Goal: Task Accomplishment & Management: Manage account settings

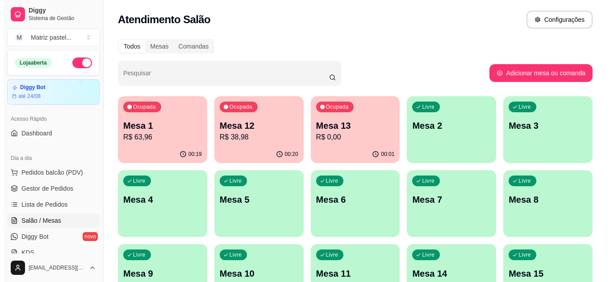
scroll to position [137, 0]
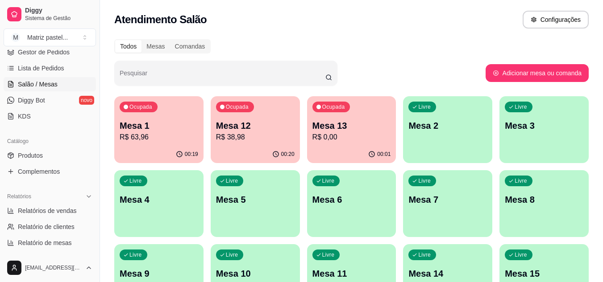
click at [216, 135] on div "Ocupada Mesa 1 R$ 63,96 00:19 Ocupada Mesa 12 R$ 38,98 00:20 Ocupada Mesa 13 R$…" at bounding box center [351, 277] width 474 height 363
click at [163, 142] on p "R$ 63,96" at bounding box center [159, 137] width 76 height 10
click at [302, 100] on div "Ocupada Mesa 1 R$ 63,96 00:19 Ocupada Mesa 12 R$ 38,98 00:20 Ocupada Mesa 13 R$…" at bounding box center [351, 277] width 474 height 363
click at [287, 109] on div "Ocupada Mesa 12 R$ 38,98" at bounding box center [255, 121] width 89 height 50
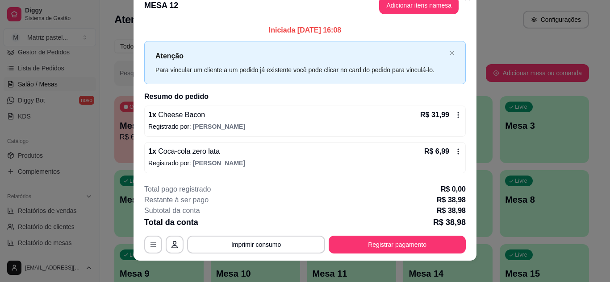
scroll to position [23, 0]
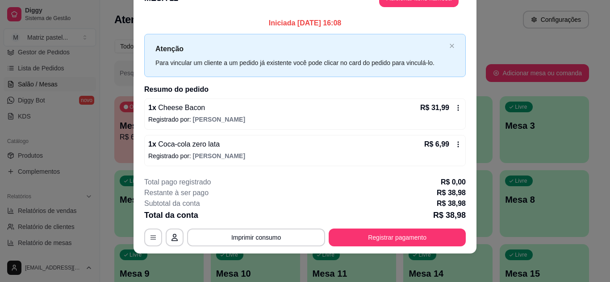
click at [397, 247] on footer "**********" at bounding box center [304, 212] width 343 height 84
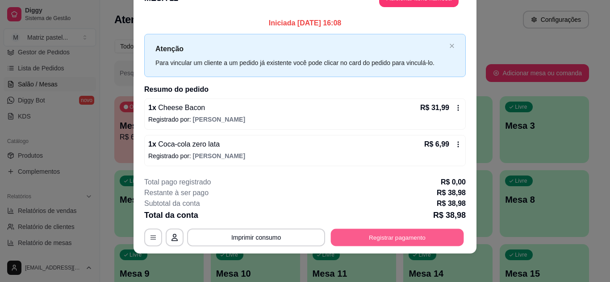
click at [399, 242] on button "Registrar pagamento" at bounding box center [397, 237] width 133 height 17
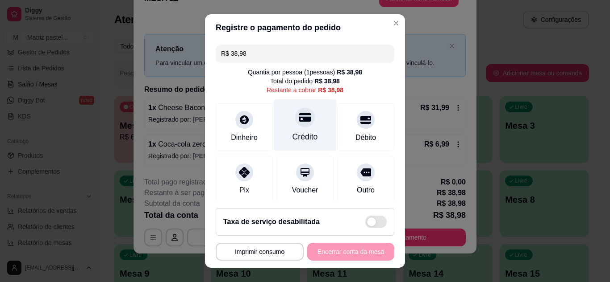
click at [315, 133] on div "Crédito" at bounding box center [305, 125] width 63 height 52
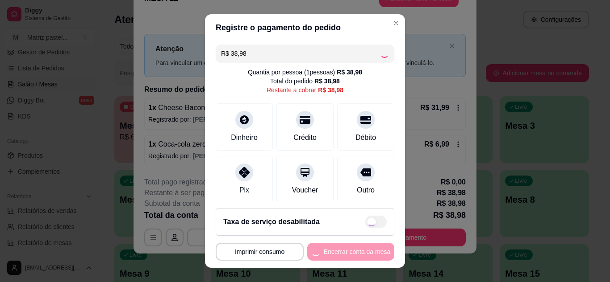
type input "R$ 0,00"
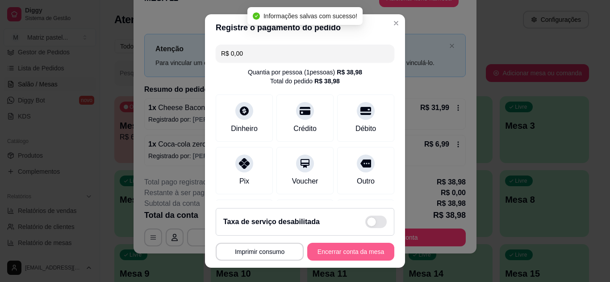
click at [320, 251] on button "Encerrar conta da mesa" at bounding box center [350, 252] width 87 height 18
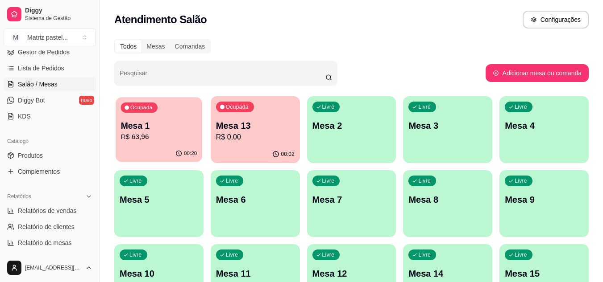
click at [173, 116] on div "Ocupada Mesa 1 R$ 63,96" at bounding box center [159, 121] width 87 height 48
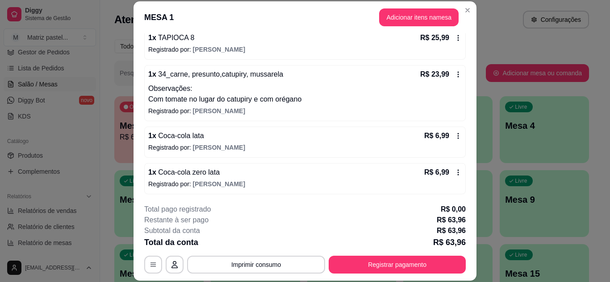
scroll to position [90, 0]
click at [454, 135] on icon at bounding box center [457, 135] width 7 height 7
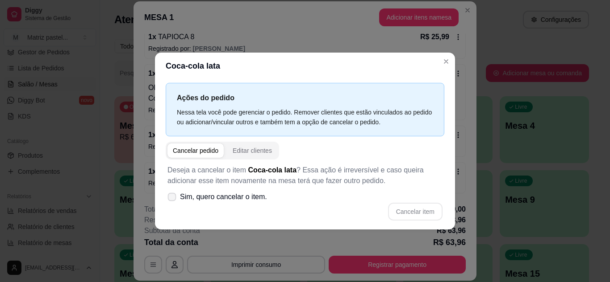
click at [173, 196] on icon at bounding box center [171, 197] width 7 height 5
click at [173, 199] on input "Sim, quero cancelar o item." at bounding box center [170, 202] width 6 height 6
checkbox input "true"
click at [433, 210] on button "Cancelar item" at bounding box center [415, 212] width 54 height 18
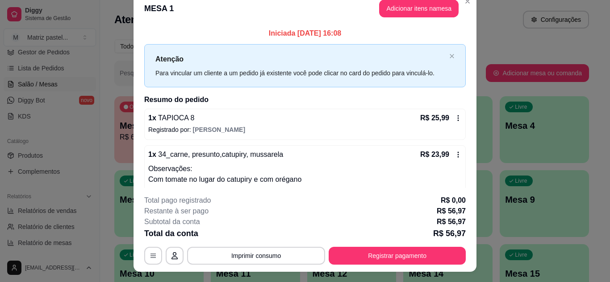
scroll to position [0, 0]
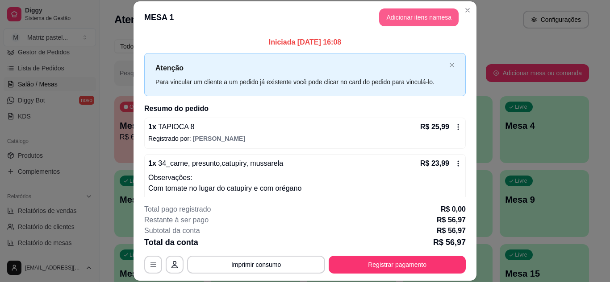
click at [428, 20] on button "Adicionar itens na mesa" at bounding box center [418, 17] width 79 height 18
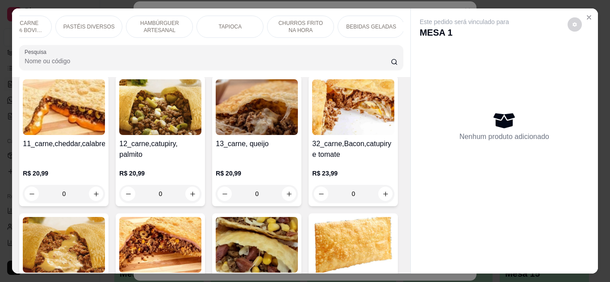
scroll to position [0, 248]
click at [371, 12] on div "PROMOÇÃO IMPERDÍVEL PASTEL CARNE 100% BOVINA PASTEL FRANGO FILÉ DE PEITO DESFIA…" at bounding box center [211, 42] width 398 height 69
click at [377, 16] on div "BEBIDAS GELADAS" at bounding box center [369, 27] width 67 height 22
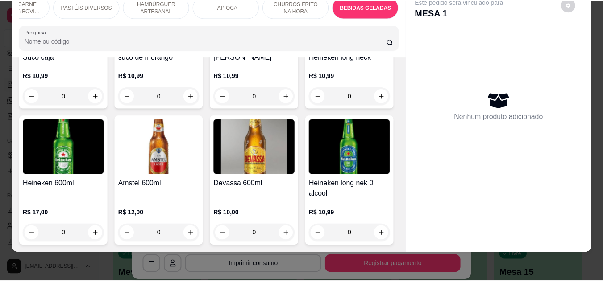
scroll to position [3895, 0]
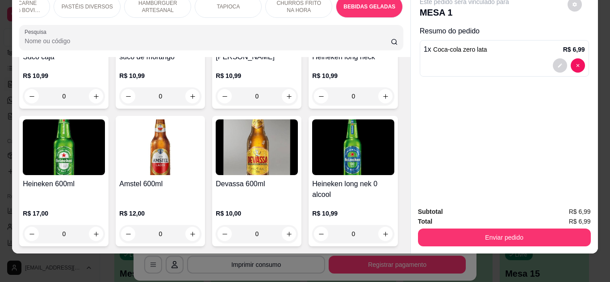
type input "1"
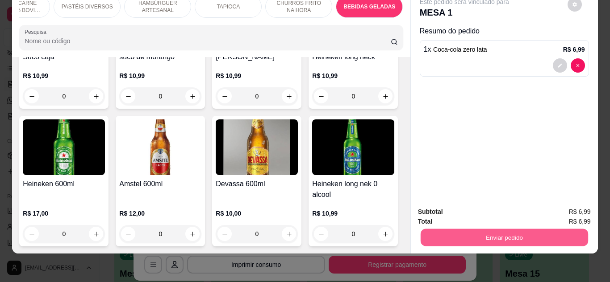
click at [463, 235] on button "Enviar pedido" at bounding box center [503, 237] width 167 height 17
click at [510, 211] on button "Não registrar e enviar pedido" at bounding box center [474, 209] width 90 height 17
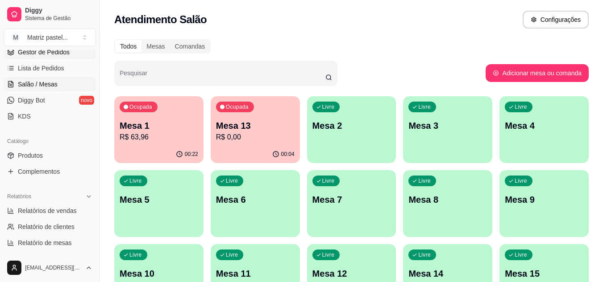
click at [50, 56] on link "Gestor de Pedidos" at bounding box center [50, 52] width 92 height 14
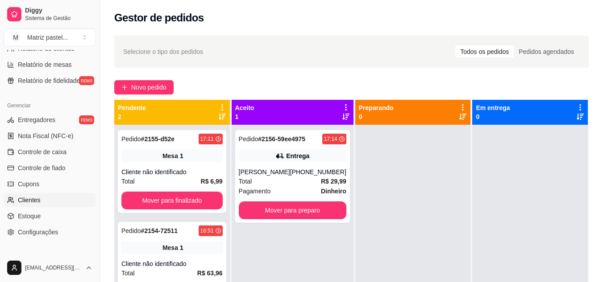
scroll to position [360, 0]
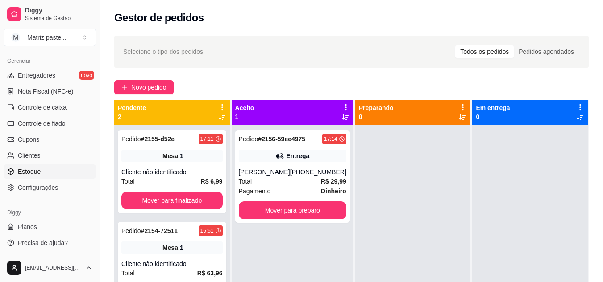
click at [58, 171] on link "Estoque" at bounding box center [50, 172] width 92 height 14
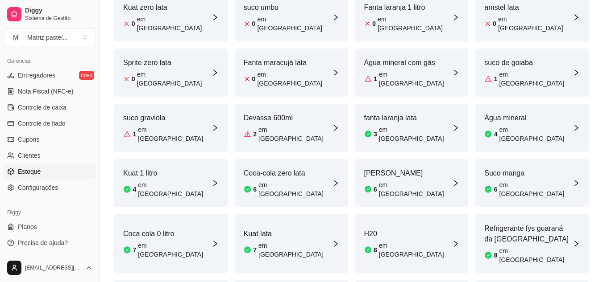
scroll to position [309, 0]
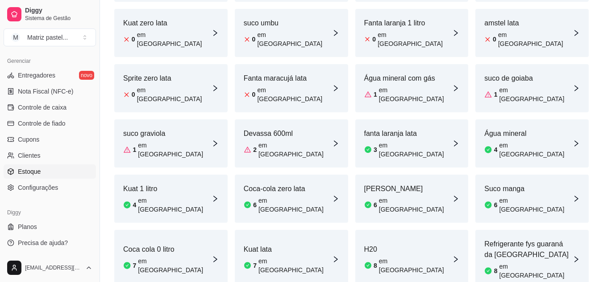
click at [323, 175] on div "Coca-cola zero lata 6 em [GEOGRAPHIC_DATA]" at bounding box center [291, 199] width 113 height 48
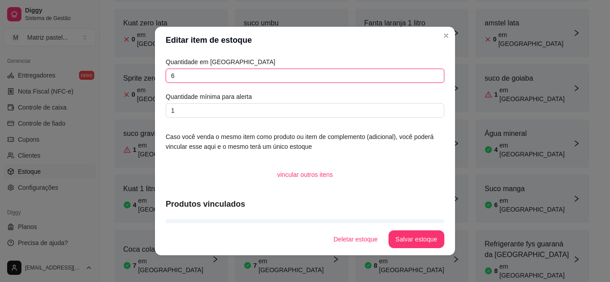
click at [240, 76] on input "6" at bounding box center [305, 76] width 278 height 14
click at [240, 75] on input "6" at bounding box center [305, 76] width 278 height 14
click at [241, 75] on input "6" at bounding box center [305, 76] width 278 height 14
click at [241, 76] on input "6" at bounding box center [305, 76] width 278 height 14
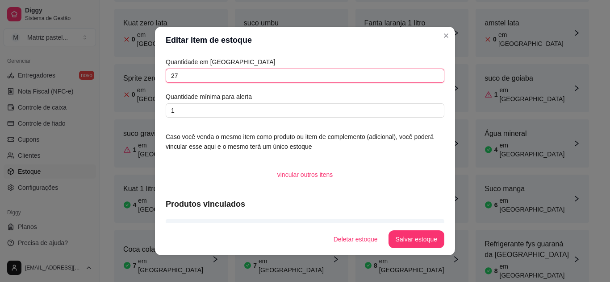
type input "27"
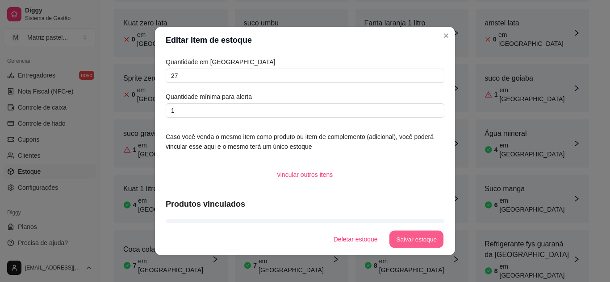
click at [428, 240] on button "Salvar estoque" at bounding box center [416, 239] width 54 height 17
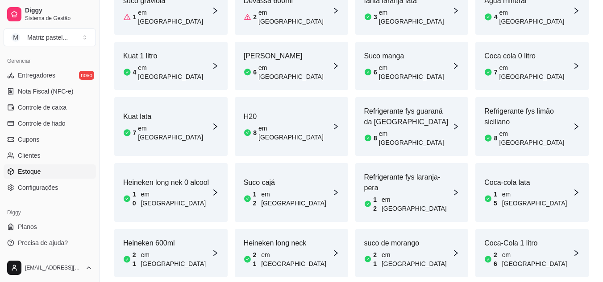
scroll to position [443, 0]
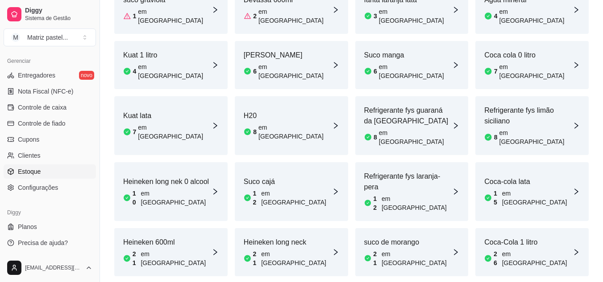
click at [517, 237] on article "Coca-Cola 1 litro" at bounding box center [528, 242] width 88 height 11
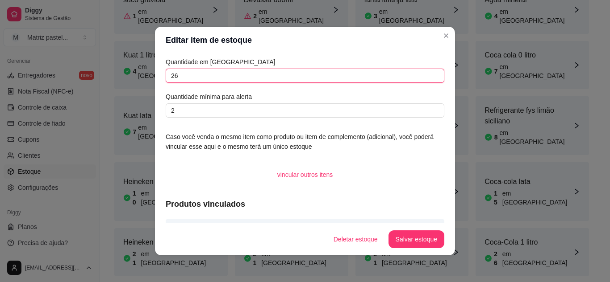
click at [212, 76] on input "26" at bounding box center [305, 76] width 278 height 14
click at [218, 81] on input "4" at bounding box center [305, 76] width 278 height 14
type input "1"
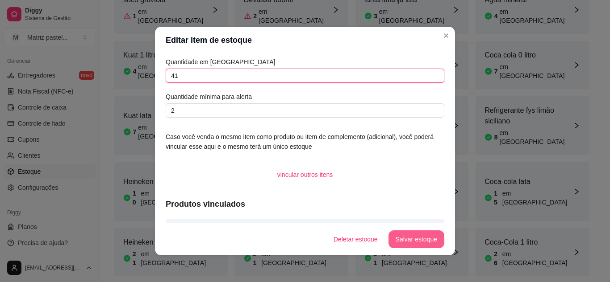
type input "41"
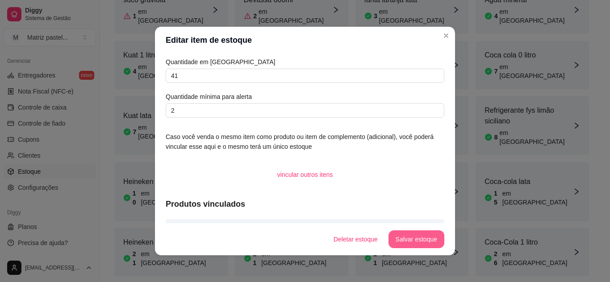
click at [417, 245] on button "Salvar estoque" at bounding box center [416, 240] width 56 height 18
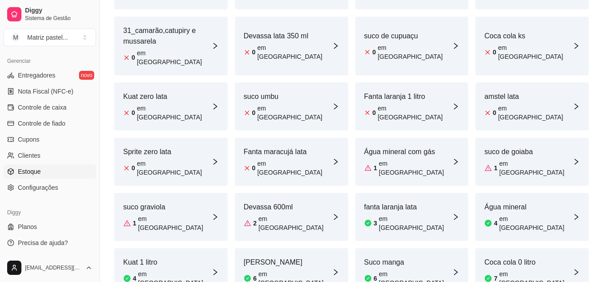
scroll to position [220, 0]
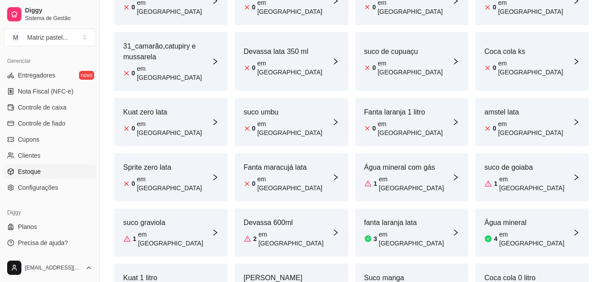
click at [353, 84] on div "Sprite lata 0 em estoque Coca cola 1litro vidro 0 em estoque Suco de Cajú 0 em …" at bounding box center [351, 271] width 474 height 700
click at [369, 107] on article "Fanta laranja 1 litro" at bounding box center [408, 112] width 88 height 11
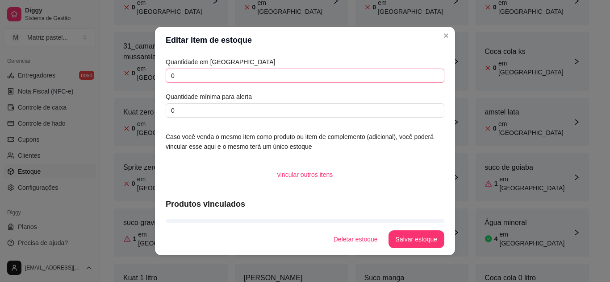
drag, startPoint x: 191, startPoint y: 42, endPoint x: 191, endPoint y: 71, distance: 28.1
click at [191, 45] on header "Editar item de estoque" at bounding box center [305, 40] width 300 height 27
click at [193, 76] on input "0" at bounding box center [305, 76] width 278 height 14
type input "12"
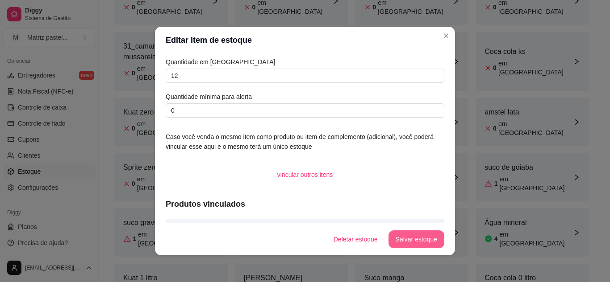
click at [428, 244] on button "Salvar estoque" at bounding box center [416, 240] width 56 height 18
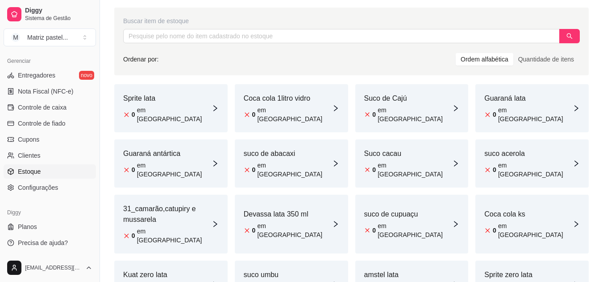
scroll to position [41, 0]
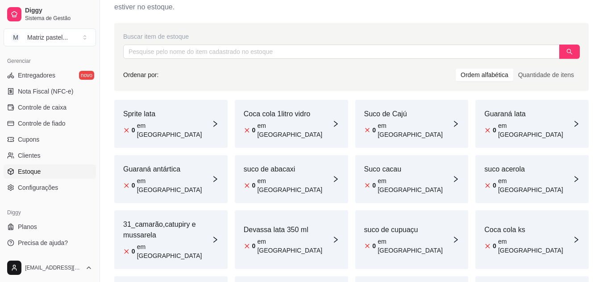
click at [152, 116] on article "Sprite lata" at bounding box center [167, 114] width 88 height 11
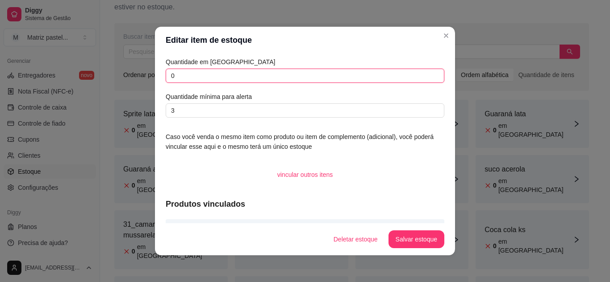
click at [187, 79] on input "0" at bounding box center [305, 76] width 278 height 14
type input "12"
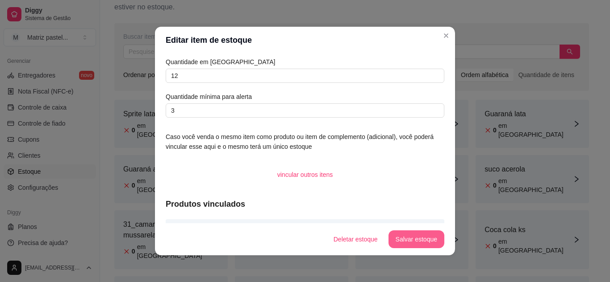
click at [408, 237] on button "Salvar estoque" at bounding box center [416, 240] width 56 height 18
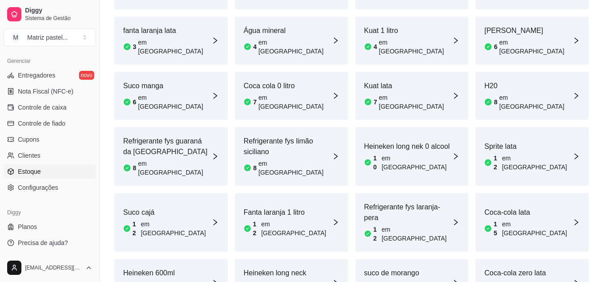
scroll to position [398, 0]
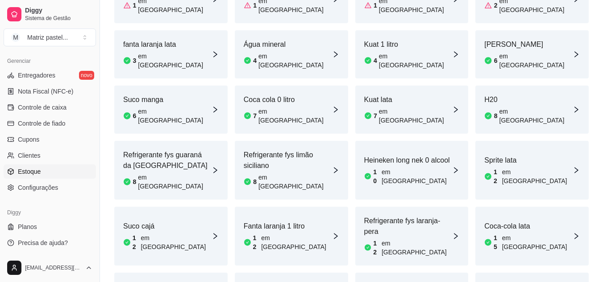
click at [513, 234] on article "em [GEOGRAPHIC_DATA]" at bounding box center [537, 243] width 71 height 18
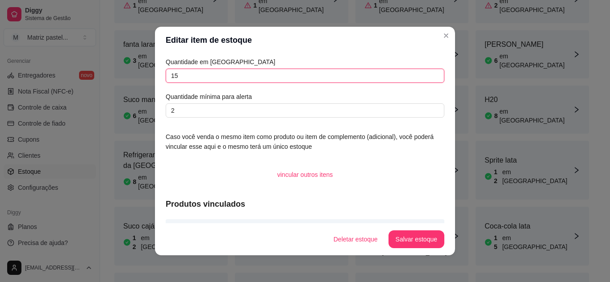
click at [194, 79] on input "15" at bounding box center [305, 76] width 278 height 14
click at [194, 80] on input "15" at bounding box center [305, 76] width 278 height 14
type input "32"
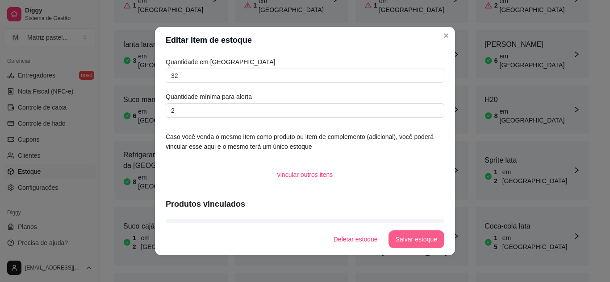
click at [411, 237] on button "Salvar estoque" at bounding box center [416, 240] width 56 height 18
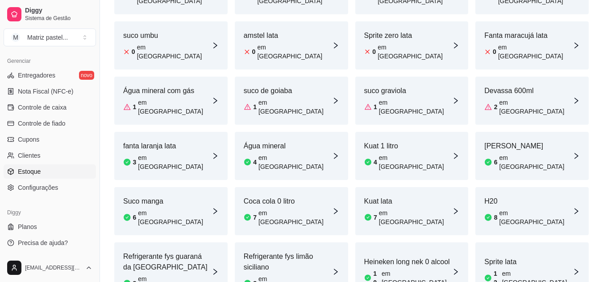
scroll to position [309, 0]
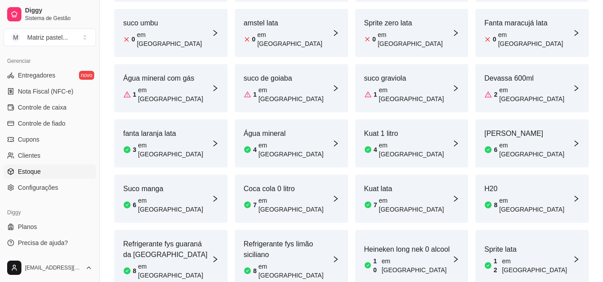
click at [313, 175] on div "Coca cola 0 litro 7 em [GEOGRAPHIC_DATA]" at bounding box center [291, 199] width 113 height 48
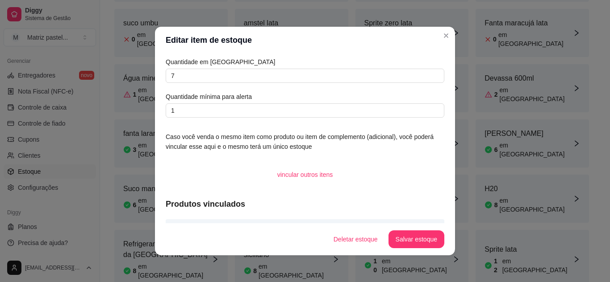
click at [234, 66] on article "Quantidade em [GEOGRAPHIC_DATA]" at bounding box center [305, 62] width 278 height 10
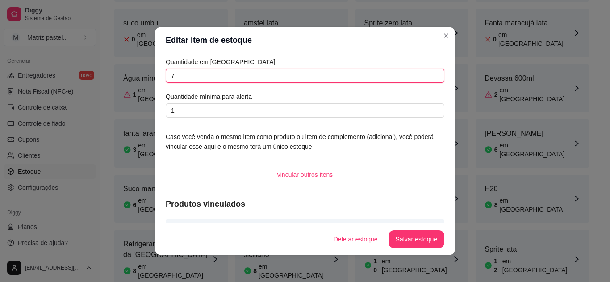
click at [233, 79] on input "7" at bounding box center [305, 76] width 278 height 14
click at [234, 79] on input "7" at bounding box center [305, 76] width 278 height 14
click at [234, 82] on input "7" at bounding box center [305, 76] width 278 height 14
type input "7"
type input "8"
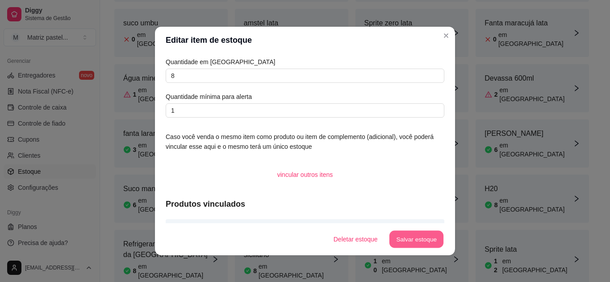
click at [436, 241] on button "Salvar estoque" at bounding box center [416, 239] width 54 height 17
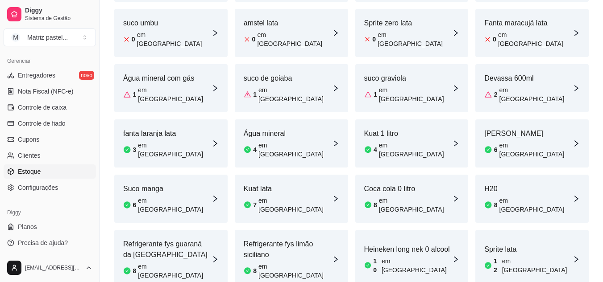
click at [445, 64] on div "suco graviola 1 em estoque" at bounding box center [411, 88] width 113 height 48
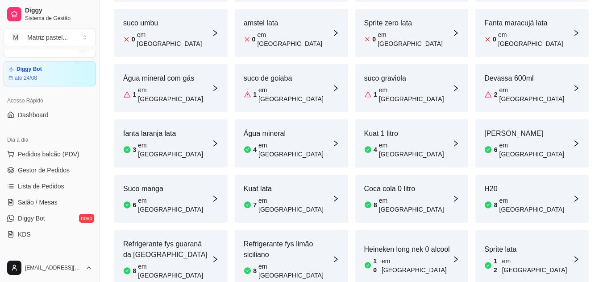
scroll to position [3, 0]
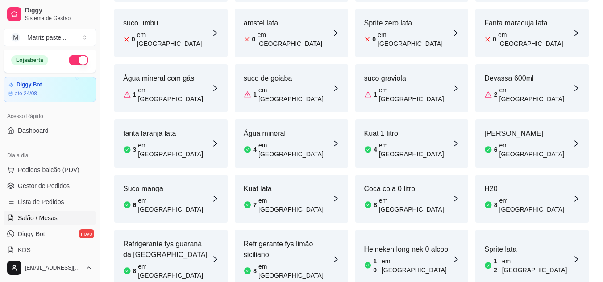
click at [47, 217] on span "Salão / Mesas" at bounding box center [38, 218] width 40 height 9
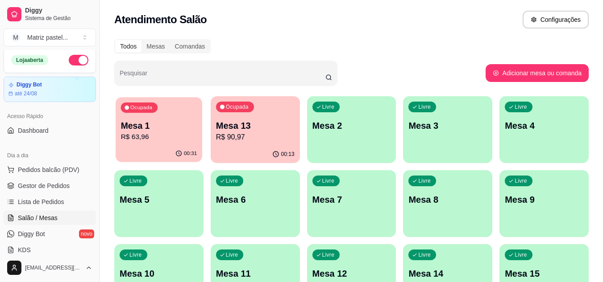
click at [161, 108] on div "Ocupada Mesa 1 R$ 63,96" at bounding box center [159, 121] width 87 height 48
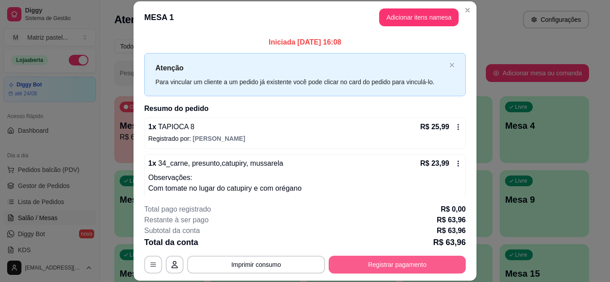
click at [388, 273] on button "Registrar pagamento" at bounding box center [396, 265] width 137 height 18
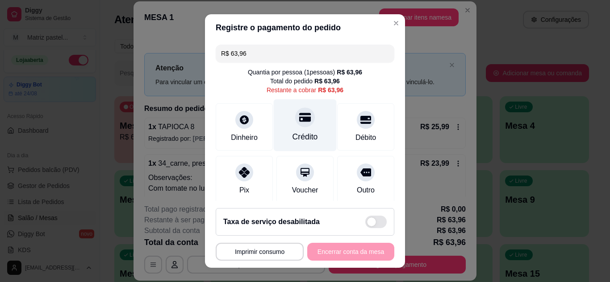
click at [307, 125] on div "Crédito" at bounding box center [305, 125] width 63 height 52
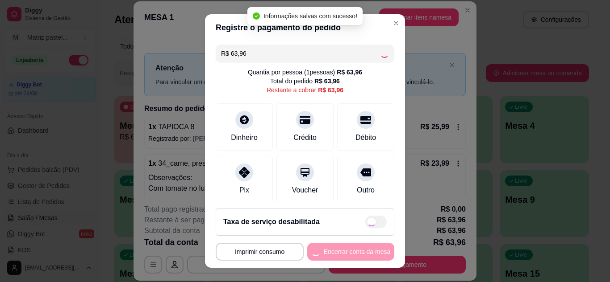
type input "R$ 0,00"
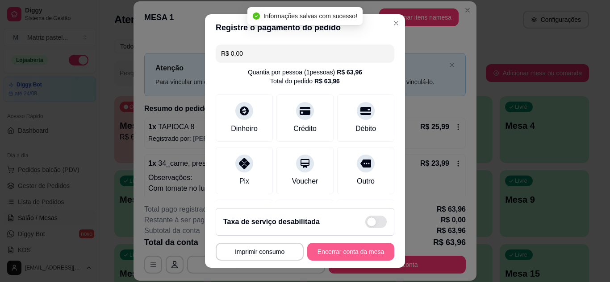
click at [350, 249] on button "Encerrar conta da mesa" at bounding box center [350, 252] width 87 height 18
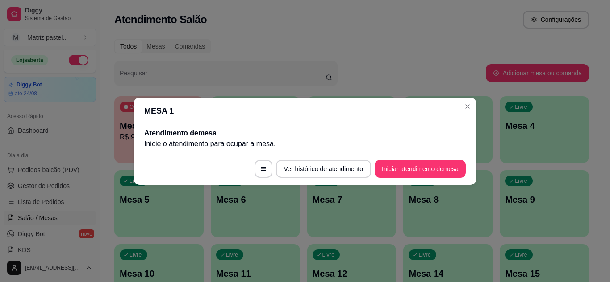
click at [474, 104] on header "MESA 1" at bounding box center [304, 111] width 343 height 27
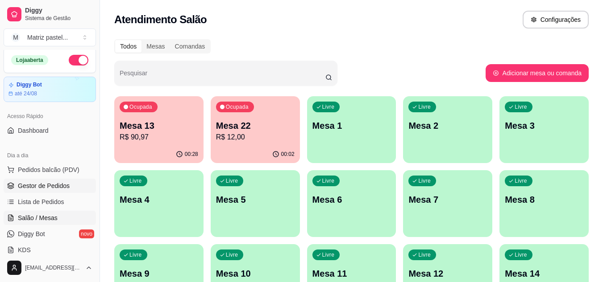
click at [74, 185] on link "Gestor de Pedidos" at bounding box center [50, 186] width 92 height 14
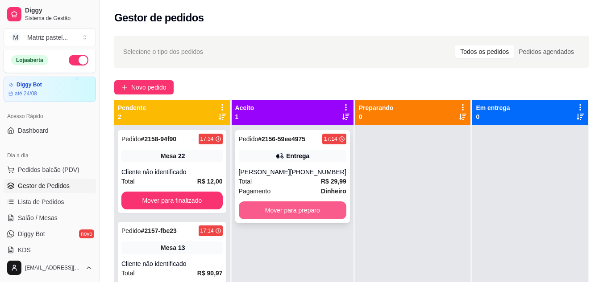
click at [310, 212] on button "Mover para preparo" at bounding box center [293, 211] width 108 height 18
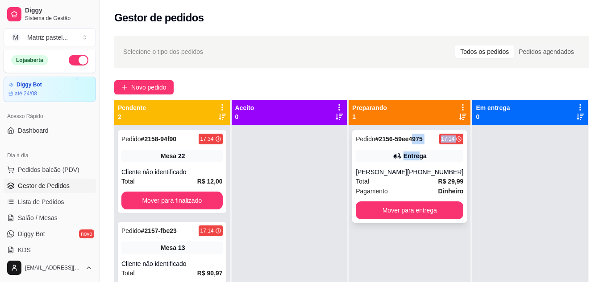
click at [415, 145] on div "Pedido # 2156-59ee4975 17:14 Entrega [PERSON_NAME] [PHONE_NUMBER] Total R$ 29,9…" at bounding box center [409, 176] width 115 height 93
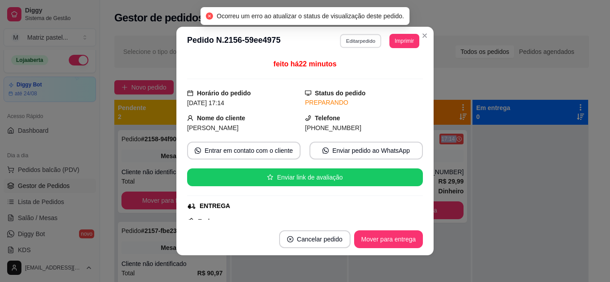
click at [374, 40] on button "Editar pedido" at bounding box center [361, 41] width 42 height 14
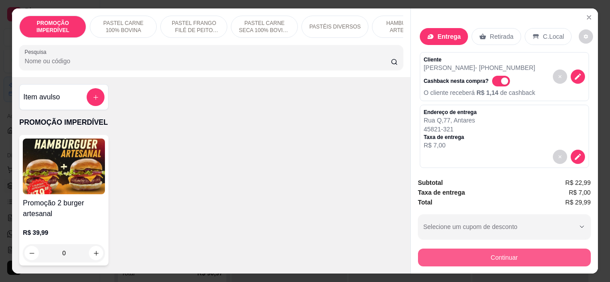
click at [480, 255] on button "Continuar" at bounding box center [504, 258] width 173 height 18
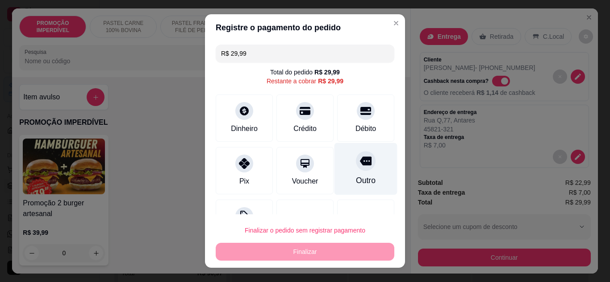
click at [361, 176] on div "Outro" at bounding box center [365, 169] width 63 height 52
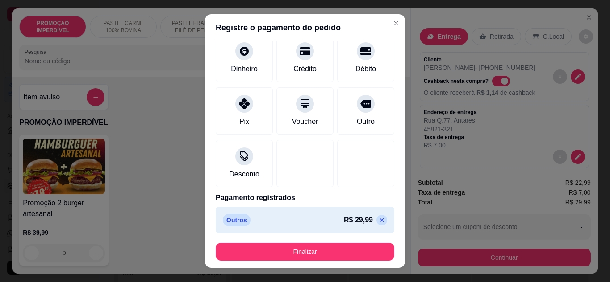
scroll to position [52, 0]
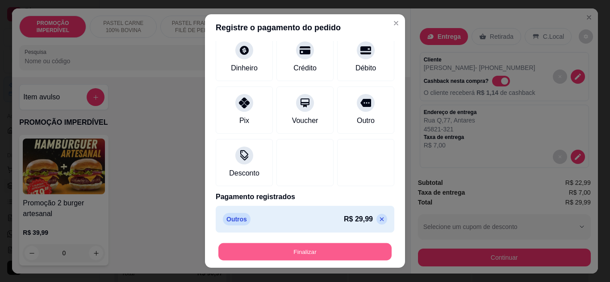
click at [286, 252] on button "Finalizar" at bounding box center [304, 252] width 173 height 17
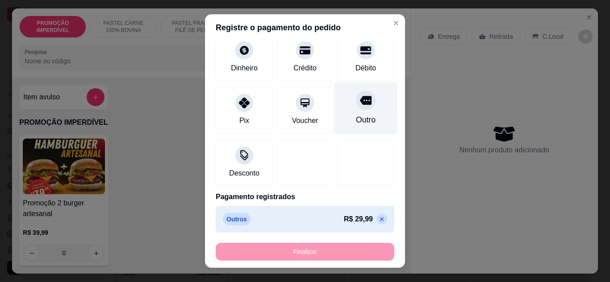
type input "-R$ 29,99"
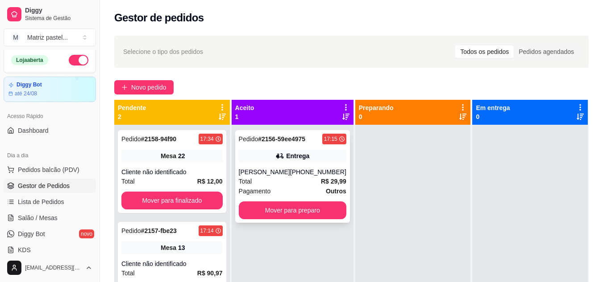
click at [306, 187] on div "Pagamento Outros" at bounding box center [293, 192] width 108 height 10
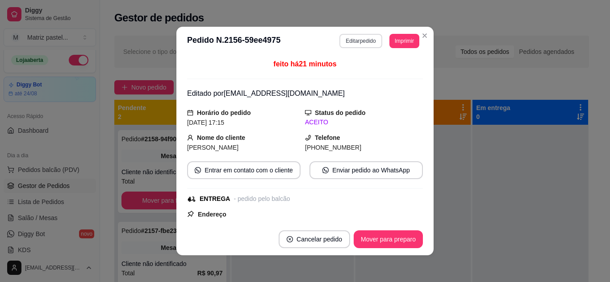
click at [362, 42] on button "Editar pedido" at bounding box center [360, 41] width 42 height 14
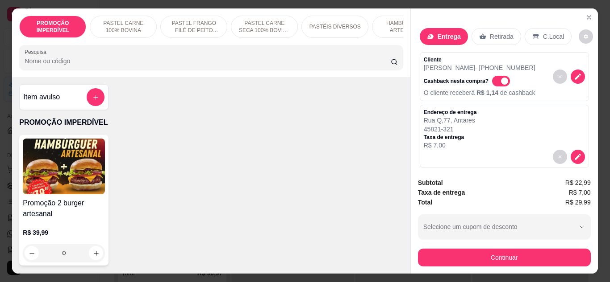
click at [478, 265] on div "Subtotal R$ 22,99 Taxa de entrega R$ 7,00 Total R$ 29,99 Selecione um cupom de …" at bounding box center [504, 222] width 187 height 103
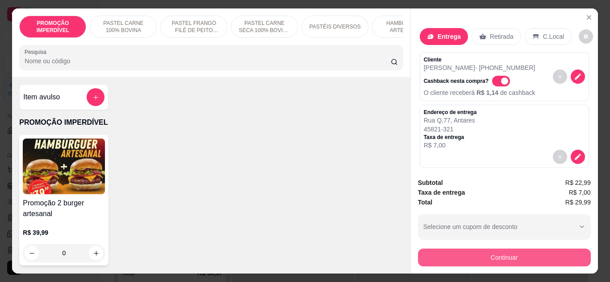
click at [473, 259] on button "Continuar" at bounding box center [504, 258] width 173 height 18
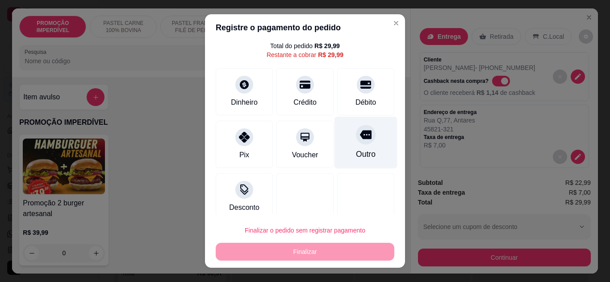
scroll to position [36, 0]
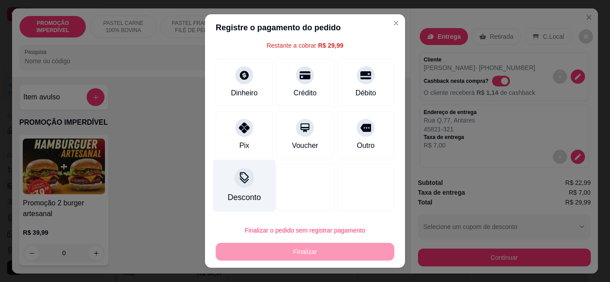
click at [240, 194] on div "Desconto" at bounding box center [244, 198] width 33 height 12
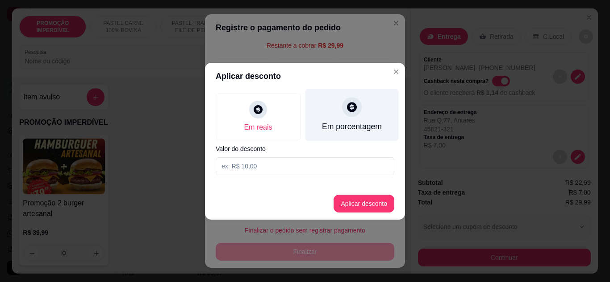
click at [376, 113] on div "Em porcentagem" at bounding box center [351, 115] width 93 height 52
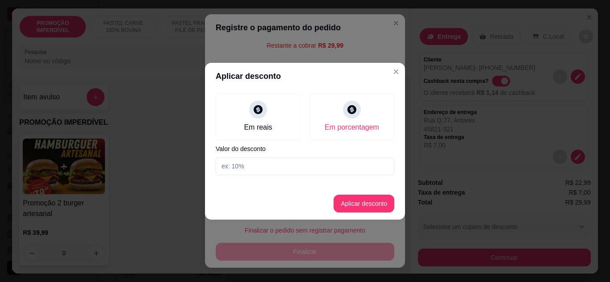
click at [305, 130] on div "Em reais Em porcentagem" at bounding box center [305, 116] width 178 height 47
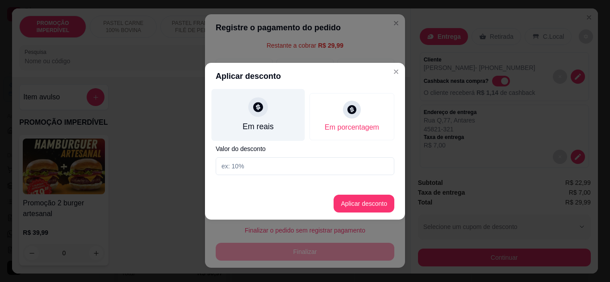
click at [297, 127] on div "Em reais" at bounding box center [258, 115] width 93 height 52
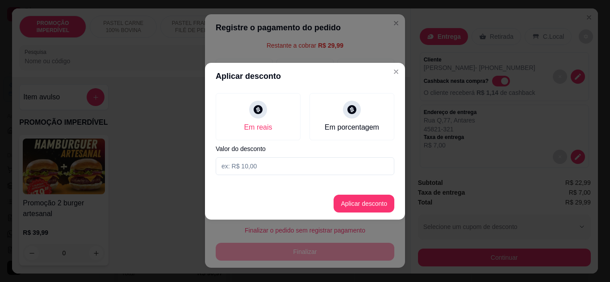
click at [293, 165] on input at bounding box center [305, 167] width 178 height 18
type input "29,98"
click at [303, 125] on div "Em reais Em porcentagem" at bounding box center [305, 116] width 178 height 47
click at [361, 208] on button "Aplicar desconto" at bounding box center [363, 204] width 61 height 18
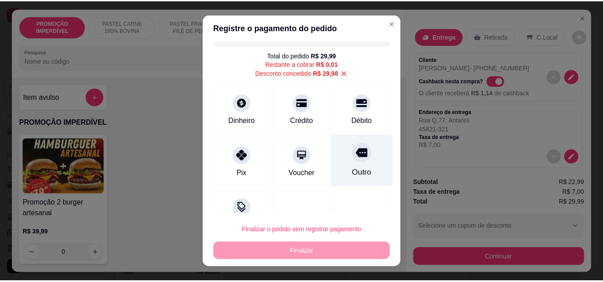
scroll to position [0, 0]
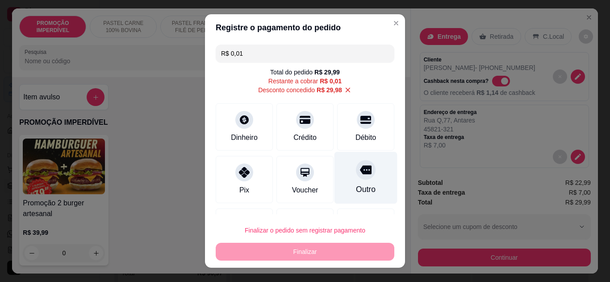
click at [356, 190] on div "Outro" at bounding box center [366, 190] width 20 height 12
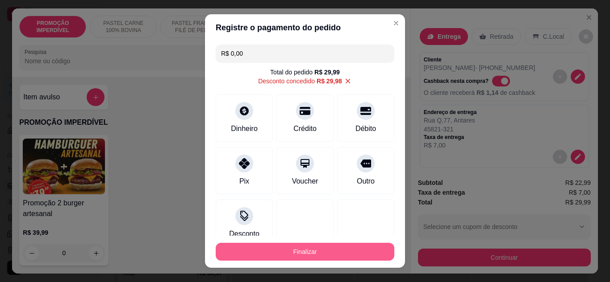
click at [315, 243] on button "Finalizar" at bounding box center [305, 252] width 178 height 18
click at [303, 251] on button "Finalizar" at bounding box center [304, 252] width 173 height 17
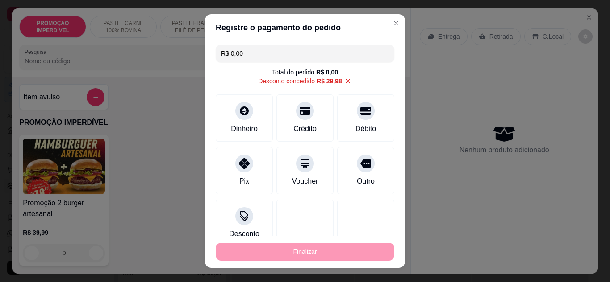
type input "-R$ 29,99"
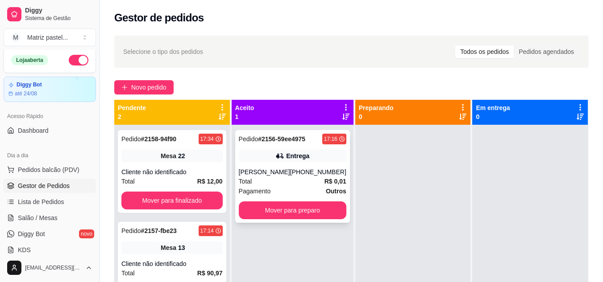
click at [318, 200] on div "Pedido # 2156-59ee4975 17:16 Entrega [PERSON_NAME] [PHONE_NUMBER] Total R$ 0,01…" at bounding box center [292, 176] width 115 height 93
click at [327, 201] on div "Pedido # 2156-59ee4975 17:16 Entrega [PERSON_NAME] [PHONE_NUMBER] Total R$ 0,01…" at bounding box center [292, 176] width 115 height 93
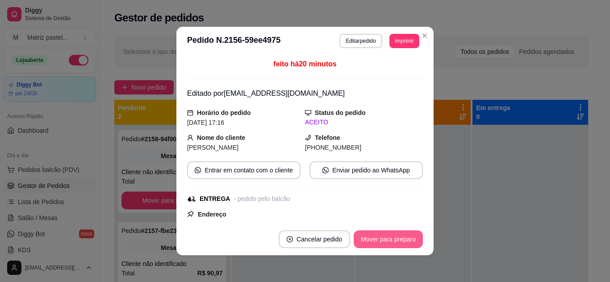
click at [363, 232] on button "Mover para preparo" at bounding box center [387, 240] width 69 height 18
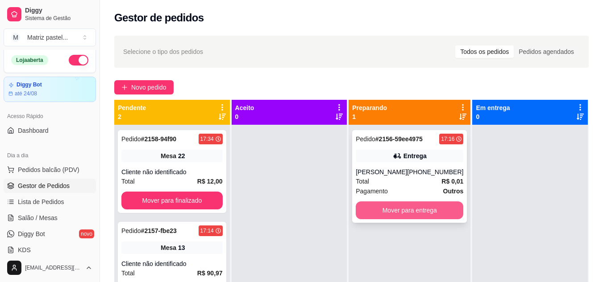
click at [413, 216] on button "Mover para entrega" at bounding box center [410, 211] width 108 height 18
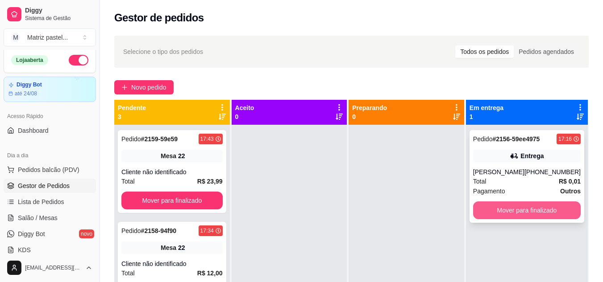
click at [519, 208] on button "Mover para finalizado" at bounding box center [527, 211] width 108 height 18
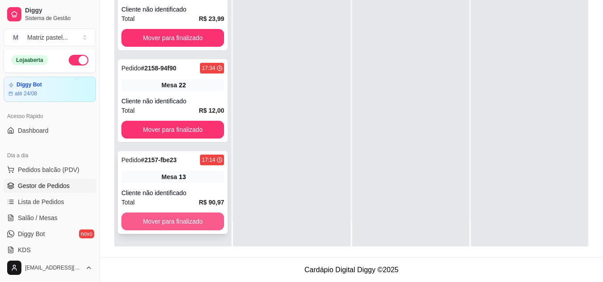
scroll to position [136, 0]
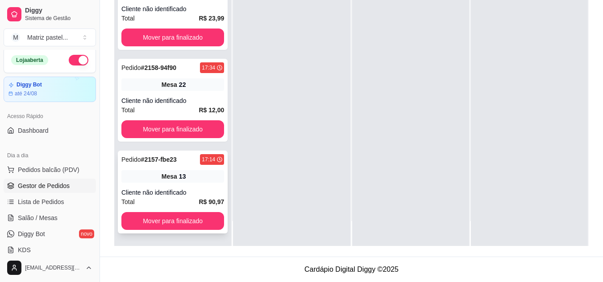
click at [207, 158] on div "17:14" at bounding box center [212, 159] width 24 height 11
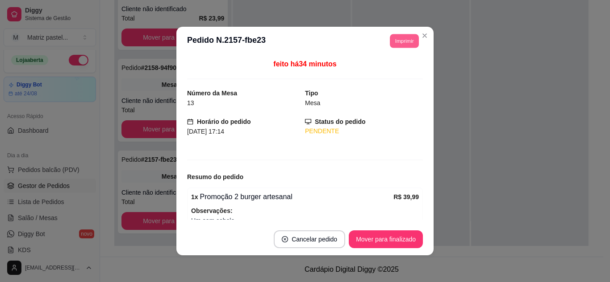
click at [403, 41] on button "Imprimir" at bounding box center [404, 41] width 29 height 14
click at [383, 72] on button "IMPRESSORA" at bounding box center [384, 72] width 62 height 14
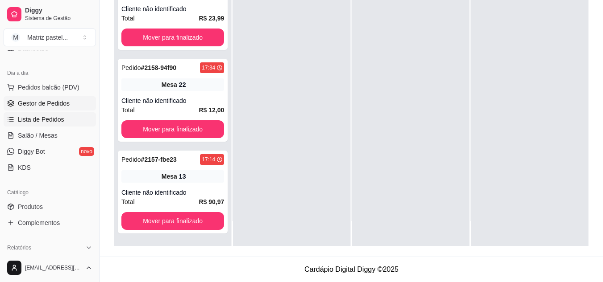
scroll to position [137, 0]
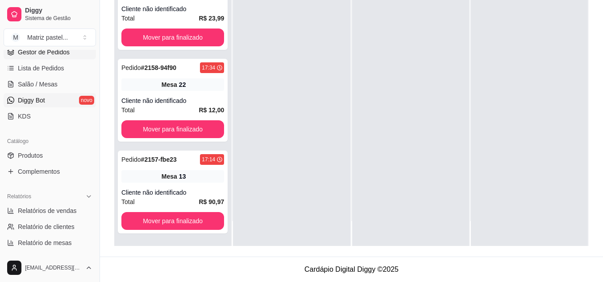
click at [66, 101] on link "Diggy Bot novo" at bounding box center [50, 100] width 92 height 14
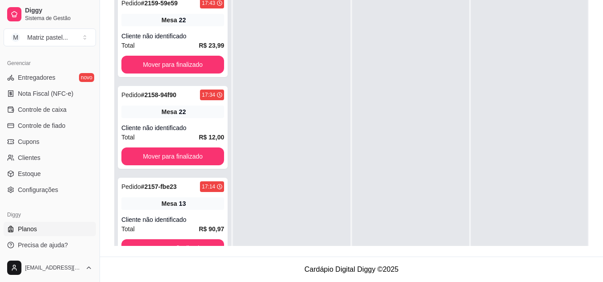
scroll to position [360, 0]
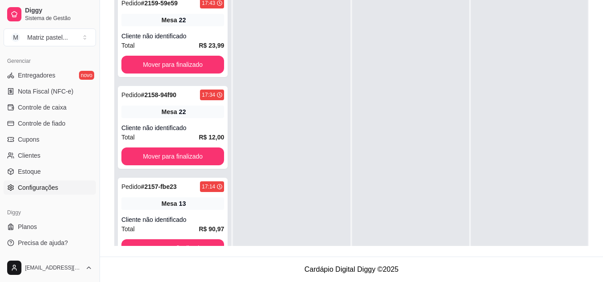
click at [55, 191] on span "Configurações" at bounding box center [38, 187] width 40 height 9
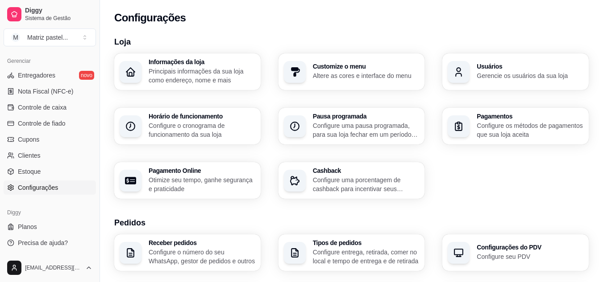
click at [191, 127] on p "Configure o cronograma de funcionamento da sua loja" at bounding box center [202, 130] width 107 height 18
click at [465, 62] on div "button" at bounding box center [460, 71] width 21 height 21
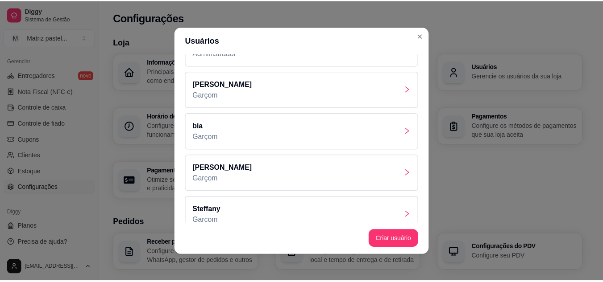
scroll to position [42, 0]
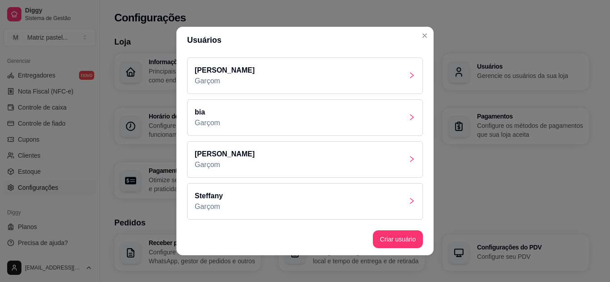
click at [298, 199] on div "[PERSON_NAME]" at bounding box center [305, 201] width 236 height 37
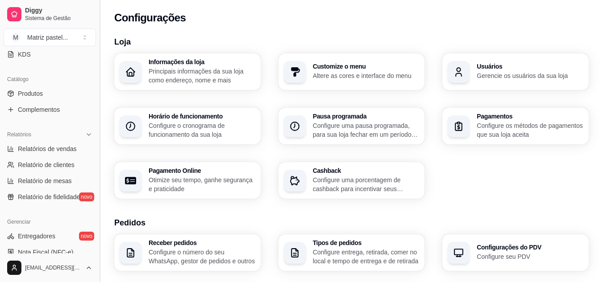
scroll to position [92, 0]
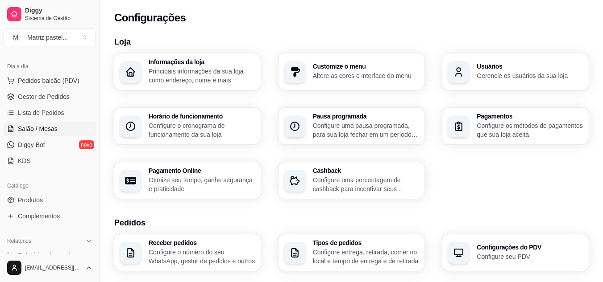
click at [46, 129] on span "Salão / Mesas" at bounding box center [38, 129] width 40 height 9
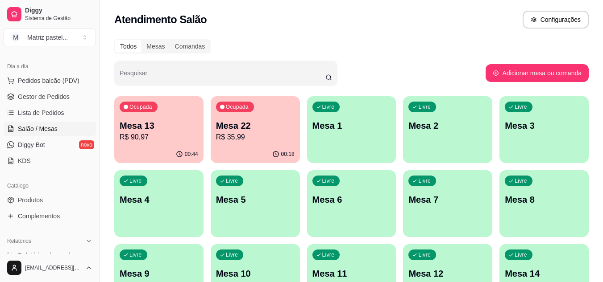
click at [188, 135] on p "R$ 90,97" at bounding box center [159, 137] width 79 height 11
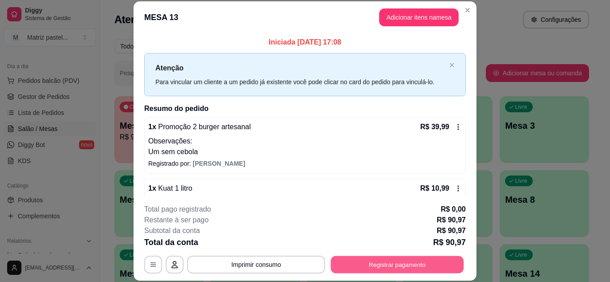
click at [377, 265] on button "Registrar pagamento" at bounding box center [397, 264] width 133 height 17
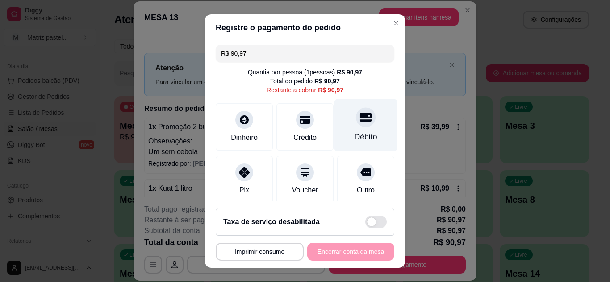
click at [354, 137] on div "Débito" at bounding box center [365, 137] width 23 height 12
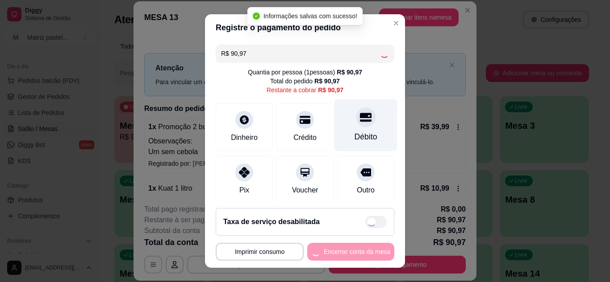
type input "R$ 0,00"
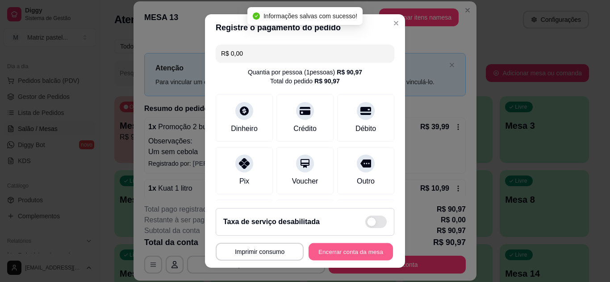
click at [340, 250] on button "Encerrar conta da mesa" at bounding box center [350, 252] width 84 height 17
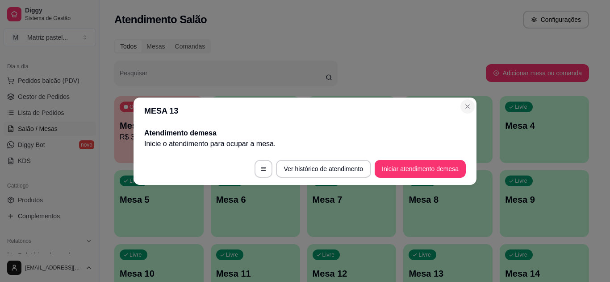
drag, startPoint x: 471, startPoint y: 119, endPoint x: 466, endPoint y: 100, distance: 19.8
click at [469, 108] on section "MESA 13 Atendimento de mesa Inicie o atendimento para ocupar a mesa . Ver histó…" at bounding box center [304, 141] width 343 height 87
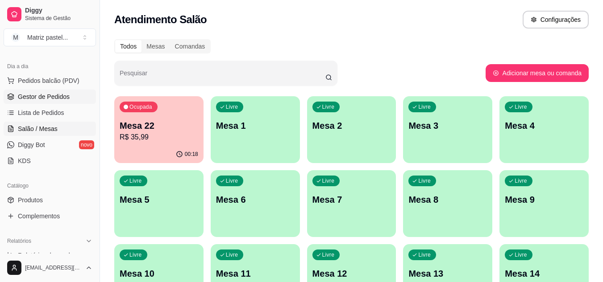
click at [67, 98] on span "Gestor de Pedidos" at bounding box center [44, 96] width 52 height 9
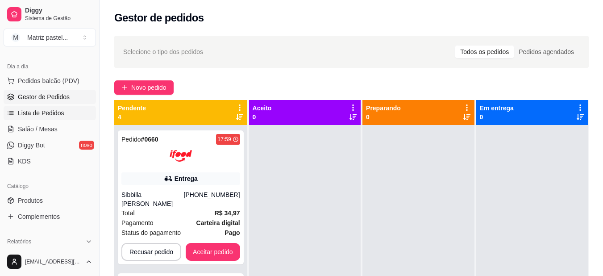
click at [31, 116] on span "Lista de Pedidos" at bounding box center [41, 112] width 46 height 9
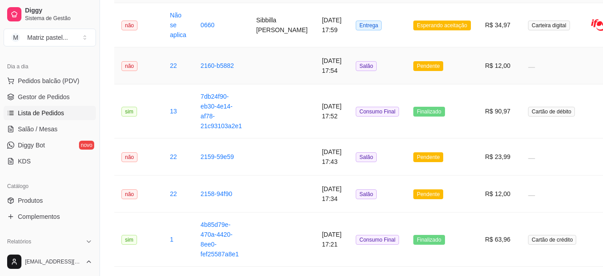
scroll to position [134, 0]
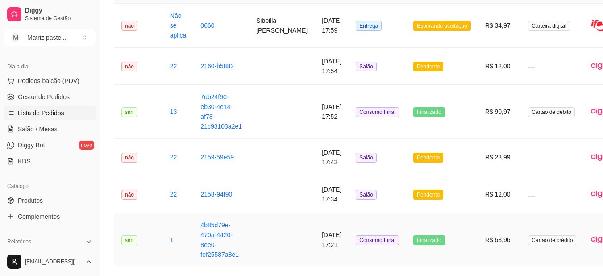
drag, startPoint x: 328, startPoint y: 99, endPoint x: 410, endPoint y: 272, distance: 191.6
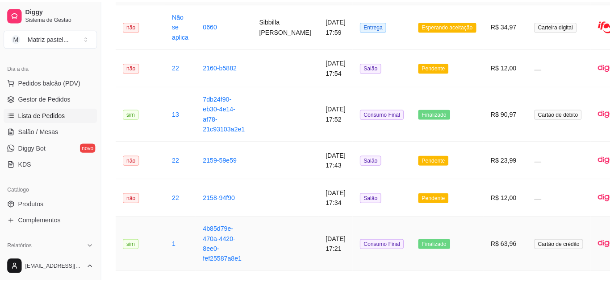
scroll to position [89, 0]
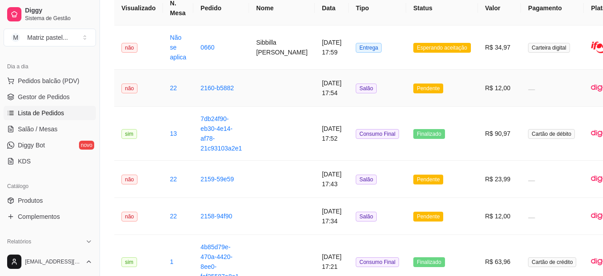
drag, startPoint x: 410, startPoint y: 272, endPoint x: 233, endPoint y: 70, distance: 268.5
click at [233, 70] on td "2160-b5882" at bounding box center [221, 88] width 56 height 37
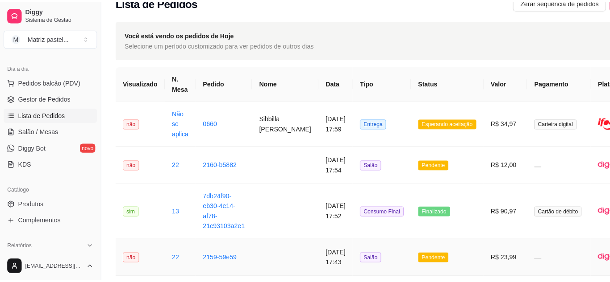
scroll to position [0, 0]
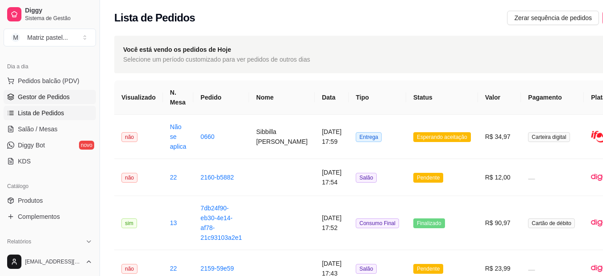
click at [37, 94] on span "Gestor de Pedidos" at bounding box center [44, 96] width 52 height 9
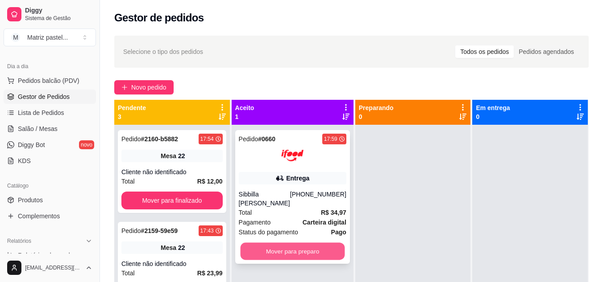
click at [302, 258] on button "Mover para preparo" at bounding box center [292, 251] width 104 height 17
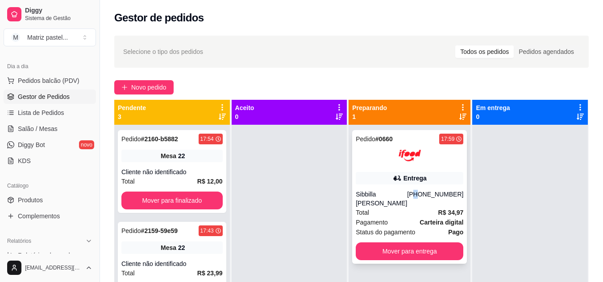
click at [419, 199] on div "[PHONE_NUMBER]" at bounding box center [435, 199] width 56 height 18
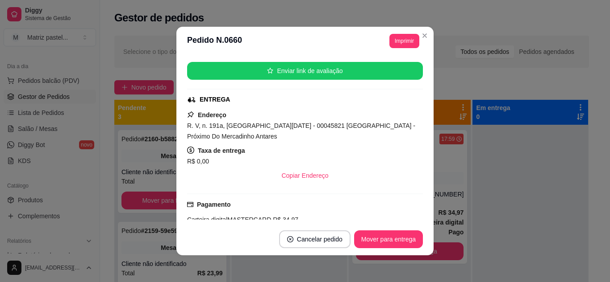
scroll to position [134, 0]
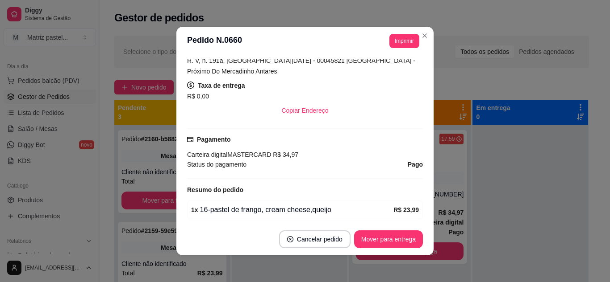
drag, startPoint x: 217, startPoint y: 115, endPoint x: 225, endPoint y: 115, distance: 7.6
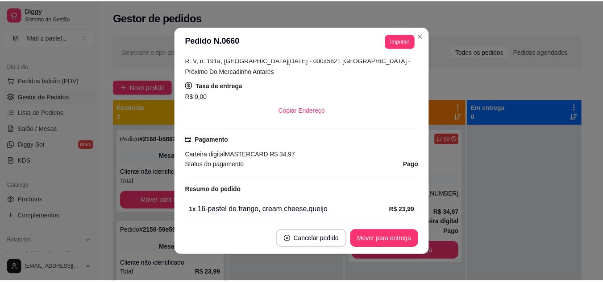
scroll to position [257, 0]
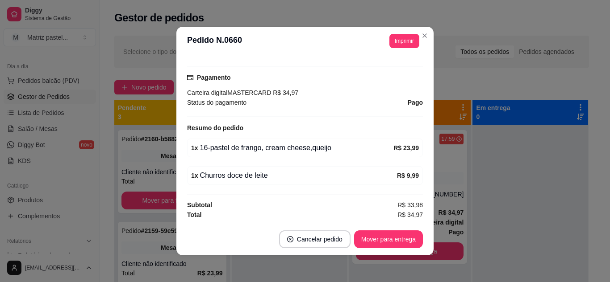
drag, startPoint x: 225, startPoint y: 115, endPoint x: 207, endPoint y: 116, distance: 18.3
click at [207, 116] on div "Pagamento Carteira digital MASTERCARD R$ 34,97 Status do pagamento Pago" at bounding box center [305, 91] width 236 height 51
click at [415, 37] on button "Imprimir" at bounding box center [404, 41] width 30 height 14
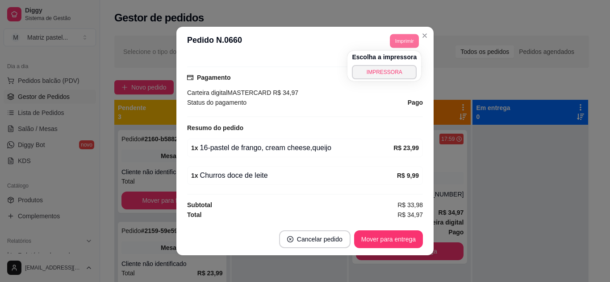
click at [407, 57] on body "Diggy Sistema de Gestão M Matriz pastel ... Loja aberta Diggy Bot até 24/08 Ace…" at bounding box center [301, 141] width 603 height 282
click at [405, 74] on button "IMPRESSORA" at bounding box center [384, 72] width 62 height 14
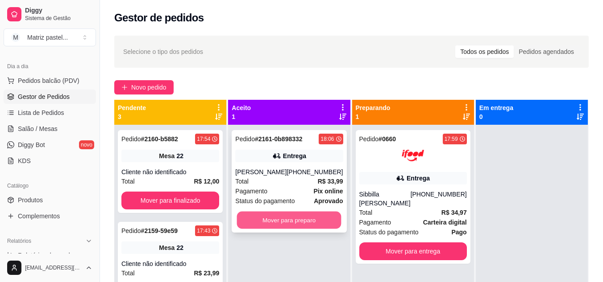
click at [285, 218] on button "Mover para preparo" at bounding box center [289, 220] width 104 height 17
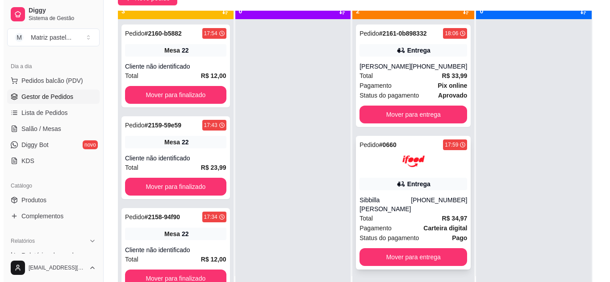
scroll to position [25, 0]
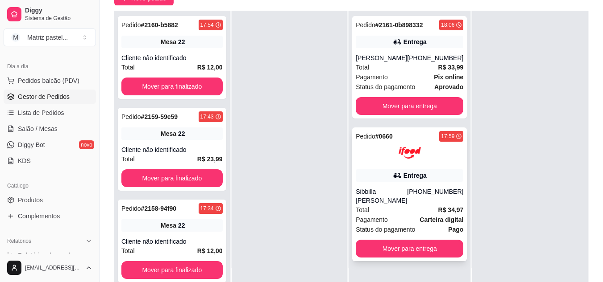
click at [428, 196] on div "[PHONE_NUMBER]" at bounding box center [435, 196] width 56 height 18
click at [380, 143] on div at bounding box center [410, 153] width 108 height 22
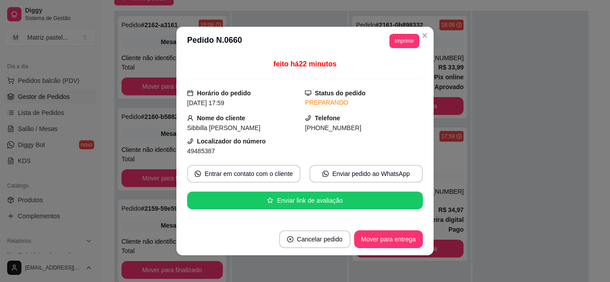
drag, startPoint x: 398, startPoint y: 33, endPoint x: 405, endPoint y: 48, distance: 17.2
click at [398, 33] on header "**********" at bounding box center [304, 41] width 257 height 29
click at [405, 49] on header "**********" at bounding box center [304, 41] width 257 height 29
click at [404, 46] on button "Imprimir" at bounding box center [404, 41] width 29 height 14
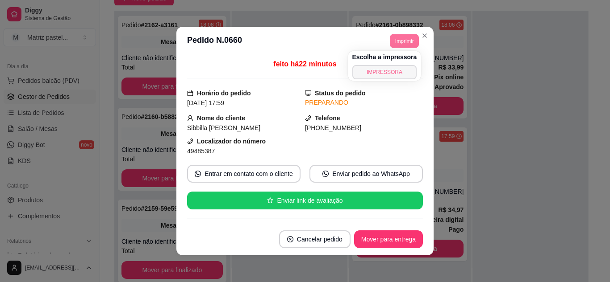
click at [386, 75] on button "IMPRESSORA" at bounding box center [384, 72] width 65 height 14
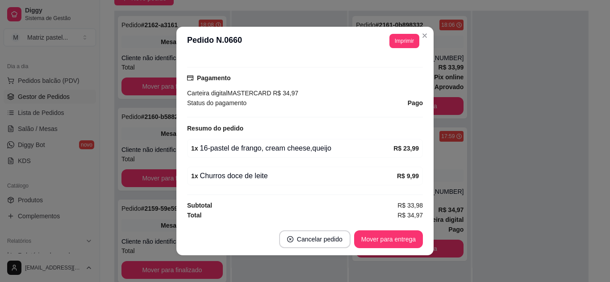
scroll to position [257, 0]
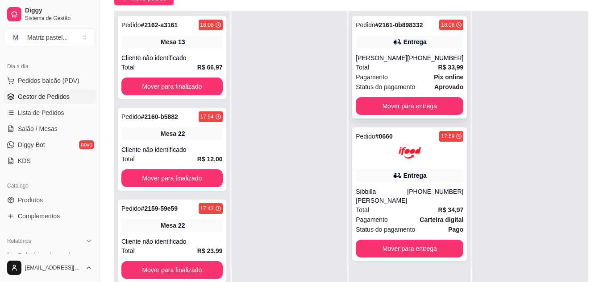
click at [429, 51] on div "Pedido # 2161-0b898332 18:06 Entrega [PERSON_NAME] [PHONE_NUMBER] Total R$ 33,9…" at bounding box center [409, 67] width 115 height 103
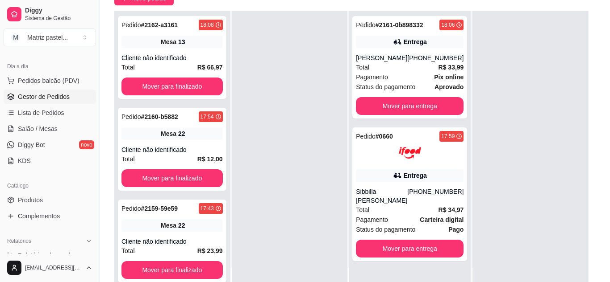
click at [423, 43] on header "**********" at bounding box center [304, 41] width 257 height 29
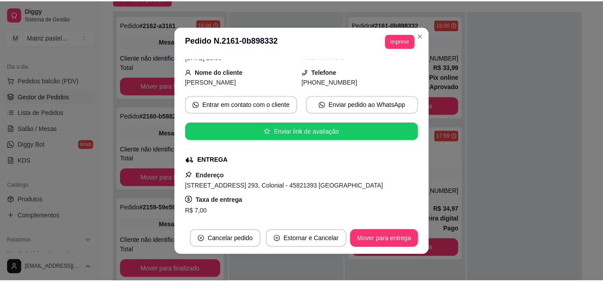
scroll to position [89, 0]
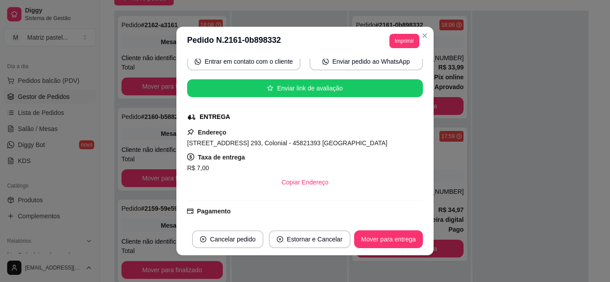
click at [391, 53] on header "**********" at bounding box center [304, 41] width 257 height 29
click at [412, 39] on button "Imprimir" at bounding box center [404, 41] width 30 height 14
drag, startPoint x: 405, startPoint y: 57, endPoint x: 408, endPoint y: 67, distance: 11.2
click at [407, 61] on h4 "Escolha a impressora" at bounding box center [384, 57] width 65 height 9
click at [408, 70] on button "IMPRESSORA" at bounding box center [384, 72] width 62 height 14
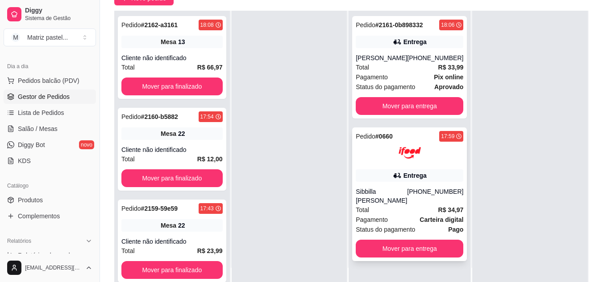
click at [404, 240] on button "Mover para entrega" at bounding box center [410, 249] width 108 height 18
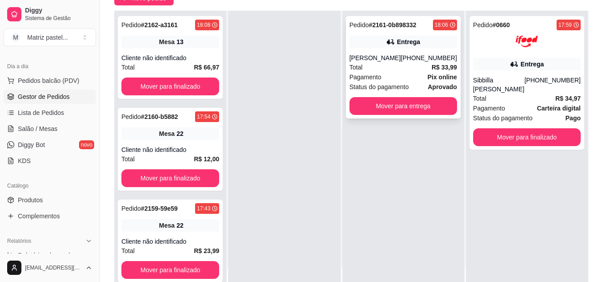
click at [420, 96] on div "Pedido # 2161-0b898332 18:06 Entrega [PERSON_NAME] [PHONE_NUMBER] Total R$ 33,9…" at bounding box center [403, 67] width 115 height 103
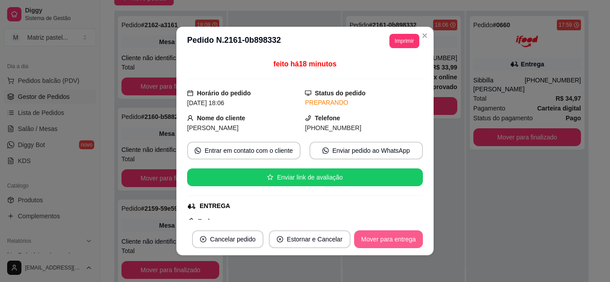
click at [394, 241] on button "Mover para entrega" at bounding box center [388, 240] width 69 height 18
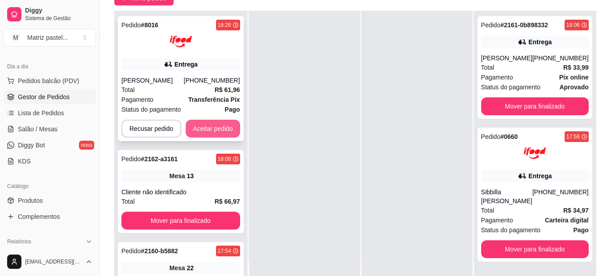
click at [216, 128] on button "Aceitar pedido" at bounding box center [213, 129] width 54 height 18
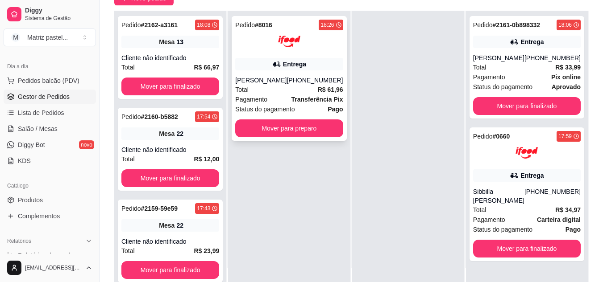
click at [283, 119] on div "Pedido # 8016 18:26 Entrega [PERSON_NAME] [PHONE_NUMBER] Total R$ 61,96 Pagamen…" at bounding box center [289, 78] width 115 height 125
click at [330, 120] on button "Mover para preparo" at bounding box center [289, 129] width 108 height 18
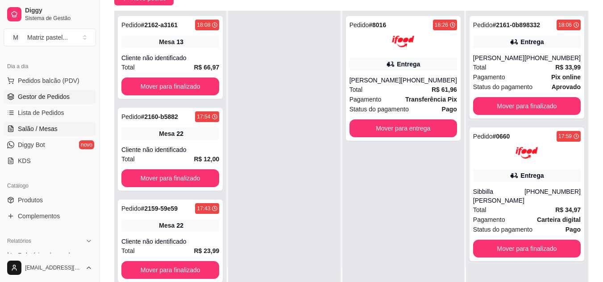
click at [51, 132] on span "Salão / Mesas" at bounding box center [38, 129] width 40 height 9
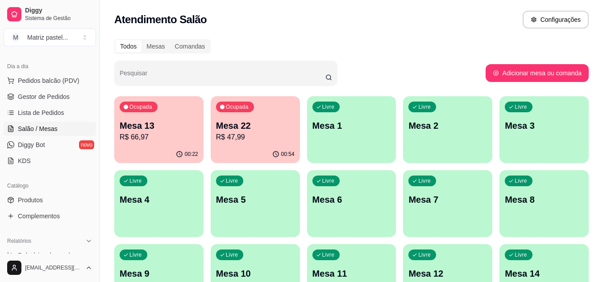
click at [281, 151] on div "00:54" at bounding box center [283, 154] width 22 height 7
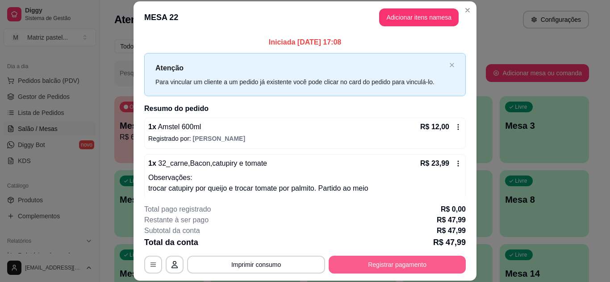
click at [413, 269] on button "Registrar pagamento" at bounding box center [396, 265] width 137 height 18
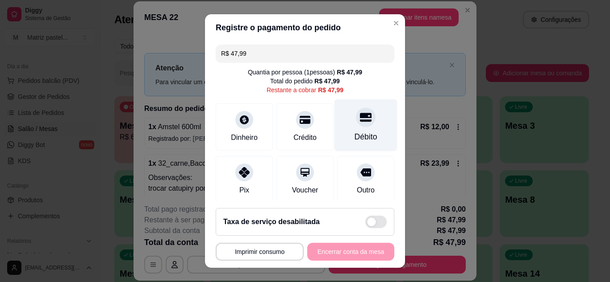
click at [354, 141] on div "Débito" at bounding box center [365, 137] width 23 height 12
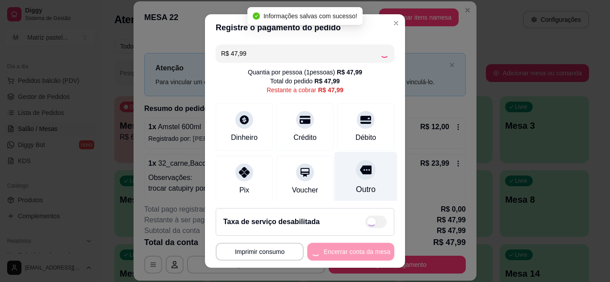
type input "R$ 0,00"
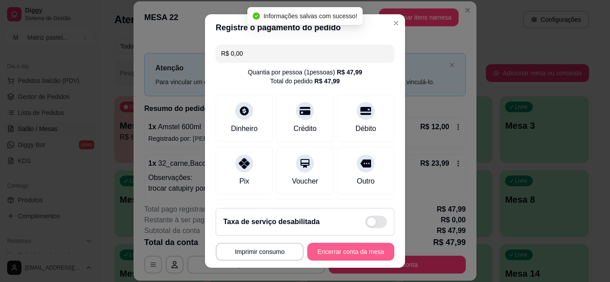
click at [345, 245] on button "Encerrar conta da mesa" at bounding box center [350, 252] width 87 height 18
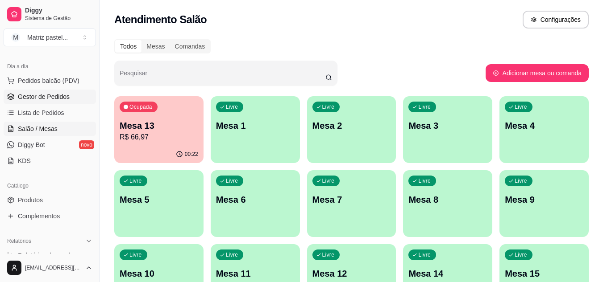
click at [73, 95] on link "Gestor de Pedidos" at bounding box center [50, 97] width 92 height 14
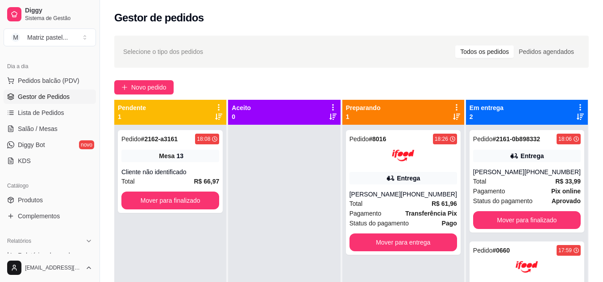
click at [266, 24] on div "Gestor de pedidos" at bounding box center [351, 18] width 474 height 14
click at [56, 117] on link "Lista de Pedidos" at bounding box center [50, 113] width 92 height 14
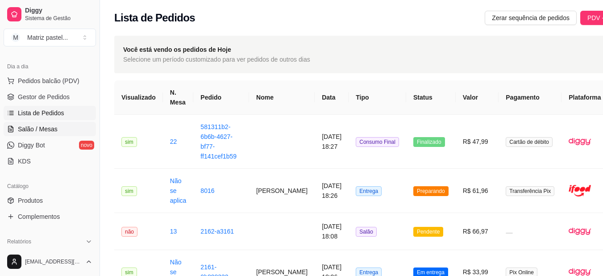
click at [50, 122] on link "Salão / Mesas" at bounding box center [50, 129] width 92 height 14
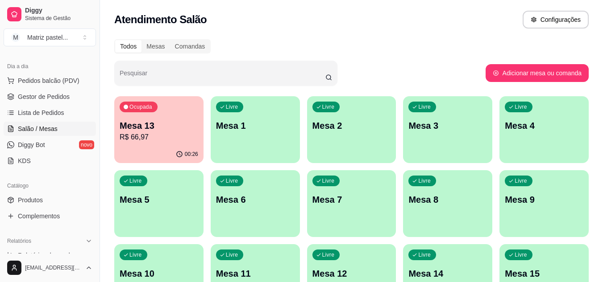
click at [173, 143] on div "Ocupada Mesa 13 R$ 66,97" at bounding box center [158, 121] width 89 height 50
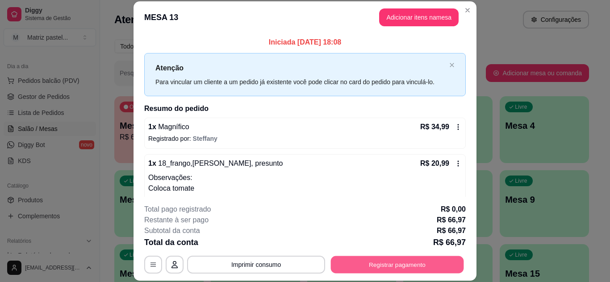
click at [363, 270] on button "Registrar pagamento" at bounding box center [397, 264] width 133 height 17
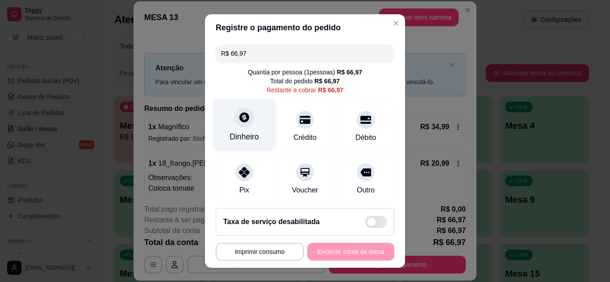
click at [239, 137] on div "Dinheiro" at bounding box center [243, 137] width 29 height 12
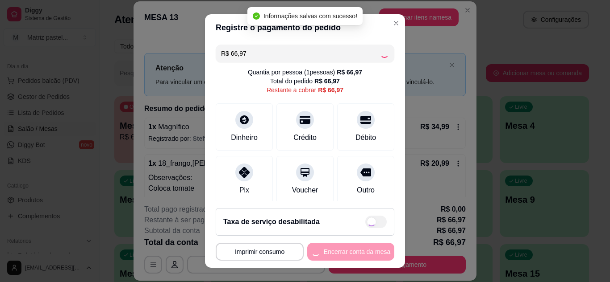
type input "R$ 0,00"
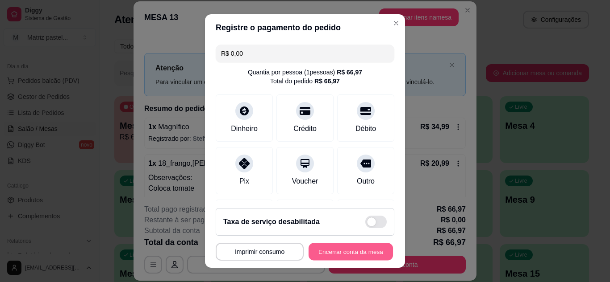
click at [353, 254] on button "Encerrar conta da mesa" at bounding box center [350, 252] width 84 height 17
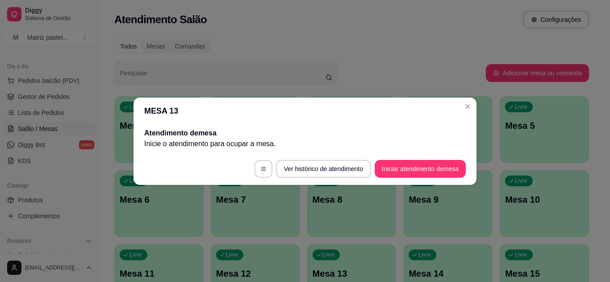
click at [460, 112] on header "MESA 13" at bounding box center [304, 111] width 343 height 27
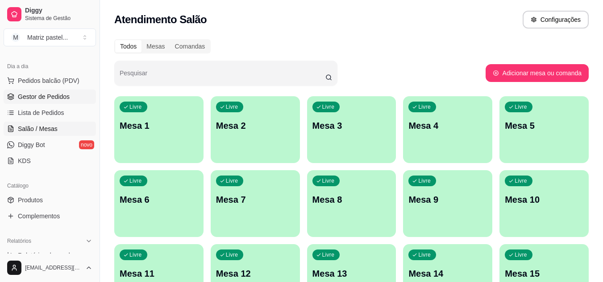
click at [58, 98] on span "Gestor de Pedidos" at bounding box center [44, 96] width 52 height 9
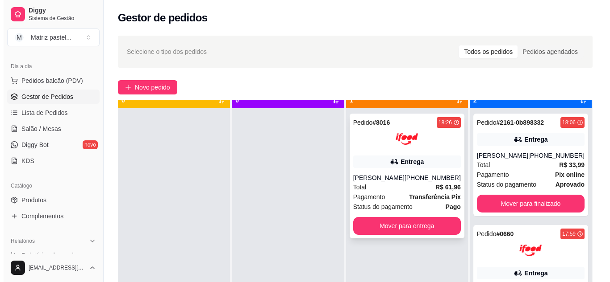
scroll to position [25, 0]
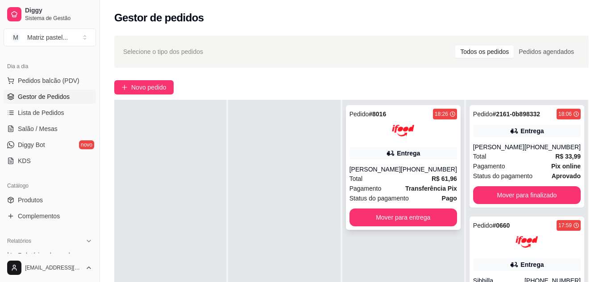
click at [359, 128] on div at bounding box center [403, 131] width 108 height 22
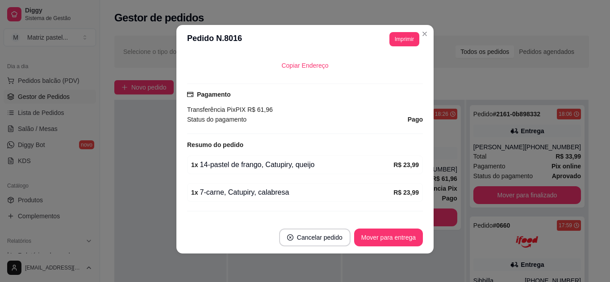
scroll to position [246, 0]
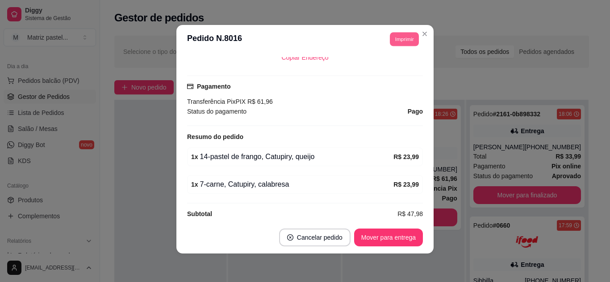
click at [407, 42] on button "Imprimir" at bounding box center [404, 39] width 29 height 14
click at [387, 72] on button "IMPRESSORA" at bounding box center [391, 67] width 52 height 12
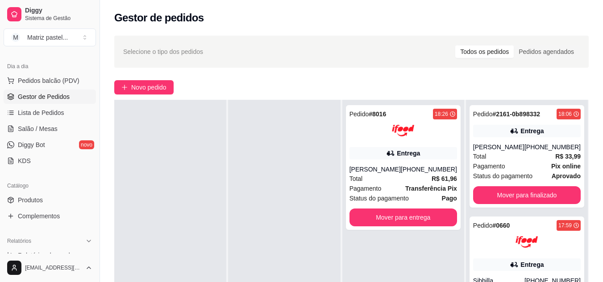
click at [42, 71] on div "Dia a dia" at bounding box center [50, 66] width 92 height 14
click at [42, 78] on span "Pedidos balcão (PDV)" at bounding box center [49, 80] width 62 height 9
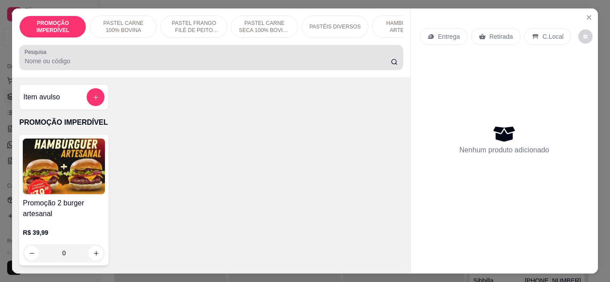
click at [94, 66] on input "Pesquisa" at bounding box center [208, 61] width 366 height 9
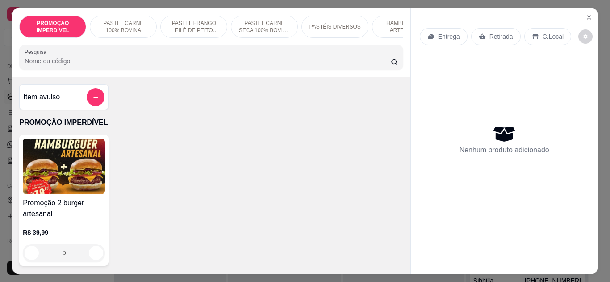
click at [101, 103] on div "Item avulso" at bounding box center [63, 97] width 89 height 26
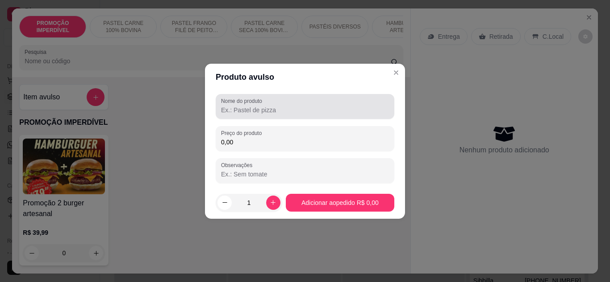
click at [233, 100] on label "Nome do produto" at bounding box center [243, 101] width 44 height 8
click at [233, 106] on input "Nome do produto" at bounding box center [305, 110] width 168 height 9
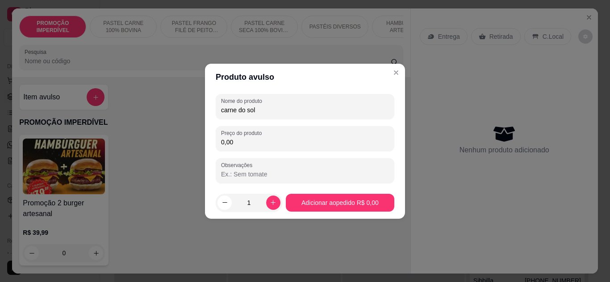
type input "carne do sol"
click at [286, 149] on div "Nome do produto carne do sol Preço do produto 0,00 Observações" at bounding box center [305, 138] width 178 height 89
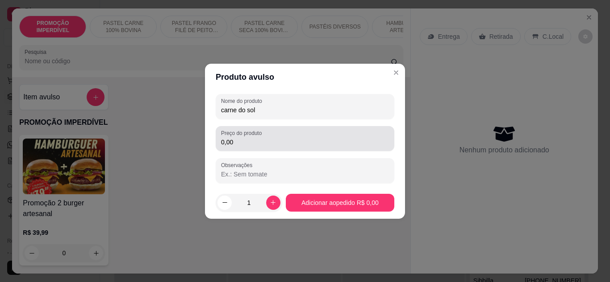
click at [286, 148] on div "Preço do produto 0,00" at bounding box center [305, 138] width 178 height 25
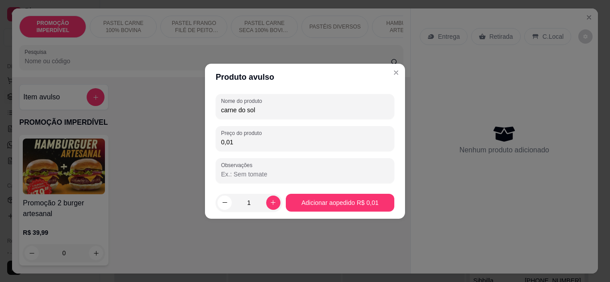
type input "0,01"
click at [290, 190] on footer "1 Adicionar ao pedido R$ 0,01" at bounding box center [305, 203] width 200 height 32
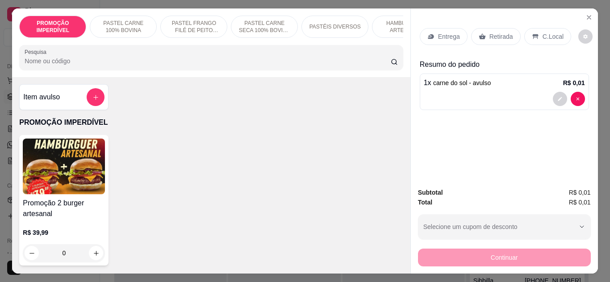
click at [441, 33] on p "Entrega" at bounding box center [449, 36] width 22 height 9
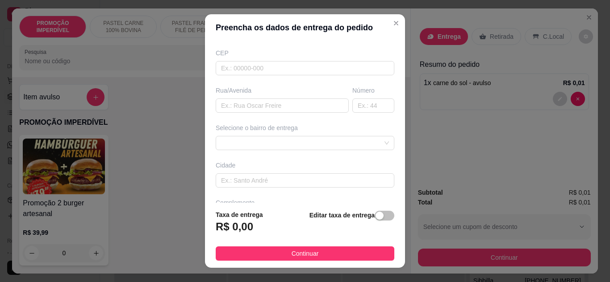
scroll to position [138, 0]
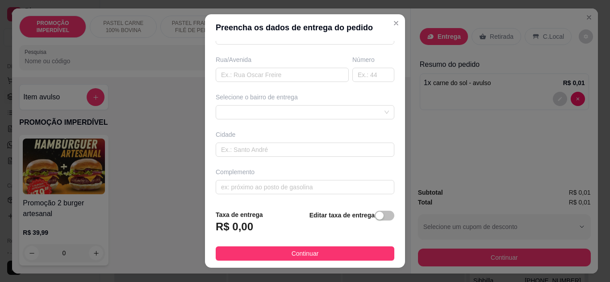
click at [216, 83] on div "Busque pelo cliente Número de contato Nome do cliente CEP Rua/[GEOGRAPHIC_DATA]…" at bounding box center [305, 122] width 200 height 162
click at [221, 79] on input "text" at bounding box center [282, 75] width 133 height 14
type input "rua [PERSON_NAME]"
click at [357, 81] on input "text" at bounding box center [373, 75] width 42 height 14
click at [361, 57] on div "Número" at bounding box center [373, 59] width 42 height 9
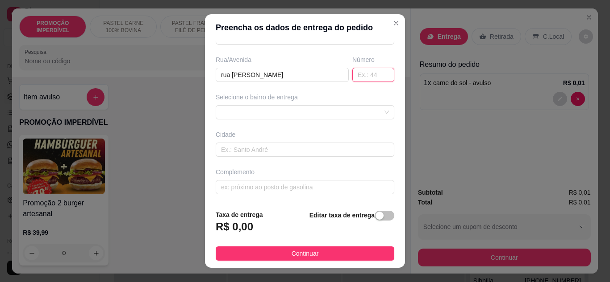
click at [360, 77] on input "text" at bounding box center [373, 75] width 42 height 14
click at [343, 110] on div at bounding box center [305, 112] width 178 height 14
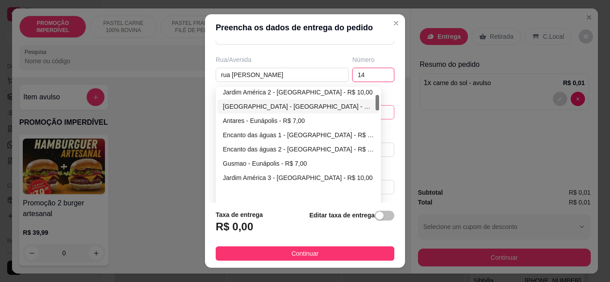
scroll to position [0, 0]
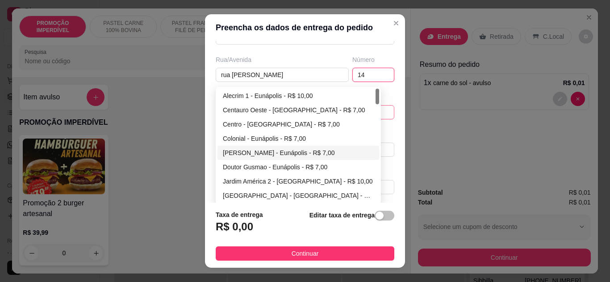
type input "14"
click at [245, 150] on div "[PERSON_NAME] - Eunápolis - R$ 7,00" at bounding box center [298, 153] width 151 height 10
type input "Eunápolis"
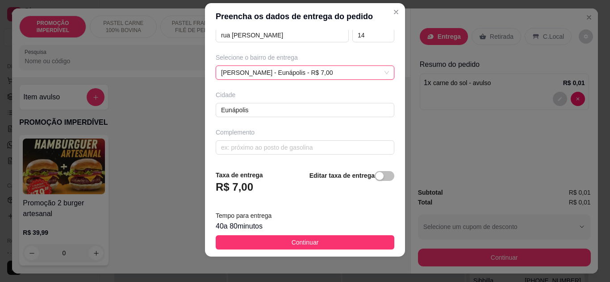
scroll to position [14, 0]
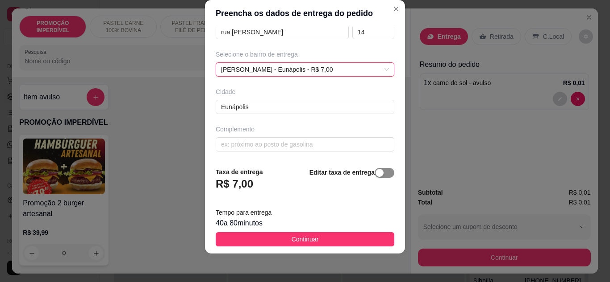
click at [378, 174] on span "button" at bounding box center [384, 173] width 20 height 10
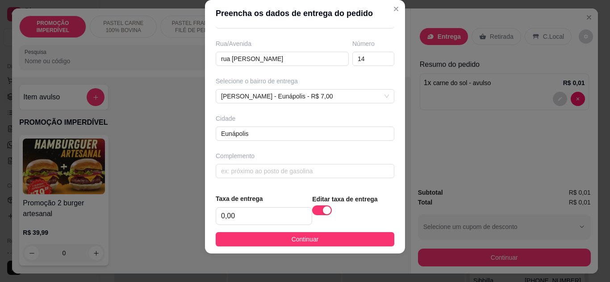
scroll to position [140, 0]
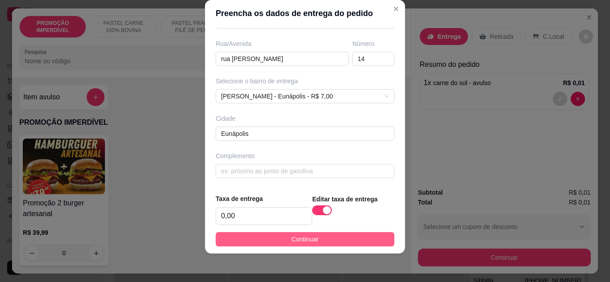
click at [326, 244] on button "Continuar" at bounding box center [305, 239] width 178 height 14
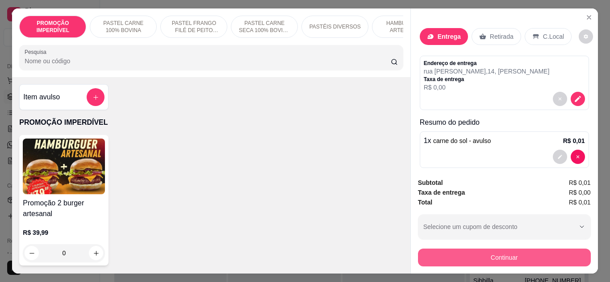
click at [521, 253] on button "Continuar" at bounding box center [504, 258] width 173 height 18
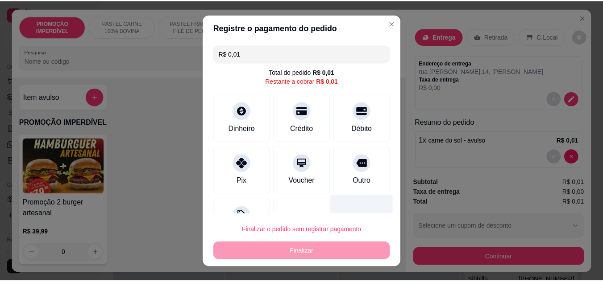
scroll to position [36, 0]
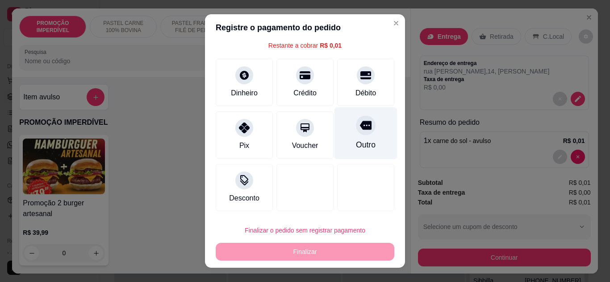
click at [342, 138] on div "Outro" at bounding box center [365, 133] width 63 height 52
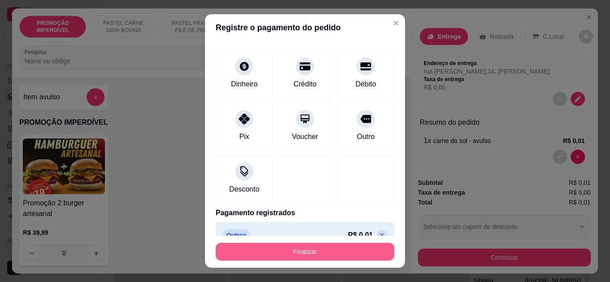
click at [336, 261] on button "Finalizar" at bounding box center [305, 252] width 178 height 18
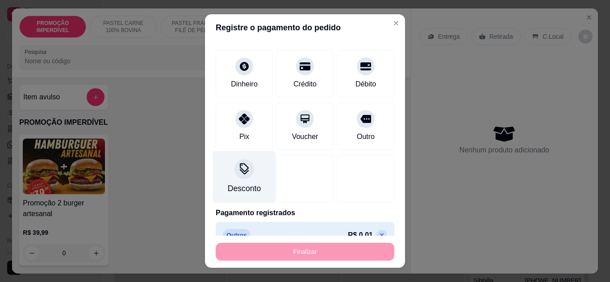
type input "-R$ 0,01"
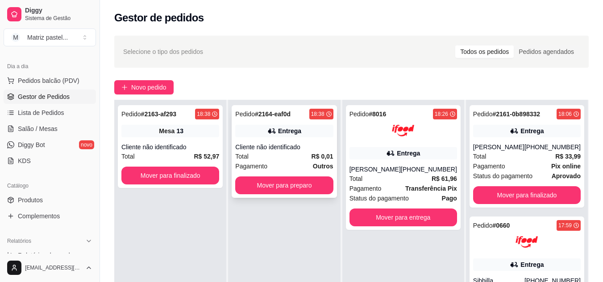
click at [310, 147] on div "Cliente não identificado" at bounding box center [284, 147] width 98 height 9
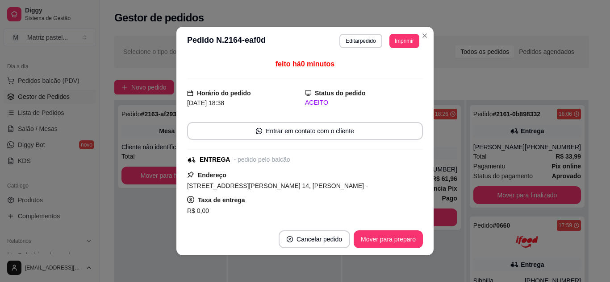
click at [403, 51] on header "**********" at bounding box center [304, 41] width 257 height 29
click at [405, 43] on button "Imprimir" at bounding box center [404, 41] width 30 height 14
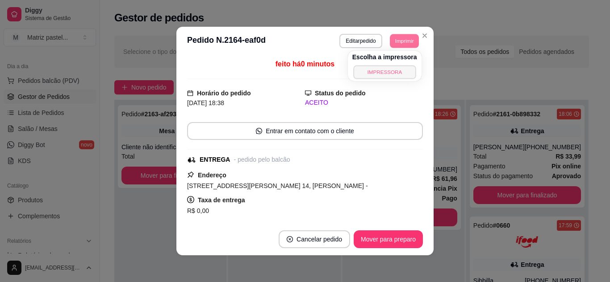
click at [392, 75] on button "IMPRESSORA" at bounding box center [384, 72] width 62 height 14
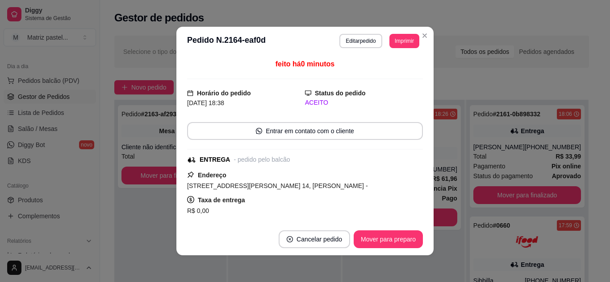
click at [430, 37] on div "**********" at bounding box center [305, 141] width 610 height 282
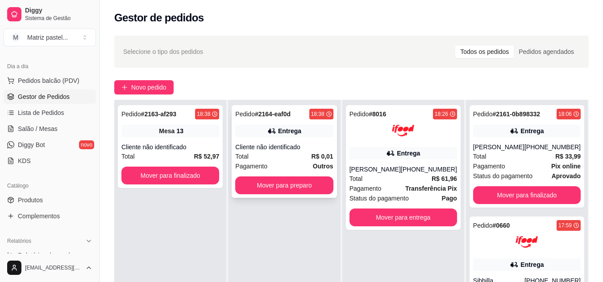
click at [293, 174] on div "Pedido # 2164-eaf0d 18:38 Entrega Cliente não identificado Total R$ 0,01 Pagame…" at bounding box center [284, 151] width 105 height 93
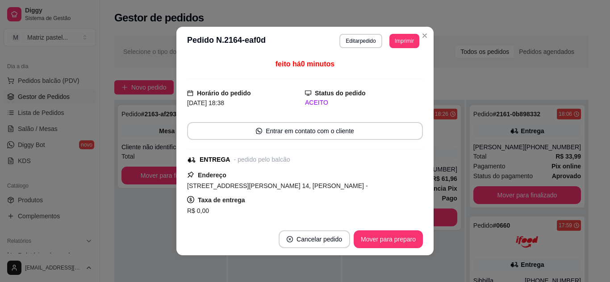
drag, startPoint x: 380, startPoint y: 250, endPoint x: 377, endPoint y: 245, distance: 6.1
click at [381, 249] on footer "Cancelar pedido Mover para preparo" at bounding box center [304, 240] width 257 height 32
click at [375, 244] on button "Mover para preparo" at bounding box center [387, 240] width 69 height 18
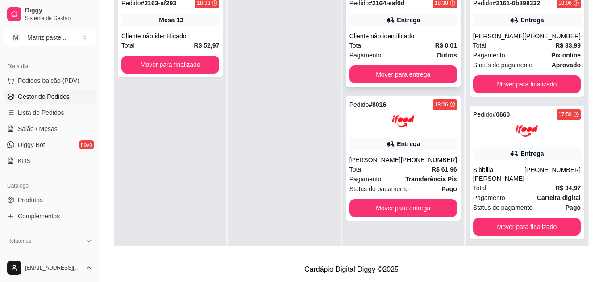
click at [365, 29] on div "Pedido # 2164-eaf0d 18:38 Entrega Cliente não identificado Total R$ 0,01 Pagame…" at bounding box center [403, 40] width 115 height 93
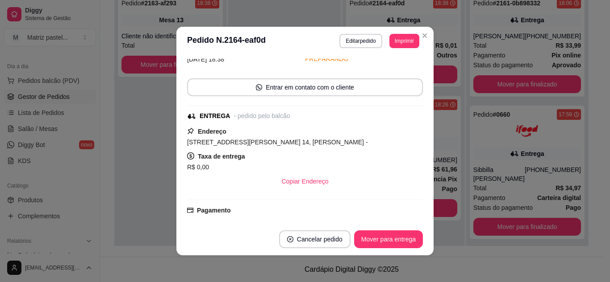
scroll to position [89, 0]
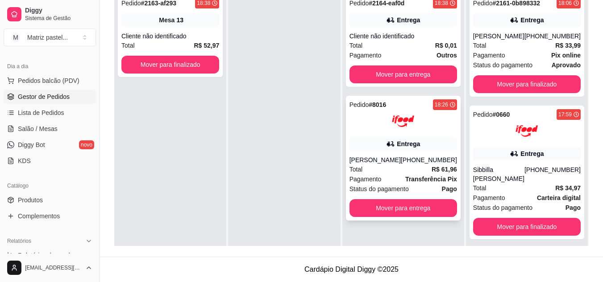
click at [412, 184] on span "Transferência Pix" at bounding box center [431, 179] width 52 height 10
click at [421, 40] on div "Cliente não identificado" at bounding box center [403, 36] width 108 height 9
click at [13, 84] on button "Pedidos balcão (PDV)" at bounding box center [50, 81] width 92 height 14
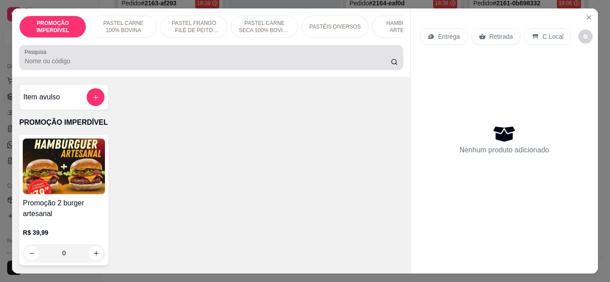
click at [78, 66] on input "Pesquisa" at bounding box center [208, 61] width 366 height 9
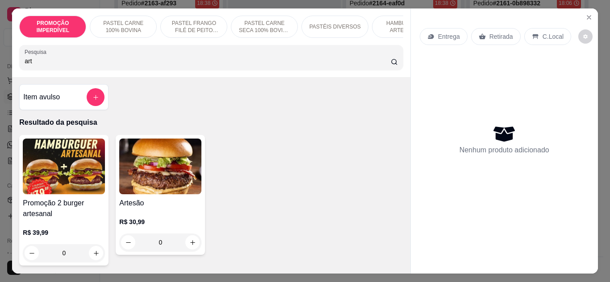
type input "art"
click at [186, 248] on div "0" at bounding box center [160, 243] width 82 height 18
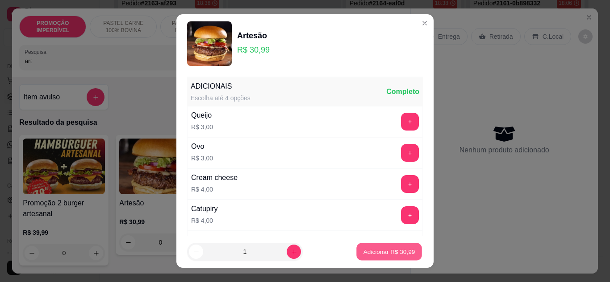
click at [356, 255] on button "Adicionar R$ 30,99" at bounding box center [389, 252] width 66 height 17
type input "1"
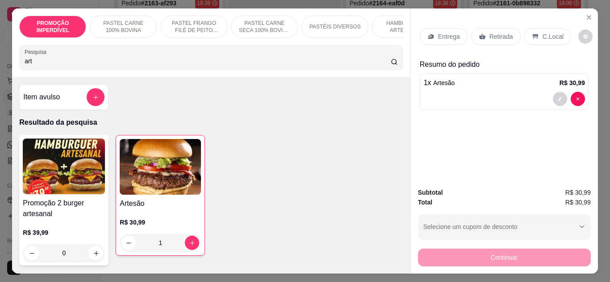
click at [461, 33] on div "Entrega" at bounding box center [443, 36] width 48 height 17
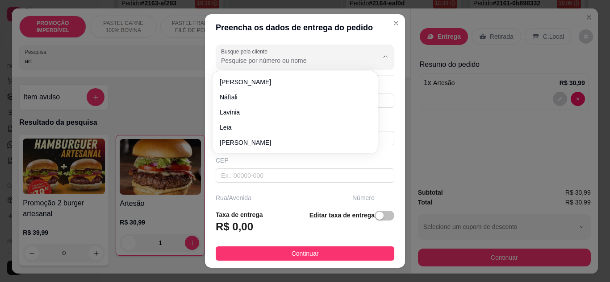
click at [270, 58] on input "Busque pelo cliente" at bounding box center [292, 60] width 143 height 9
click at [267, 62] on input "rod" at bounding box center [292, 60] width 143 height 9
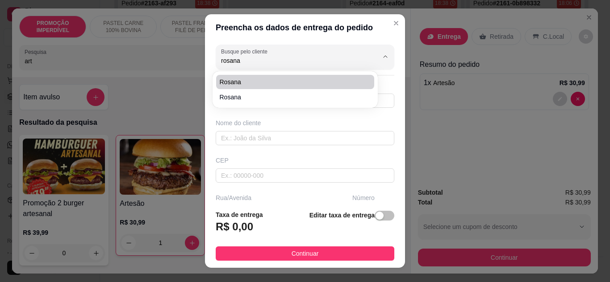
click at [269, 87] on li "Rosana" at bounding box center [295, 82] width 158 height 14
type input "Rosana"
type input "74981674802"
type input "Rosana"
type input "4582060"
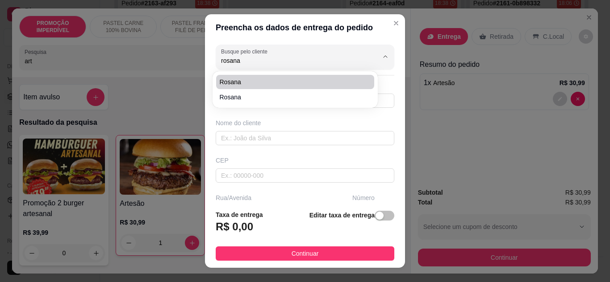
type input "Rua Doutor [PERSON_NAME]"
type input "290"
type input "Eunápolis"
type input "Casa azul"
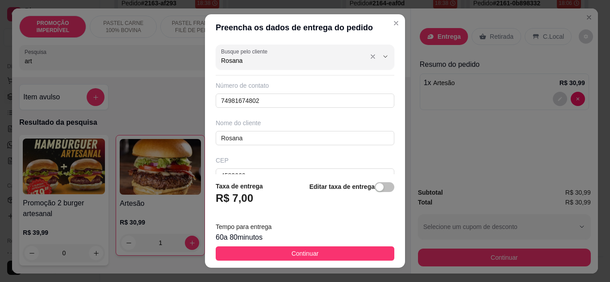
click at [312, 59] on input "Rosana" at bounding box center [292, 60] width 143 height 9
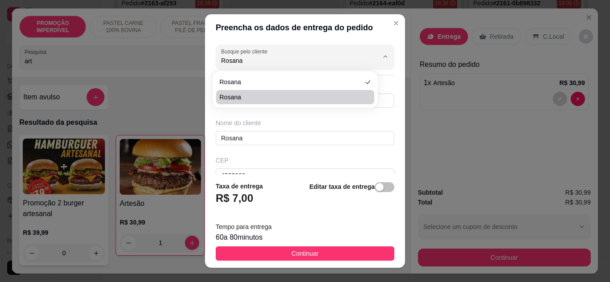
click at [304, 95] on span "Rosana" at bounding box center [291, 97] width 142 height 9
type input "Rosana"
type input "73981674802"
type input "Rosana"
type input "45820055"
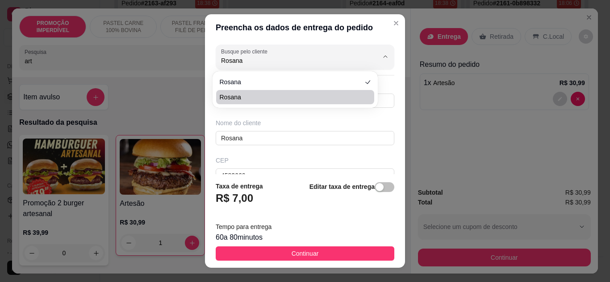
type input "Rua Guaratinga"
type input "25"
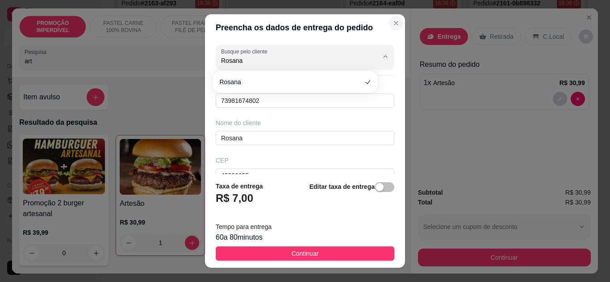
click at [392, 23] on icon "Close" at bounding box center [395, 23] width 7 height 7
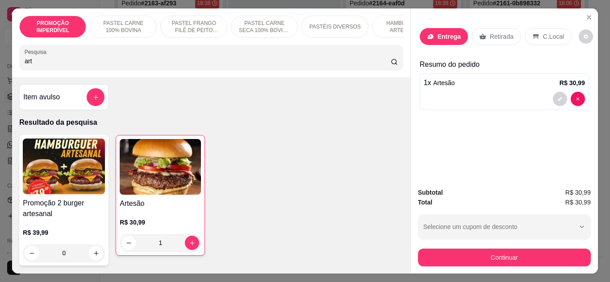
click at [419, 35] on div "Entrega" at bounding box center [443, 36] width 48 height 17
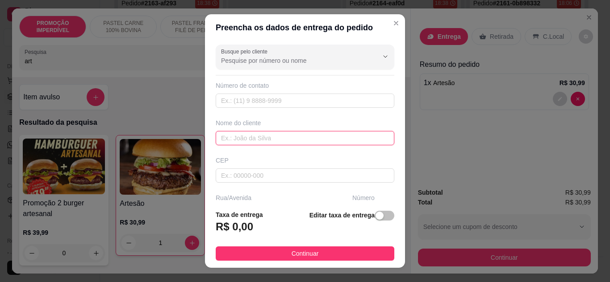
click at [253, 136] on input "text" at bounding box center [305, 138] width 178 height 14
type input "[PERSON_NAME]"
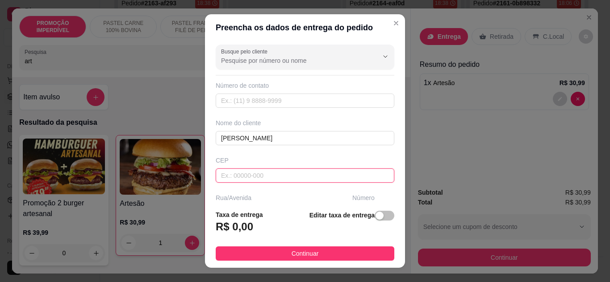
click at [342, 174] on input "text" at bounding box center [305, 176] width 178 height 14
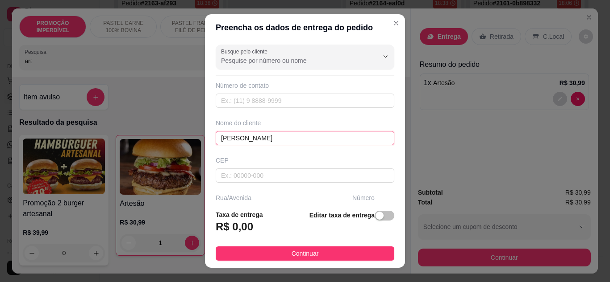
click at [336, 138] on input "[PERSON_NAME]" at bounding box center [305, 138] width 178 height 14
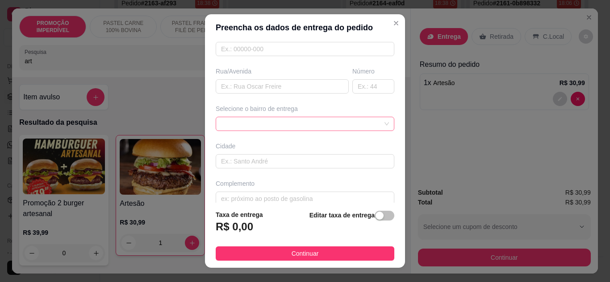
scroll to position [134, 0]
type input "[PERSON_NAME]"
click at [248, 108] on div "Selecione o bairro de entrega" at bounding box center [305, 110] width 182 height 27
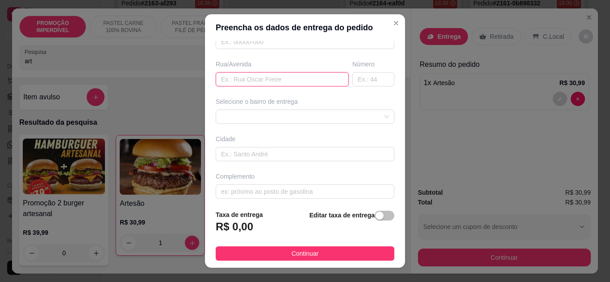
click at [246, 80] on input "text" at bounding box center [282, 79] width 133 height 14
type input "r"
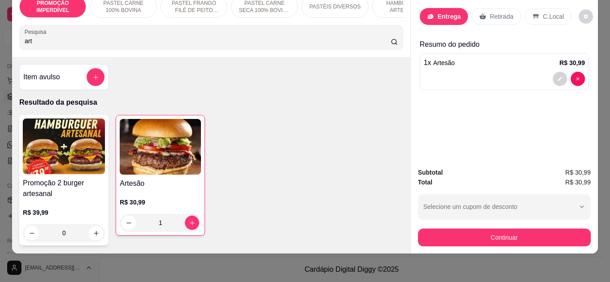
scroll to position [0, 0]
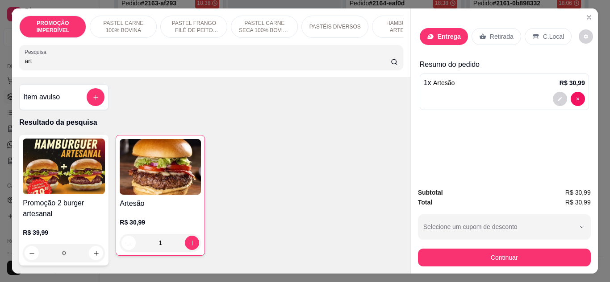
click at [462, 35] on div "Entrega Retirada C.Local" at bounding box center [495, 36] width 152 height 17
click at [441, 32] on p "Entrega" at bounding box center [448, 36] width 23 height 9
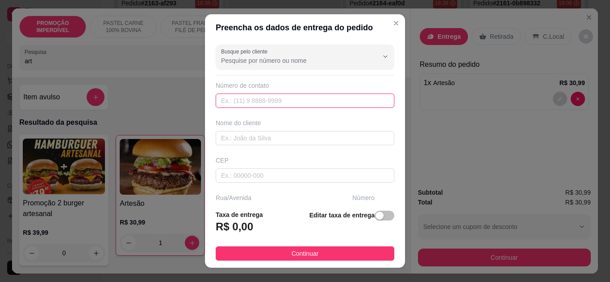
click at [246, 98] on input "text" at bounding box center [305, 101] width 178 height 14
drag, startPoint x: 246, startPoint y: 129, endPoint x: 239, endPoint y: 143, distance: 15.8
click at [240, 141] on div "Nome do cliente" at bounding box center [305, 132] width 182 height 27
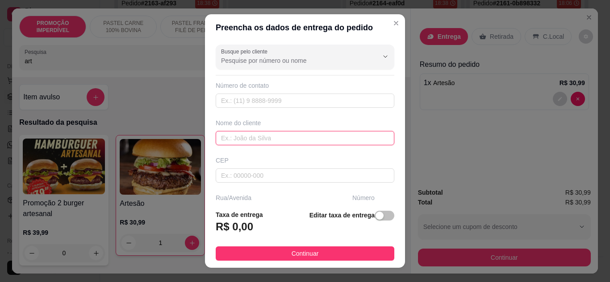
click at [238, 144] on input "text" at bounding box center [305, 138] width 178 height 14
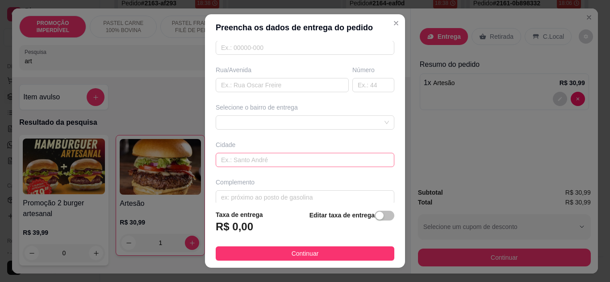
scroll to position [138, 0]
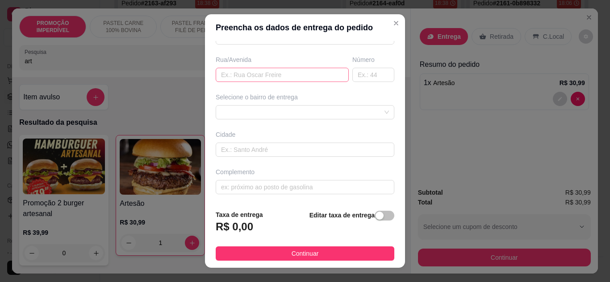
type input "[PERSON_NAME]"
click at [258, 69] on input "text" at bounding box center [282, 75] width 133 height 14
type input "rua 6"
click at [358, 76] on input "text" at bounding box center [373, 75] width 42 height 14
type input "149"
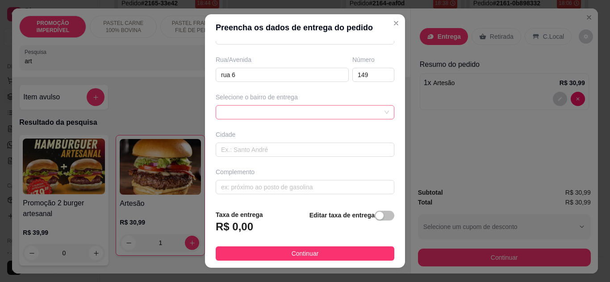
click at [335, 105] on div "Selecione o bairro de entrega" at bounding box center [305, 106] width 182 height 27
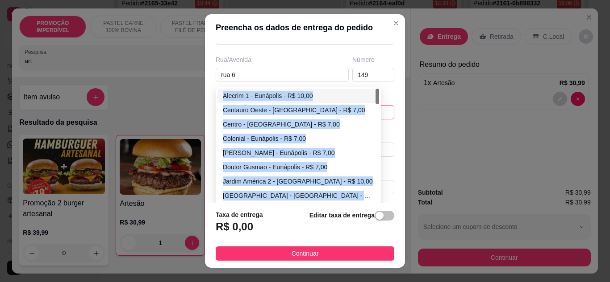
click at [314, 108] on div "635091786ca8e8df49de3dc0 635092fe6ca8e8df49de3dd5 Alecrim 1 - [GEOGRAPHIC_DATA]…" at bounding box center [305, 112] width 178 height 14
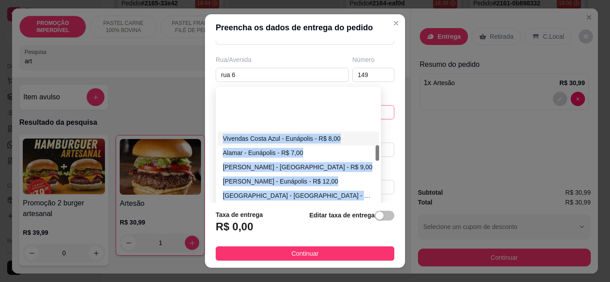
scroll to position [402, 0]
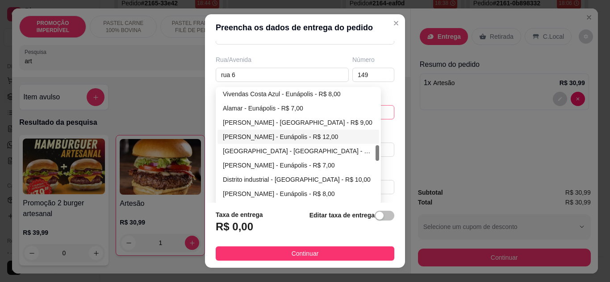
click at [338, 145] on div "Vivendas Costa Azul - [GEOGRAPHIC_DATA] - R$ 8,00 [GEOGRAPHIC_DATA] - [GEOGRAPH…" at bounding box center [298, 158] width 162 height 143
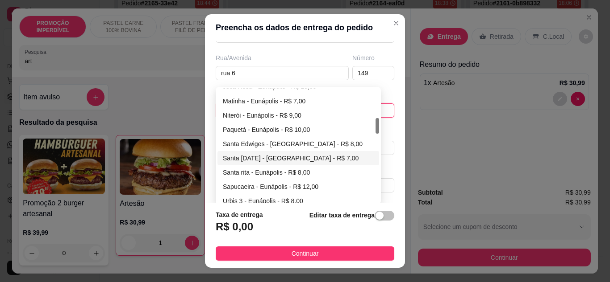
scroll to position [164, 0]
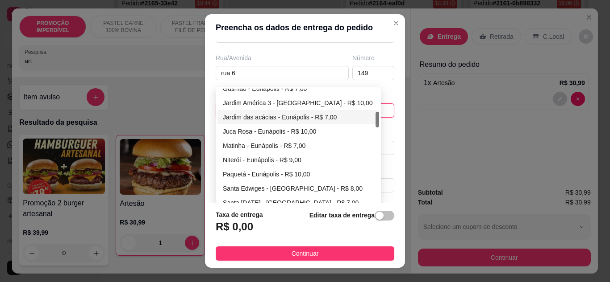
click at [282, 118] on div "Jardim das acácias - Eunápolis - R$ 7,00" at bounding box center [298, 117] width 151 height 10
type input "Eunápolis"
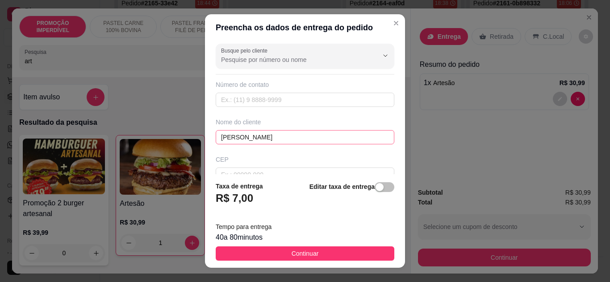
scroll to position [0, 0]
drag, startPoint x: 266, startPoint y: 108, endPoint x: 243, endPoint y: 96, distance: 25.7
click at [266, 107] on input "text" at bounding box center [305, 101] width 178 height 14
paste input "[PHONE_NUMBER]"
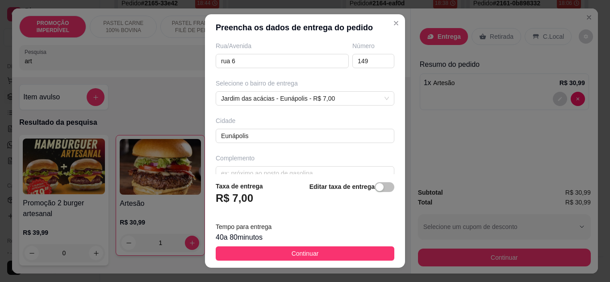
scroll to position [167, 0]
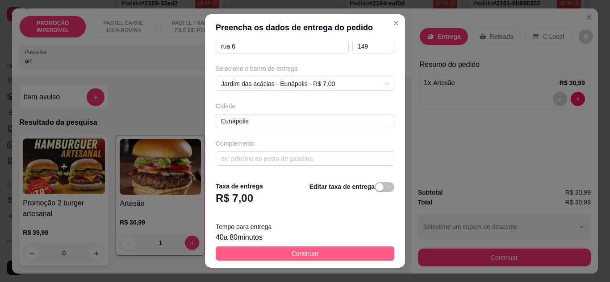
type input "[PHONE_NUMBER]"
click at [262, 252] on button "Continuar" at bounding box center [305, 254] width 178 height 14
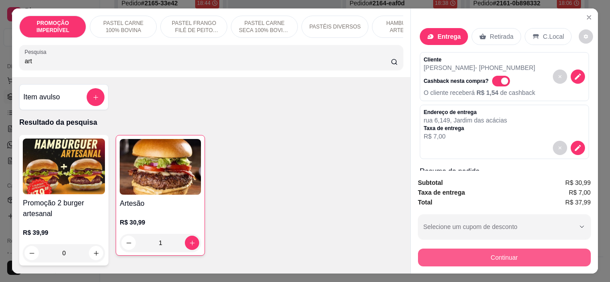
click at [502, 257] on button "Continuar" at bounding box center [504, 258] width 173 height 18
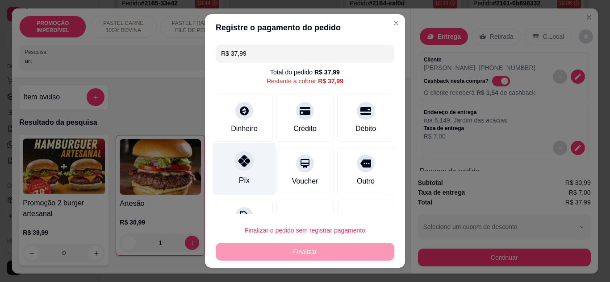
click at [221, 166] on div "Pix" at bounding box center [244, 169] width 63 height 52
type input "R$ 0,00"
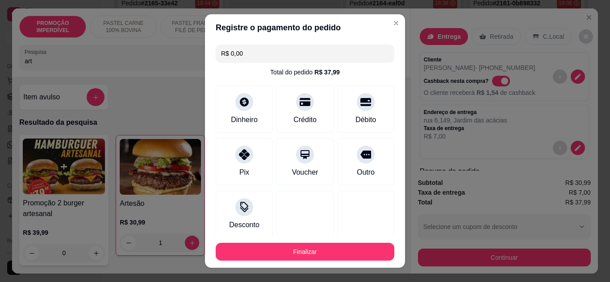
click at [290, 245] on footer "Finalizar" at bounding box center [305, 252] width 200 height 32
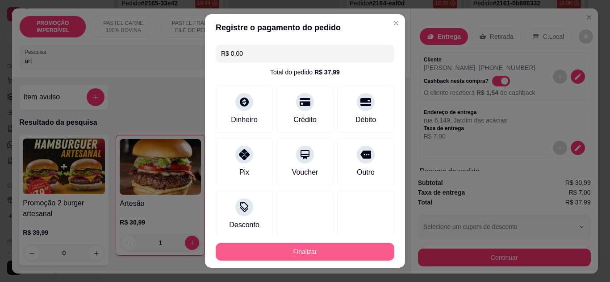
click at [303, 249] on button "Finalizar" at bounding box center [305, 252] width 178 height 18
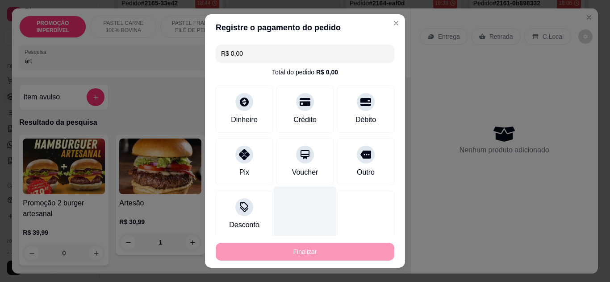
type input "0"
type input "-R$ 37,99"
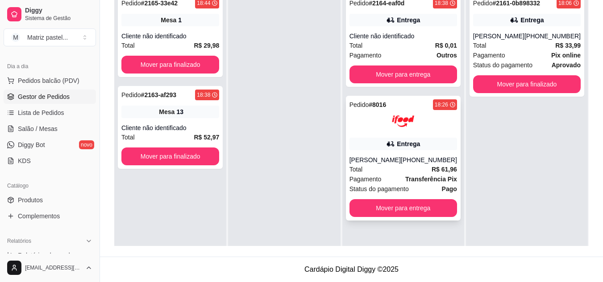
click at [407, 140] on div "Entrega" at bounding box center [408, 144] width 23 height 9
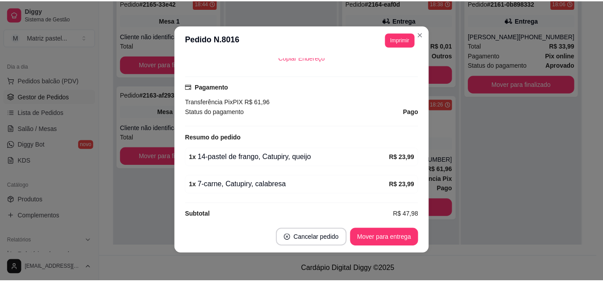
scroll to position [2, 0]
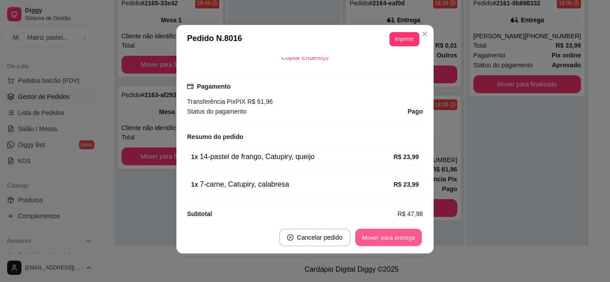
click at [387, 238] on button "Mover para entrega" at bounding box center [388, 237] width 67 height 17
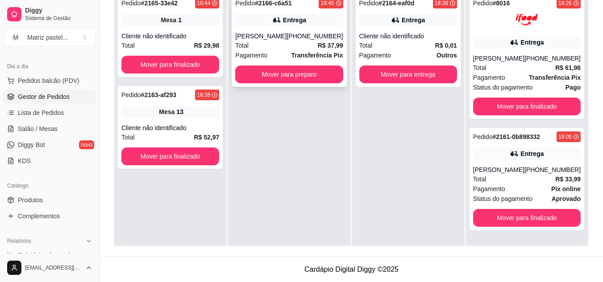
click at [280, 54] on div "Pagamento Transferência Pix" at bounding box center [289, 55] width 108 height 10
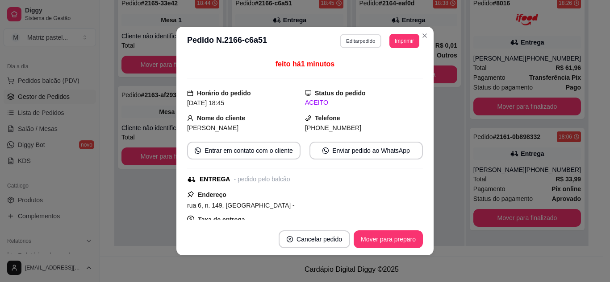
click at [340, 43] on button "Editar pedido" at bounding box center [361, 41] width 42 height 14
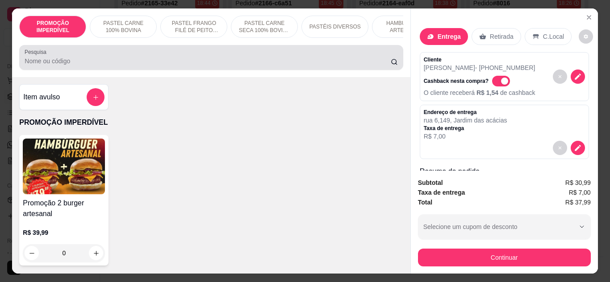
click at [290, 57] on div at bounding box center [211, 58] width 373 height 18
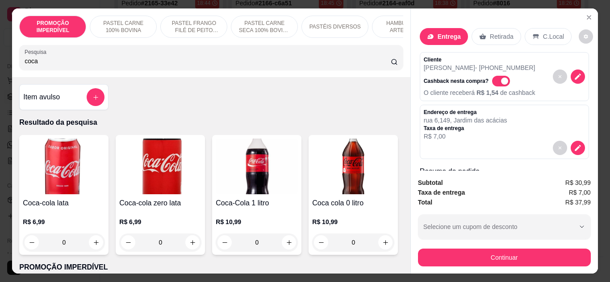
type input "coca"
click at [102, 249] on div "Coca-cola lata R$ 6,99 0" at bounding box center [63, 195] width 89 height 120
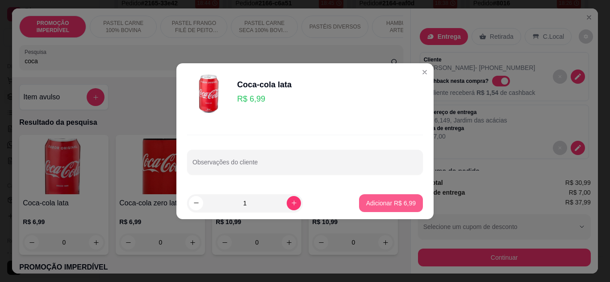
click at [399, 204] on p "Adicionar R$ 6,99" at bounding box center [391, 203] width 50 height 9
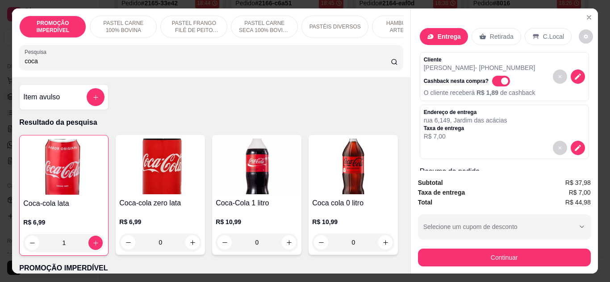
type input "1"
click at [453, 247] on div "Continuar" at bounding box center [504, 257] width 173 height 20
click at [419, 253] on button "Continuar" at bounding box center [504, 258] width 173 height 18
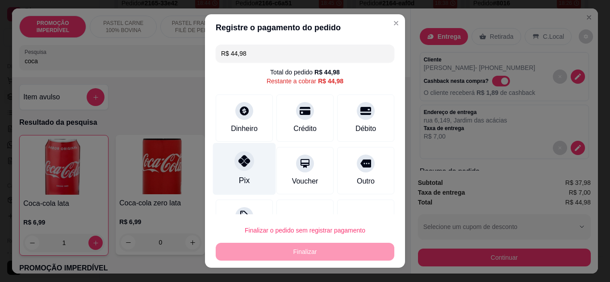
click at [242, 174] on div "Pix" at bounding box center [244, 169] width 63 height 52
type input "R$ 0,00"
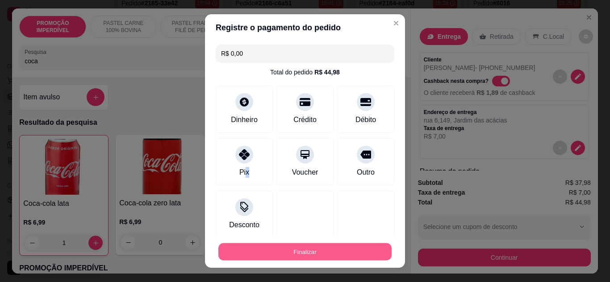
click at [287, 251] on button "Finalizar" at bounding box center [304, 252] width 173 height 17
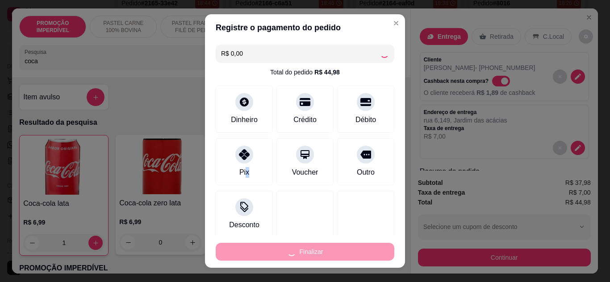
type input "0"
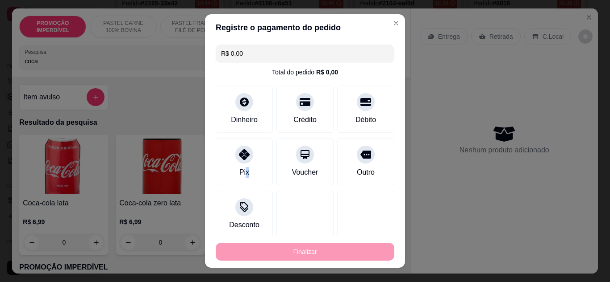
type input "-R$ 44,98"
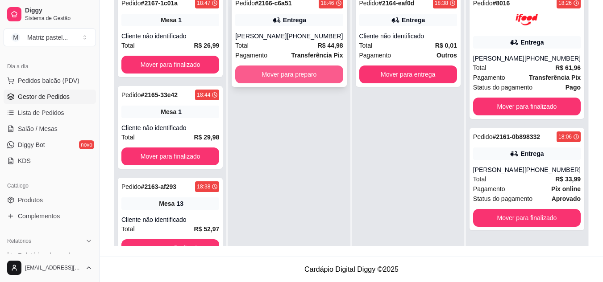
click at [304, 79] on button "Mover para preparo" at bounding box center [289, 75] width 108 height 18
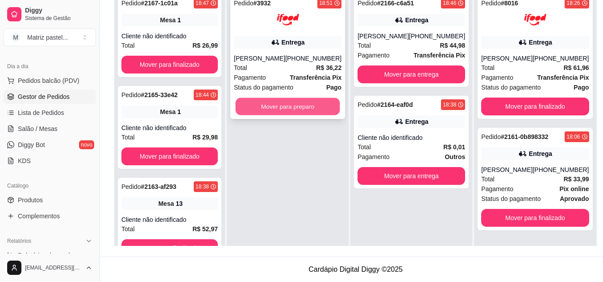
click at [283, 114] on button "Mover para preparo" at bounding box center [288, 106] width 104 height 17
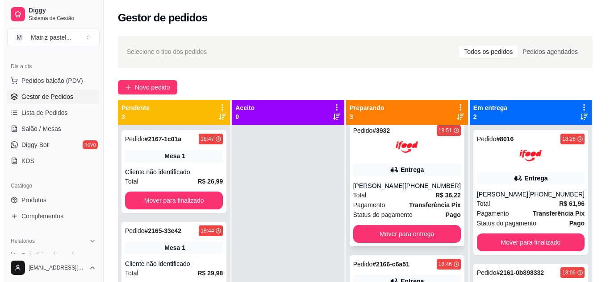
scroll to position [0, 0]
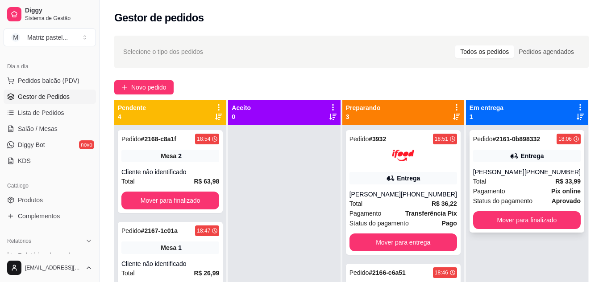
click at [506, 166] on div "Pedido # 2161-0b898332 18:06 Entrega [PERSON_NAME] [PHONE_NUMBER] Total R$ 33,9…" at bounding box center [526, 181] width 115 height 103
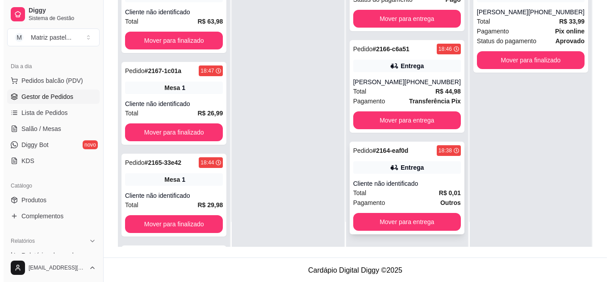
scroll to position [136, 0]
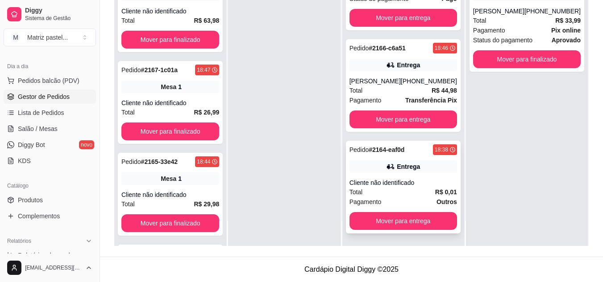
click at [380, 178] on div "Pedido # 2164-eaf0d 18:38 Entrega Cliente não identificado Total R$ 0,01 Pagame…" at bounding box center [403, 187] width 115 height 93
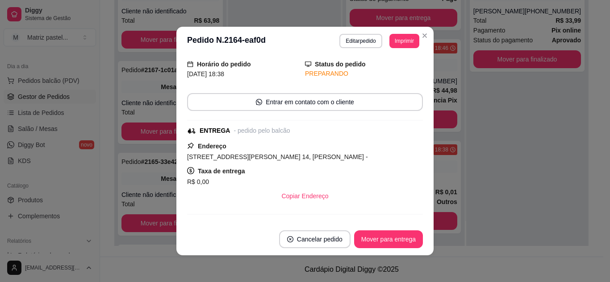
scroll to position [45, 0]
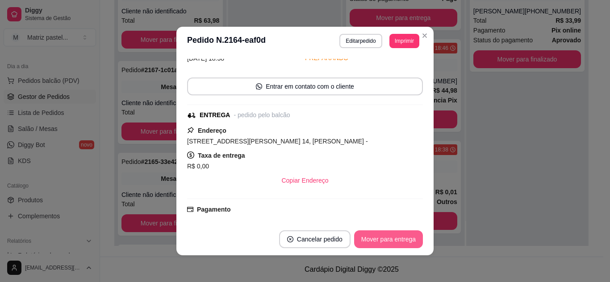
click at [383, 239] on button "Mover para entrega" at bounding box center [388, 240] width 69 height 18
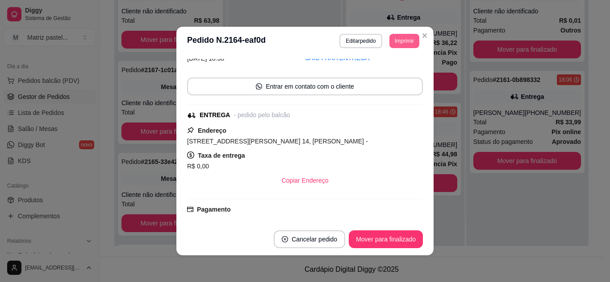
click at [415, 35] on section "**********" at bounding box center [304, 141] width 257 height 229
click at [426, 33] on button "Close" at bounding box center [424, 36] width 14 height 14
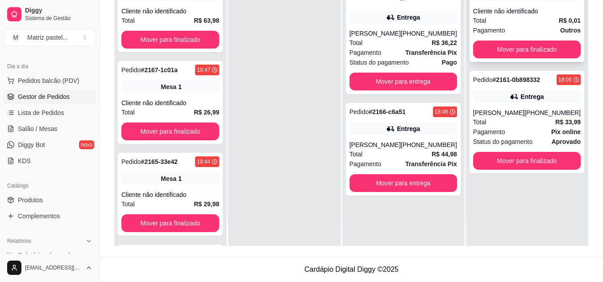
click at [494, 17] on div "Total R$ 0,01" at bounding box center [527, 21] width 108 height 10
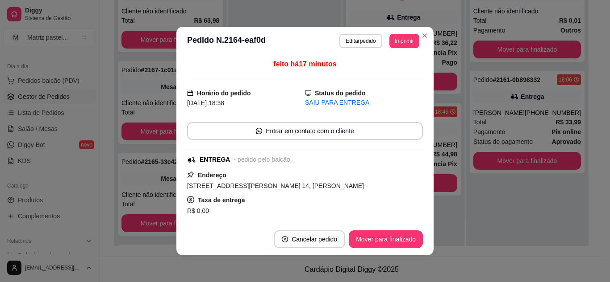
scroll to position [2, 0]
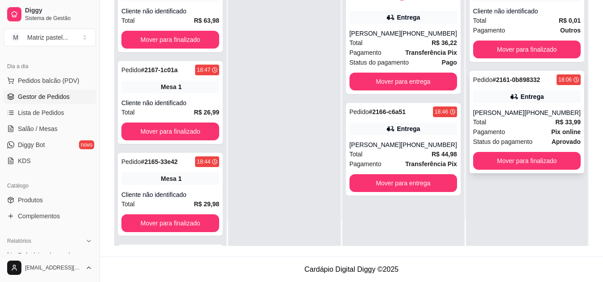
click at [500, 123] on div "Total R$ 33,99" at bounding box center [527, 122] width 108 height 10
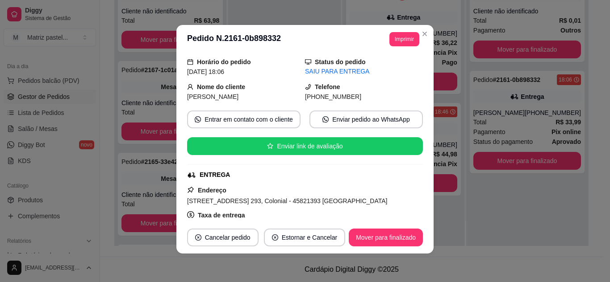
scroll to position [45, 0]
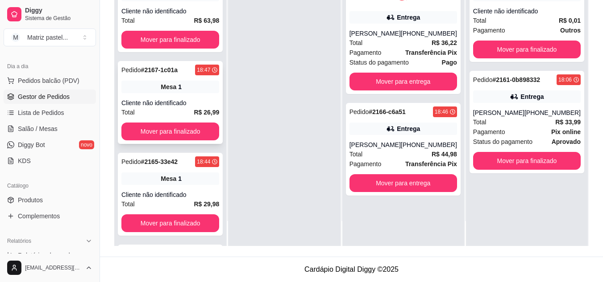
click at [158, 109] on div "Total R$ 26,99" at bounding box center [170, 113] width 98 height 10
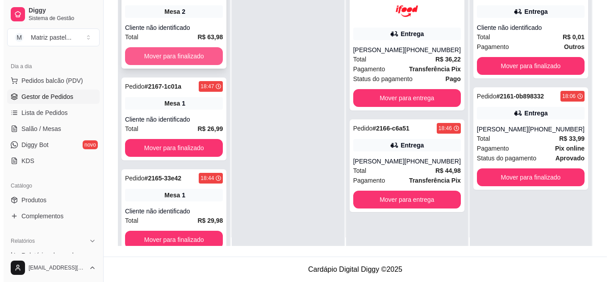
scroll to position [0, 0]
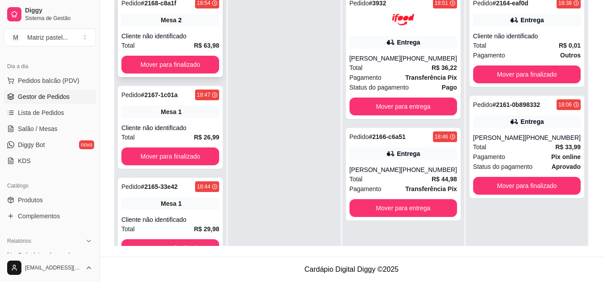
click at [164, 44] on div "Total R$ 63,98" at bounding box center [170, 46] width 98 height 10
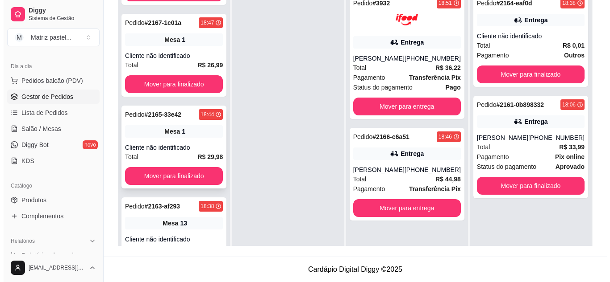
scroll to position [89, 0]
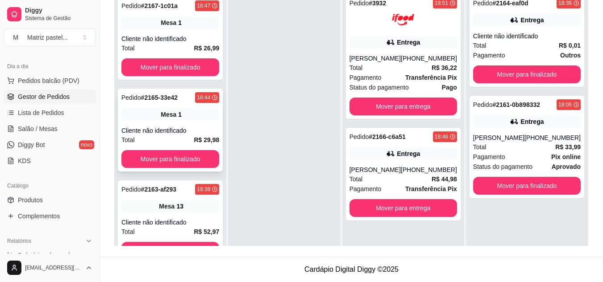
click at [198, 127] on div "Cliente não identificado" at bounding box center [170, 130] width 98 height 9
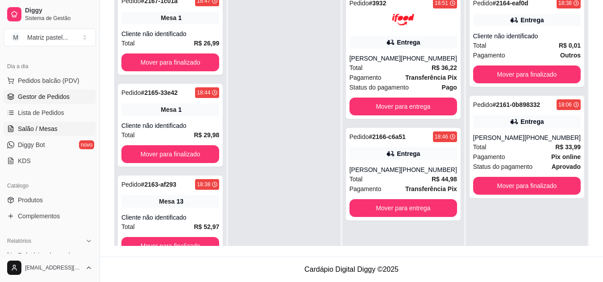
click at [54, 128] on span "Salão / Mesas" at bounding box center [38, 129] width 40 height 9
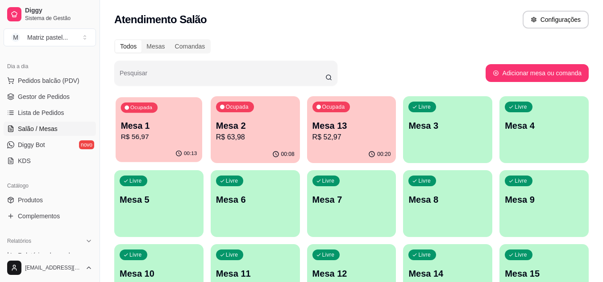
click at [133, 129] on p "Mesa 1" at bounding box center [159, 126] width 76 height 12
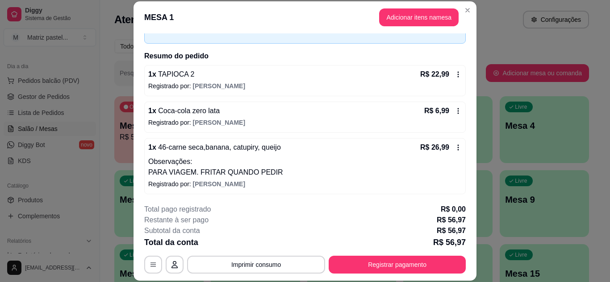
scroll to position [54, 0]
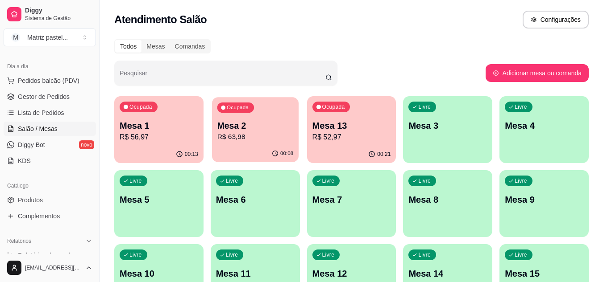
click at [254, 143] on div "Ocupada Mesa 2 R$ 63,98" at bounding box center [255, 121] width 87 height 48
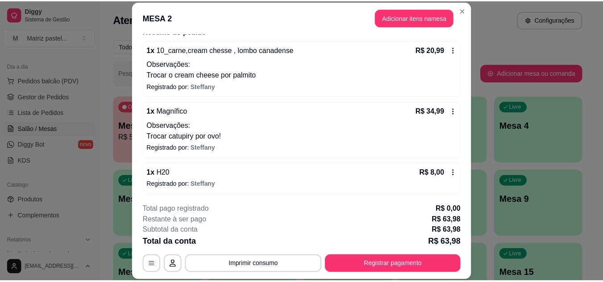
scroll to position [79, 0]
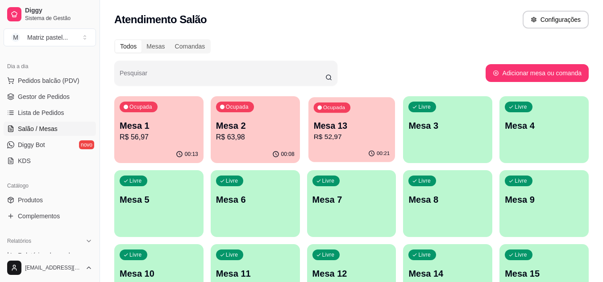
click at [383, 117] on div "Ocupada Mesa 13 R$ 52,97" at bounding box center [351, 121] width 87 height 48
click at [35, 86] on button "Pedidos balcão (PDV)" at bounding box center [50, 81] width 92 height 14
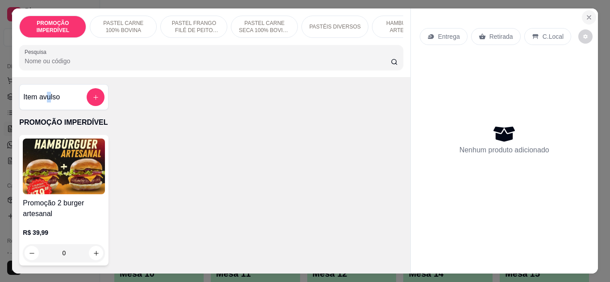
click at [590, 12] on button "Close" at bounding box center [588, 17] width 14 height 14
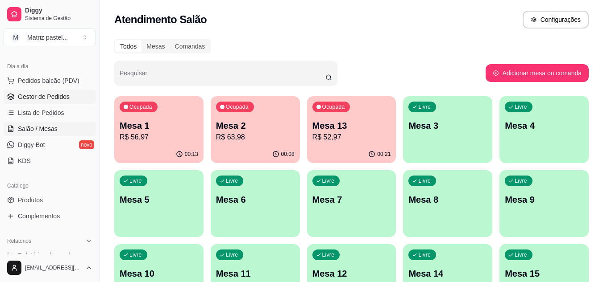
click at [39, 100] on span "Gestor de Pedidos" at bounding box center [44, 96] width 52 height 9
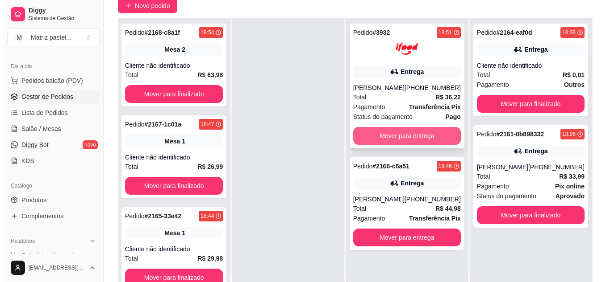
scroll to position [89, 0]
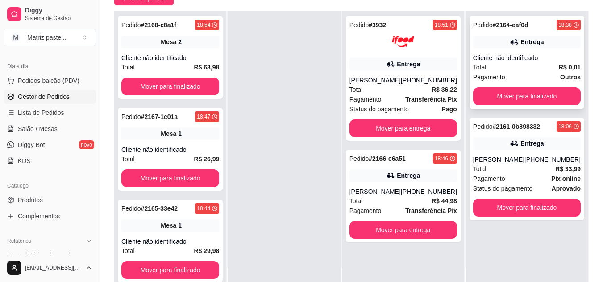
click at [512, 48] on div "Pedido # 2164-eaf0d 18:38 Entrega Cliente não identificado Total R$ 0,01 Pagame…" at bounding box center [526, 62] width 115 height 93
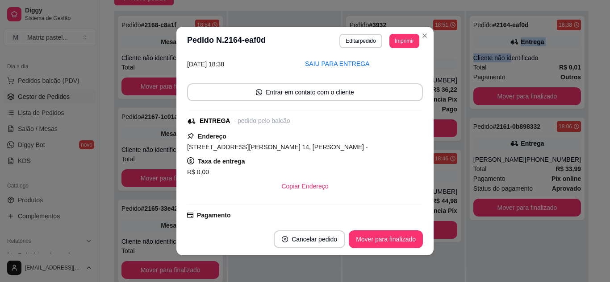
scroll to position [134, 0]
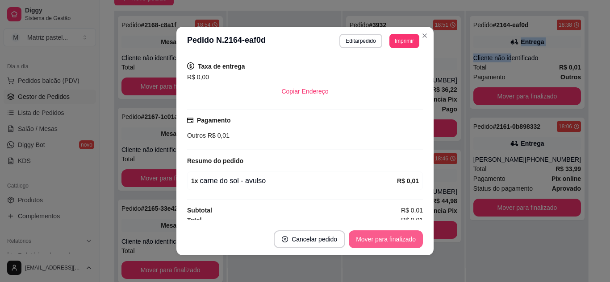
click at [405, 244] on button "Mover para finalizado" at bounding box center [386, 240] width 74 height 18
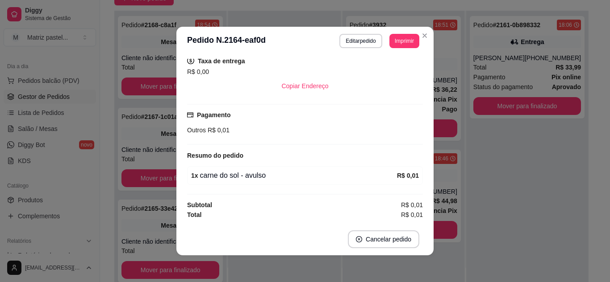
scroll to position [95, 0]
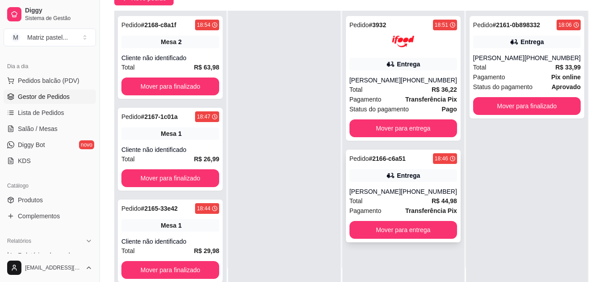
click at [381, 182] on div "Entrega" at bounding box center [403, 176] width 108 height 12
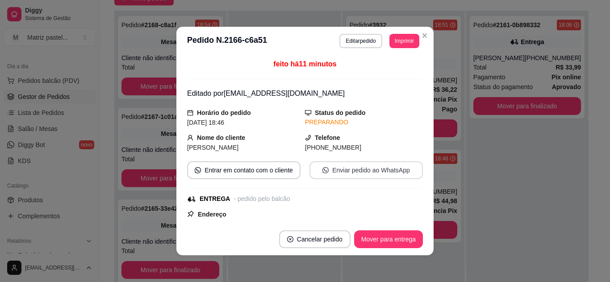
scroll to position [45, 0]
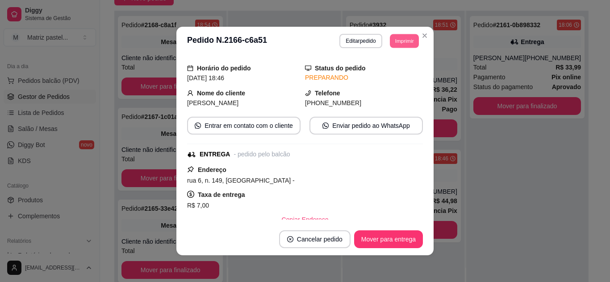
click at [390, 37] on button "Imprimir" at bounding box center [404, 41] width 29 height 14
click at [392, 71] on button "IMPRESSORA" at bounding box center [384, 72] width 65 height 14
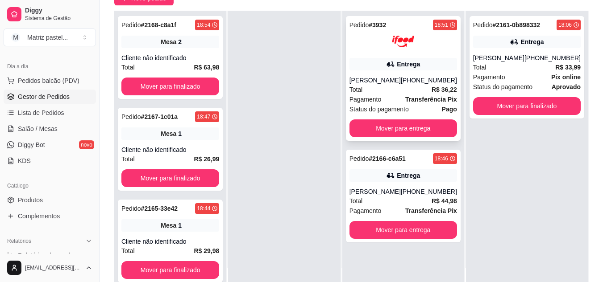
click at [397, 74] on div "Pedido # 3932 18:51 Entrega [PERSON_NAME] [PHONE_NUMBER] Total R$ 36,22 Pagamen…" at bounding box center [403, 78] width 115 height 125
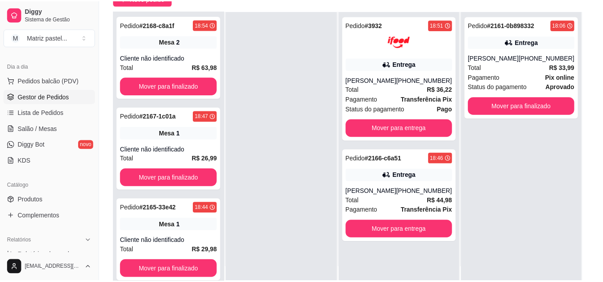
scroll to position [89, 0]
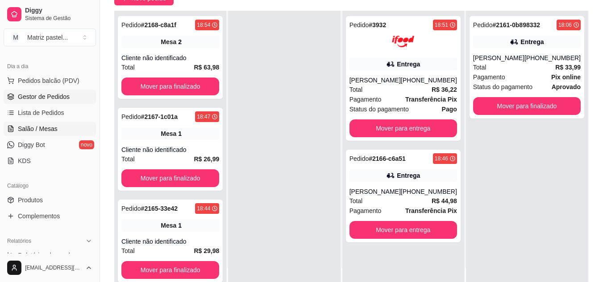
click at [43, 130] on span "Salão / Mesas" at bounding box center [38, 129] width 40 height 9
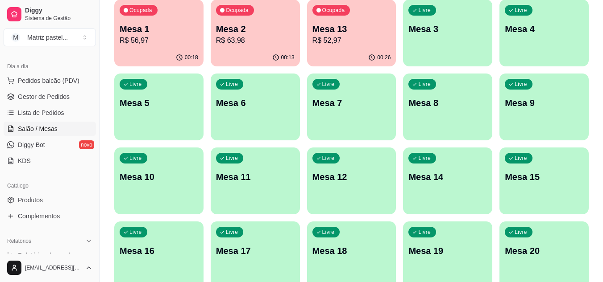
scroll to position [213, 0]
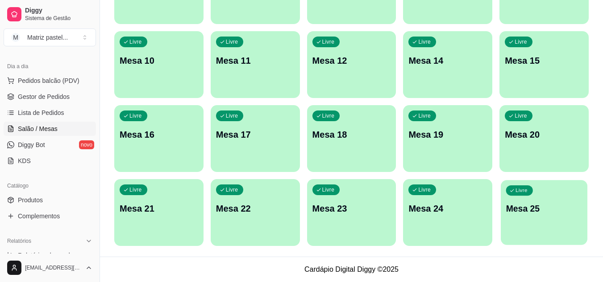
click at [520, 240] on div "button" at bounding box center [544, 240] width 87 height 10
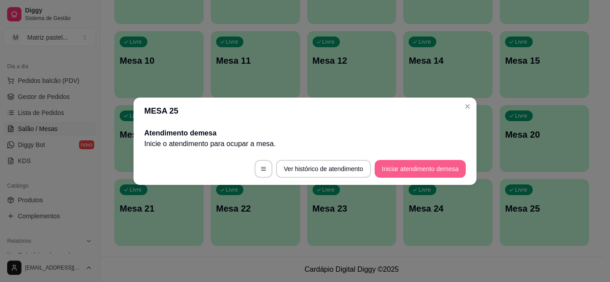
click at [416, 174] on button "Iniciar atendimento de mesa" at bounding box center [419, 169] width 91 height 18
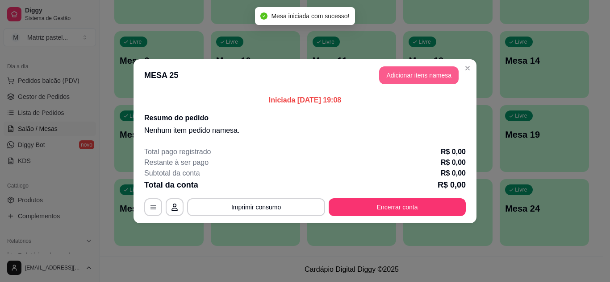
click at [404, 77] on button "Adicionar itens na mesa" at bounding box center [418, 75] width 79 height 18
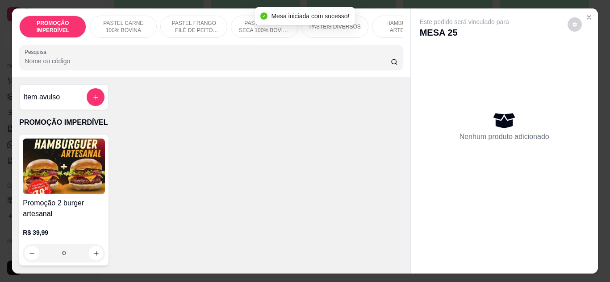
click at [176, 70] on div "Pesquisa" at bounding box center [210, 57] width 383 height 25
click at [87, 105] on button "add-separate-item" at bounding box center [95, 97] width 17 height 17
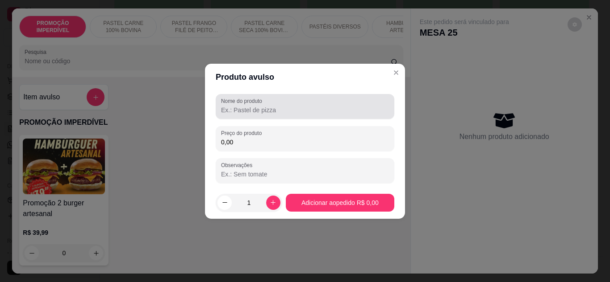
click at [256, 114] on input "Nome do produto" at bounding box center [305, 110] width 168 height 9
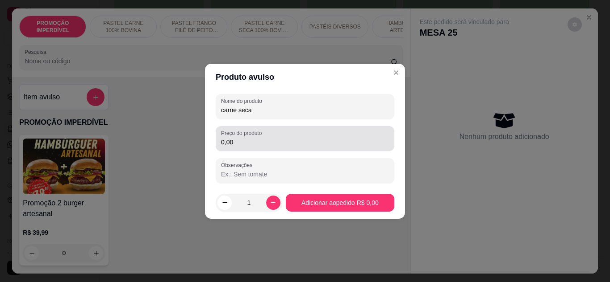
type input "carne seca"
drag, startPoint x: 233, startPoint y: 128, endPoint x: 248, endPoint y: 144, distance: 22.1
click at [240, 140] on div "Preço do produto 0,00" at bounding box center [305, 138] width 178 height 25
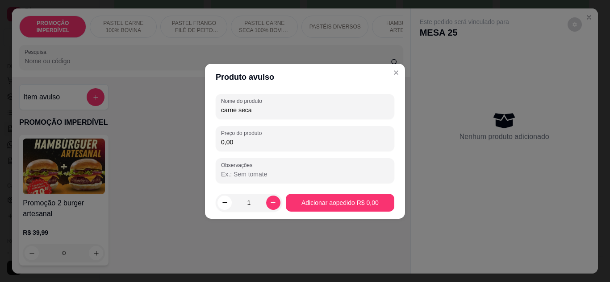
click at [251, 145] on input "0,00" at bounding box center [305, 142] width 168 height 9
type input "8,00"
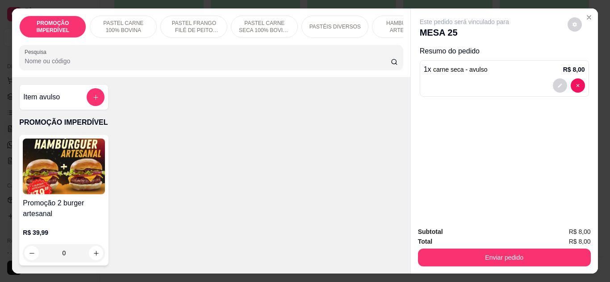
click at [483, 247] on div "Enviar pedido" at bounding box center [504, 257] width 173 height 20
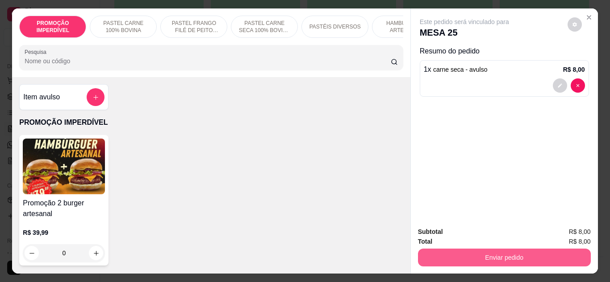
click at [486, 249] on button "Enviar pedido" at bounding box center [504, 258] width 173 height 18
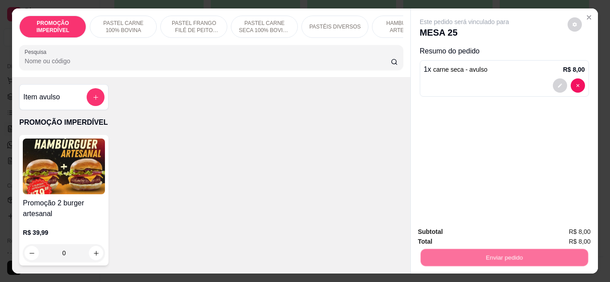
click at [481, 236] on button "Não registrar e enviar pedido" at bounding box center [474, 232] width 93 height 17
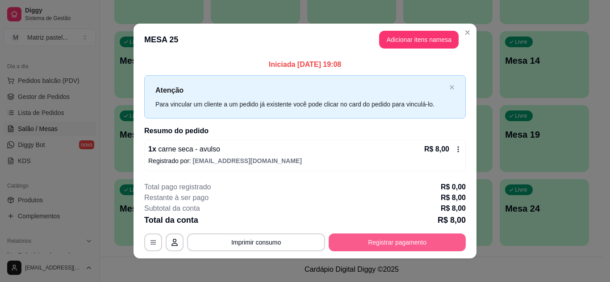
click at [422, 243] on button "Registrar pagamento" at bounding box center [396, 243] width 137 height 18
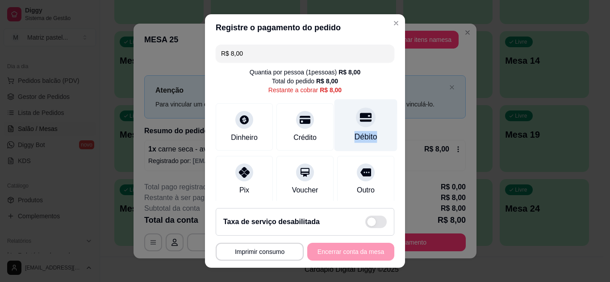
click at [371, 126] on div "Débito" at bounding box center [365, 125] width 63 height 52
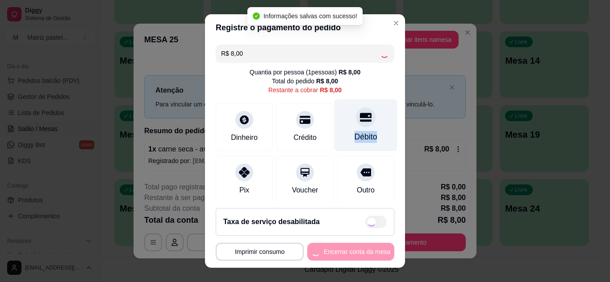
type input "R$ 0,00"
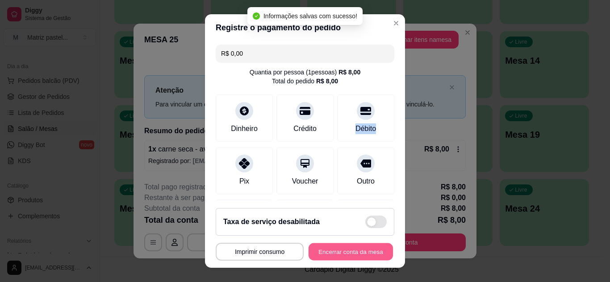
click at [364, 254] on button "Encerrar conta da mesa" at bounding box center [350, 252] width 84 height 17
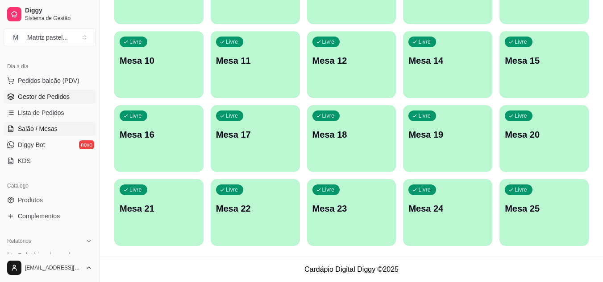
click at [64, 93] on span "Gestor de Pedidos" at bounding box center [44, 96] width 52 height 9
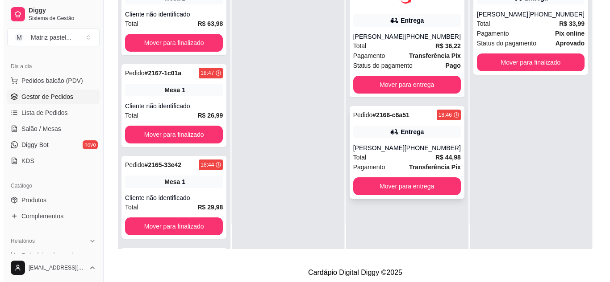
scroll to position [134, 0]
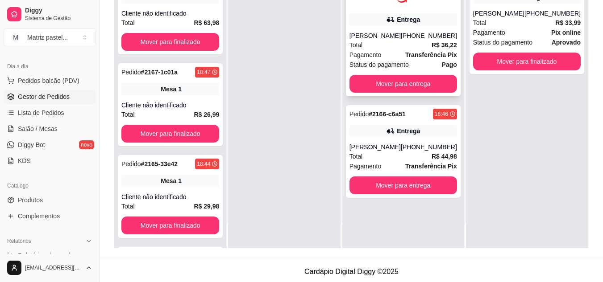
click at [407, 21] on div "Entrega" at bounding box center [408, 19] width 23 height 9
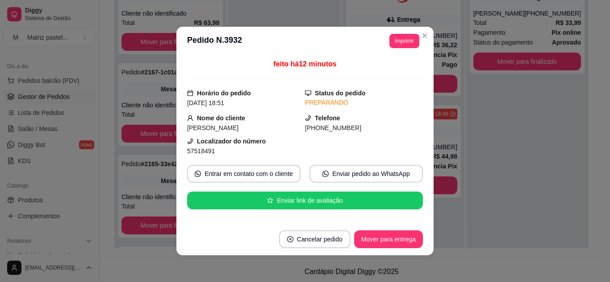
scroll to position [45, 0]
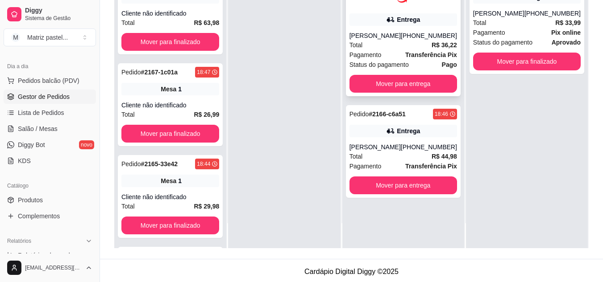
click at [425, 40] on div "[PHONE_NUMBER]" at bounding box center [429, 35] width 56 height 9
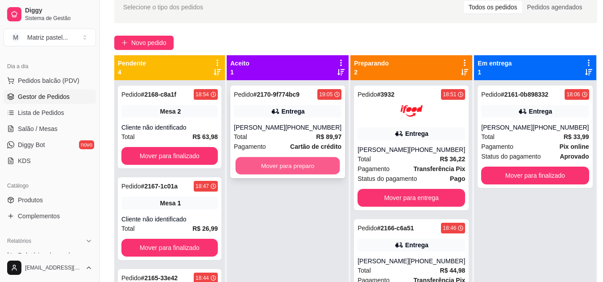
click at [290, 162] on button "Mover para preparo" at bounding box center [288, 166] width 104 height 17
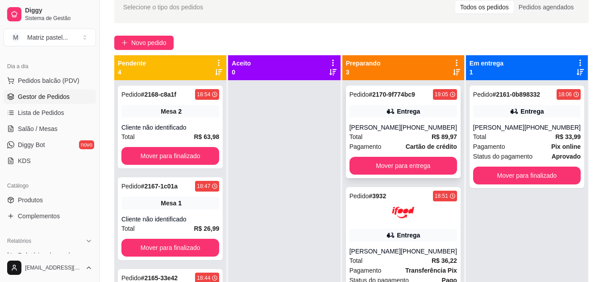
click at [409, 102] on div "Pedido # 2170-9f774bc9 19:05 Entrega [PERSON_NAME] [PHONE_NUMBER] Total R$ 89,9…" at bounding box center [403, 132] width 115 height 93
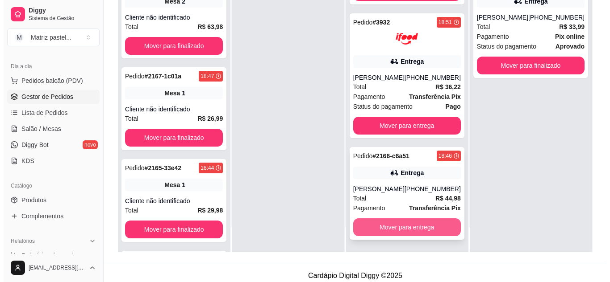
scroll to position [134, 0]
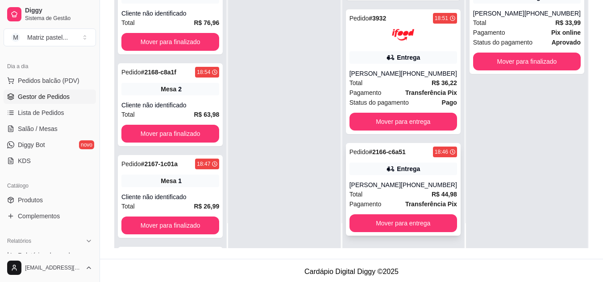
click at [432, 175] on div "Entrega" at bounding box center [403, 169] width 108 height 12
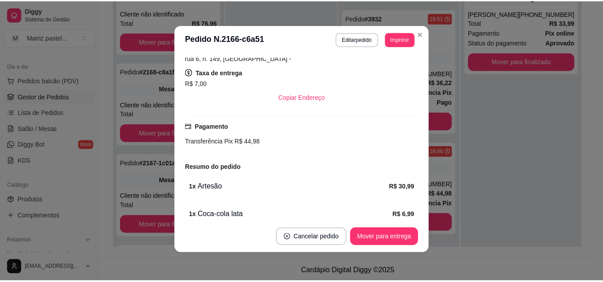
scroll to position [216, 0]
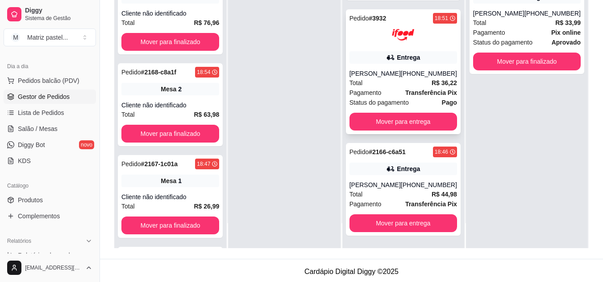
click at [424, 39] on div "Pedido # 3932 18:51 Entrega [PERSON_NAME] [PHONE_NUMBER] Total R$ 36,22 Pagamen…" at bounding box center [403, 71] width 115 height 125
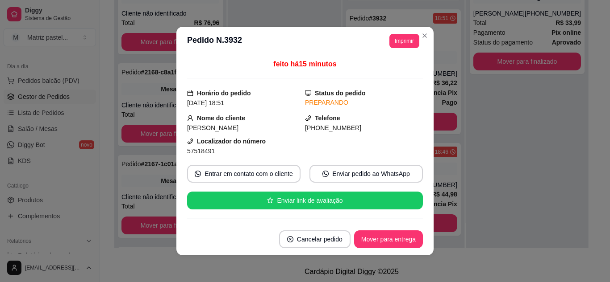
click at [428, 31] on header "**********" at bounding box center [304, 41] width 257 height 29
click at [429, 35] on header "**********" at bounding box center [304, 41] width 257 height 29
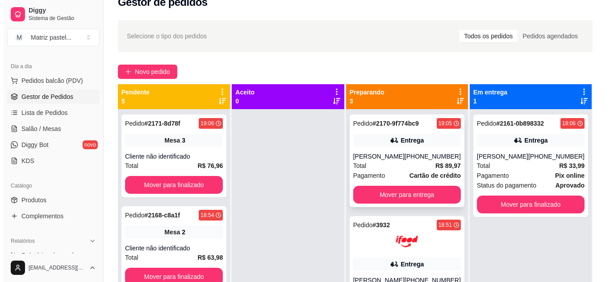
scroll to position [0, 0]
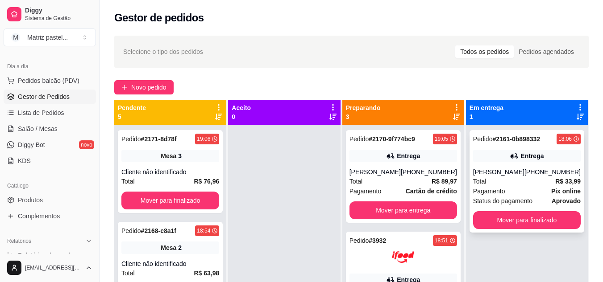
click at [548, 153] on div "Entrega" at bounding box center [527, 156] width 108 height 12
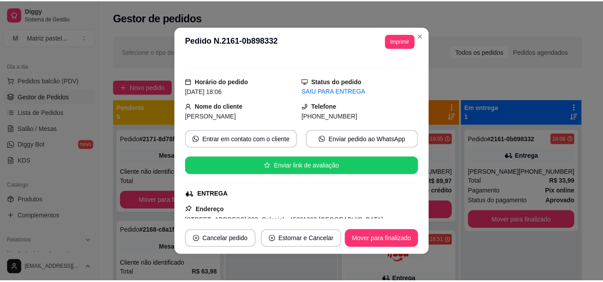
scroll to position [89, 0]
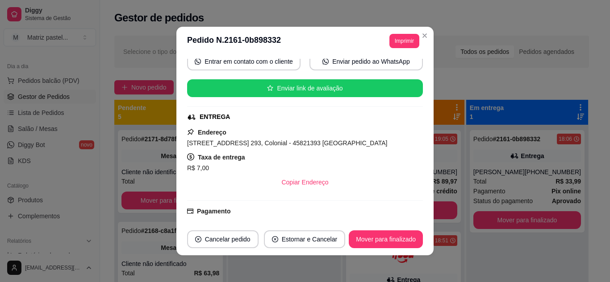
click at [429, 39] on header "**********" at bounding box center [304, 41] width 257 height 29
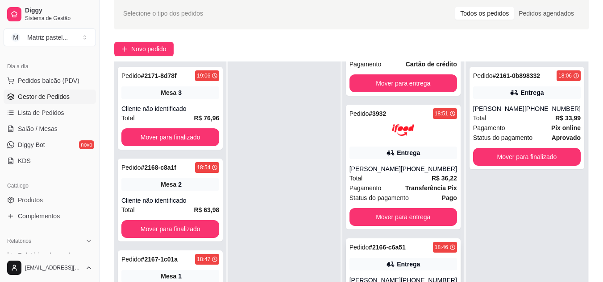
scroll to position [134, 0]
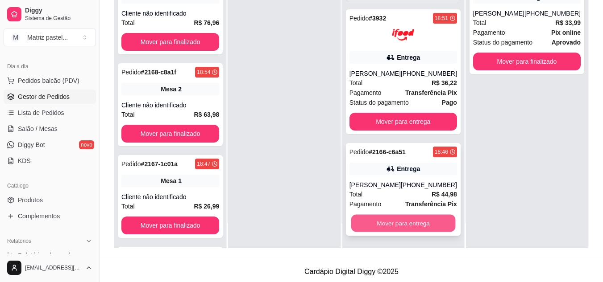
click at [376, 224] on button "Mover para entrega" at bounding box center [403, 223] width 104 height 17
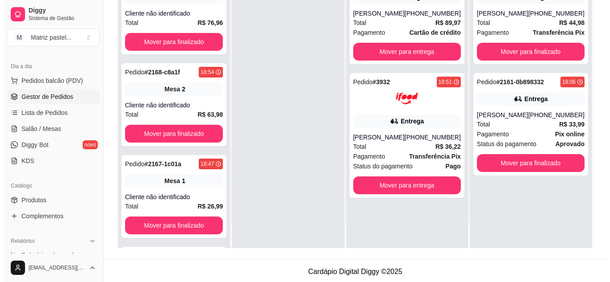
scroll to position [0, 0]
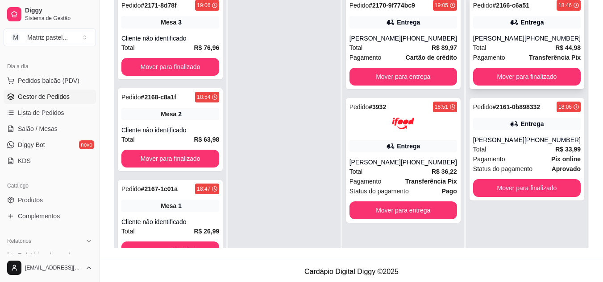
click at [483, 39] on div "[PERSON_NAME]" at bounding box center [498, 38] width 51 height 9
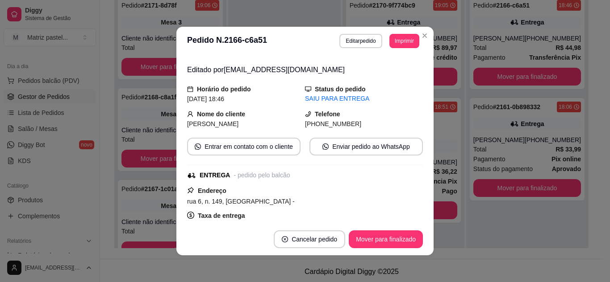
scroll to position [45, 0]
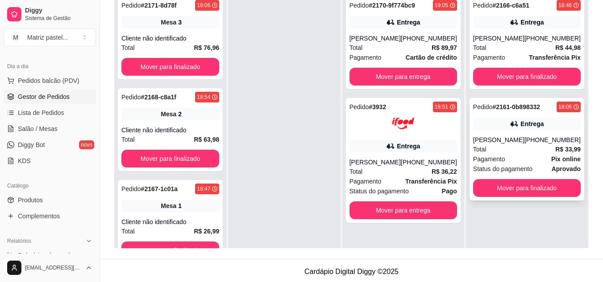
click at [480, 141] on div "[PERSON_NAME]" at bounding box center [498, 140] width 51 height 9
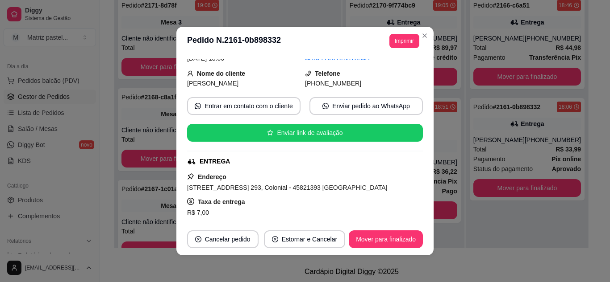
click at [395, 255] on footer "Cancelar pedido Estornar e Cancelar Mover para finalizado" at bounding box center [304, 240] width 257 height 32
click at [386, 244] on button "Mover para finalizado" at bounding box center [386, 240] width 74 height 18
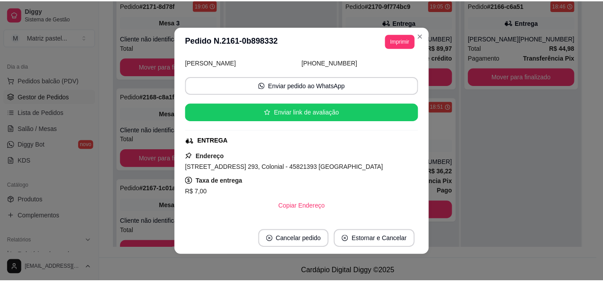
scroll to position [24, 0]
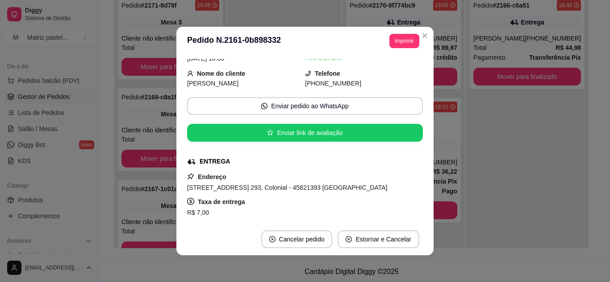
click at [425, 27] on header "**********" at bounding box center [304, 41] width 257 height 29
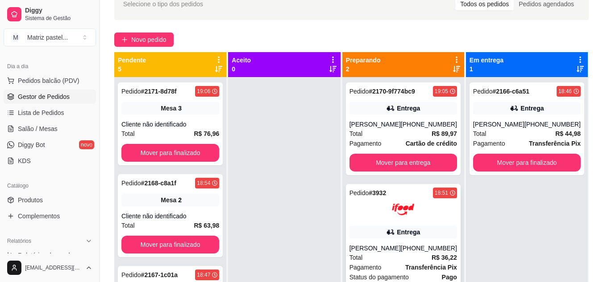
scroll to position [45, 0]
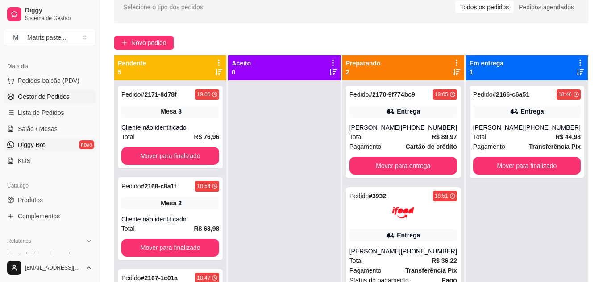
click at [50, 138] on link "Diggy Bot novo" at bounding box center [50, 145] width 92 height 14
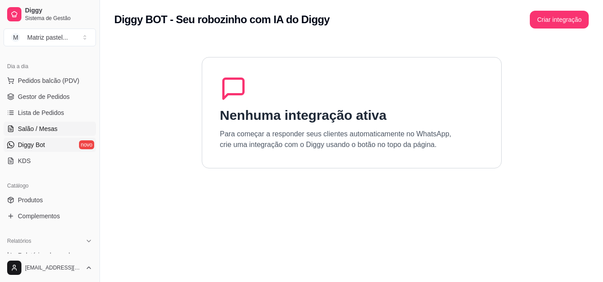
drag, startPoint x: 59, startPoint y: 130, endPoint x: 51, endPoint y: 130, distance: 8.0
click at [59, 130] on link "Salão / Mesas" at bounding box center [50, 129] width 92 height 14
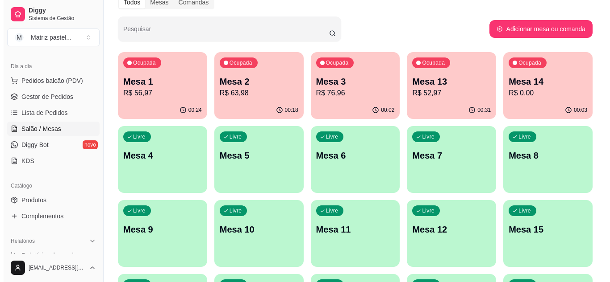
scroll to position [45, 0]
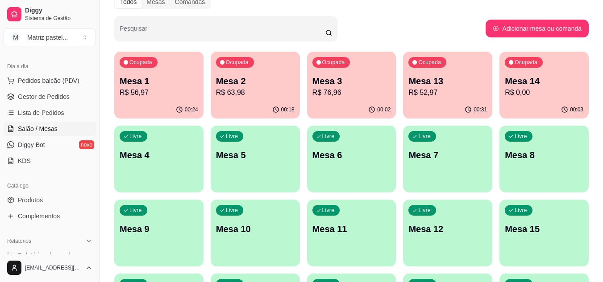
click at [445, 86] on p "Mesa 13" at bounding box center [447, 81] width 79 height 12
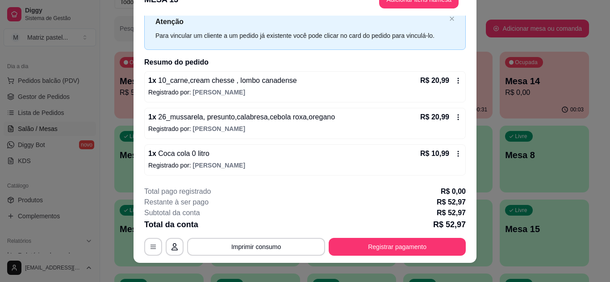
scroll to position [27, 0]
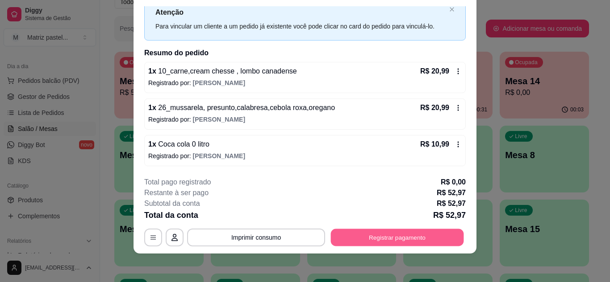
click at [372, 240] on button "Registrar pagamento" at bounding box center [397, 237] width 133 height 17
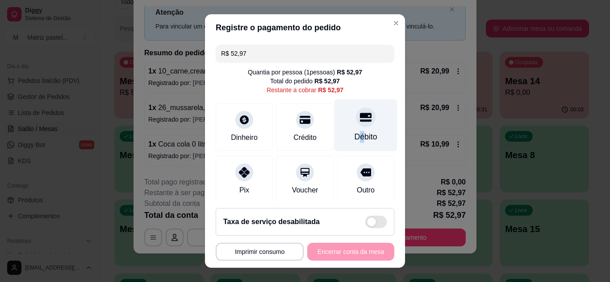
click at [354, 133] on div "Débito" at bounding box center [365, 137] width 23 height 12
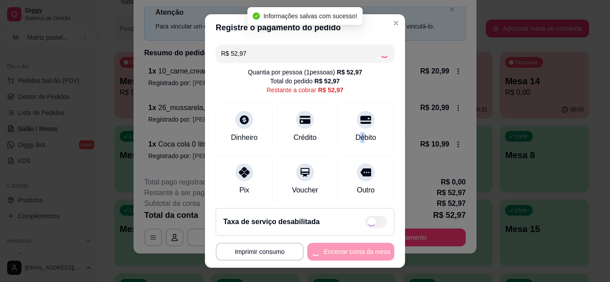
type input "R$ 0,00"
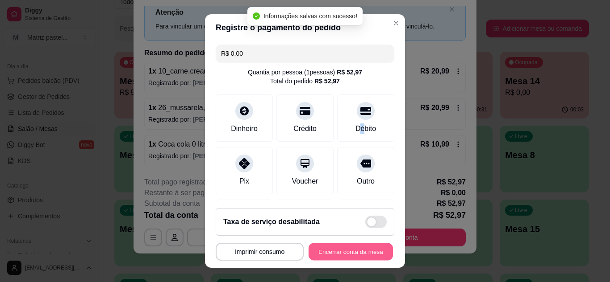
click at [349, 254] on button "Encerrar conta da mesa" at bounding box center [350, 252] width 84 height 17
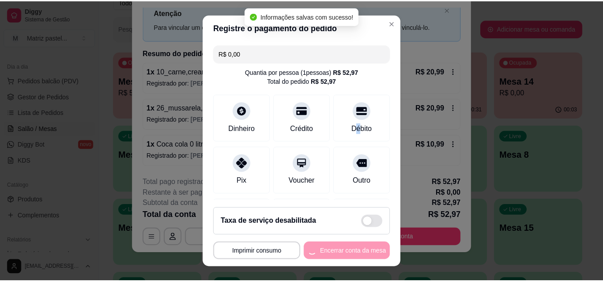
scroll to position [0, 0]
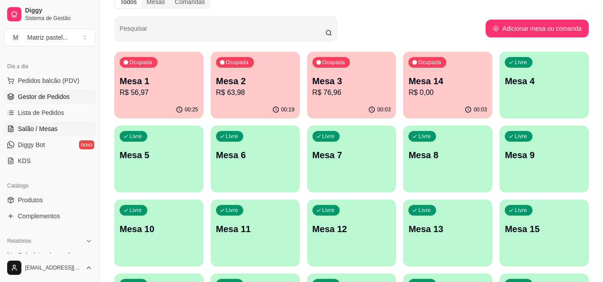
click at [53, 92] on span "Gestor de Pedidos" at bounding box center [44, 96] width 52 height 9
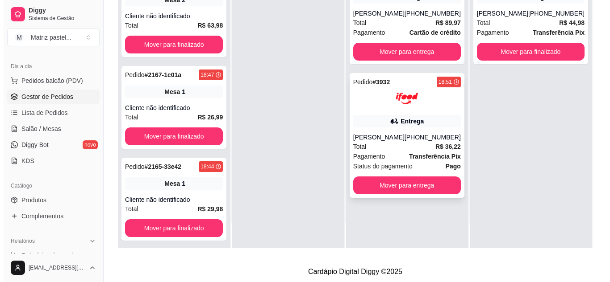
scroll to position [136, 0]
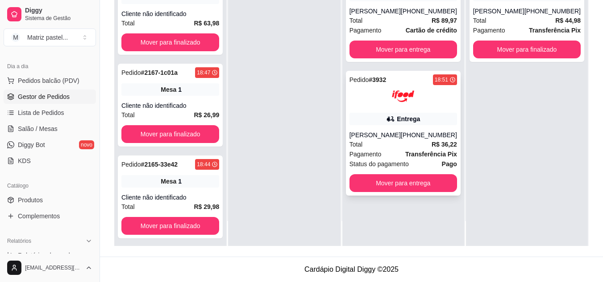
click at [362, 122] on div "Entrega" at bounding box center [403, 119] width 108 height 12
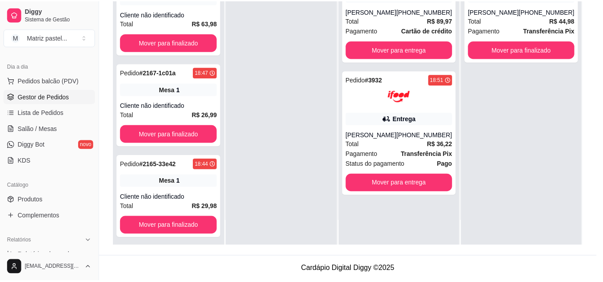
scroll to position [89, 0]
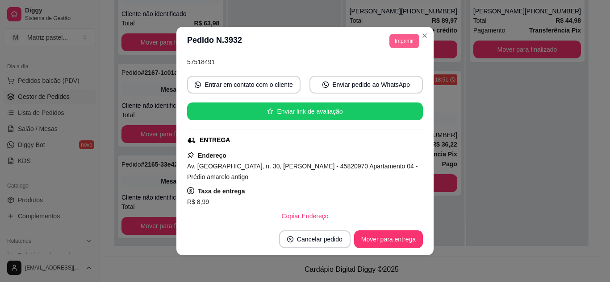
click at [403, 38] on button "Imprimir" at bounding box center [404, 41] width 30 height 14
click at [385, 76] on button "IMPRESSORA" at bounding box center [384, 72] width 65 height 14
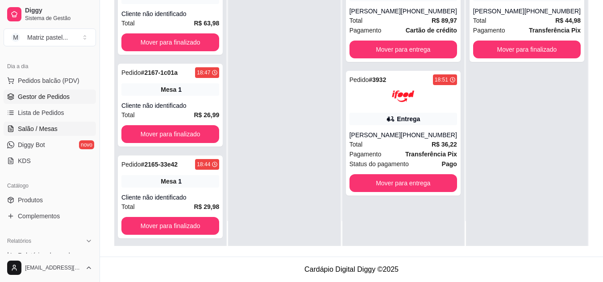
click at [54, 131] on span "Salão / Mesas" at bounding box center [38, 129] width 40 height 9
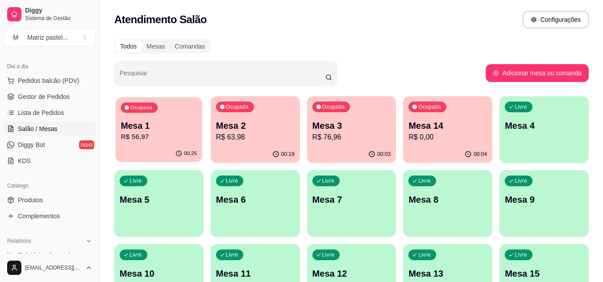
click at [178, 130] on p "Mesa 1" at bounding box center [159, 126] width 76 height 12
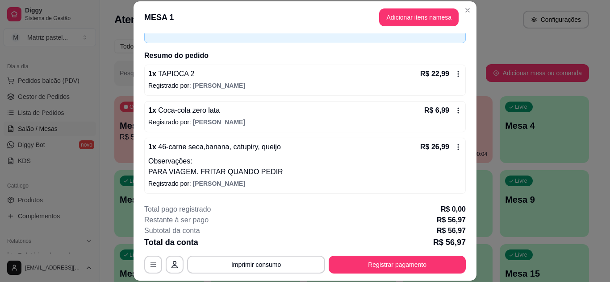
scroll to position [54, 0]
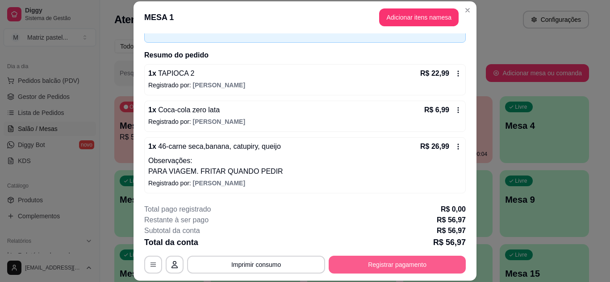
click at [357, 262] on button "Registrar pagamento" at bounding box center [396, 265] width 137 height 18
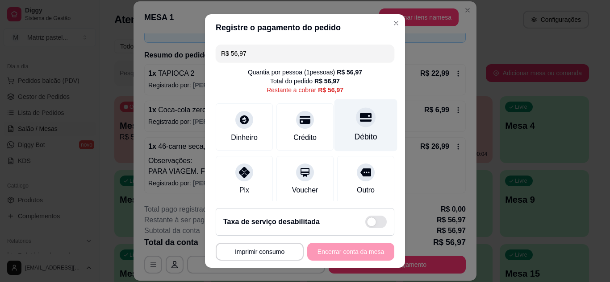
click at [356, 122] on div at bounding box center [366, 118] width 20 height 20
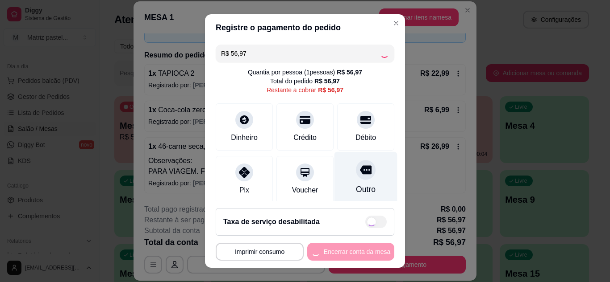
type input "R$ 0,00"
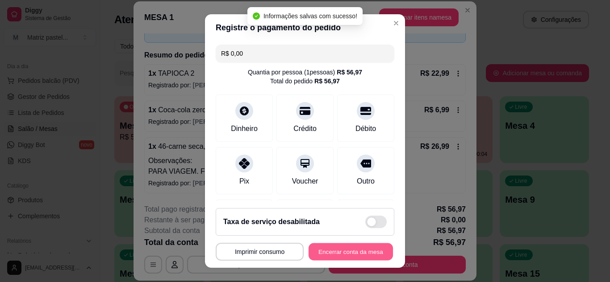
click at [345, 255] on button "Encerrar conta da mesa" at bounding box center [350, 252] width 84 height 17
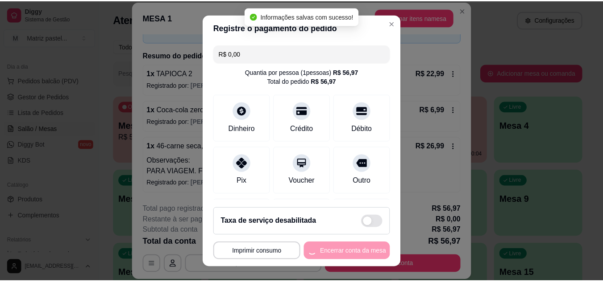
scroll to position [0, 0]
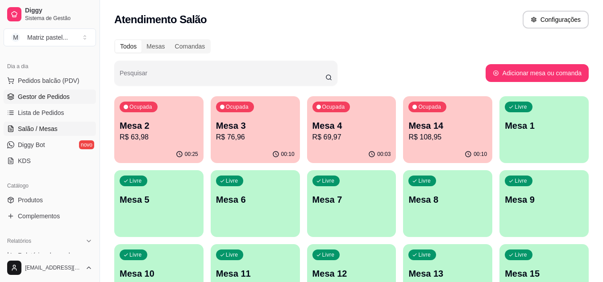
click at [31, 93] on span "Gestor de Pedidos" at bounding box center [44, 96] width 52 height 9
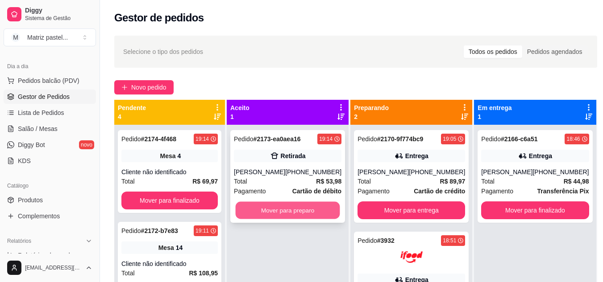
click at [307, 207] on button "Mover para preparo" at bounding box center [288, 210] width 104 height 17
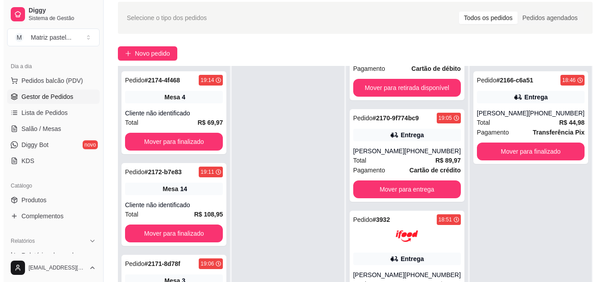
scroll to position [89, 0]
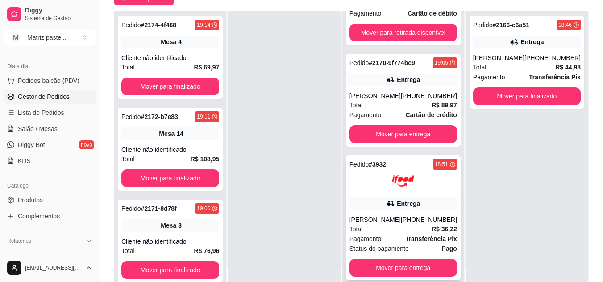
click at [390, 187] on div "Pedido # 3932 18:51 Entrega [PERSON_NAME] [PHONE_NUMBER] Total R$ 36,22 Pagamen…" at bounding box center [403, 218] width 115 height 125
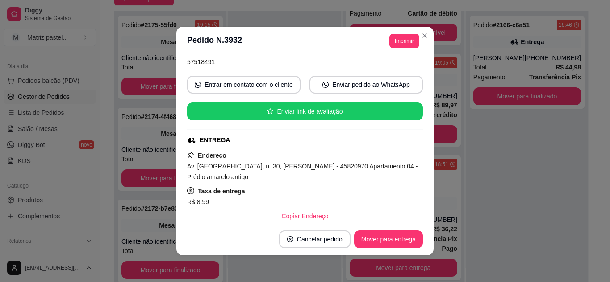
click at [415, 29] on header "**********" at bounding box center [304, 41] width 257 height 29
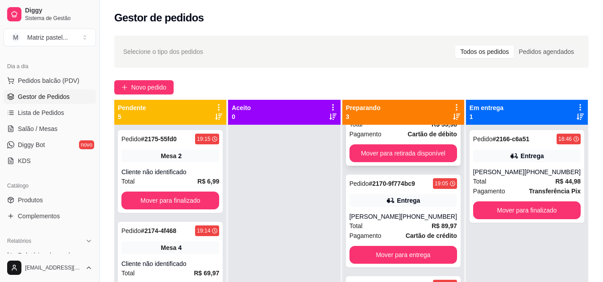
scroll to position [73, 0]
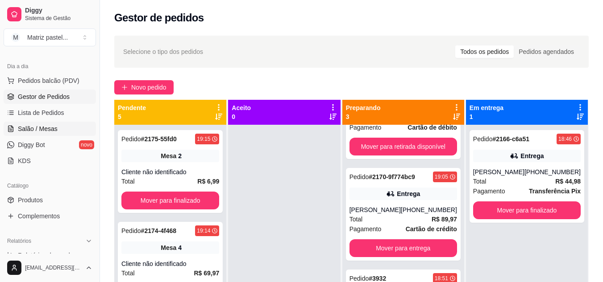
click at [55, 129] on span "Salão / Mesas" at bounding box center [38, 129] width 40 height 9
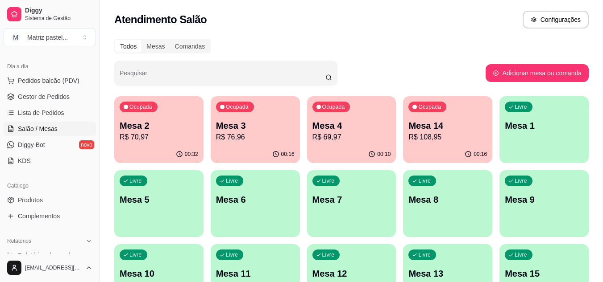
click at [140, 133] on p "R$ 70,97" at bounding box center [159, 137] width 79 height 11
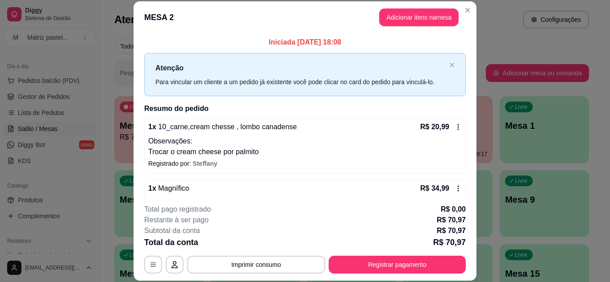
click at [365, 271] on button "Registrar pagamento" at bounding box center [396, 265] width 137 height 18
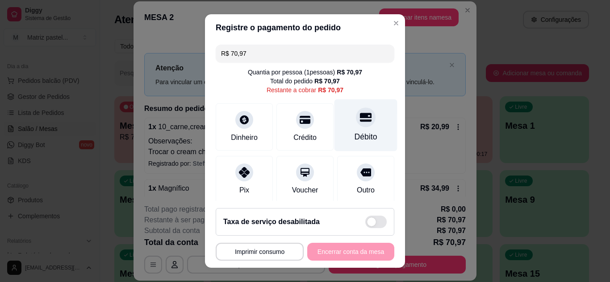
click at [369, 122] on div "Débito" at bounding box center [365, 125] width 63 height 52
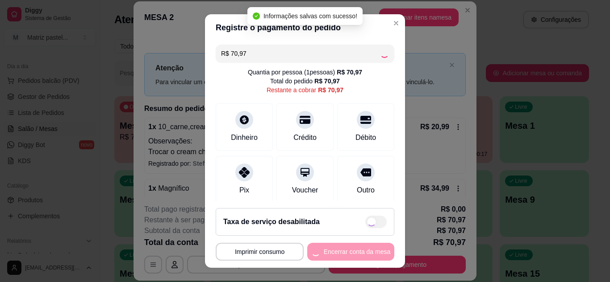
type input "R$ 0,00"
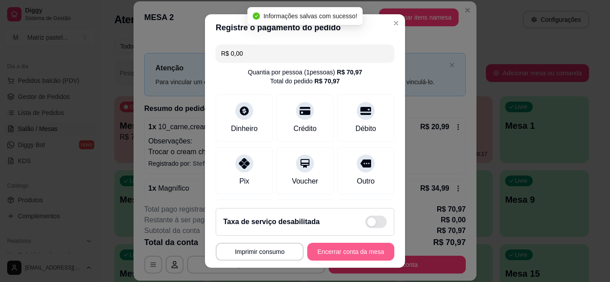
click at [338, 254] on button "Encerrar conta da mesa" at bounding box center [350, 252] width 87 height 18
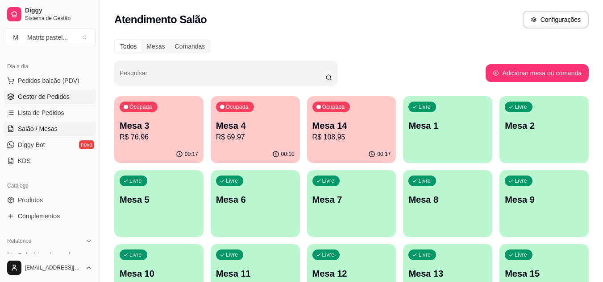
click at [50, 100] on span "Gestor de Pedidos" at bounding box center [44, 96] width 52 height 9
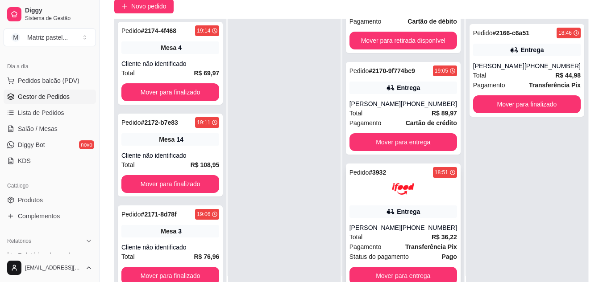
scroll to position [89, 0]
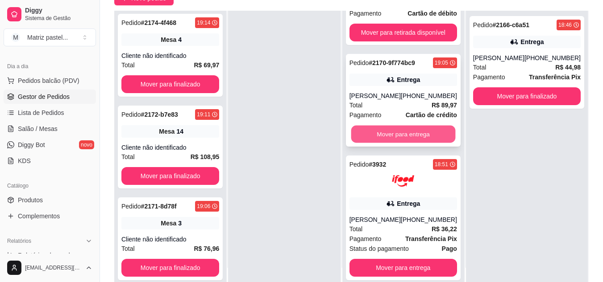
click at [402, 126] on button "Mover para entrega" at bounding box center [403, 134] width 104 height 17
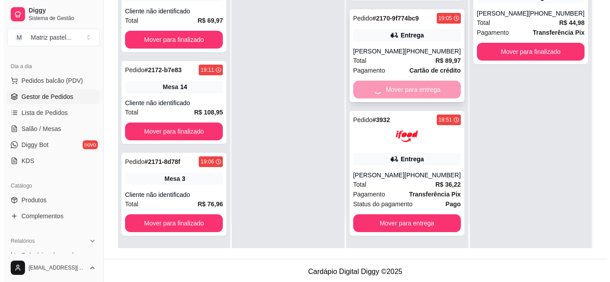
scroll to position [0, 0]
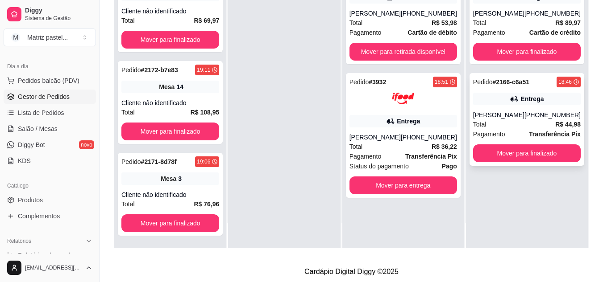
click at [491, 116] on div "[PERSON_NAME]" at bounding box center [498, 115] width 51 height 9
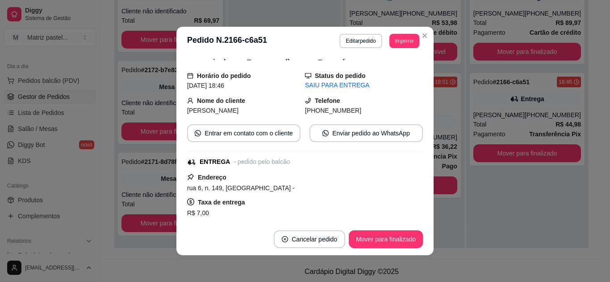
scroll to position [45, 0]
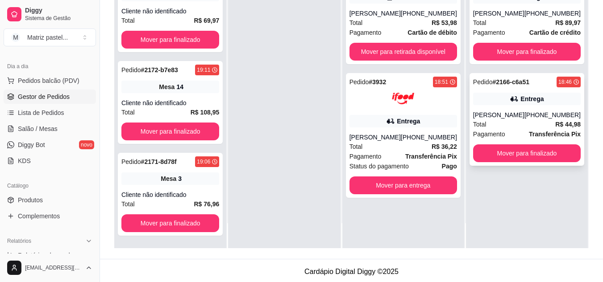
click at [480, 98] on div "Entrega" at bounding box center [527, 99] width 108 height 12
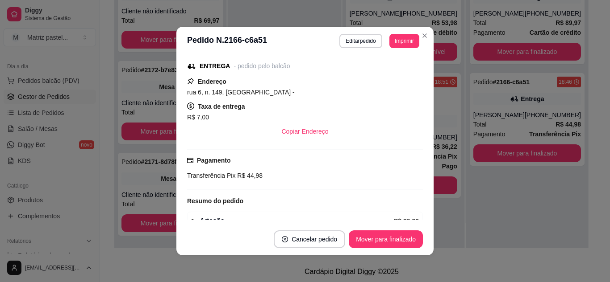
scroll to position [134, 0]
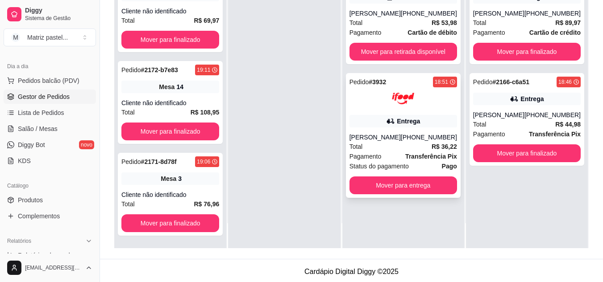
click at [431, 128] on div "Pedido # 3932 18:51 Entrega [PERSON_NAME] [PHONE_NUMBER] Total R$ 36,22 Pagamen…" at bounding box center [403, 135] width 115 height 125
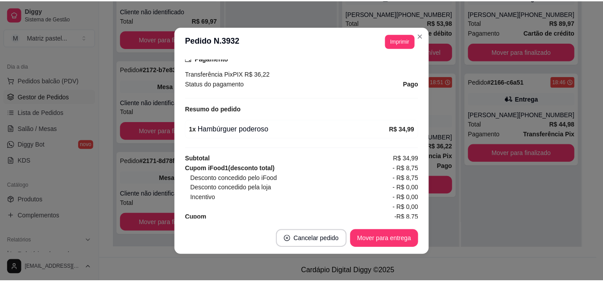
scroll to position [278, 0]
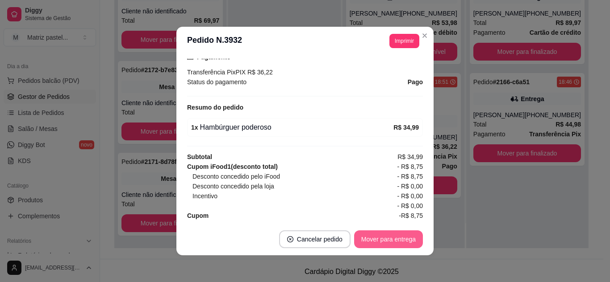
click at [395, 239] on button "Mover para entrega" at bounding box center [388, 240] width 69 height 18
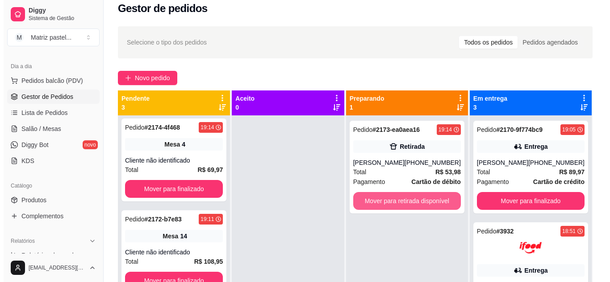
scroll to position [0, 0]
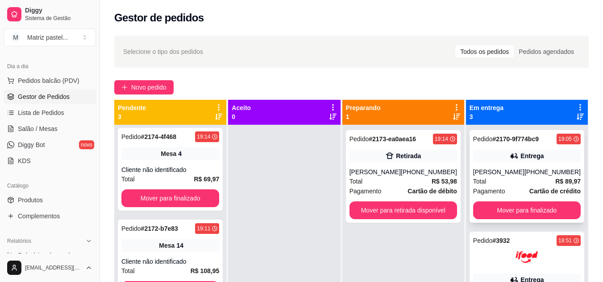
click at [523, 159] on div "Entrega" at bounding box center [531, 156] width 23 height 9
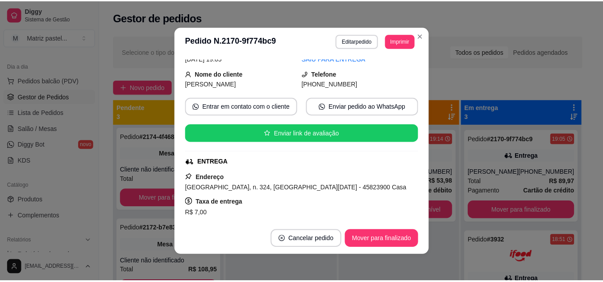
scroll to position [89, 0]
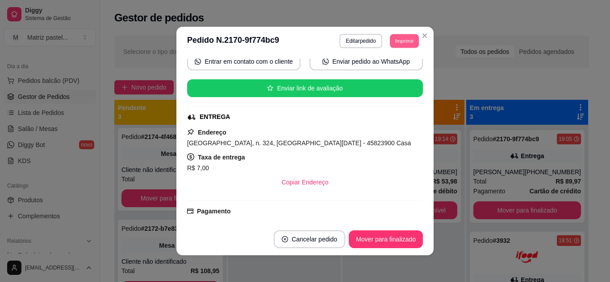
click at [400, 40] on button "Imprimir" at bounding box center [404, 41] width 29 height 14
click at [381, 72] on button "IMPRESSORA" at bounding box center [384, 72] width 62 height 14
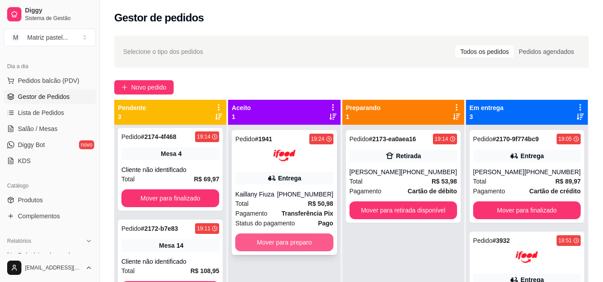
click at [310, 241] on button "Mover para preparo" at bounding box center [284, 243] width 98 height 18
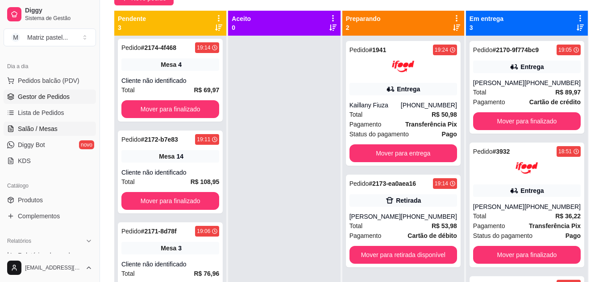
drag, startPoint x: 22, startPoint y: 127, endPoint x: 7, endPoint y: 124, distance: 15.4
click at [22, 128] on span "Salão / Mesas" at bounding box center [38, 129] width 40 height 9
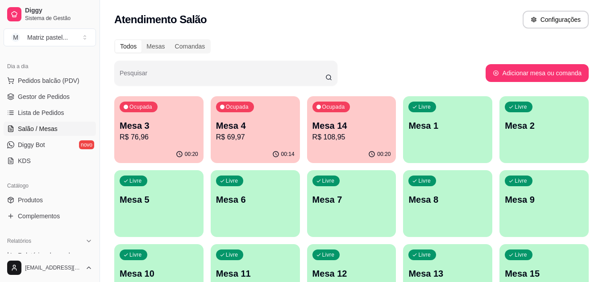
click at [155, 143] on div "Ocupada Mesa 3 R$ 76,96" at bounding box center [158, 121] width 89 height 50
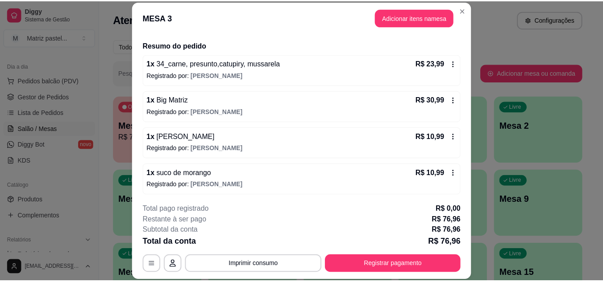
scroll to position [65, 0]
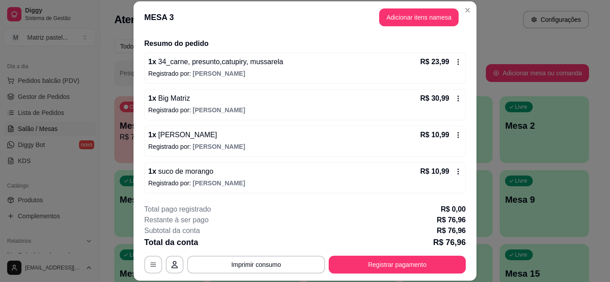
click at [457, 170] on icon at bounding box center [457, 172] width 1 height 6
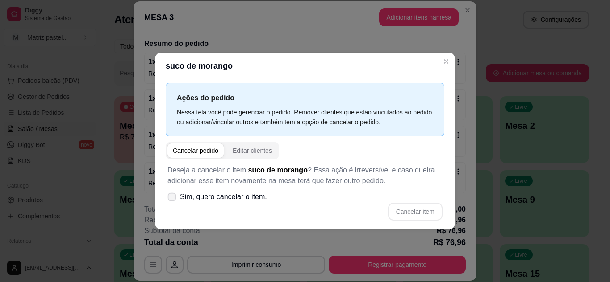
click at [208, 194] on span "Sim, quero cancelar o item." at bounding box center [223, 197] width 87 height 11
click at [173, 199] on input "Sim, quero cancelar o item." at bounding box center [170, 202] width 6 height 6
checkbox input "true"
click at [385, 206] on div "Cancelar item" at bounding box center [304, 212] width 275 height 18
click at [402, 217] on button "Cancelar item" at bounding box center [415, 212] width 54 height 18
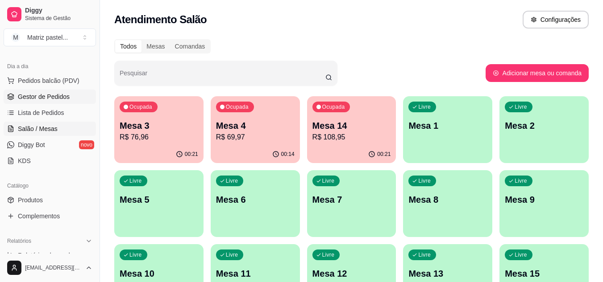
click at [58, 98] on span "Gestor de Pedidos" at bounding box center [44, 96] width 52 height 9
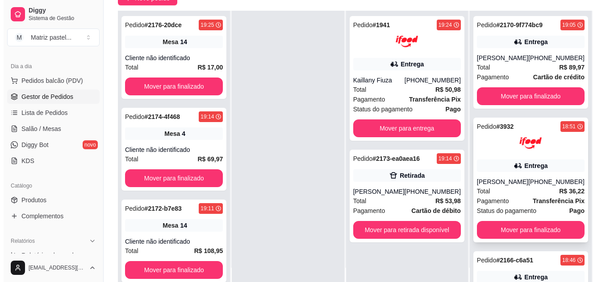
scroll to position [73, 0]
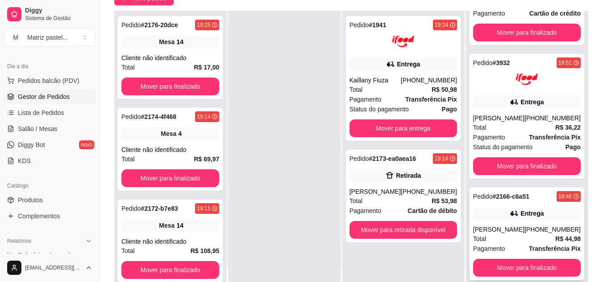
click at [555, 236] on strong "R$ 44,98" at bounding box center [567, 239] width 25 height 7
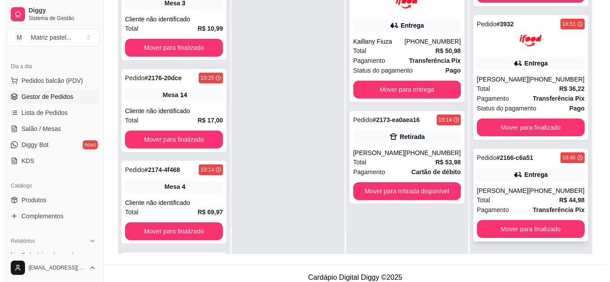
scroll to position [136, 0]
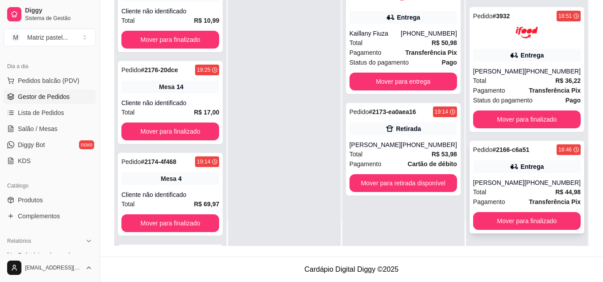
click at [511, 230] on div "Pedido # 2166-c6a51 18:46 Entrega [PERSON_NAME] [PHONE_NUMBER] Total R$ 44,98 P…" at bounding box center [526, 187] width 115 height 93
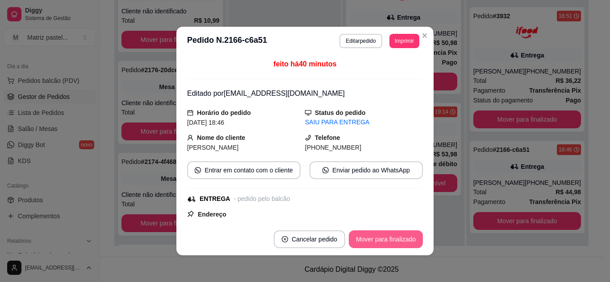
click at [387, 240] on button "Mover para finalizado" at bounding box center [386, 240] width 74 height 18
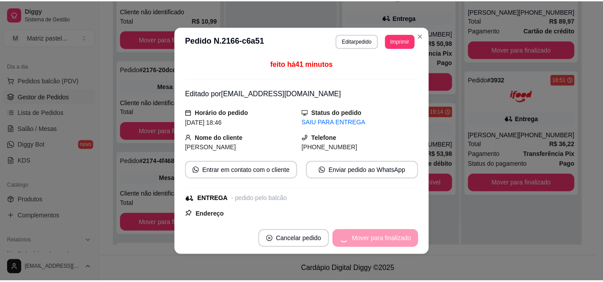
scroll to position [0, 0]
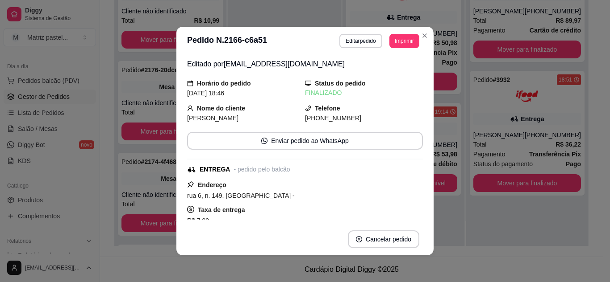
click at [429, 27] on header "**********" at bounding box center [304, 41] width 257 height 29
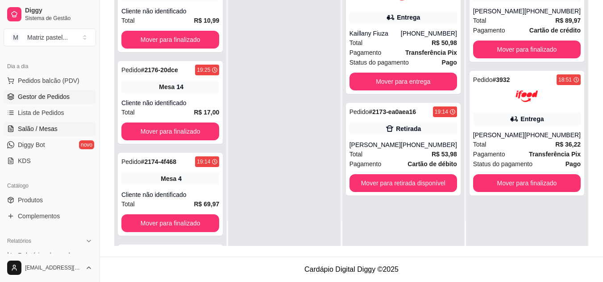
click at [62, 129] on link "Salão / Mesas" at bounding box center [50, 129] width 92 height 14
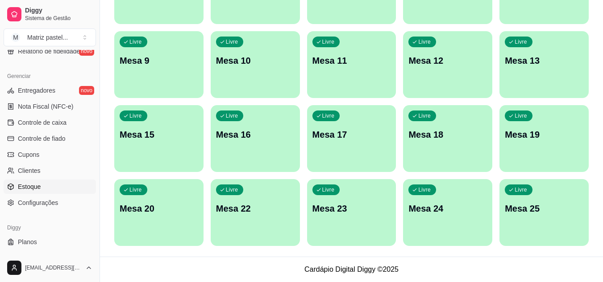
scroll to position [360, 0]
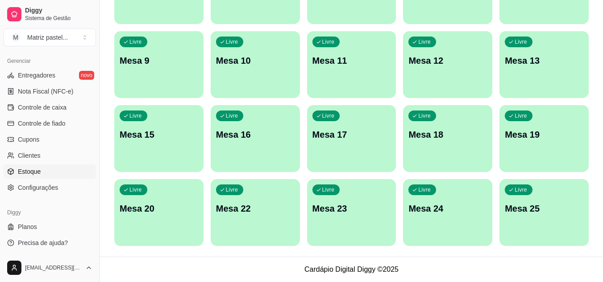
click at [33, 170] on span "Estoque" at bounding box center [29, 171] width 23 height 9
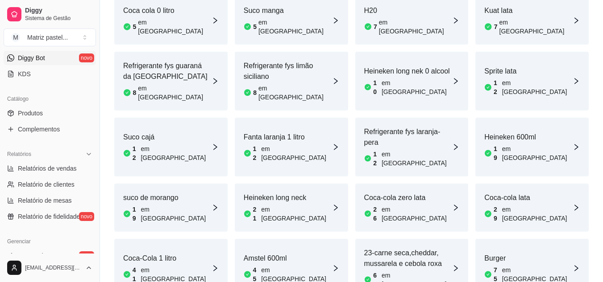
scroll to position [181, 0]
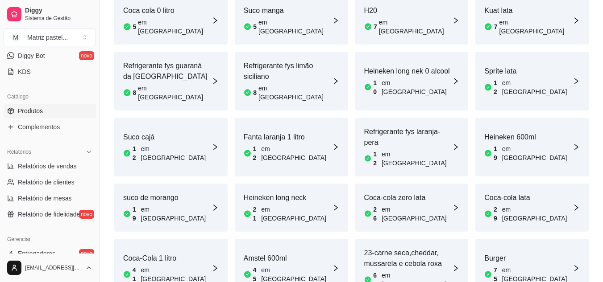
click at [57, 108] on link "Produtos" at bounding box center [50, 111] width 92 height 14
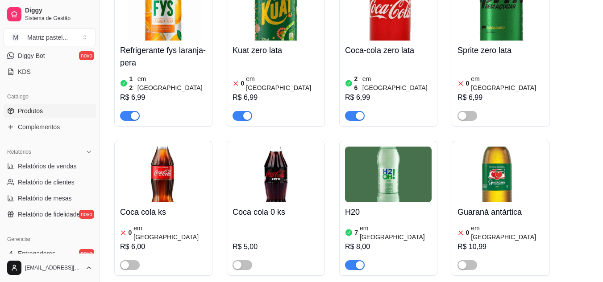
scroll to position [4696, 0]
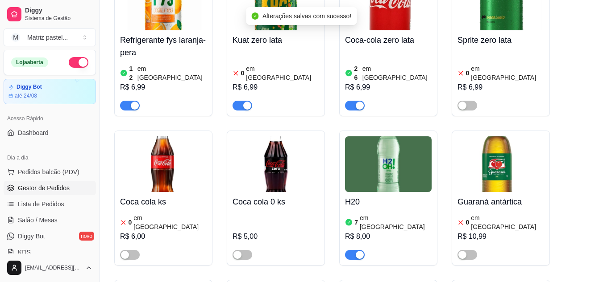
scroll to position [0, 0]
click at [37, 188] on span "Gestor de Pedidos" at bounding box center [44, 188] width 52 height 9
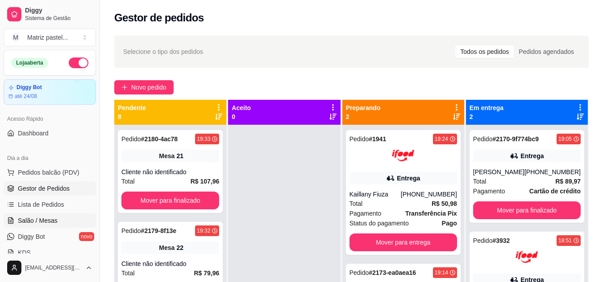
click at [60, 218] on link "Salão / Mesas" at bounding box center [50, 221] width 92 height 14
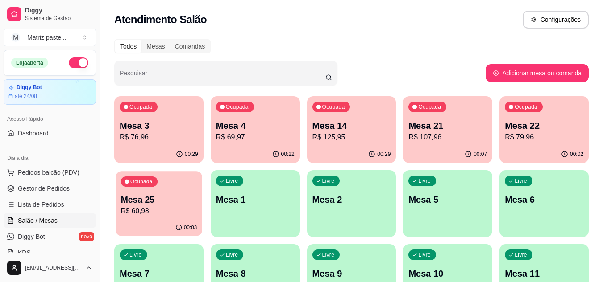
click at [143, 212] on p "R$ 60,98" at bounding box center [159, 211] width 76 height 10
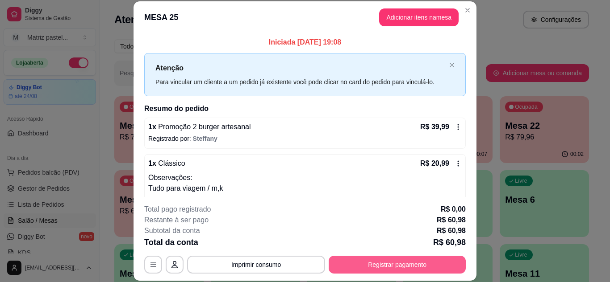
click at [367, 266] on button "Registrar pagamento" at bounding box center [396, 265] width 137 height 18
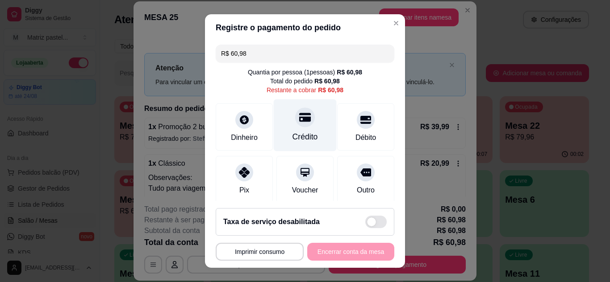
click at [286, 149] on div "Crédito" at bounding box center [305, 125] width 63 height 52
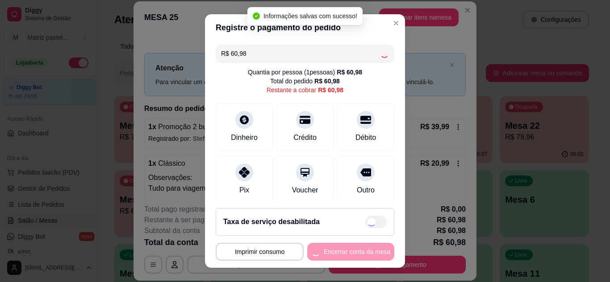
type input "R$ 0,00"
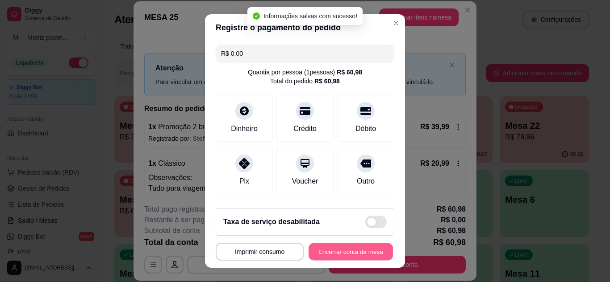
click at [367, 246] on button "Encerrar conta da mesa" at bounding box center [350, 252] width 84 height 17
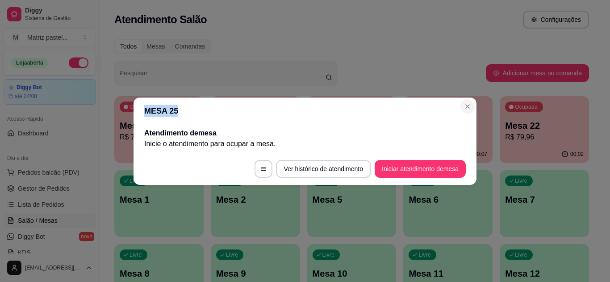
click at [467, 112] on section "MESA 25 Atendimento de mesa Inicie o atendimento para ocupar a mesa . Ver histó…" at bounding box center [304, 141] width 343 height 87
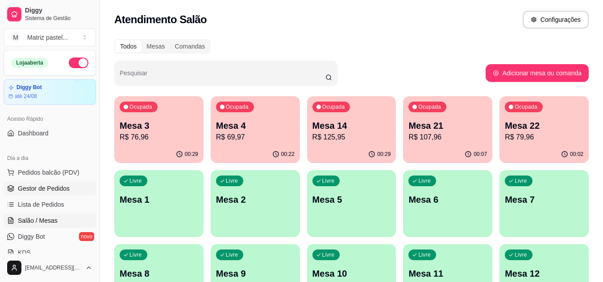
click at [28, 183] on link "Gestor de Pedidos" at bounding box center [50, 189] width 92 height 14
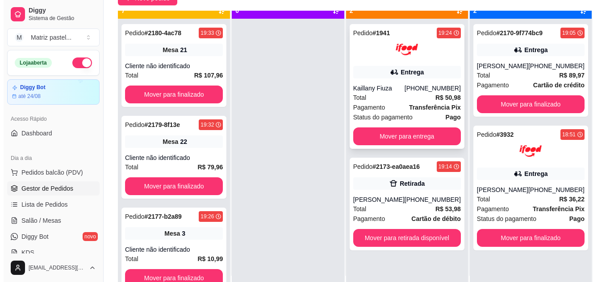
scroll to position [25, 0]
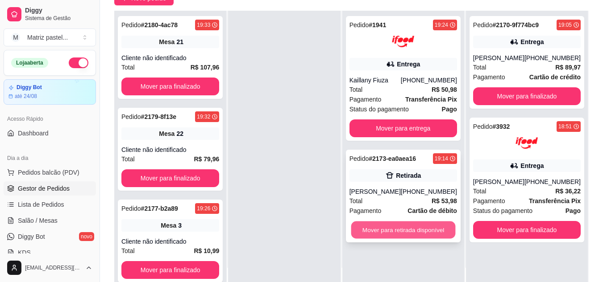
click at [403, 238] on button "Mover para retirada disponível" at bounding box center [403, 230] width 104 height 17
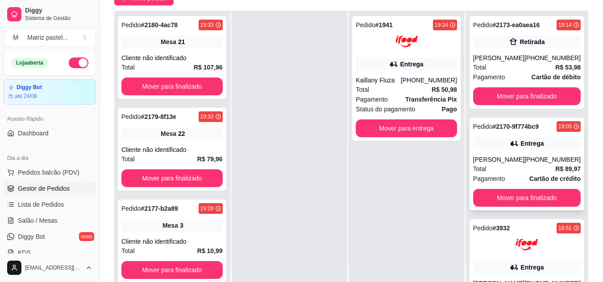
click at [495, 163] on div "[PERSON_NAME]" at bounding box center [498, 159] width 51 height 9
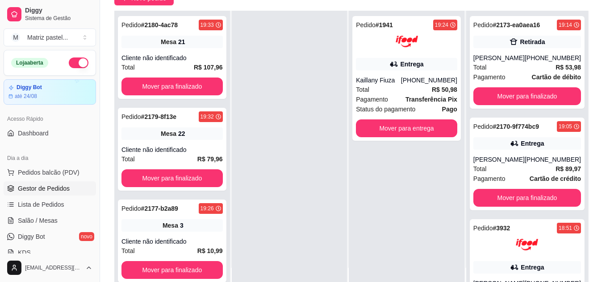
scroll to position [45, 0]
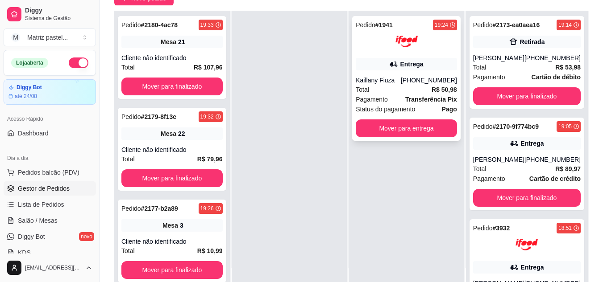
click at [403, 46] on img at bounding box center [406, 41] width 22 height 22
click at [535, 175] on strong "Cartão de crédito" at bounding box center [554, 178] width 51 height 7
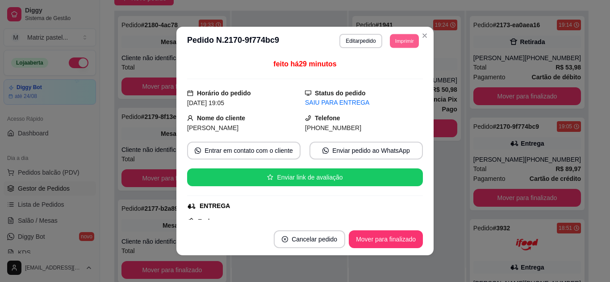
click at [404, 39] on button "Imprimir" at bounding box center [404, 41] width 29 height 14
click at [398, 71] on button "IMPRESSORA" at bounding box center [384, 72] width 65 height 14
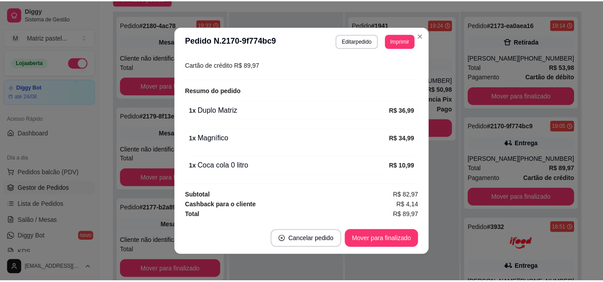
scroll to position [2, 0]
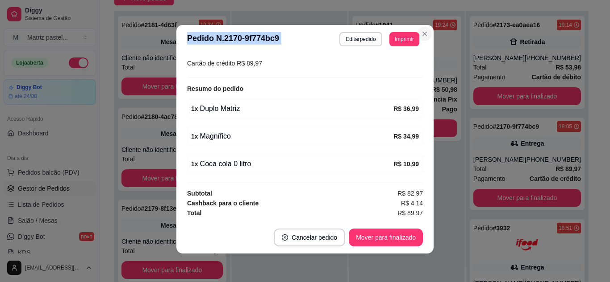
click at [428, 33] on section "**********" at bounding box center [304, 139] width 257 height 229
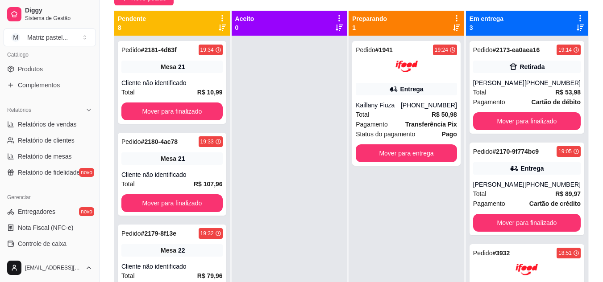
scroll to position [312, 0]
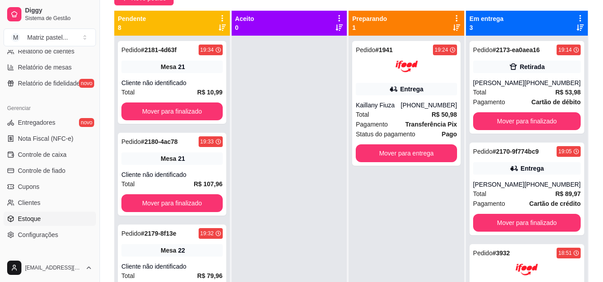
click at [42, 212] on link "Estoque" at bounding box center [50, 219] width 92 height 14
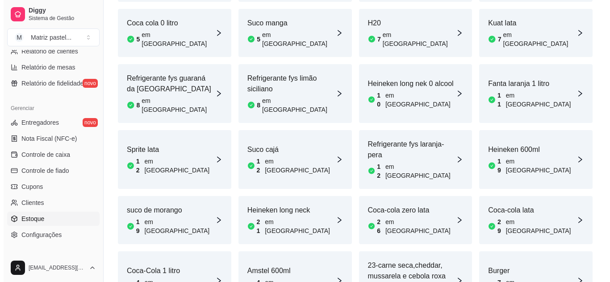
scroll to position [487, 0]
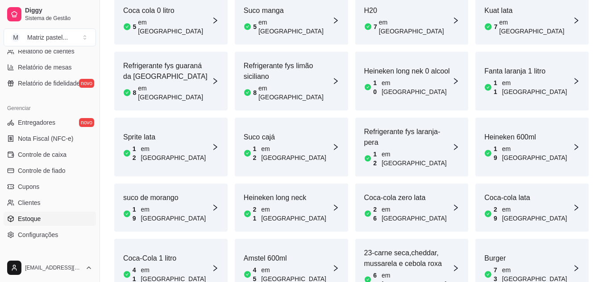
click at [530, 239] on div "Burger 73 em [GEOGRAPHIC_DATA]" at bounding box center [531, 268] width 113 height 59
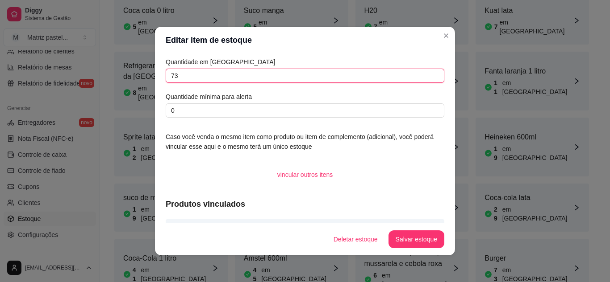
click at [220, 74] on input "73" at bounding box center [305, 76] width 278 height 14
click at [220, 75] on input "73" at bounding box center [305, 76] width 278 height 14
type input "107"
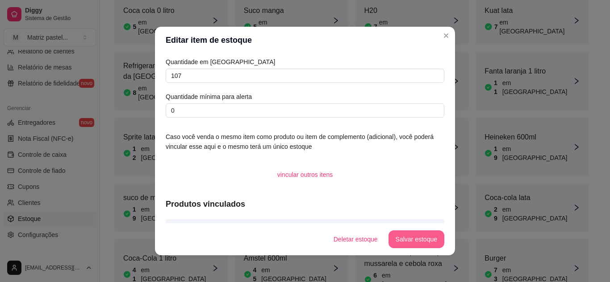
click at [395, 233] on button "Salvar estoque" at bounding box center [416, 240] width 56 height 18
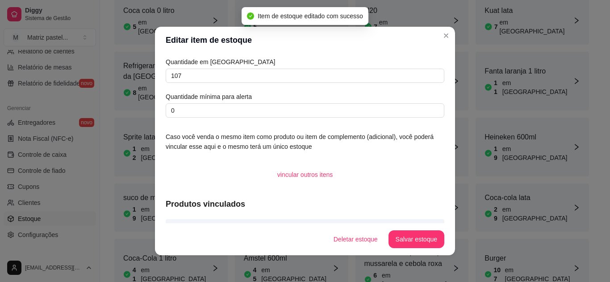
click at [442, 45] on header "Editar item de estoque" at bounding box center [305, 40] width 300 height 27
click at [436, 40] on header "Editar item de estoque" at bounding box center [305, 40] width 300 height 27
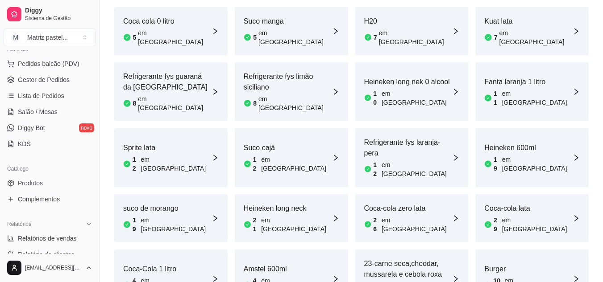
scroll to position [89, 0]
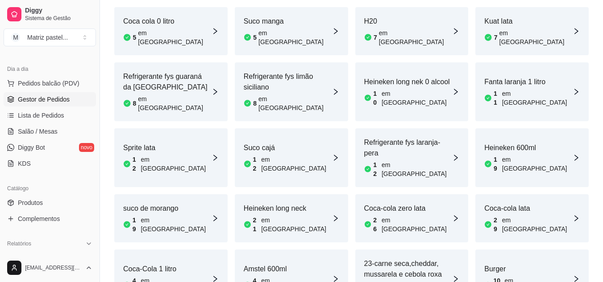
click at [57, 102] on span "Gestor de Pedidos" at bounding box center [44, 99] width 52 height 9
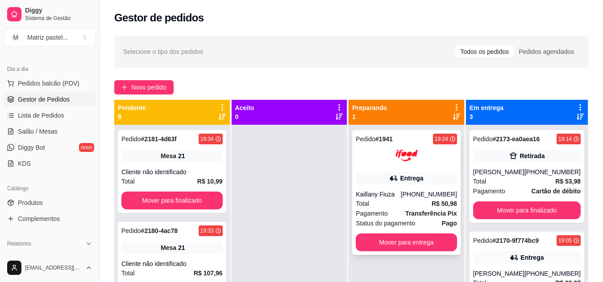
click at [429, 156] on div at bounding box center [406, 156] width 101 height 22
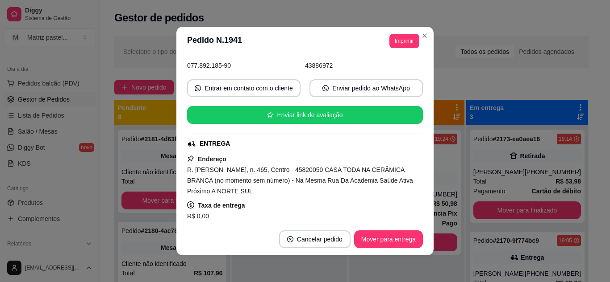
scroll to position [89, 0]
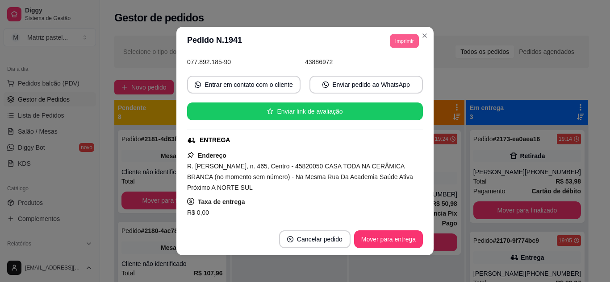
click at [404, 39] on button "Imprimir" at bounding box center [404, 41] width 29 height 14
click at [401, 63] on div "Escolha a impressora IMPRESSORA" at bounding box center [384, 66] width 74 height 30
click at [401, 68] on button "IMPRESSORA" at bounding box center [384, 72] width 62 height 14
click at [415, 37] on section "**********" at bounding box center [304, 141] width 257 height 229
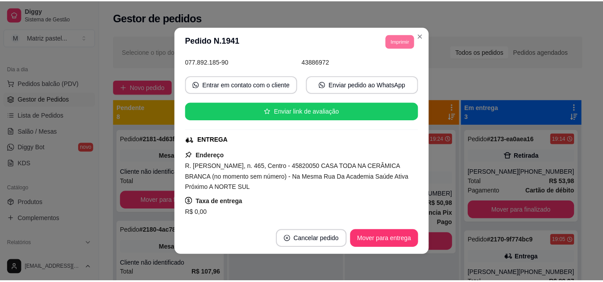
scroll to position [2, 0]
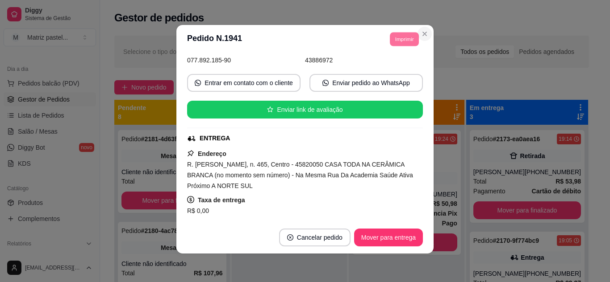
click at [423, 35] on icon "Close" at bounding box center [424, 33] width 7 height 7
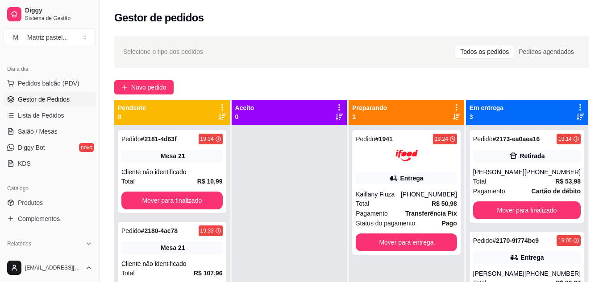
click at [426, 33] on div "Selecione o tipo dos pedidos Todos os pedidos Pedidos agendados Novo pedido Pen…" at bounding box center [351, 211] width 503 height 363
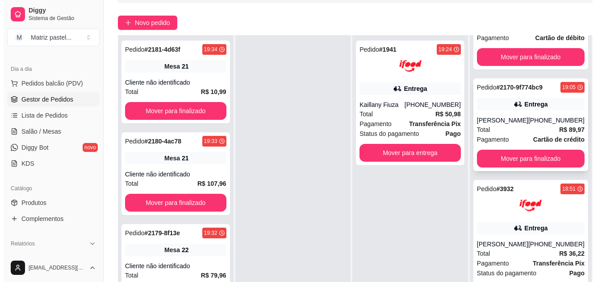
scroll to position [89, 0]
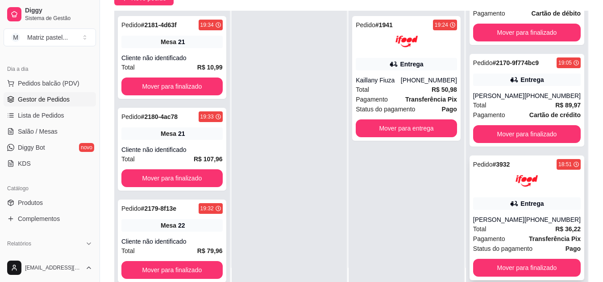
click at [497, 173] on div at bounding box center [527, 181] width 108 height 22
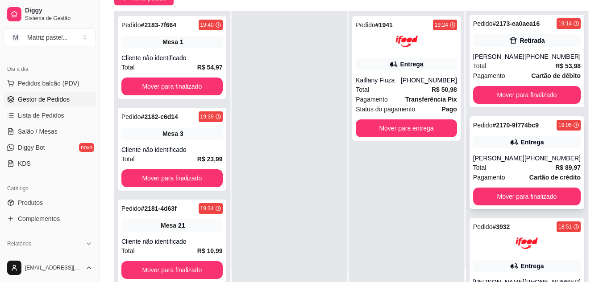
scroll to position [0, 0]
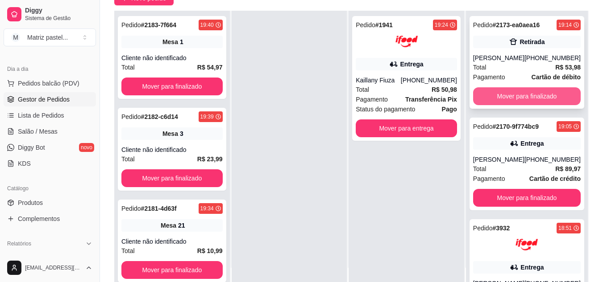
click at [506, 96] on button "Mover para finalizado" at bounding box center [527, 96] width 108 height 18
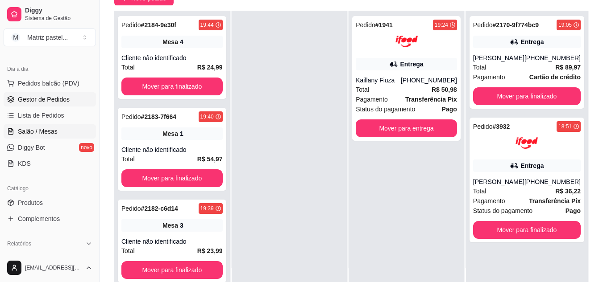
click at [51, 129] on span "Salão / Mesas" at bounding box center [38, 131] width 40 height 9
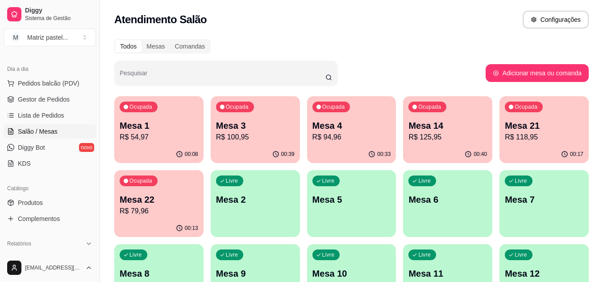
click at [440, 145] on div "Ocupada Mesa 14 R$ 125,95" at bounding box center [447, 121] width 89 height 50
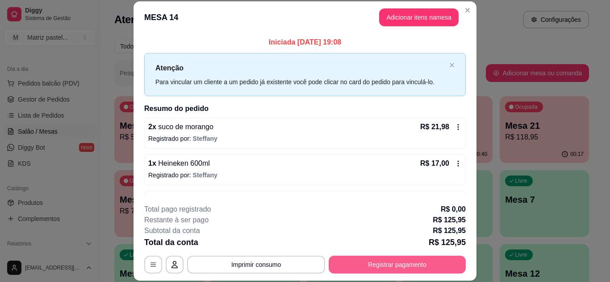
click at [390, 267] on button "Registrar pagamento" at bounding box center [396, 265] width 137 height 18
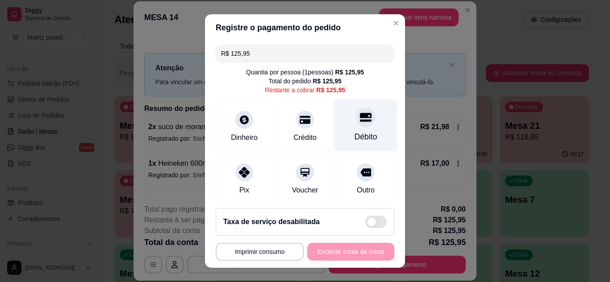
click at [365, 135] on div "Débito" at bounding box center [365, 125] width 63 height 52
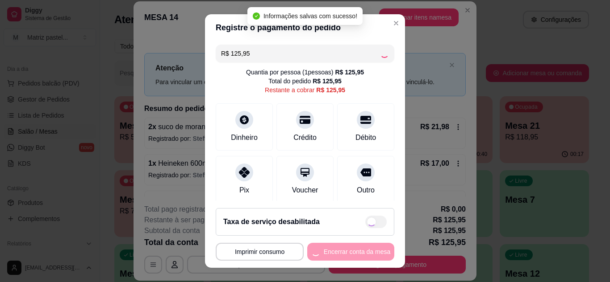
type input "R$ 0,00"
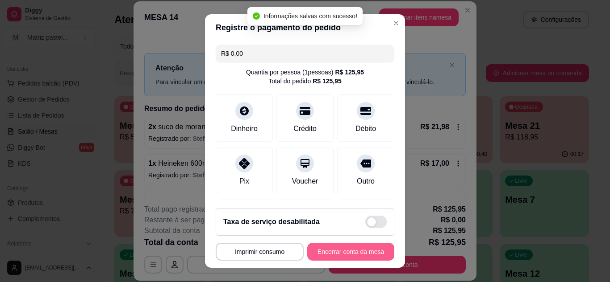
click at [352, 250] on button "Encerrar conta da mesa" at bounding box center [350, 252] width 87 height 18
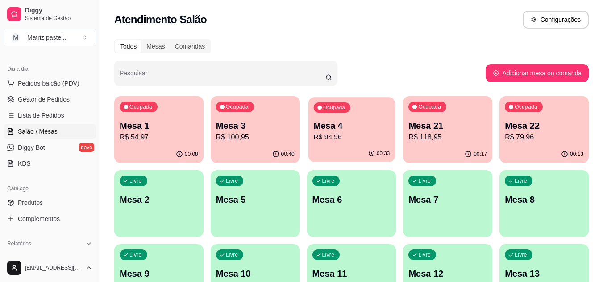
click at [344, 129] on p "Mesa 4" at bounding box center [351, 126] width 76 height 12
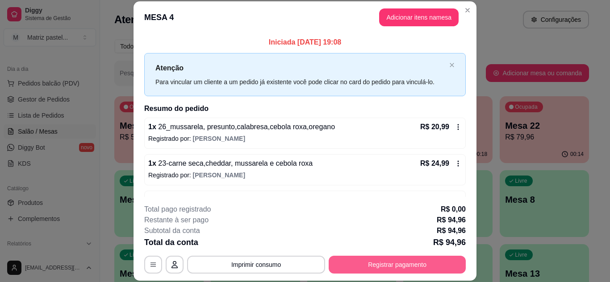
click at [393, 267] on button "Registrar pagamento" at bounding box center [396, 265] width 137 height 18
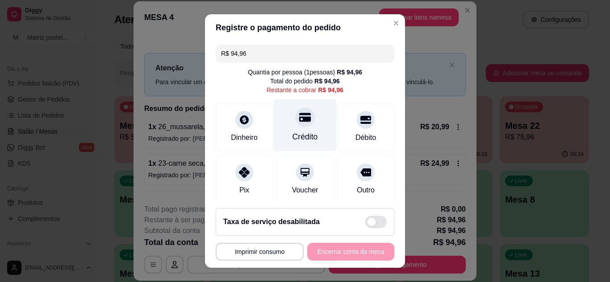
click at [304, 129] on div "Crédito" at bounding box center [305, 125] width 63 height 52
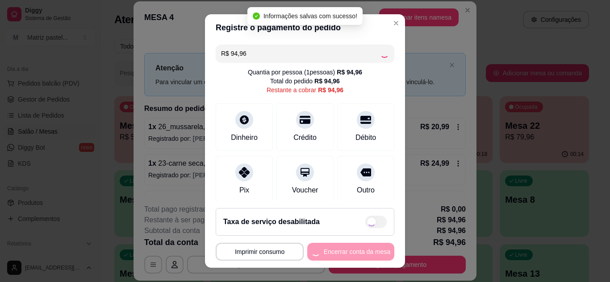
type input "R$ 0,00"
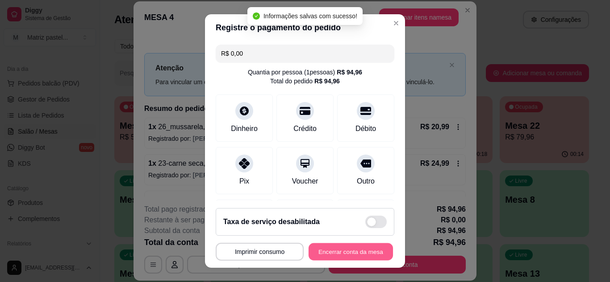
click at [346, 250] on button "Encerrar conta da mesa" at bounding box center [350, 252] width 84 height 17
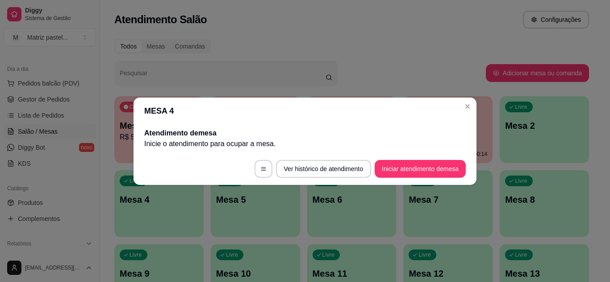
click at [474, 107] on header "MESA 4" at bounding box center [304, 111] width 343 height 27
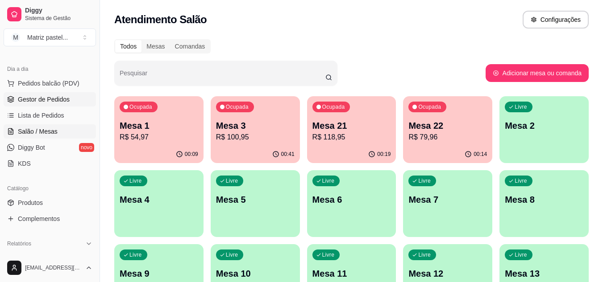
click at [29, 101] on span "Gestor de Pedidos" at bounding box center [44, 99] width 52 height 9
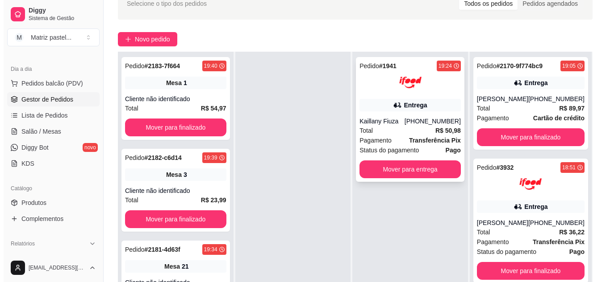
scroll to position [134, 0]
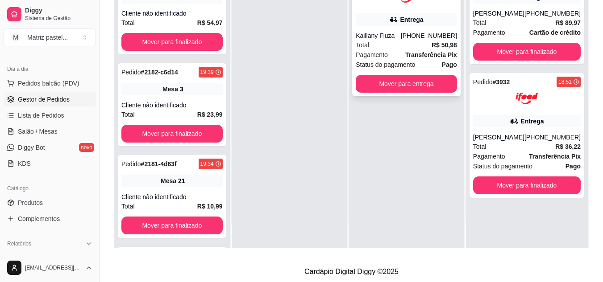
click at [401, 33] on div "Kaillany Fiuza" at bounding box center [378, 35] width 45 height 9
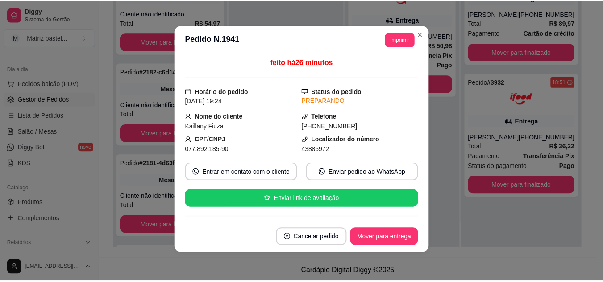
scroll to position [89, 0]
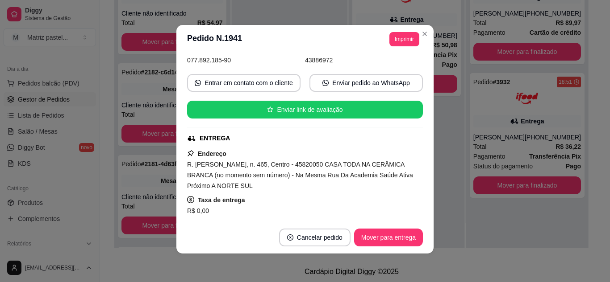
click at [429, 33] on header "**********" at bounding box center [304, 39] width 257 height 29
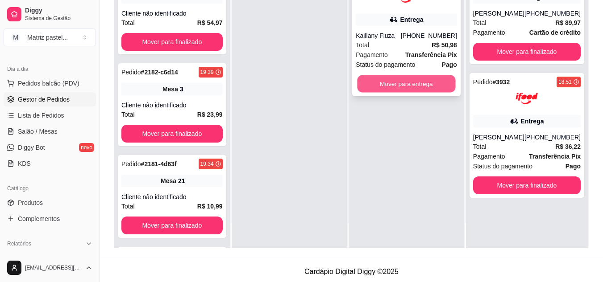
click at [420, 86] on button "Mover para entrega" at bounding box center [406, 83] width 98 height 17
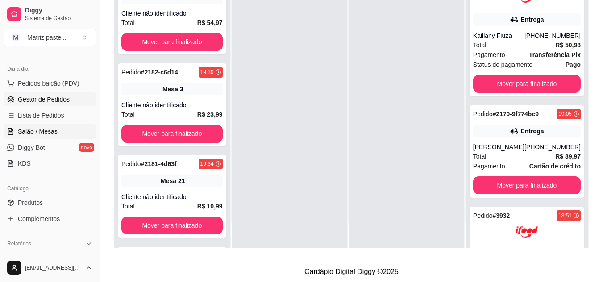
click at [59, 133] on link "Salão / Mesas" at bounding box center [50, 132] width 92 height 14
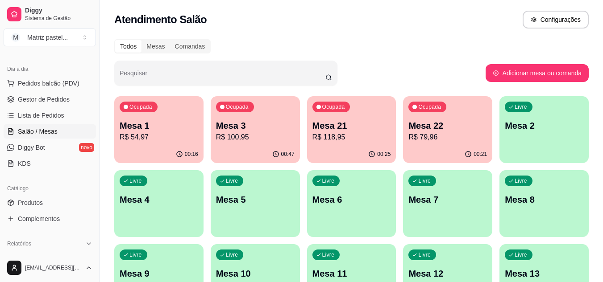
click at [135, 121] on p "Mesa 1" at bounding box center [159, 126] width 79 height 12
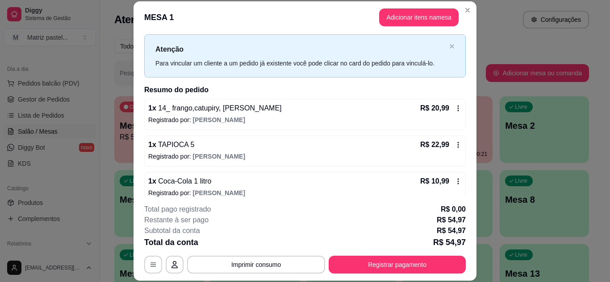
scroll to position [29, 0]
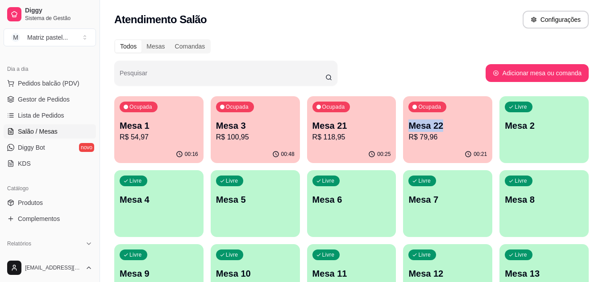
drag, startPoint x: 467, startPoint y: 98, endPoint x: 465, endPoint y: 103, distance: 5.6
click at [466, 100] on div "Todos Mesas Comandas Pesquisar Adicionar mesa ou comanda Ocupada Mesa 1 R$ 54,9…" at bounding box center [351, 252] width 503 height 436
click at [456, 118] on div "Ocupada Mesa 22 R$ 79,96" at bounding box center [447, 121] width 89 height 50
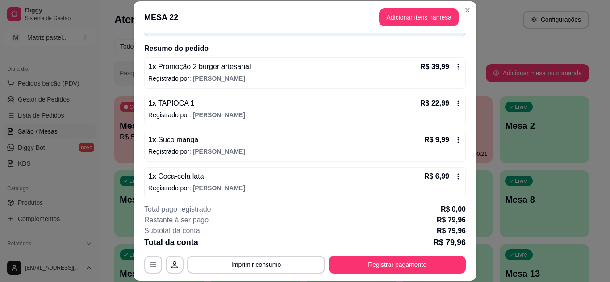
scroll to position [65, 0]
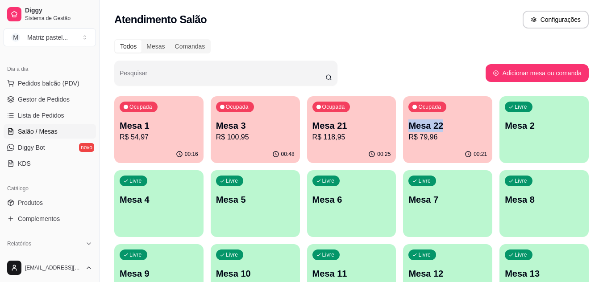
click at [365, 129] on p "Mesa 21" at bounding box center [351, 126] width 79 height 12
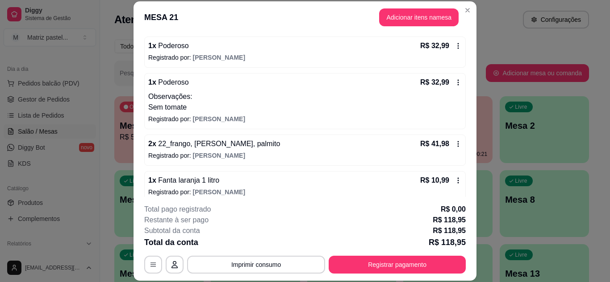
scroll to position [90, 0]
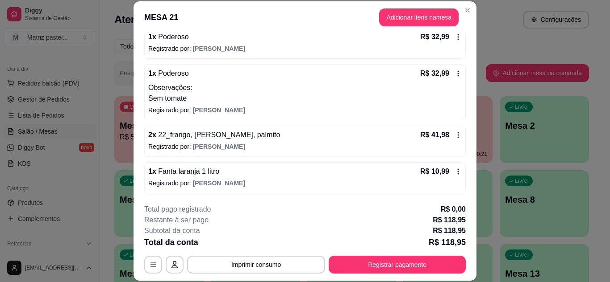
click at [467, 2] on header "MESA 21 Adicionar itens na mesa" at bounding box center [304, 17] width 343 height 32
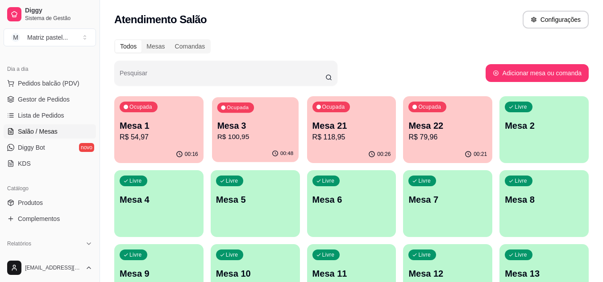
click at [298, 130] on div "Ocupada Mesa 3 R$ 100,95" at bounding box center [255, 121] width 87 height 48
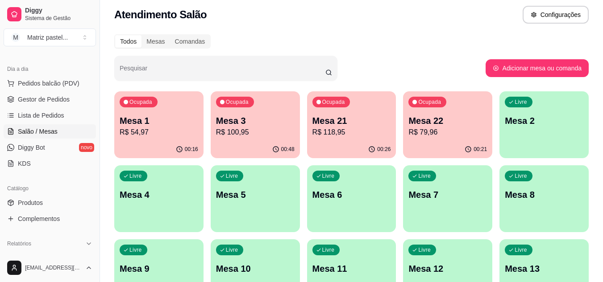
scroll to position [0, 0]
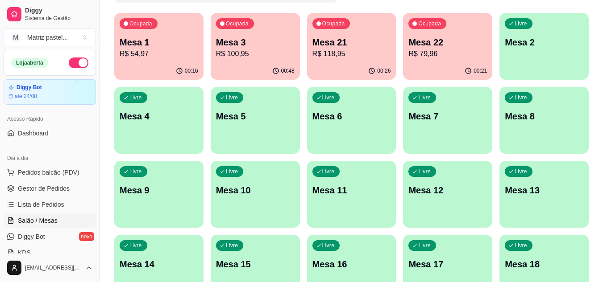
scroll to position [79, 0]
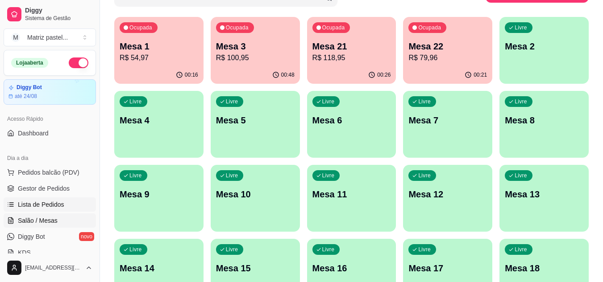
click at [35, 208] on span "Lista de Pedidos" at bounding box center [41, 204] width 46 height 9
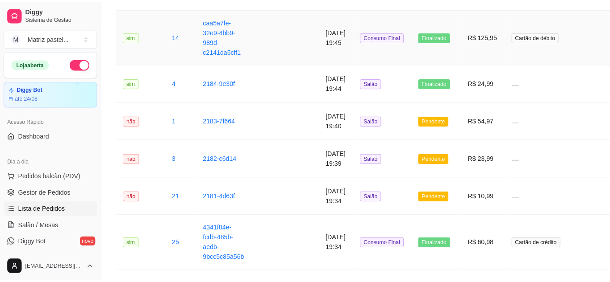
scroll to position [178, 0]
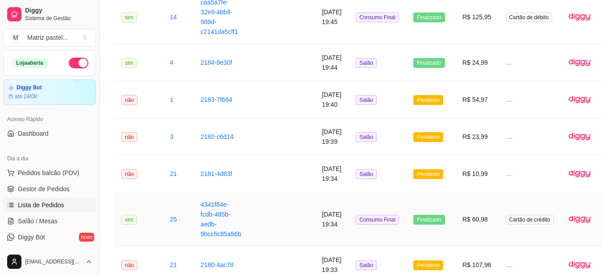
click at [315, 193] on td "16/08/2025 às 19:34" at bounding box center [332, 219] width 34 height 54
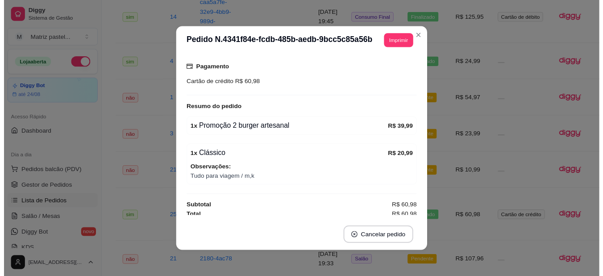
scroll to position [93, 0]
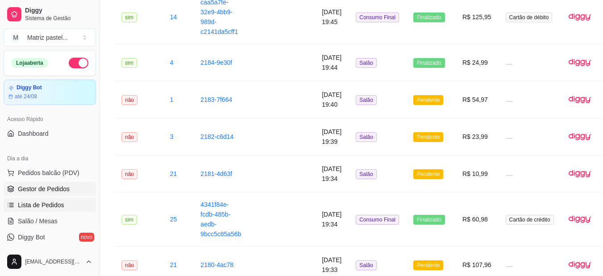
click at [51, 186] on span "Gestor de Pedidos" at bounding box center [44, 188] width 52 height 9
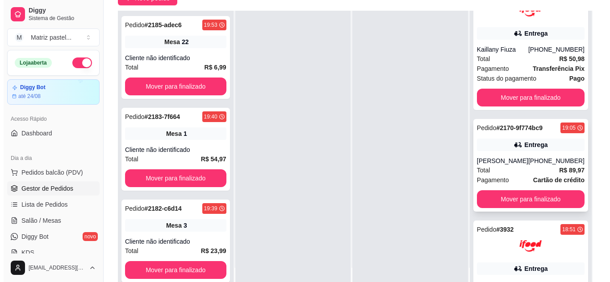
scroll to position [45, 0]
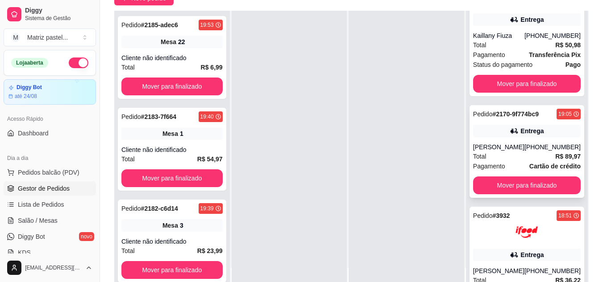
click at [526, 149] on div "[PHONE_NUMBER]" at bounding box center [552, 147] width 56 height 9
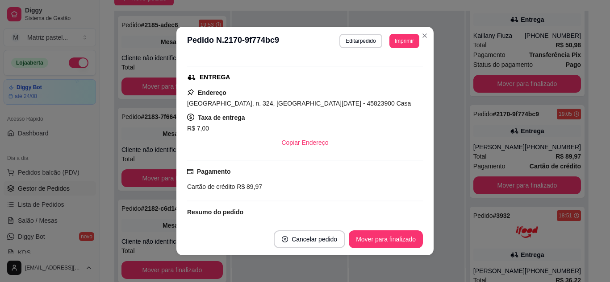
scroll to position [134, 0]
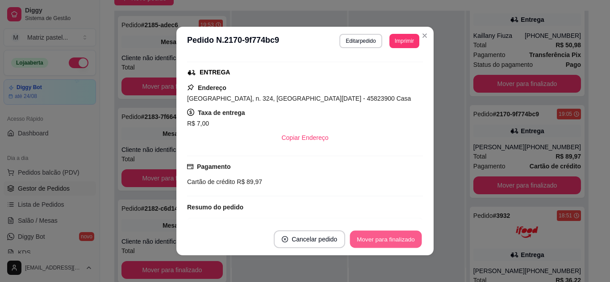
click at [392, 245] on button "Mover para finalizado" at bounding box center [386, 239] width 72 height 17
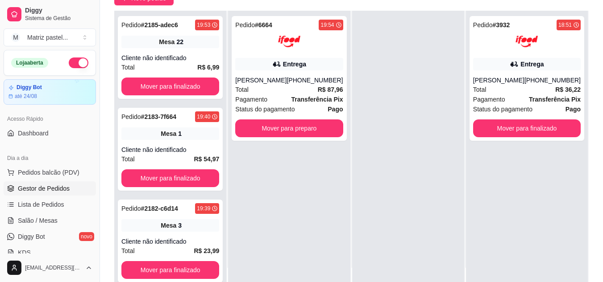
scroll to position [0, 0]
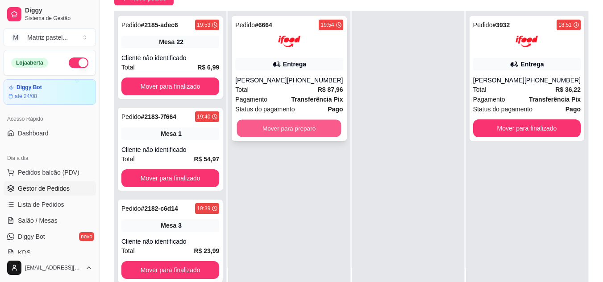
click at [263, 126] on button "Mover para preparo" at bounding box center [289, 128] width 104 height 17
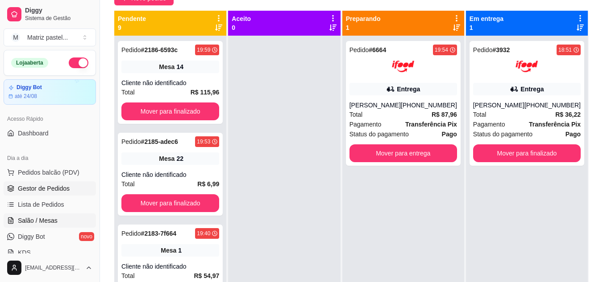
drag, startPoint x: 44, startPoint y: 219, endPoint x: 38, endPoint y: 215, distance: 7.0
click at [44, 220] on span "Salão / Mesas" at bounding box center [38, 220] width 40 height 9
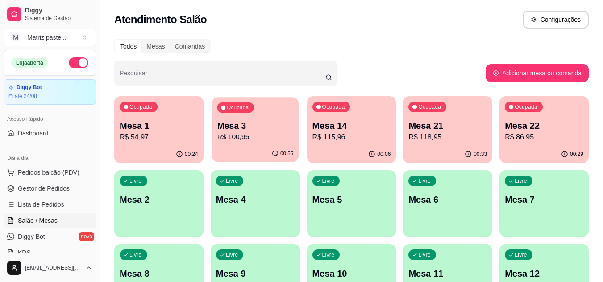
click at [285, 113] on div "Ocupada Mesa 3 R$ 100,95" at bounding box center [255, 121] width 87 height 48
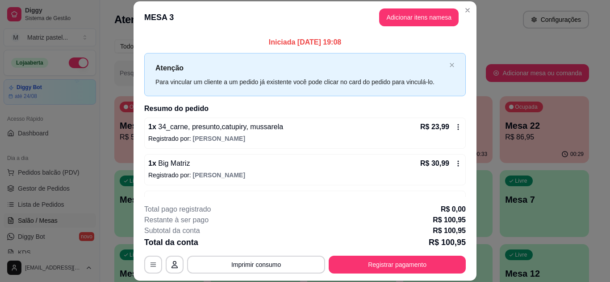
drag, startPoint x: 393, startPoint y: 274, endPoint x: 389, endPoint y: 268, distance: 7.4
click at [392, 274] on footer "**********" at bounding box center [304, 239] width 343 height 84
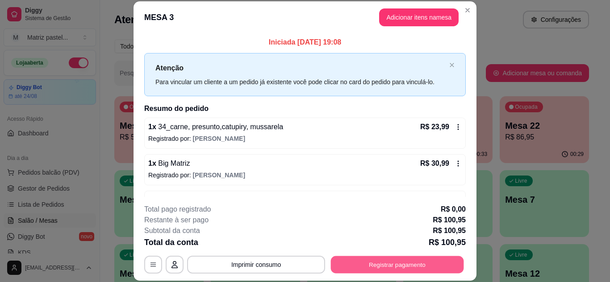
click at [388, 268] on button "Registrar pagamento" at bounding box center [397, 264] width 133 height 17
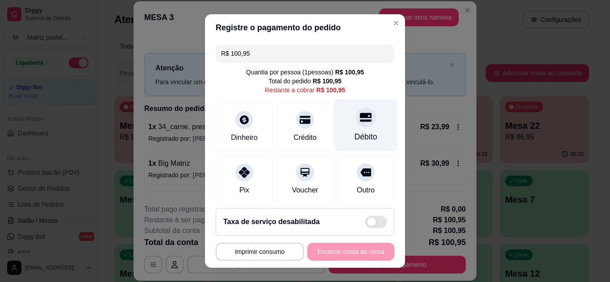
click at [354, 137] on div "Débito" at bounding box center [365, 137] width 23 height 12
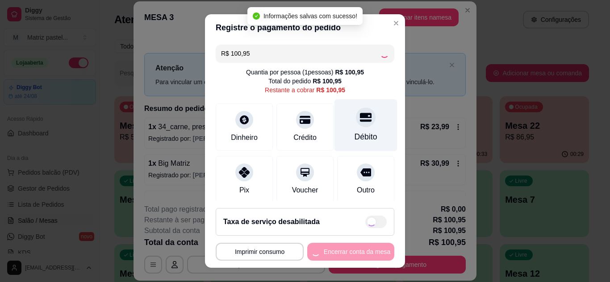
type input "R$ 0,00"
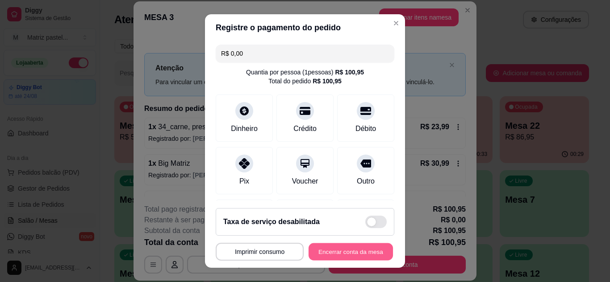
click at [361, 249] on button "Encerrar conta da mesa" at bounding box center [350, 252] width 84 height 17
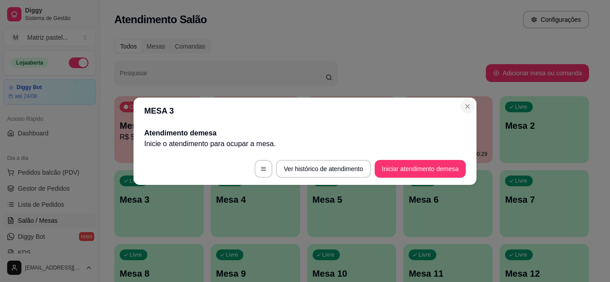
click at [473, 102] on section "MESA 3 Atendimento de mesa Inicie o atendimento para ocupar a mesa . Ver histór…" at bounding box center [304, 141] width 343 height 87
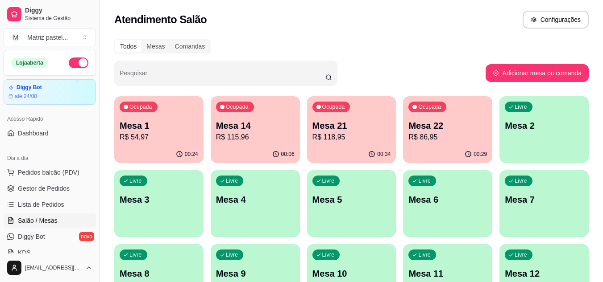
drag, startPoint x: 31, startPoint y: 13, endPoint x: 34, endPoint y: 0, distance: 13.7
click at [31, 13] on span "Diggy" at bounding box center [58, 11] width 67 height 8
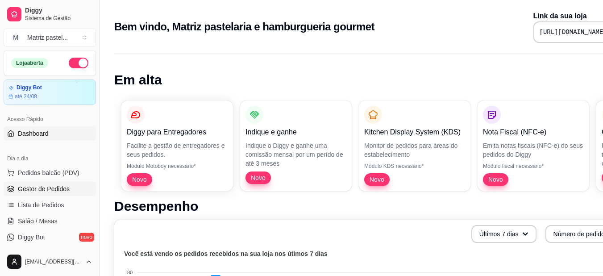
click at [42, 187] on span "Gestor de Pedidos" at bounding box center [44, 188] width 52 height 9
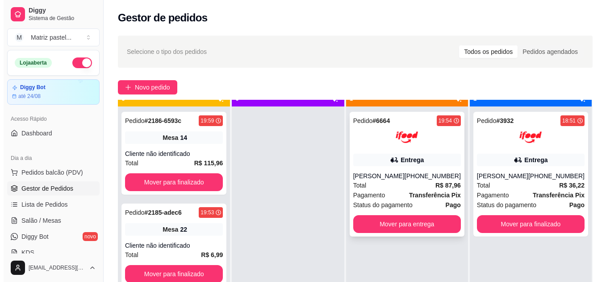
scroll to position [25, 0]
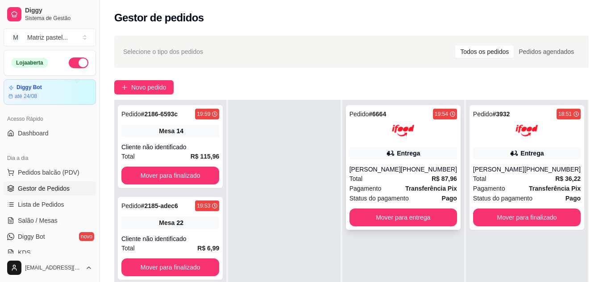
click at [402, 140] on img at bounding box center [403, 131] width 22 height 22
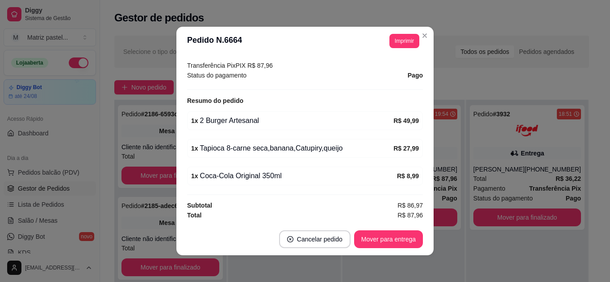
scroll to position [285, 0]
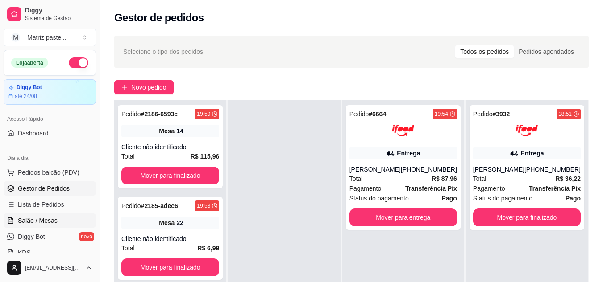
click at [38, 223] on span "Salão / Mesas" at bounding box center [38, 220] width 40 height 9
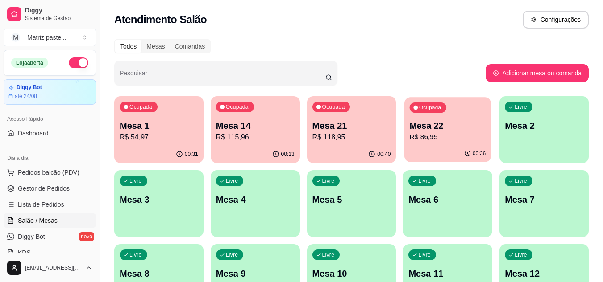
click at [410, 129] on p "Mesa 22" at bounding box center [448, 126] width 76 height 12
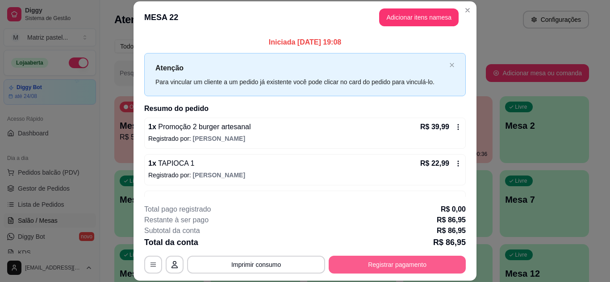
click at [348, 271] on button "Registrar pagamento" at bounding box center [396, 265] width 137 height 18
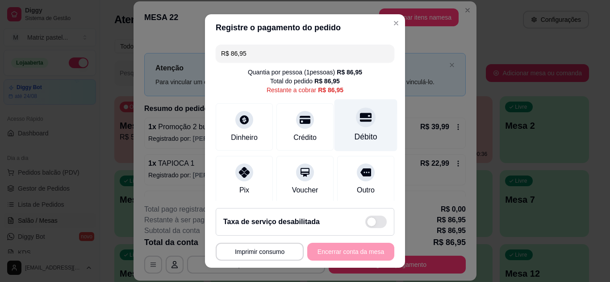
click at [356, 125] on div at bounding box center [366, 118] width 20 height 20
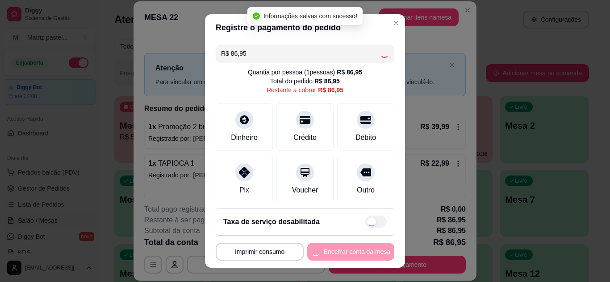
type input "R$ 0,00"
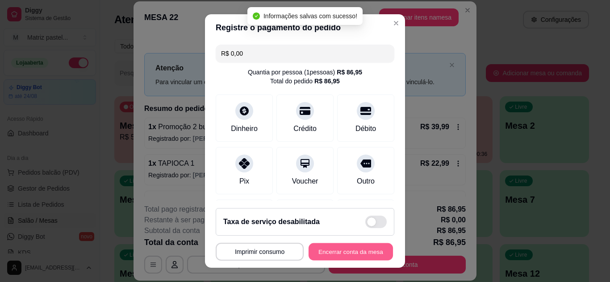
click at [330, 249] on button "Encerrar conta da mesa" at bounding box center [350, 252] width 84 height 17
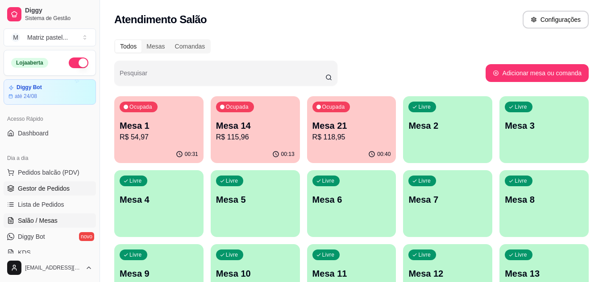
click at [54, 193] on span "Gestor de Pedidos" at bounding box center [44, 188] width 52 height 9
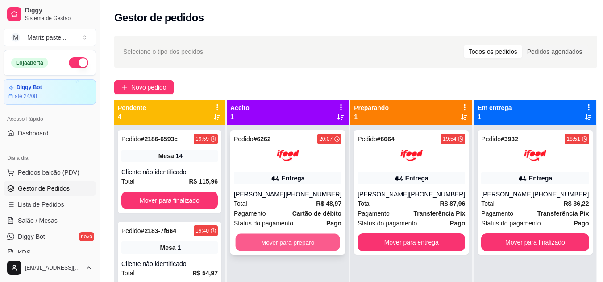
click at [264, 252] on button "Mover para preparo" at bounding box center [288, 242] width 104 height 17
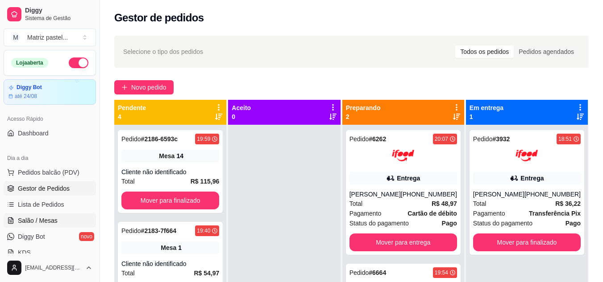
click at [35, 225] on link "Salão / Mesas" at bounding box center [50, 221] width 92 height 14
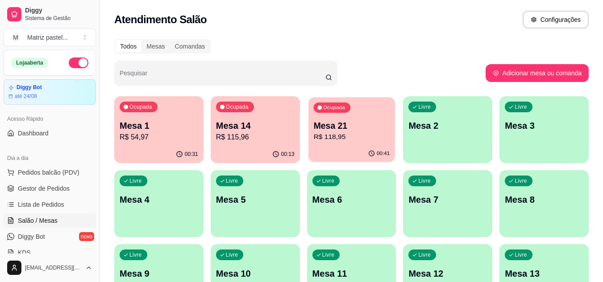
click at [352, 140] on p "R$ 118,95" at bounding box center [351, 137] width 76 height 10
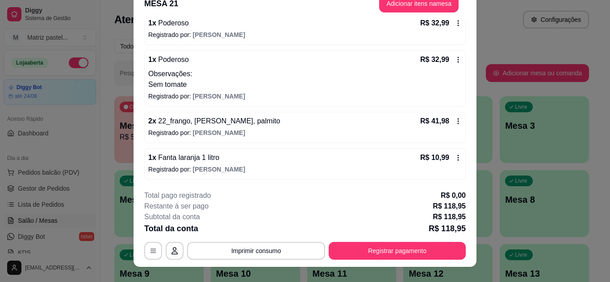
scroll to position [27, 0]
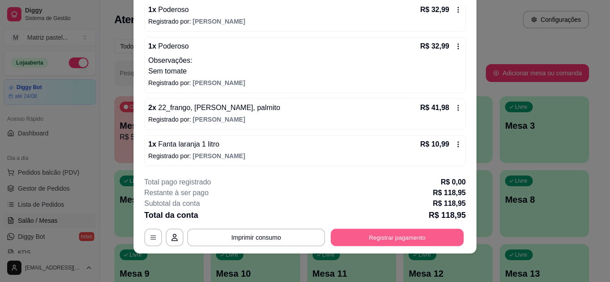
click at [372, 234] on button "Registrar pagamento" at bounding box center [397, 237] width 133 height 17
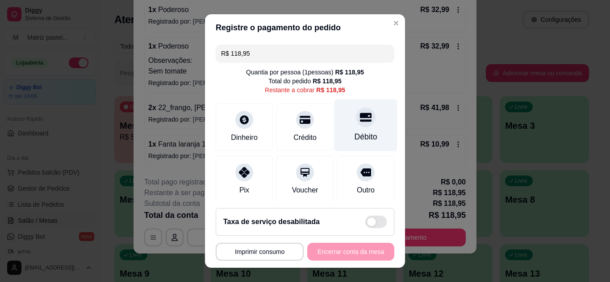
click at [354, 137] on div "Débito" at bounding box center [365, 137] width 23 height 12
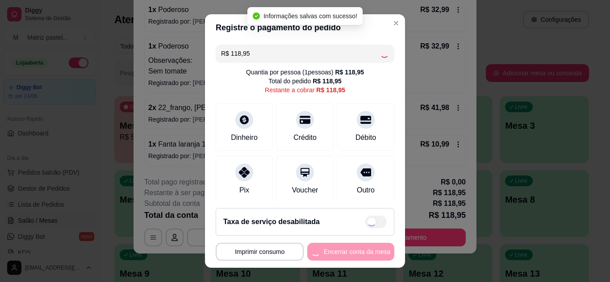
type input "R$ 0,00"
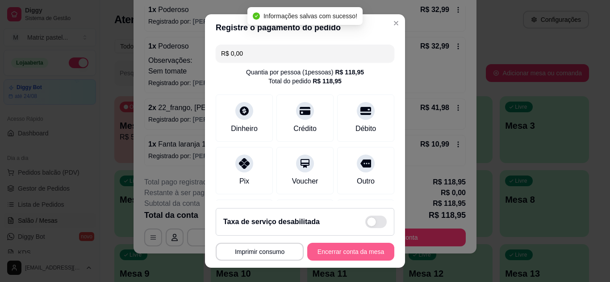
click at [347, 253] on button "Encerrar conta da mesa" at bounding box center [350, 252] width 87 height 18
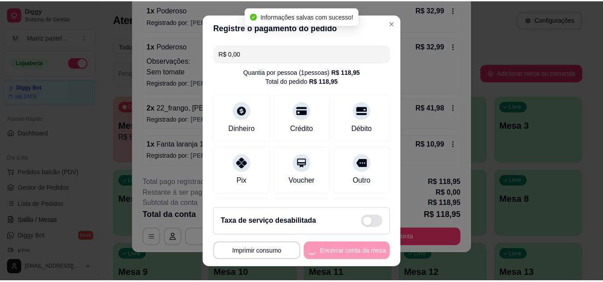
scroll to position [0, 0]
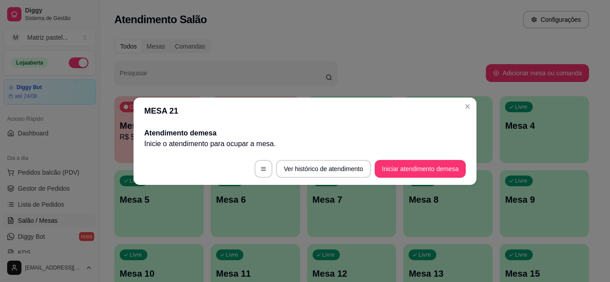
drag, startPoint x: 454, startPoint y: 108, endPoint x: 457, endPoint y: 104, distance: 5.4
click at [457, 104] on header "MESA 21" at bounding box center [304, 111] width 343 height 27
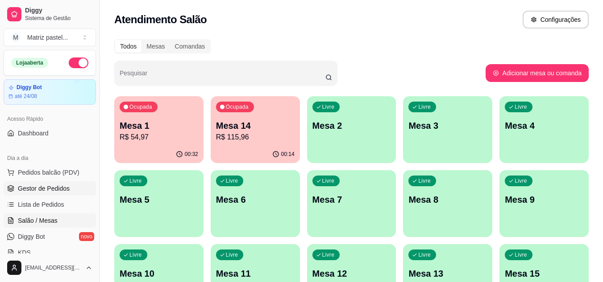
click at [55, 186] on span "Gestor de Pedidos" at bounding box center [44, 188] width 52 height 9
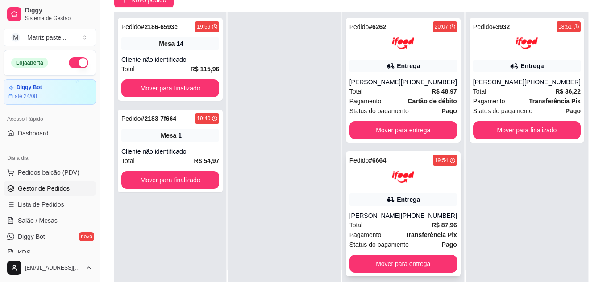
scroll to position [89, 0]
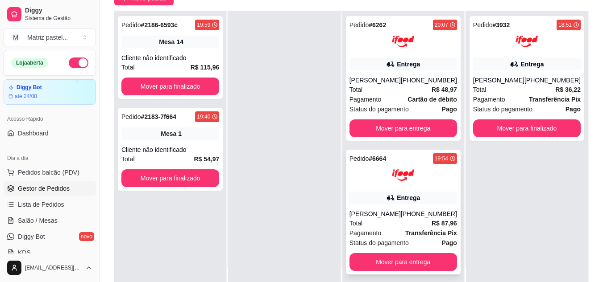
click at [388, 219] on div "Fabiola Tavares" at bounding box center [374, 214] width 51 height 9
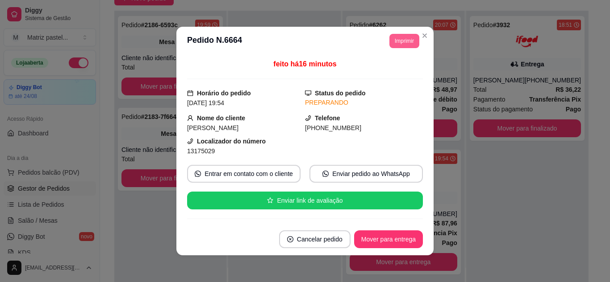
click at [403, 42] on button "Imprimir" at bounding box center [404, 41] width 30 height 14
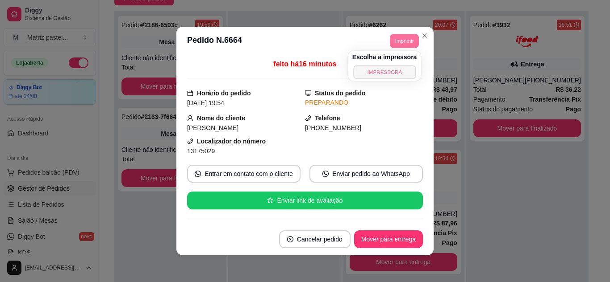
click at [389, 71] on button "IMPRESSORA" at bounding box center [384, 72] width 62 height 14
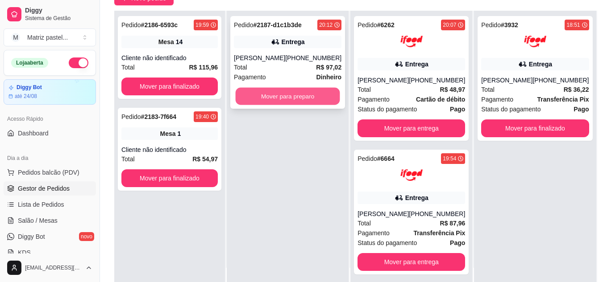
click at [262, 90] on button "Mover para preparo" at bounding box center [288, 96] width 104 height 17
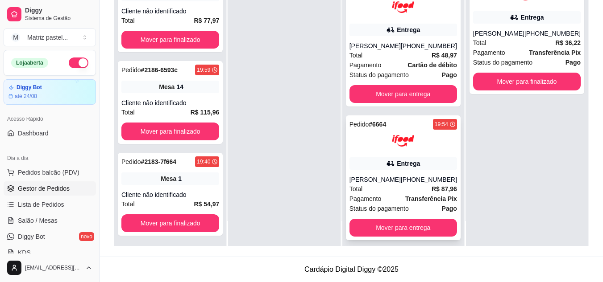
click at [402, 168] on div "Entrega" at bounding box center [408, 163] width 23 height 9
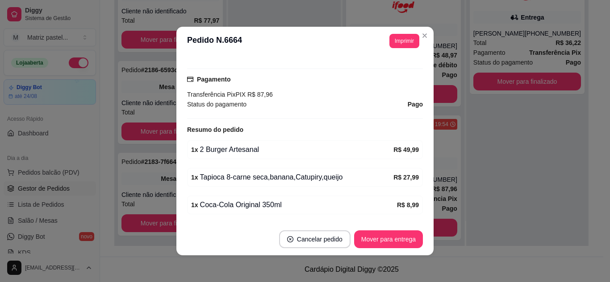
scroll to position [285, 0]
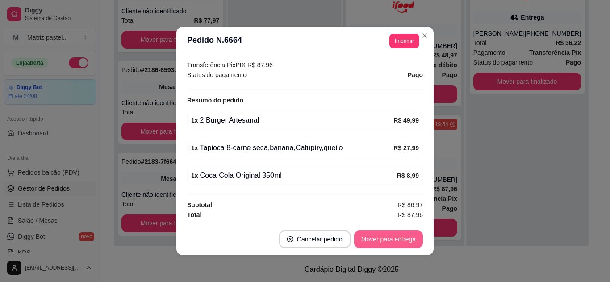
click at [382, 240] on button "Mover para entrega" at bounding box center [388, 240] width 69 height 18
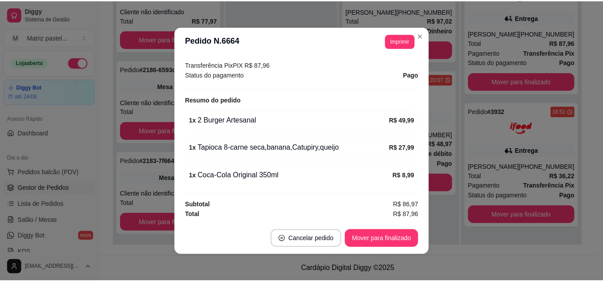
scroll to position [0, 0]
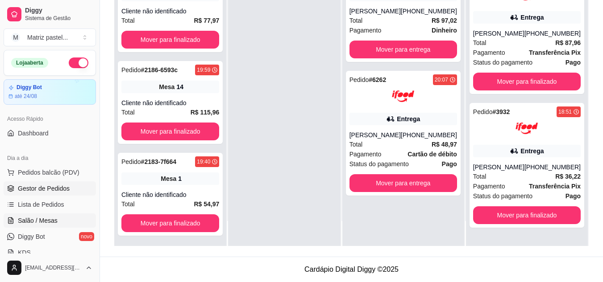
click at [49, 221] on span "Salão / Mesas" at bounding box center [38, 220] width 40 height 9
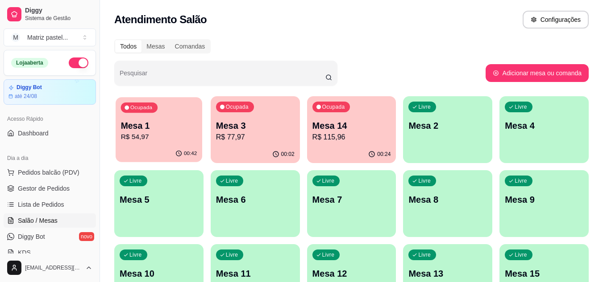
click at [157, 152] on div "00:42" at bounding box center [159, 153] width 87 height 17
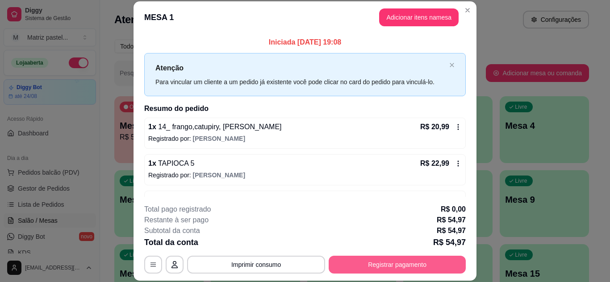
click at [404, 270] on button "Registrar pagamento" at bounding box center [396, 265] width 137 height 18
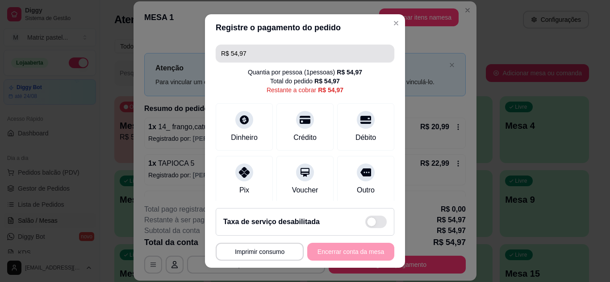
click at [262, 54] on input "R$ 54,97" at bounding box center [305, 54] width 168 height 18
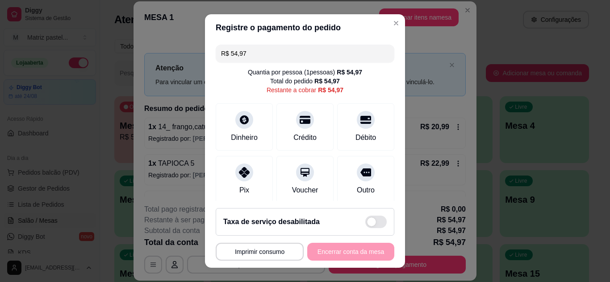
click at [262, 54] on input "R$ 54,97" at bounding box center [305, 54] width 168 height 18
click at [247, 121] on div at bounding box center [244, 118] width 20 height 20
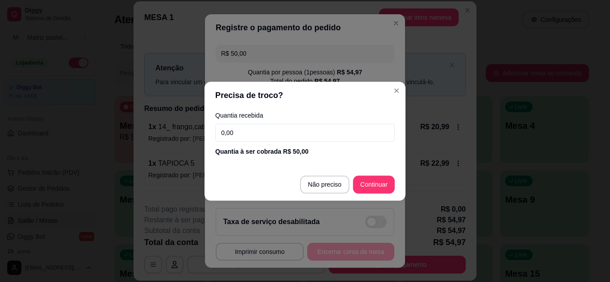
click at [249, 121] on div "Quantia recebida 0,00 Quantia à ser cobrada R$ 50,00" at bounding box center [304, 133] width 201 height 51
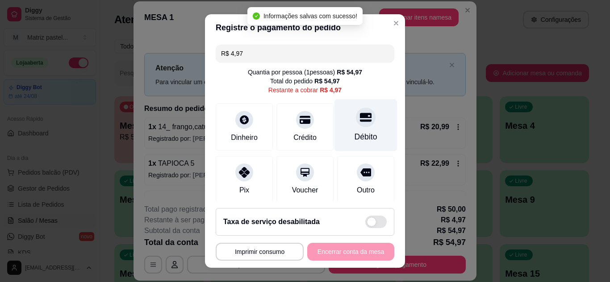
drag, startPoint x: 350, startPoint y: 122, endPoint x: 344, endPoint y: 122, distance: 5.8
click at [360, 123] on icon at bounding box center [366, 118] width 12 height 12
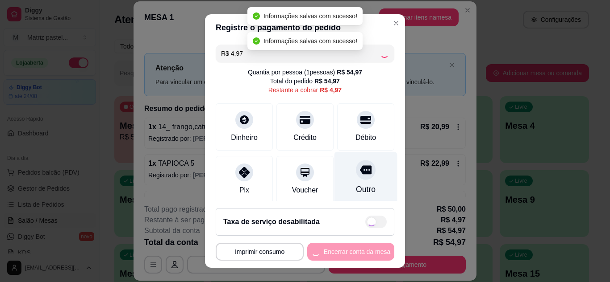
type input "R$ 0,00"
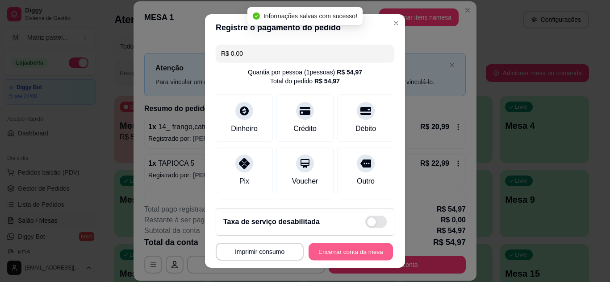
click at [342, 245] on button "Encerrar conta da mesa" at bounding box center [350, 252] width 84 height 17
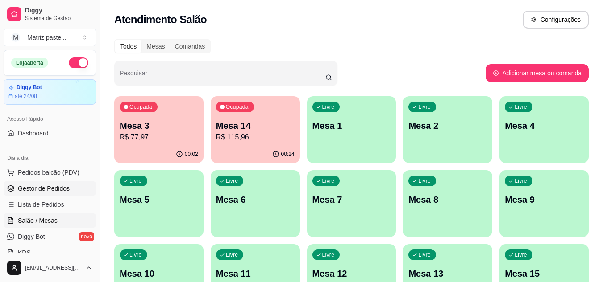
click at [51, 187] on span "Gestor de Pedidos" at bounding box center [44, 188] width 52 height 9
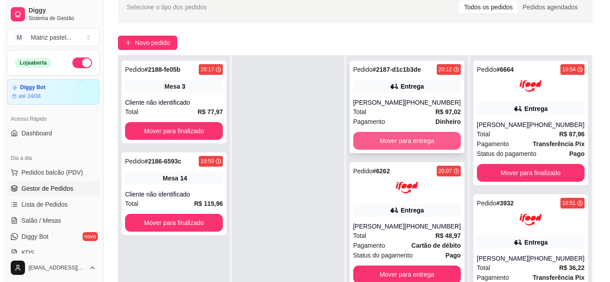
scroll to position [89, 0]
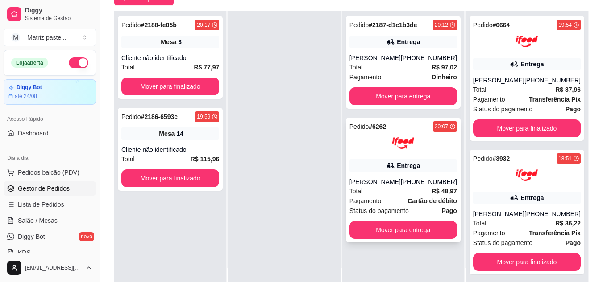
click at [430, 184] on div "(08) 00705-2030" at bounding box center [429, 182] width 56 height 9
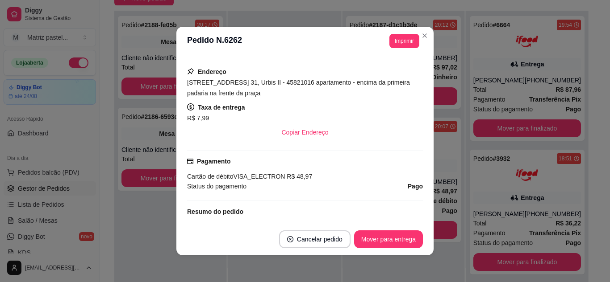
scroll to position [268, 0]
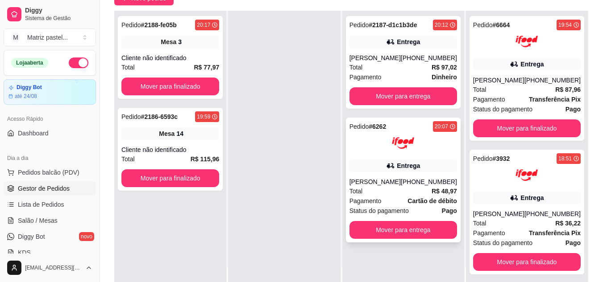
click at [386, 196] on div "Total R$ 48,97" at bounding box center [403, 192] width 108 height 10
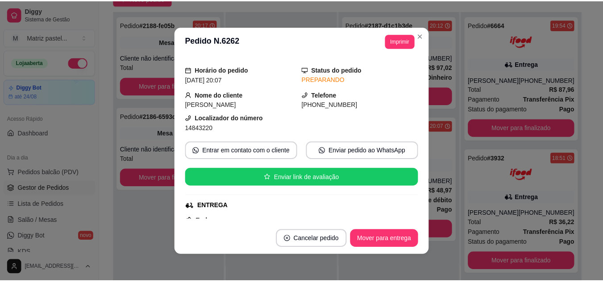
scroll to position [45, 0]
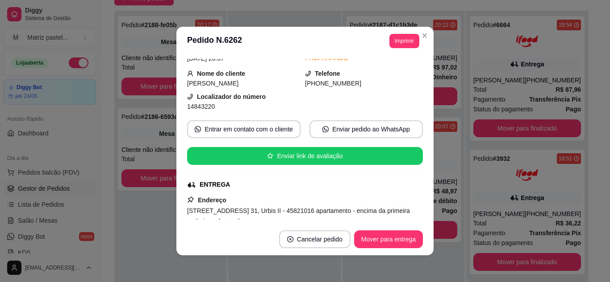
drag, startPoint x: 394, startPoint y: 31, endPoint x: 400, endPoint y: 40, distance: 10.6
click at [399, 39] on header "**********" at bounding box center [304, 41] width 257 height 29
click at [400, 46] on button "Imprimir" at bounding box center [404, 41] width 29 height 14
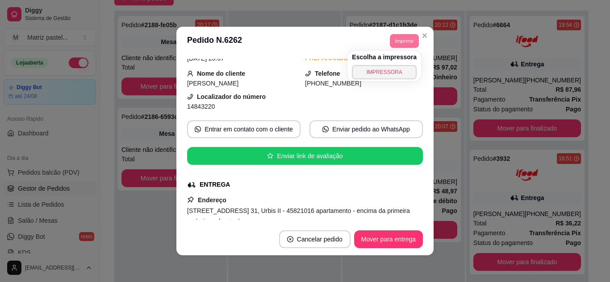
click at [395, 74] on button "IMPRESSORA" at bounding box center [384, 72] width 65 height 14
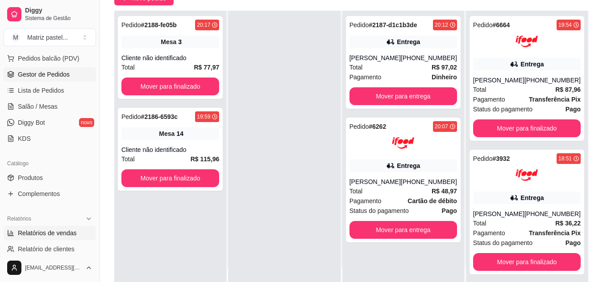
scroll to position [134, 0]
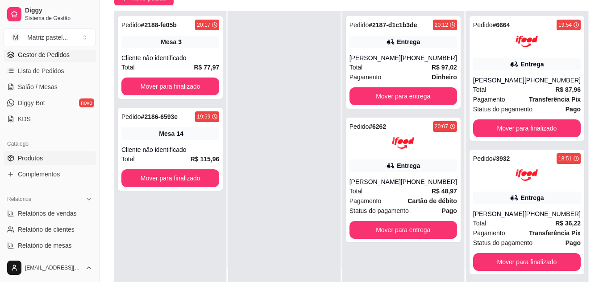
click at [58, 159] on link "Produtos" at bounding box center [50, 158] width 92 height 14
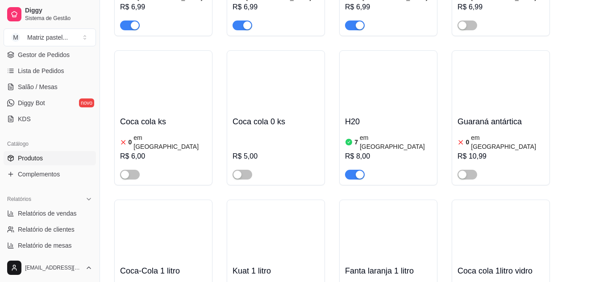
scroll to position [4756, 0]
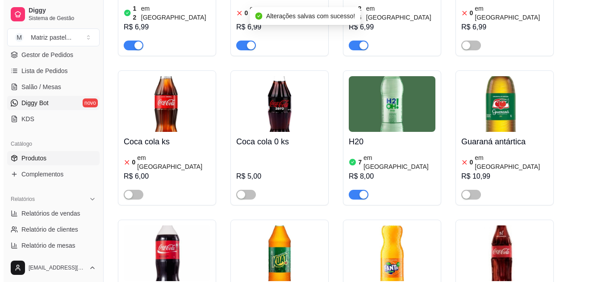
scroll to position [89, 0]
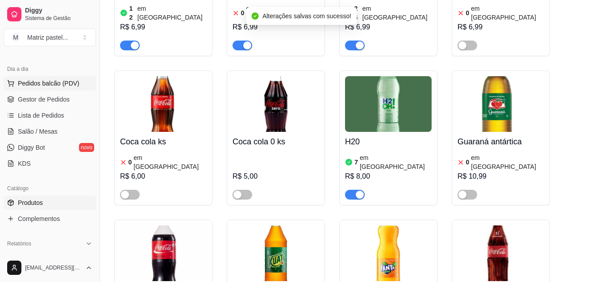
click at [50, 85] on span "Pedidos balcão (PDV)" at bounding box center [49, 83] width 62 height 9
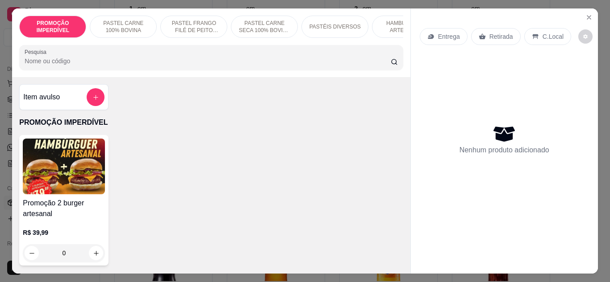
click at [91, 257] on div "0" at bounding box center [64, 254] width 82 height 18
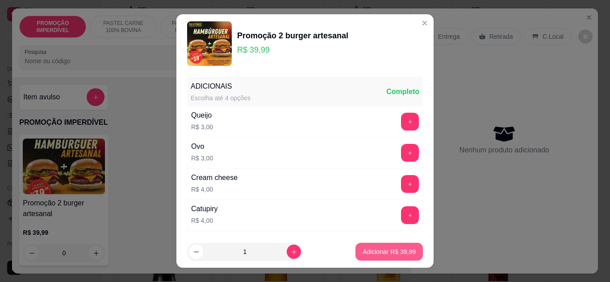
click at [362, 252] on p "Adicionar R$ 39,99" at bounding box center [388, 252] width 53 height 9
type input "1"
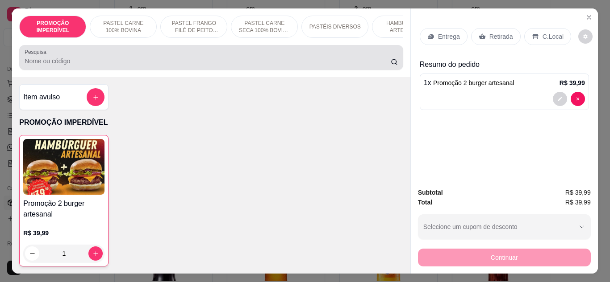
click at [87, 70] on div "Pesquisa" at bounding box center [210, 57] width 383 height 25
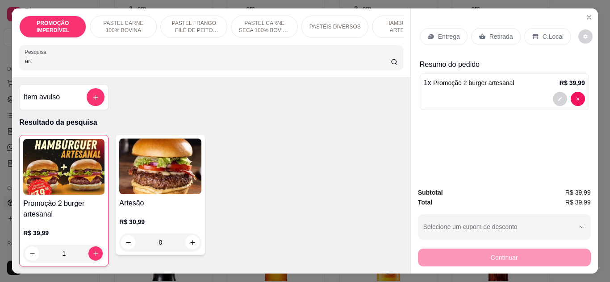
type input "art"
click at [194, 248] on div "0" at bounding box center [160, 243] width 82 height 18
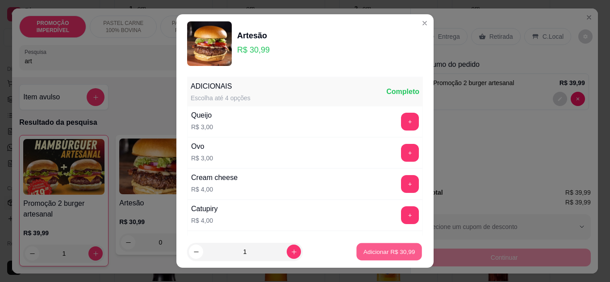
click at [363, 255] on p "Adicionar R$ 30,99" at bounding box center [389, 252] width 52 height 8
type input "1"
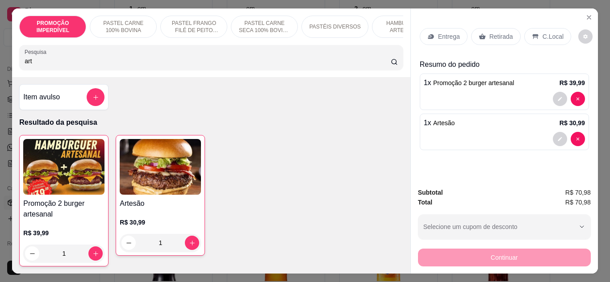
click at [452, 43] on div "Entrega Retirada C.Local" at bounding box center [503, 36] width 169 height 31
click at [434, 21] on div "Entrega Retirada C.Local" at bounding box center [503, 36] width 169 height 31
click at [439, 33] on p "Entrega" at bounding box center [449, 36] width 22 height 9
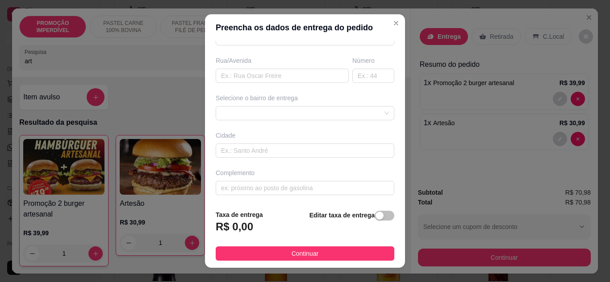
scroll to position [138, 0]
click at [238, 82] on div "Busque pelo cliente Número de contato Nome do cliente CEP Rua/[GEOGRAPHIC_DATA]…" at bounding box center [305, 122] width 200 height 162
click at [243, 82] on div "Busque pelo cliente Número de contato Nome do cliente CEP Rua/[GEOGRAPHIC_DATA]…" at bounding box center [305, 122] width 200 height 162
click at [243, 83] on div "Busque pelo cliente Número de contato Nome do cliente CEP Rua/Avenida r Número …" at bounding box center [305, 122] width 200 height 162
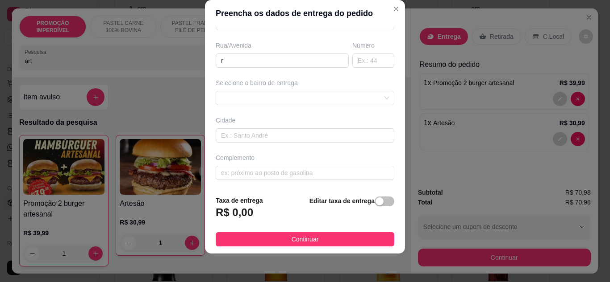
drag, startPoint x: 244, startPoint y: 75, endPoint x: 246, endPoint y: 69, distance: 6.2
click at [245, 71] on div "Busque pelo cliente Número de contato Nome do cliente CEP Rua/Avenida r Número …" at bounding box center [305, 108] width 200 height 162
click at [246, 69] on div "Busque pelo cliente Número de contato Nome do cliente CEP Rua/Avenida r Número …" at bounding box center [305, 108] width 200 height 162
click at [249, 65] on input "r" at bounding box center [282, 61] width 133 height 14
click at [249, 65] on input "rua ed" at bounding box center [282, 61] width 133 height 14
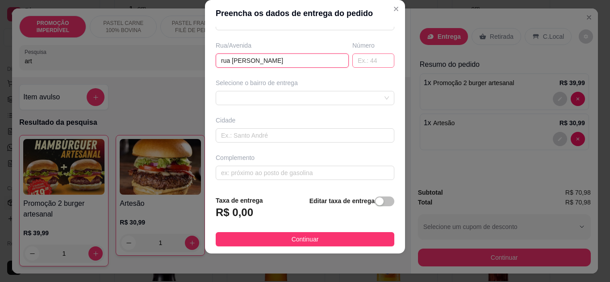
type input "rua [PERSON_NAME]"
click at [352, 58] on input "text" at bounding box center [373, 61] width 42 height 14
type input "14"
click at [338, 87] on div "Selecione o bairro de entrega" at bounding box center [305, 83] width 178 height 9
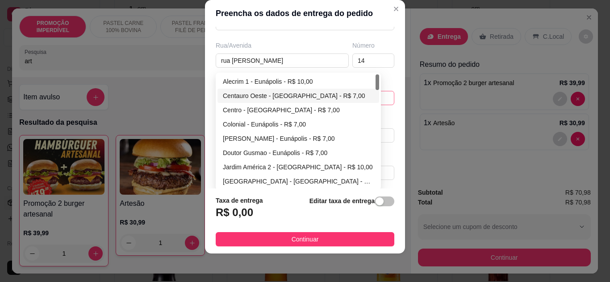
click at [338, 99] on div "635091786ca8e8df49de3dc0 635092fe6ca8e8df49de3dd5 6350931a6ca8e8df49de3dd8 Alec…" at bounding box center [305, 98] width 178 height 14
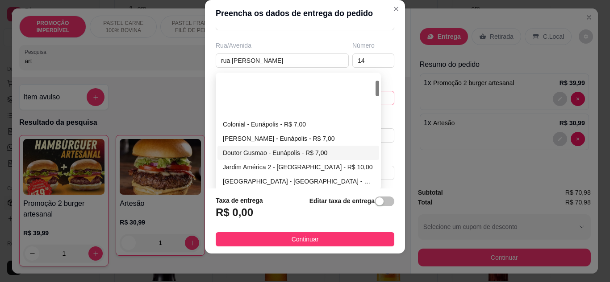
scroll to position [45, 0]
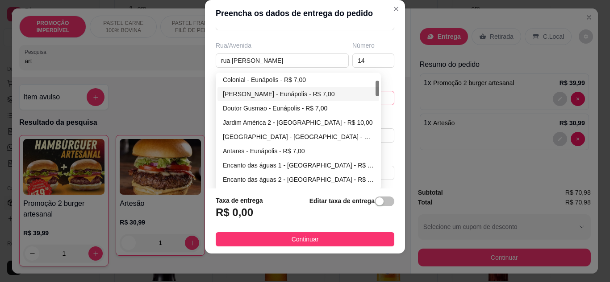
click at [279, 95] on div "[PERSON_NAME] - Eunápolis - R$ 7,00" at bounding box center [298, 94] width 151 height 10
type input "Eunápolis"
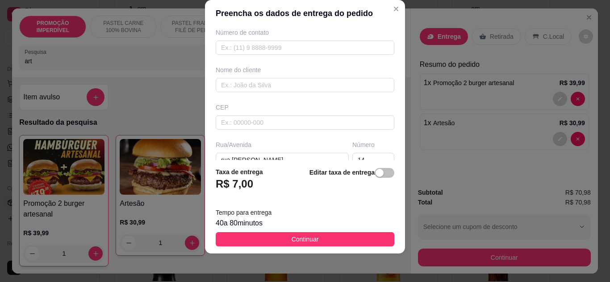
scroll to position [167, 0]
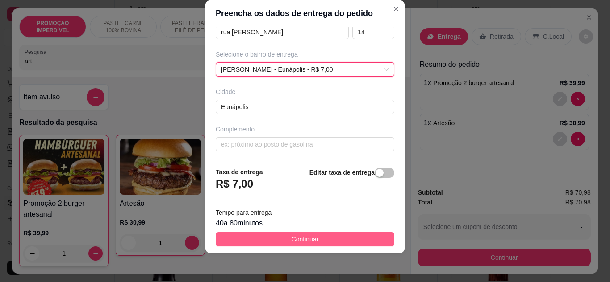
click at [320, 243] on button "Continuar" at bounding box center [305, 239] width 178 height 14
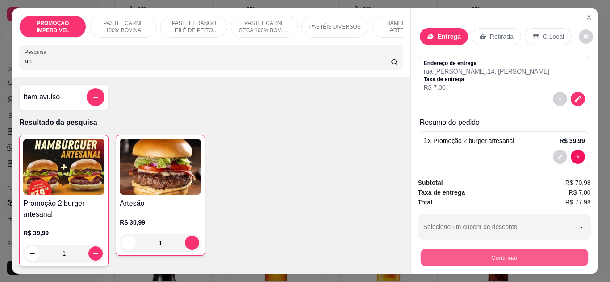
click at [445, 262] on button "Continuar" at bounding box center [503, 257] width 167 height 17
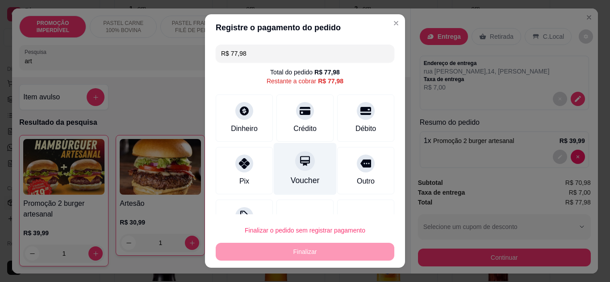
scroll to position [36, 0]
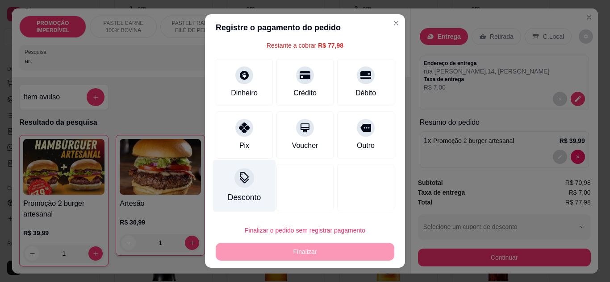
click at [246, 178] on div at bounding box center [244, 178] width 20 height 20
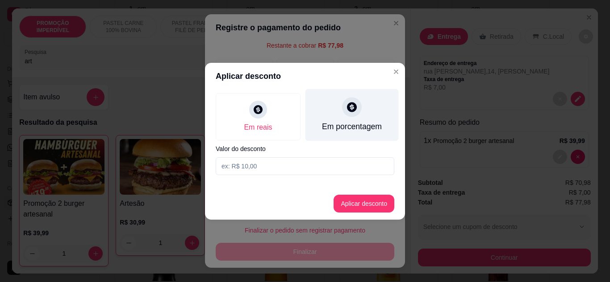
click at [327, 124] on div "Em porcentagem" at bounding box center [352, 127] width 60 height 12
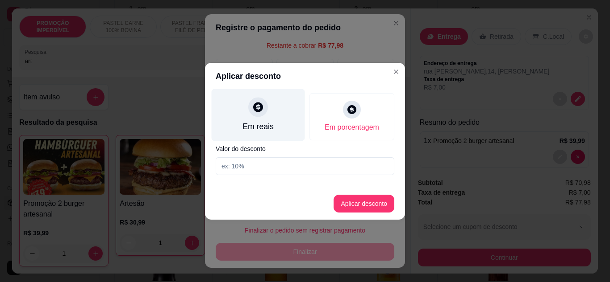
click at [283, 129] on div "Em reais" at bounding box center [258, 115] width 93 height 52
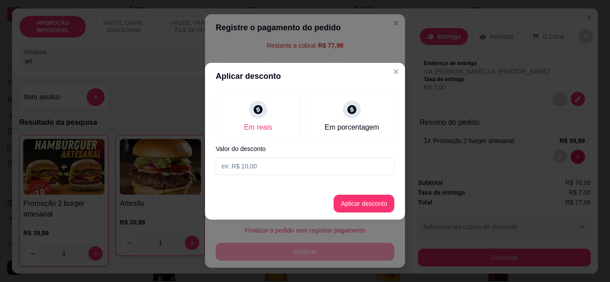
click at [269, 176] on div "Em reais Em porcentagem Valor do desconto" at bounding box center [305, 134] width 200 height 89
click at [273, 172] on input at bounding box center [305, 167] width 178 height 18
type input "77,97"
click at [383, 201] on button "Aplicar desconto" at bounding box center [364, 203] width 58 height 17
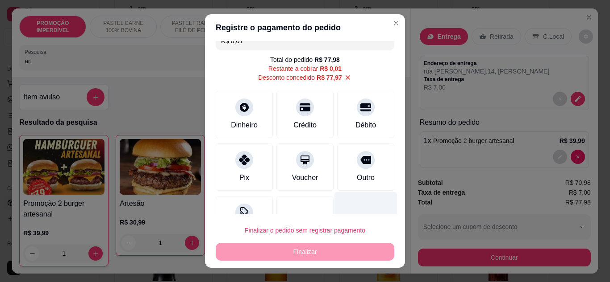
scroll to position [0, 0]
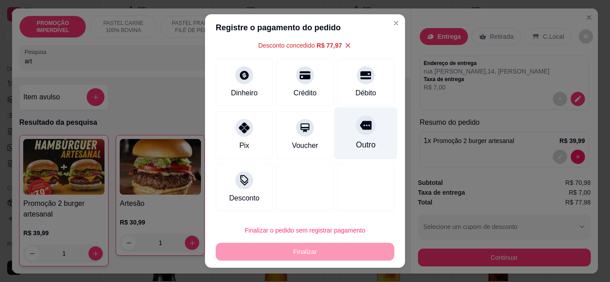
click at [352, 152] on div "Outro" at bounding box center [365, 133] width 63 height 52
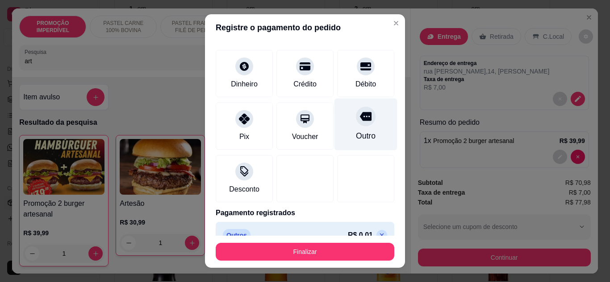
type input "R$ 0,00"
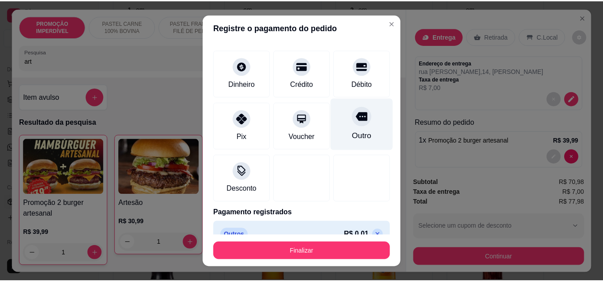
scroll to position [36, 0]
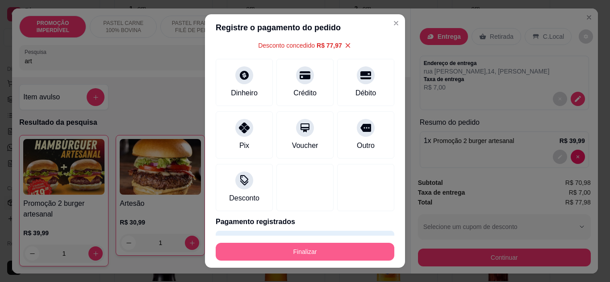
click at [333, 259] on button "Finalizar" at bounding box center [305, 252] width 178 height 18
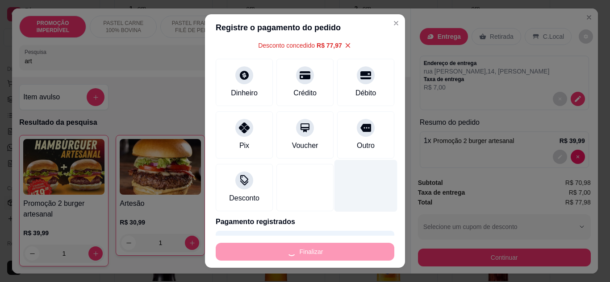
type input "0"
type input "-R$ 77,98"
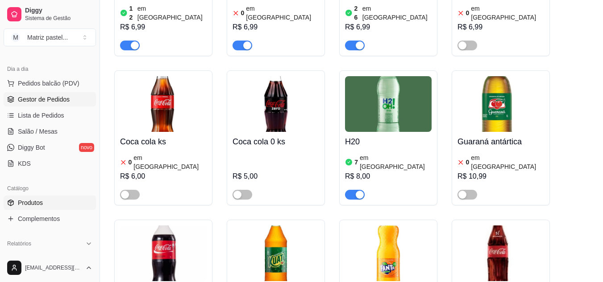
click at [15, 104] on link "Gestor de Pedidos" at bounding box center [50, 99] width 92 height 14
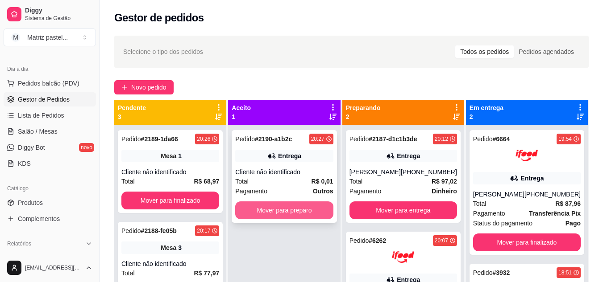
click at [276, 208] on button "Mover para preparo" at bounding box center [284, 211] width 98 height 18
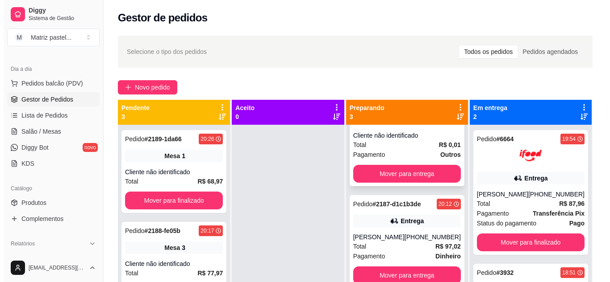
scroll to position [73, 0]
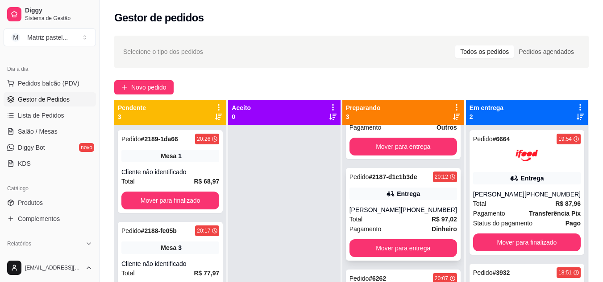
click at [400, 224] on div "Pagamento Dinheiro" at bounding box center [403, 229] width 108 height 10
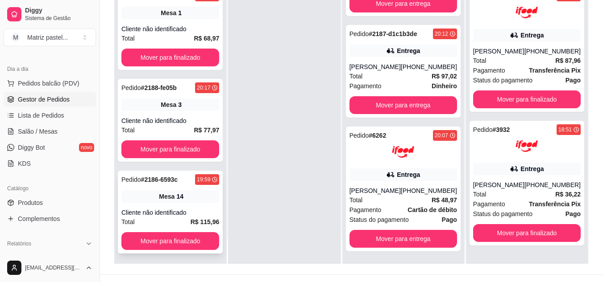
scroll to position [134, 0]
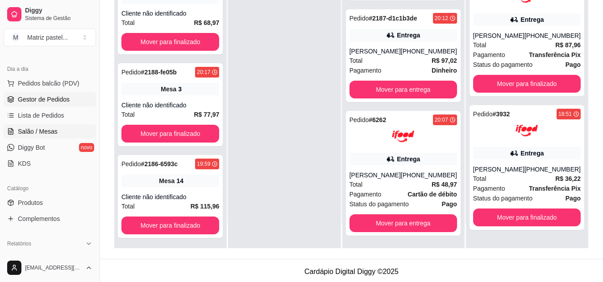
click at [22, 129] on span "Salão / Mesas" at bounding box center [38, 131] width 40 height 9
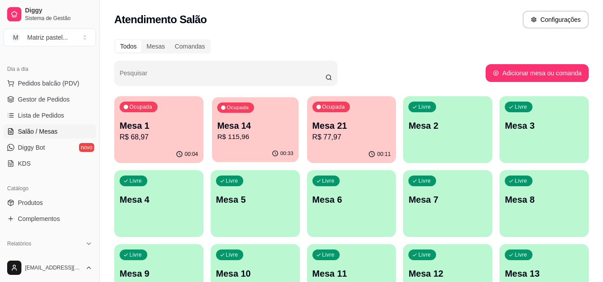
click at [282, 142] on p "R$ 115,96" at bounding box center [255, 137] width 76 height 10
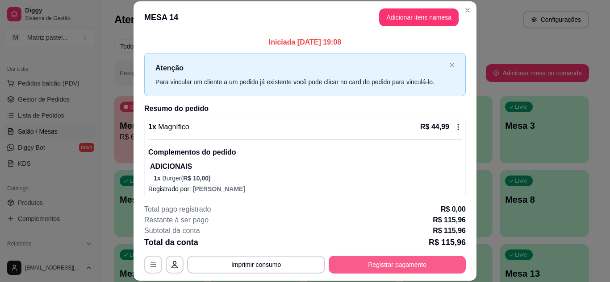
click at [390, 263] on button "Registrar pagamento" at bounding box center [396, 265] width 137 height 18
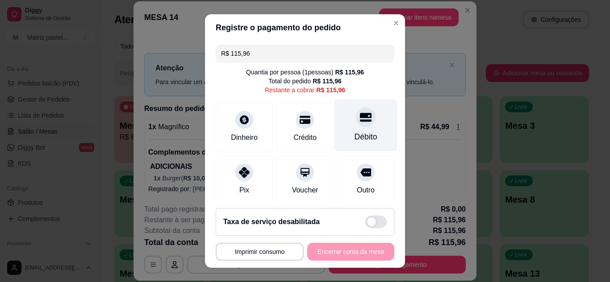
click at [343, 127] on div "Débito" at bounding box center [365, 125] width 63 height 52
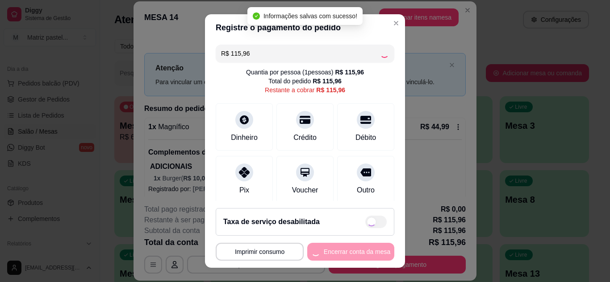
type input "R$ 0,00"
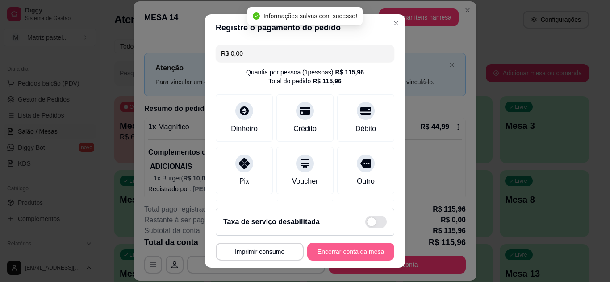
click at [360, 251] on button "Encerrar conta da mesa" at bounding box center [350, 252] width 87 height 18
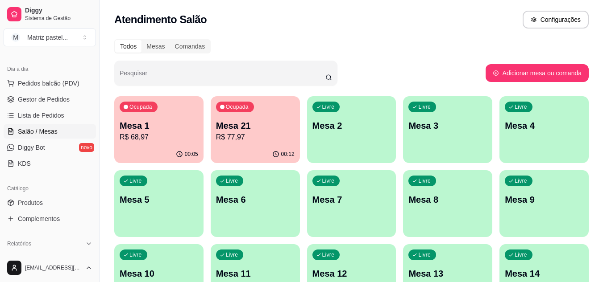
click at [176, 144] on div "Ocupada Mesa 1 R$ 68,97" at bounding box center [158, 121] width 89 height 50
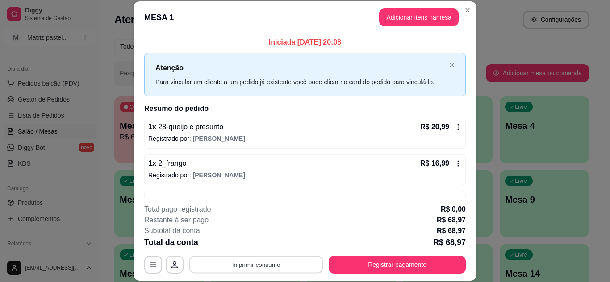
click at [265, 264] on button "Imprimir consumo" at bounding box center [256, 264] width 134 height 17
click at [254, 252] on div "Escolha a impressora IMPRESSORA" at bounding box center [256, 238] width 74 height 30
click at [266, 244] on button "IMPRESSORA" at bounding box center [255, 244] width 65 height 14
click at [413, 20] on button "Adicionar itens na mesa" at bounding box center [418, 17] width 79 height 18
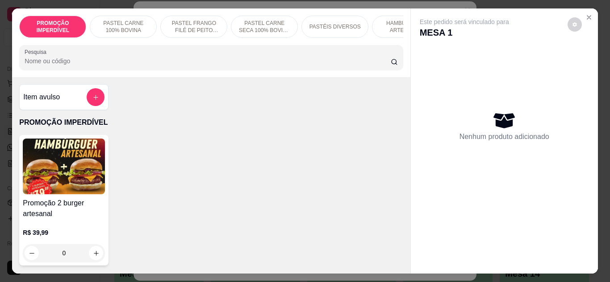
drag, startPoint x: 236, startPoint y: 43, endPoint x: 243, endPoint y: 54, distance: 13.6
click at [237, 46] on div "PROMOÇÃO IMPERDÍVEL PASTEL CARNE 100% BOVINA PASTEL FRANGO FILÉ DE PEITO DESFIA…" at bounding box center [211, 42] width 398 height 69
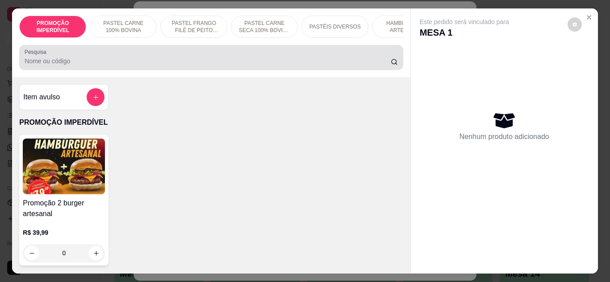
click at [245, 57] on div at bounding box center [211, 58] width 373 height 18
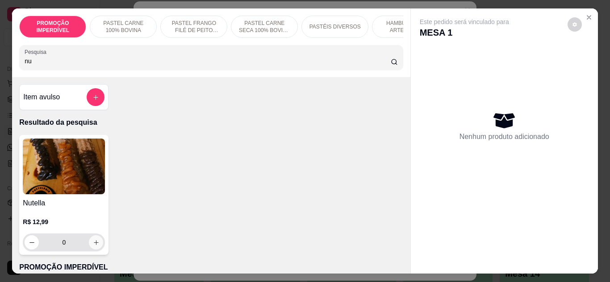
type input "nu"
click at [95, 245] on icon "increase-product-quantity" at bounding box center [96, 243] width 7 height 7
type input "1"
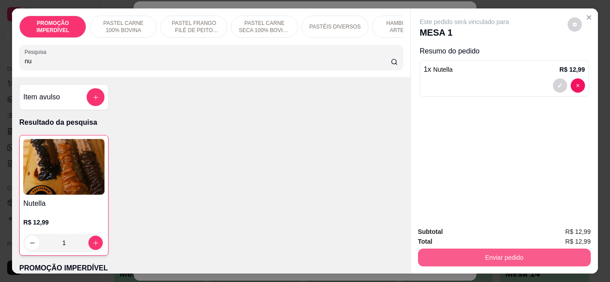
click at [494, 259] on button "Enviar pedido" at bounding box center [504, 258] width 173 height 18
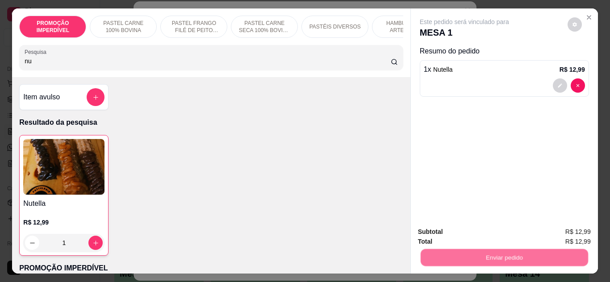
click at [482, 233] on button "Não registrar e enviar pedido" at bounding box center [474, 232] width 90 height 17
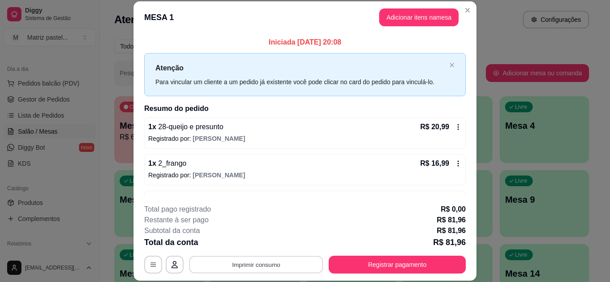
click at [262, 268] on button "Imprimir consumo" at bounding box center [256, 264] width 134 height 17
click at [266, 241] on button "IMPRESSORA" at bounding box center [255, 244] width 62 height 14
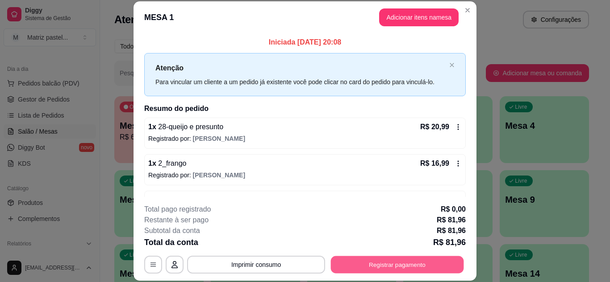
click at [430, 258] on button "Registrar pagamento" at bounding box center [397, 264] width 133 height 17
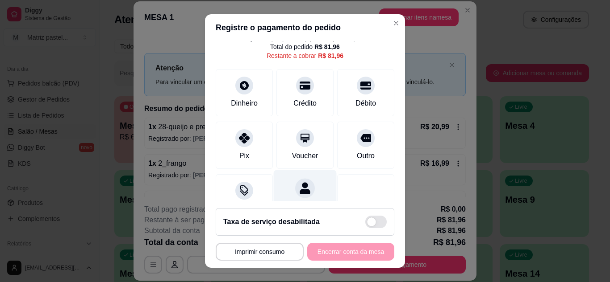
scroll to position [69, 0]
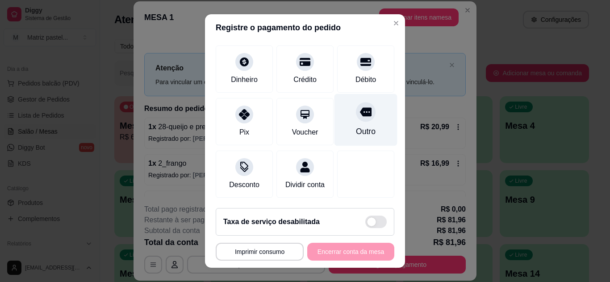
click at [341, 129] on div "Outro" at bounding box center [365, 120] width 63 height 52
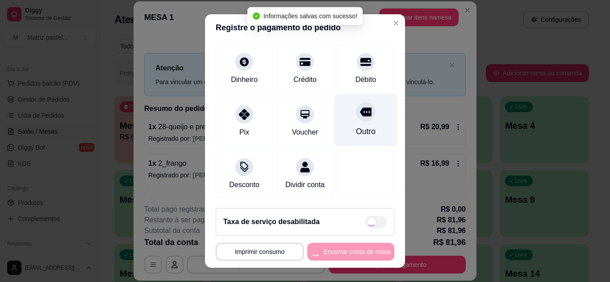
scroll to position [60, 0]
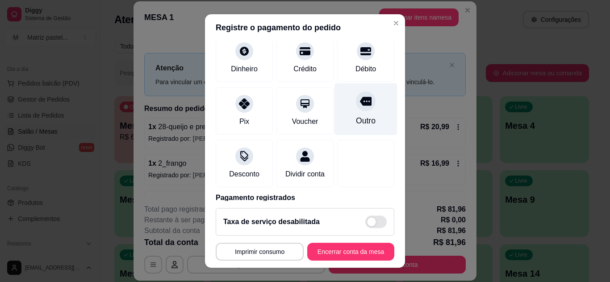
click at [356, 119] on div "Outro" at bounding box center [366, 121] width 20 height 12
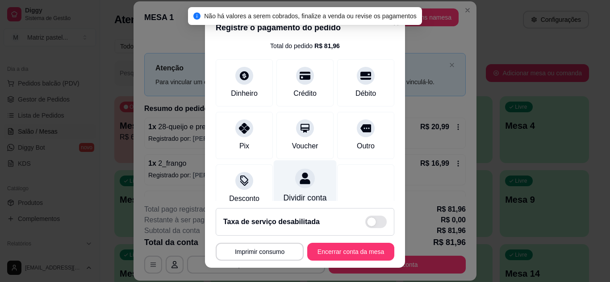
scroll to position [89, 0]
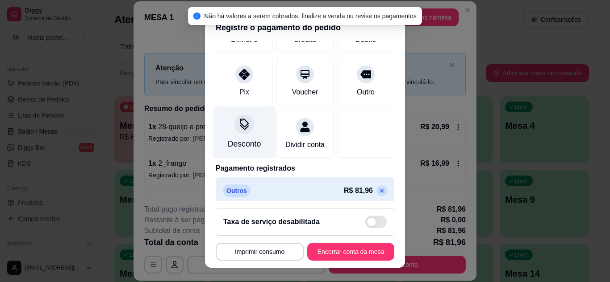
click at [253, 143] on div "Desconto" at bounding box center [244, 144] width 33 height 12
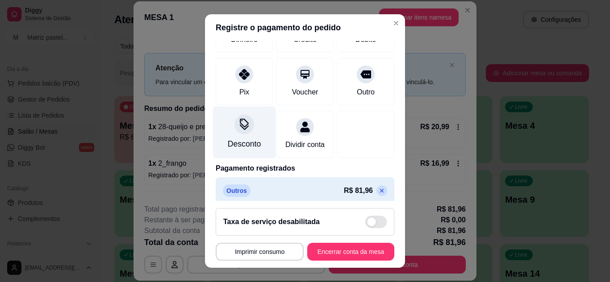
scroll to position [106, 0]
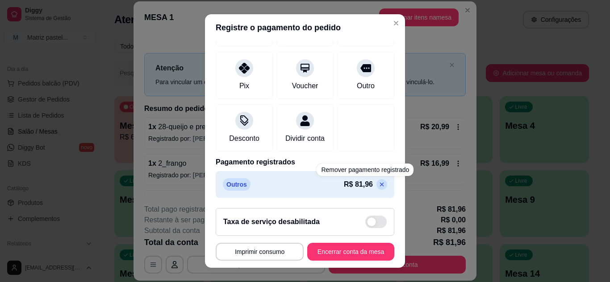
click at [371, 191] on div "Outros R$ 81,96" at bounding box center [305, 184] width 178 height 27
click at [380, 186] on icon at bounding box center [382, 185] width 4 height 4
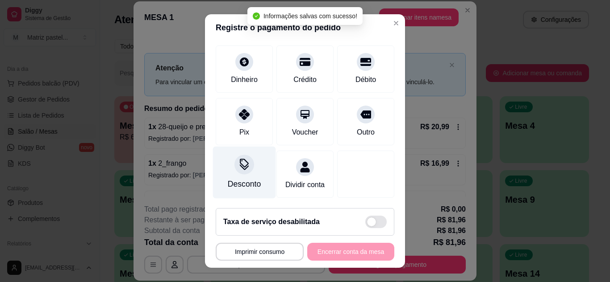
click at [243, 127] on div "Pix" at bounding box center [244, 132] width 10 height 11
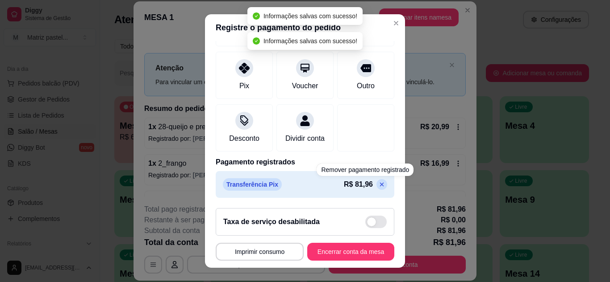
click at [366, 191] on div "Transferência Pix R$ 81,96" at bounding box center [305, 184] width 178 height 27
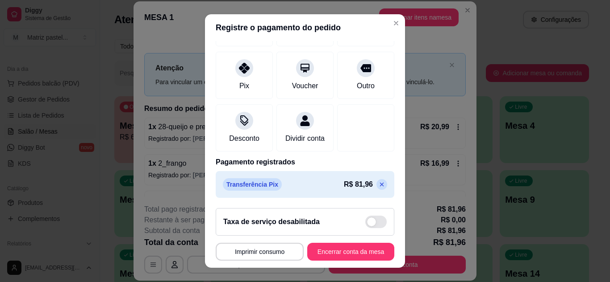
click at [378, 183] on icon at bounding box center [381, 184] width 7 height 7
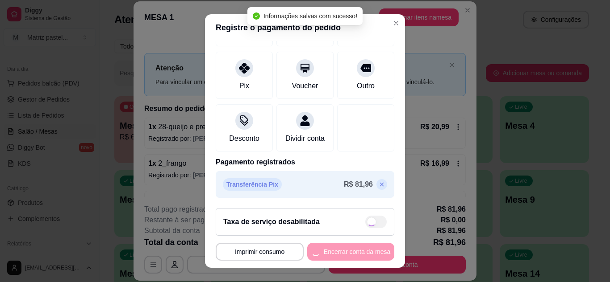
type input "R$ 81,96"
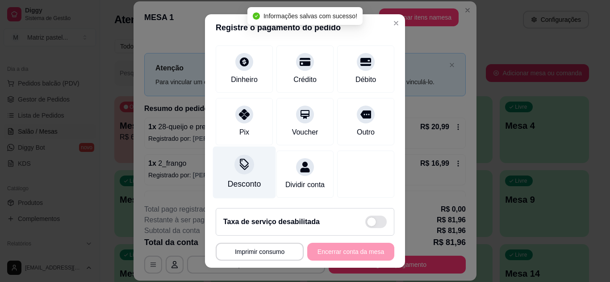
click at [239, 166] on div "Desconto" at bounding box center [244, 172] width 63 height 52
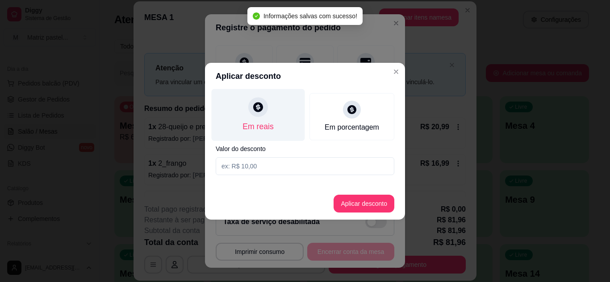
click at [269, 137] on div "Em reais" at bounding box center [258, 115] width 93 height 52
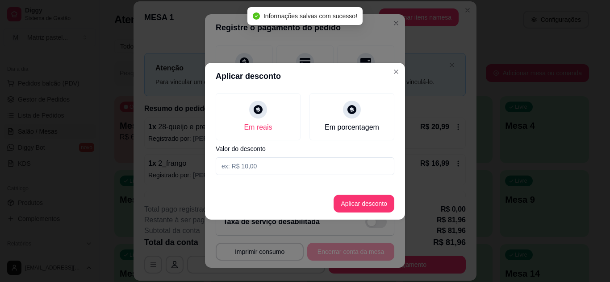
click at [237, 160] on input at bounding box center [305, 167] width 178 height 18
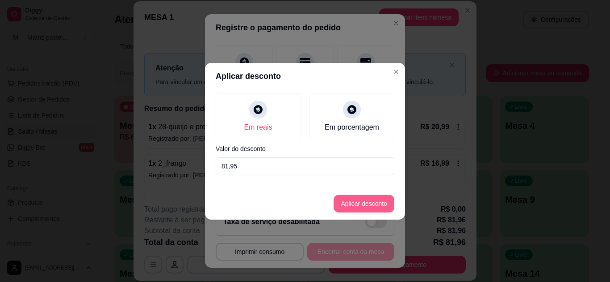
type input "81,95"
click at [362, 199] on button "Aplicar desconto" at bounding box center [363, 204] width 61 height 18
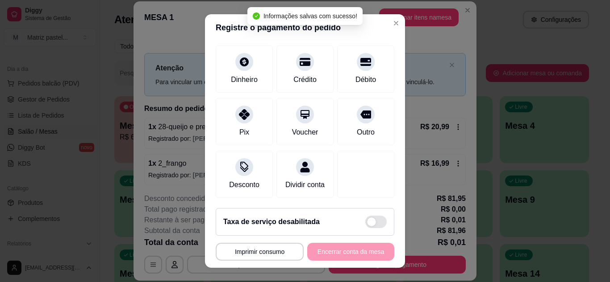
scroll to position [78, 0]
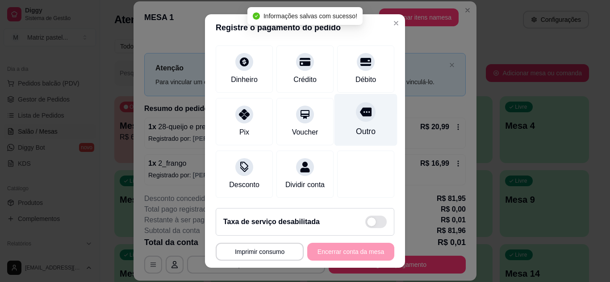
drag, startPoint x: 350, startPoint y: 106, endPoint x: 346, endPoint y: 133, distance: 28.0
click at [360, 107] on icon at bounding box center [366, 112] width 12 height 12
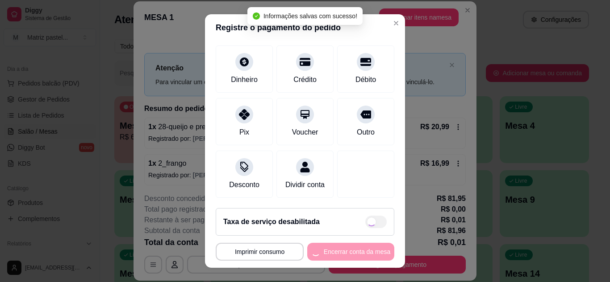
type input "R$ 0,00"
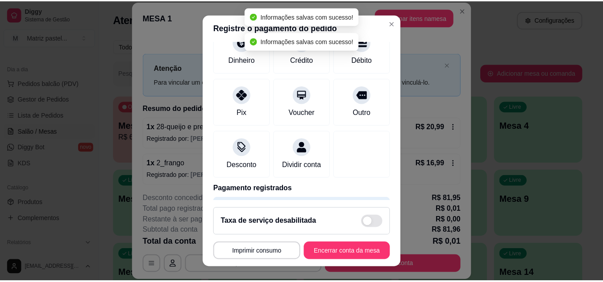
scroll to position [115, 0]
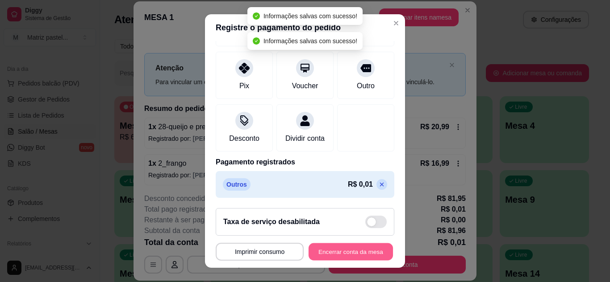
click at [361, 255] on button "Encerrar conta da mesa" at bounding box center [350, 252] width 84 height 17
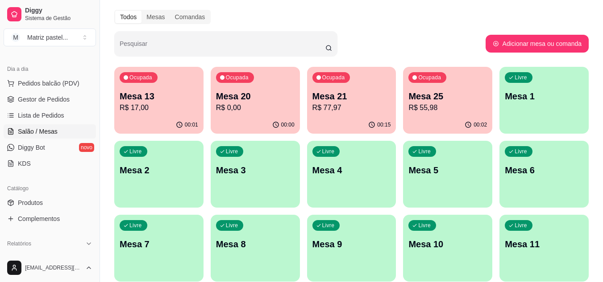
scroll to position [45, 0]
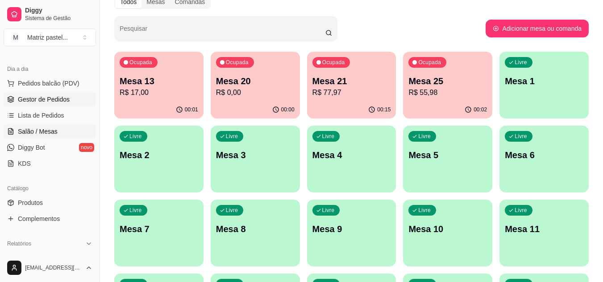
click at [43, 100] on span "Gestor de Pedidos" at bounding box center [44, 99] width 52 height 9
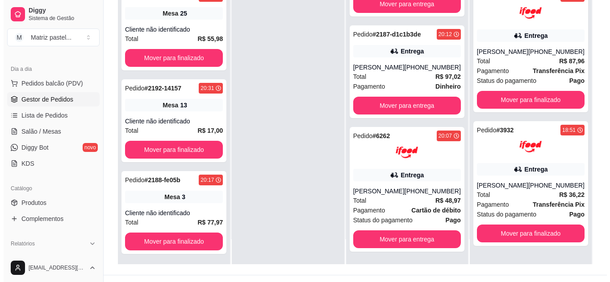
scroll to position [136, 0]
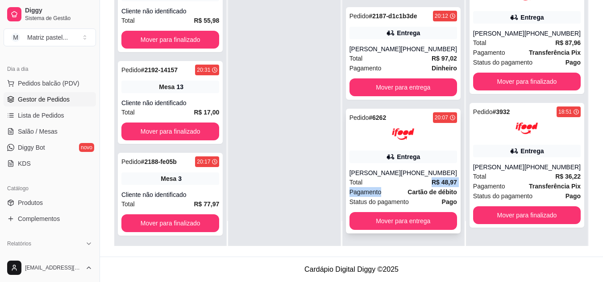
click at [402, 187] on div "Pedido # 6262 20:07 Entrega Adrienne Raissa Silva (08) 00705-2030 Total R$ 48,9…" at bounding box center [403, 171] width 115 height 125
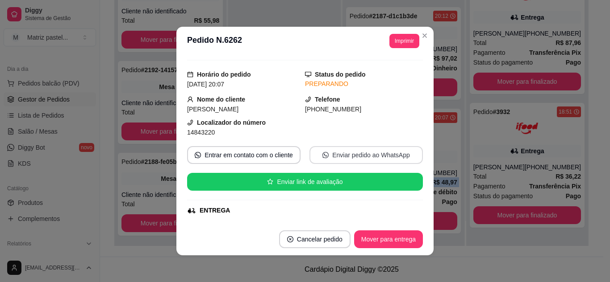
scroll to position [45, 0]
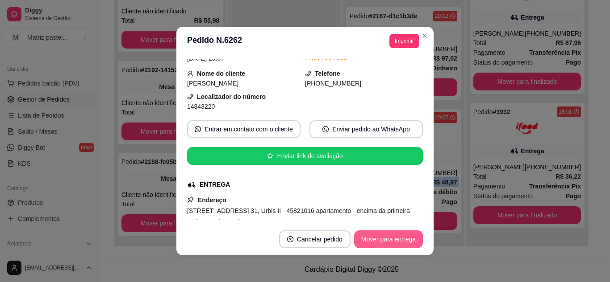
click at [368, 243] on button "Mover para entrega" at bounding box center [388, 240] width 69 height 18
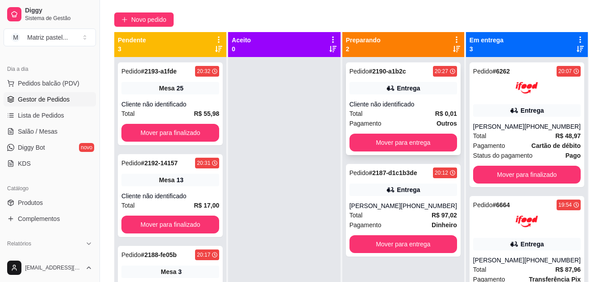
scroll to position [47, 0]
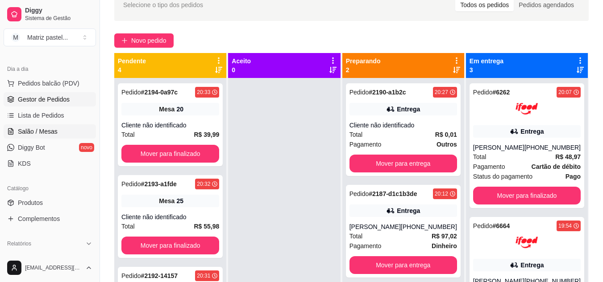
click at [44, 137] on link "Salão / Mesas" at bounding box center [50, 132] width 92 height 14
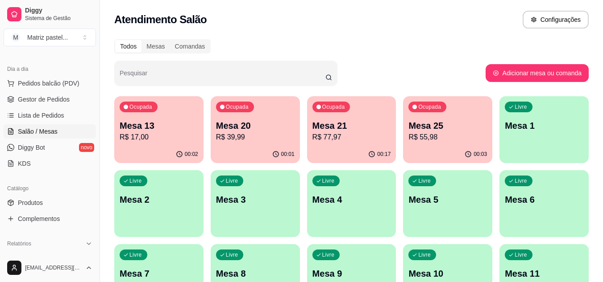
click at [253, 123] on p "Mesa 20" at bounding box center [255, 126] width 79 height 12
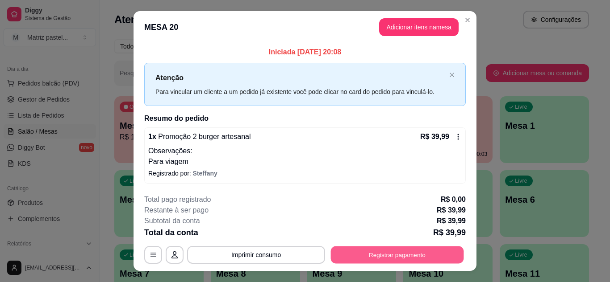
click at [390, 253] on button "Registrar pagamento" at bounding box center [397, 255] width 133 height 17
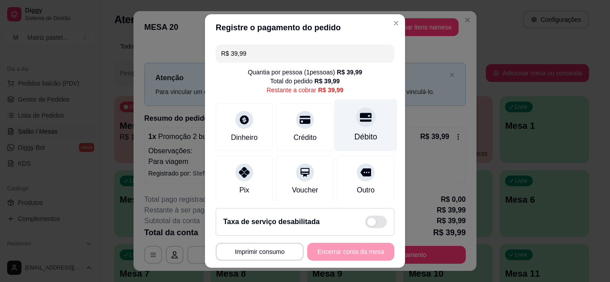
click at [369, 137] on div "Débito" at bounding box center [365, 125] width 63 height 52
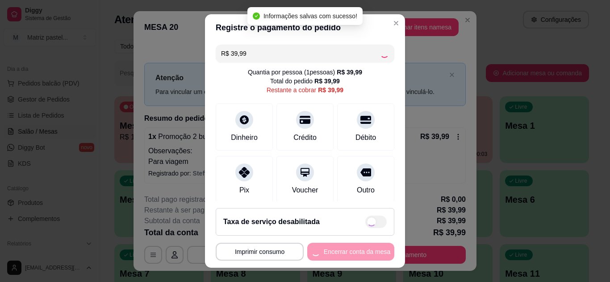
type input "R$ 0,00"
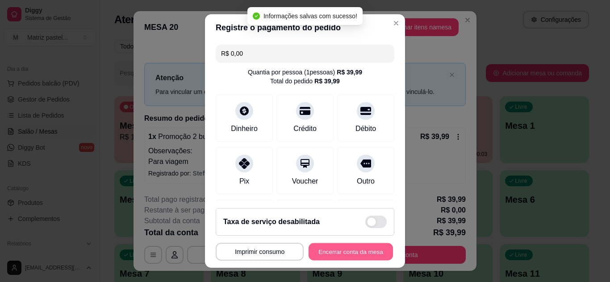
click at [332, 251] on button "Encerrar conta da mesa" at bounding box center [350, 252] width 84 height 17
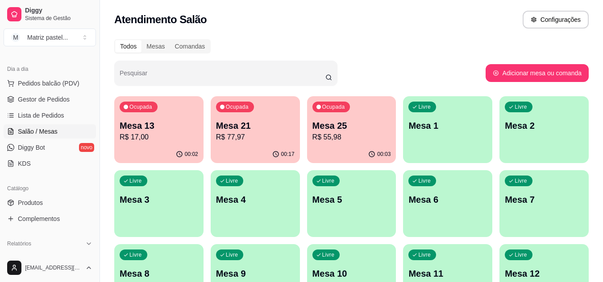
click at [319, 135] on p "R$ 55,98" at bounding box center [351, 137] width 79 height 11
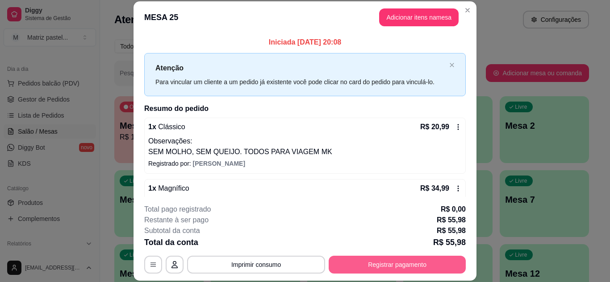
click at [390, 270] on button "Registrar pagamento" at bounding box center [396, 265] width 137 height 18
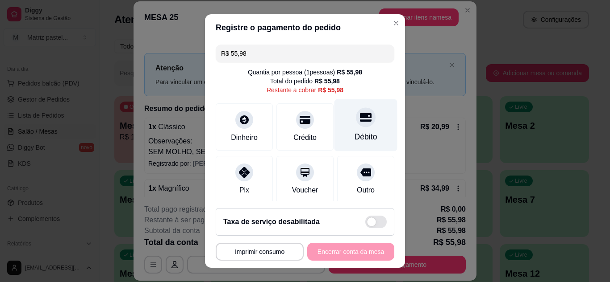
click at [372, 129] on div "Débito" at bounding box center [365, 125] width 63 height 52
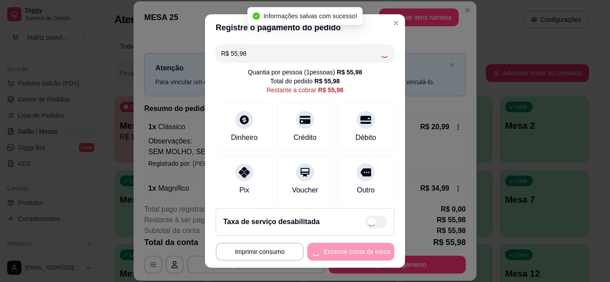
type input "R$ 0,00"
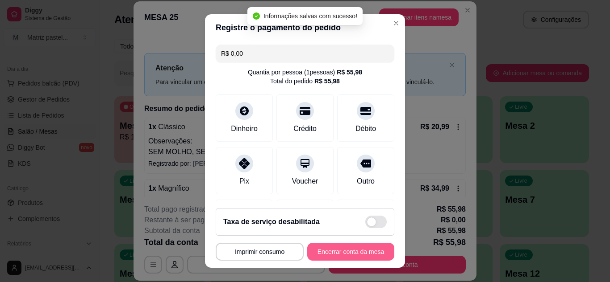
click at [337, 253] on button "Encerrar conta da mesa" at bounding box center [350, 252] width 87 height 18
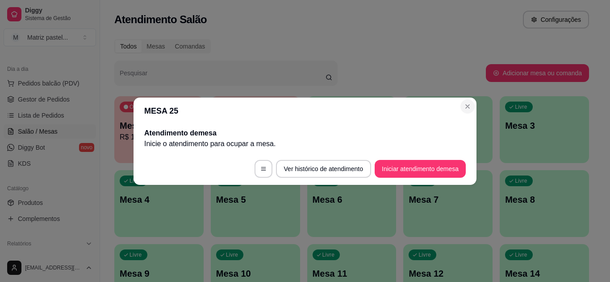
click at [473, 104] on section "MESA 25 Atendimento de mesa Inicie o atendimento para ocupar a mesa . Ver histó…" at bounding box center [304, 141] width 343 height 87
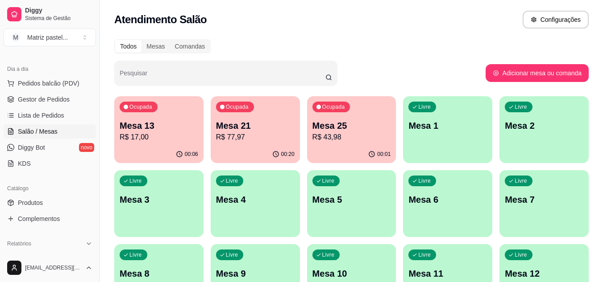
click at [378, 144] on div "Ocupada Mesa 25 R$ 43,98" at bounding box center [351, 121] width 89 height 50
click at [369, 119] on div "Ocupada Mesa 25 R$ 43,98" at bounding box center [351, 121] width 87 height 48
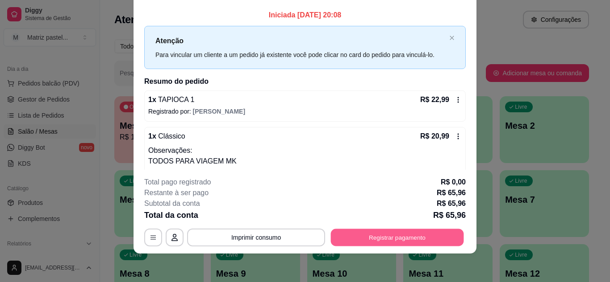
click at [378, 232] on button "Registrar pagamento" at bounding box center [397, 237] width 133 height 17
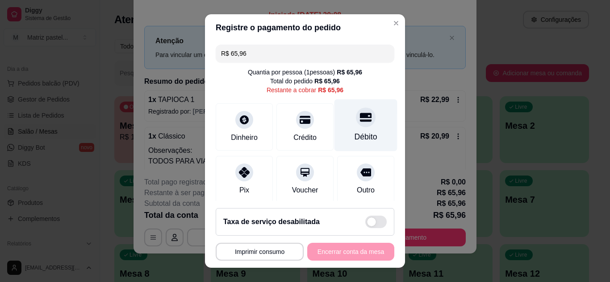
click at [339, 109] on div "Débito" at bounding box center [365, 125] width 63 height 52
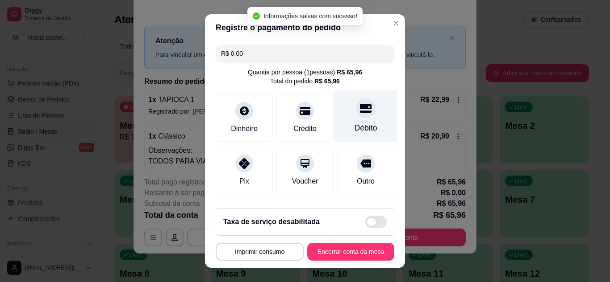
type input "R$ 0,00"
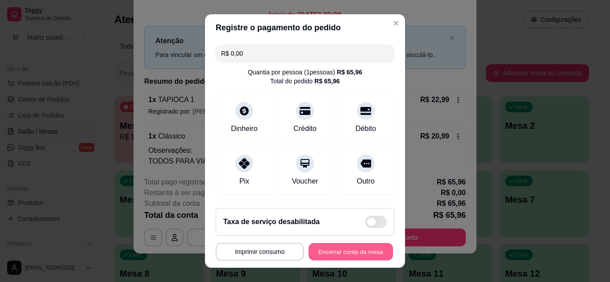
click at [345, 258] on button "Encerrar conta da mesa" at bounding box center [350, 252] width 84 height 17
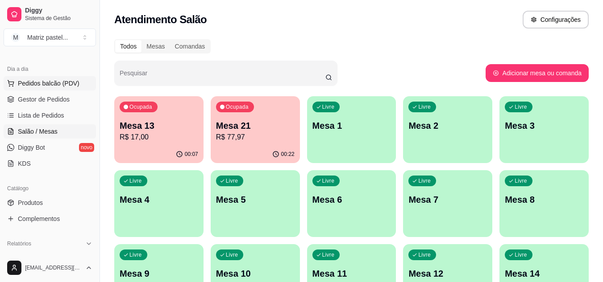
click at [71, 97] on link "Gestor de Pedidos" at bounding box center [50, 99] width 92 height 14
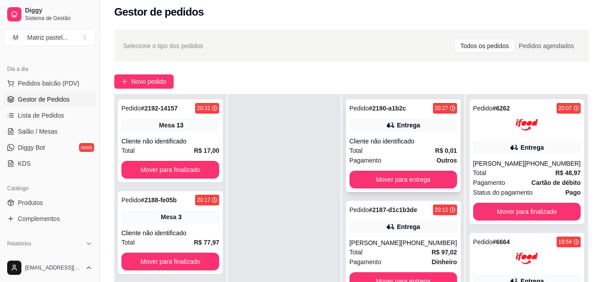
scroll to position [89, 0]
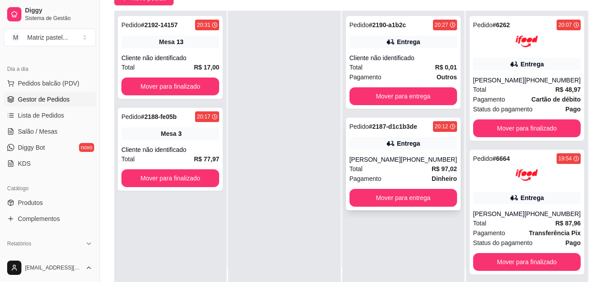
click at [399, 161] on div "[PERSON_NAME]" at bounding box center [374, 159] width 51 height 9
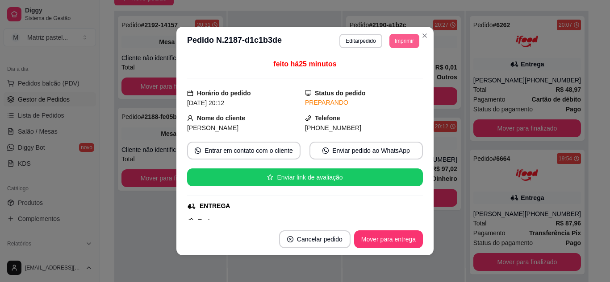
click at [408, 46] on button "Imprimir" at bounding box center [404, 41] width 30 height 14
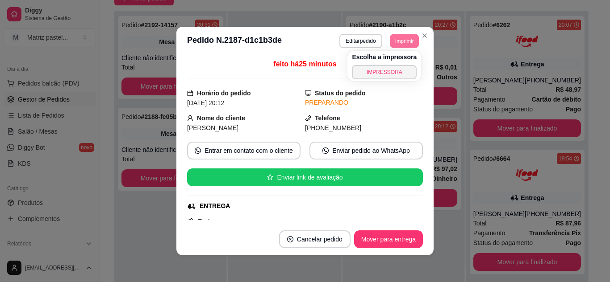
click at [401, 64] on div "Escolha a impressora IMPRESSORA" at bounding box center [384, 66] width 74 height 30
click at [403, 70] on button "IMPRESSORA" at bounding box center [384, 72] width 65 height 14
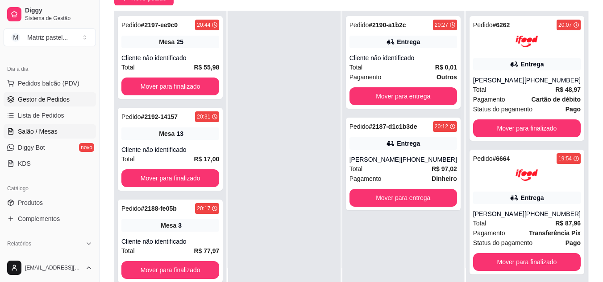
click at [40, 130] on span "Salão / Mesas" at bounding box center [38, 131] width 40 height 9
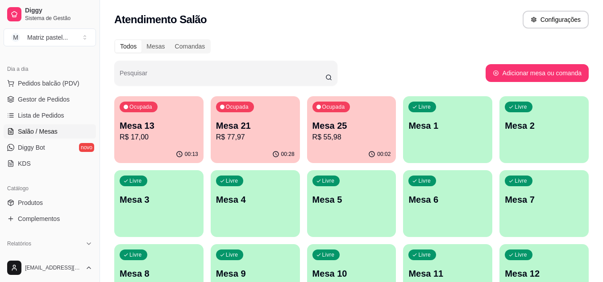
click at [317, 128] on p "Mesa 25" at bounding box center [351, 126] width 79 height 12
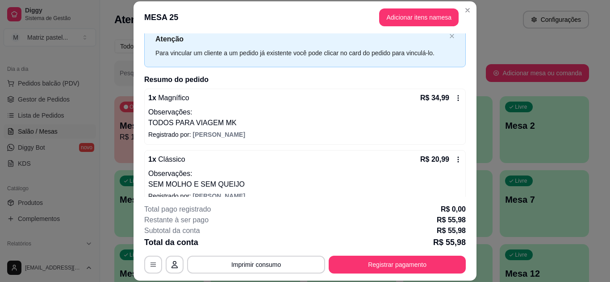
scroll to position [42, 0]
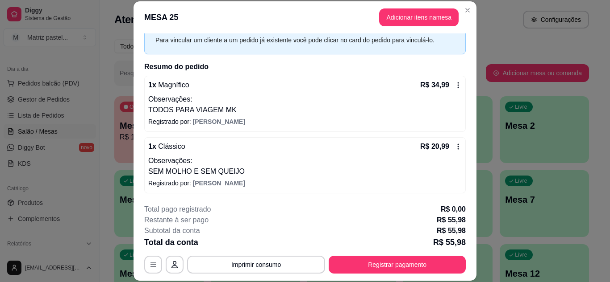
click at [454, 87] on icon at bounding box center [457, 85] width 7 height 7
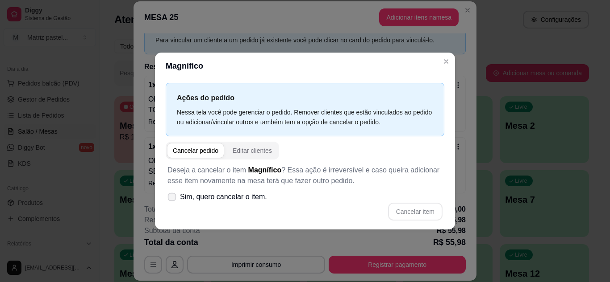
click at [223, 194] on span "Sim, quero cancelar o item." at bounding box center [223, 197] width 87 height 11
click at [173, 199] on input "Sim, quero cancelar o item." at bounding box center [170, 202] width 6 height 6
checkbox input "true"
click at [387, 209] on div "Cancelar item" at bounding box center [304, 212] width 275 height 18
click at [397, 211] on button "Cancelar item" at bounding box center [415, 212] width 54 height 18
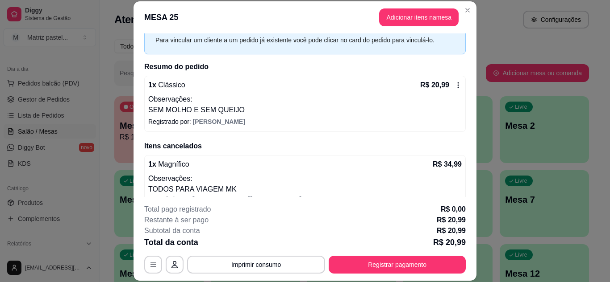
click at [443, 85] on div "R$ 20,99" at bounding box center [441, 85] width 42 height 11
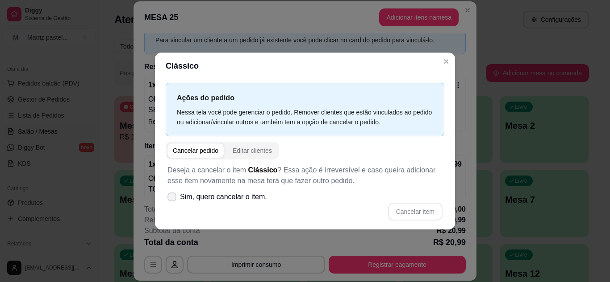
click at [230, 207] on div "Cancelar item" at bounding box center [304, 212] width 275 height 18
click at [233, 202] on span "Sim, quero cancelar o item." at bounding box center [223, 197] width 87 height 11
click at [173, 202] on input "Sim, quero cancelar o item." at bounding box center [170, 202] width 6 height 6
checkbox input "true"
click at [401, 216] on button "Cancelar item" at bounding box center [414, 211] width 53 height 17
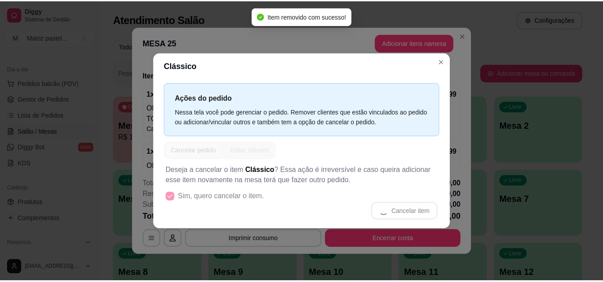
scroll to position [0, 0]
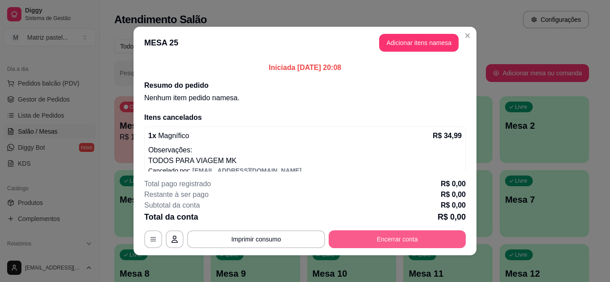
click at [398, 236] on button "Encerrar conta" at bounding box center [396, 240] width 137 height 18
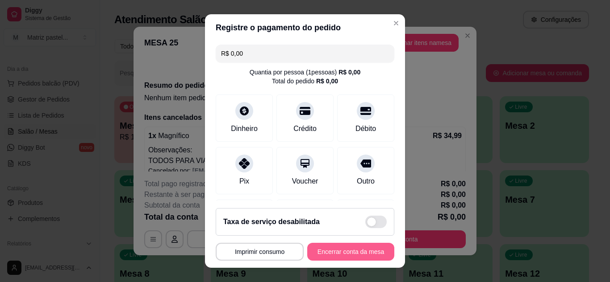
click at [371, 253] on button "Encerrar conta da mesa" at bounding box center [350, 252] width 87 height 18
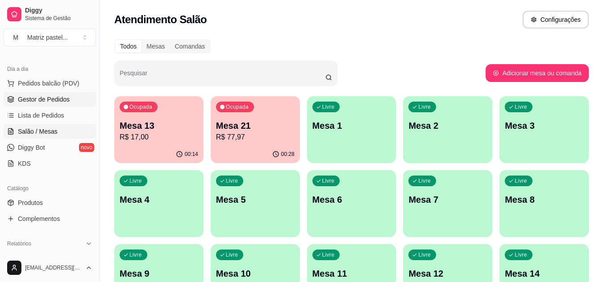
click at [47, 100] on span "Gestor de Pedidos" at bounding box center [44, 99] width 52 height 9
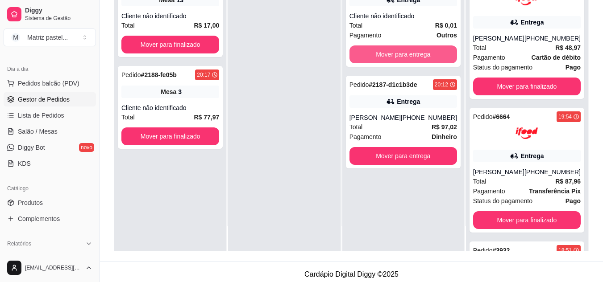
scroll to position [134, 0]
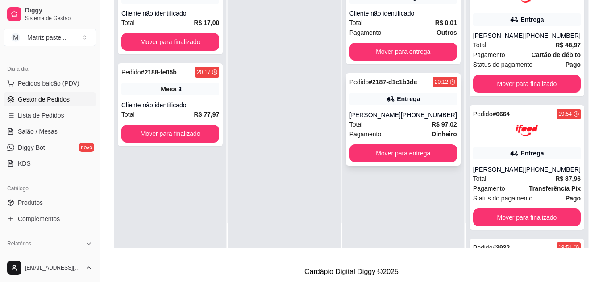
click at [401, 116] on div "[PERSON_NAME]" at bounding box center [374, 115] width 51 height 9
click at [419, 19] on div "Total R$ 0,01" at bounding box center [403, 23] width 108 height 10
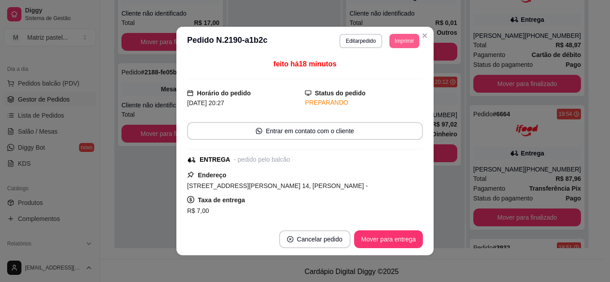
click at [411, 40] on button "Imprimir" at bounding box center [404, 41] width 30 height 14
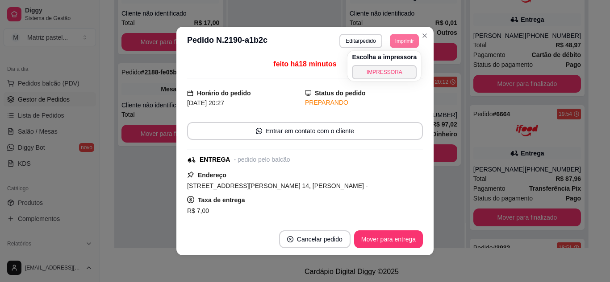
click at [390, 83] on div "feito há 18 minutos Horário do pedido 16/08/2025 20:27 Status do pedido PREPARA…" at bounding box center [305, 139] width 236 height 161
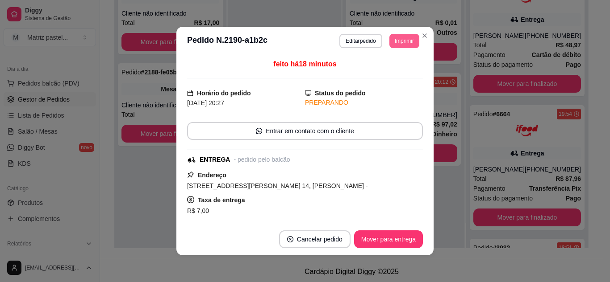
click at [410, 36] on button "Imprimir" at bounding box center [404, 41] width 30 height 14
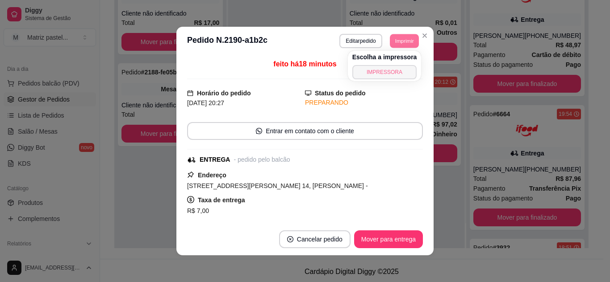
click at [400, 77] on button "IMPRESSORA" at bounding box center [384, 72] width 65 height 14
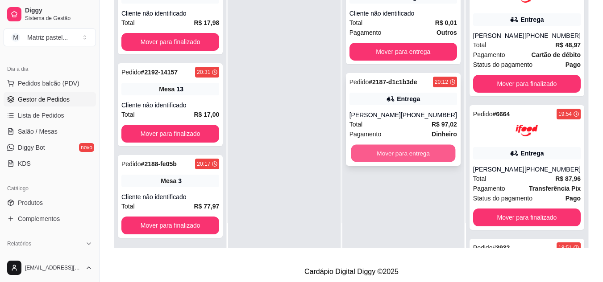
click at [406, 149] on button "Mover para entrega" at bounding box center [403, 153] width 104 height 17
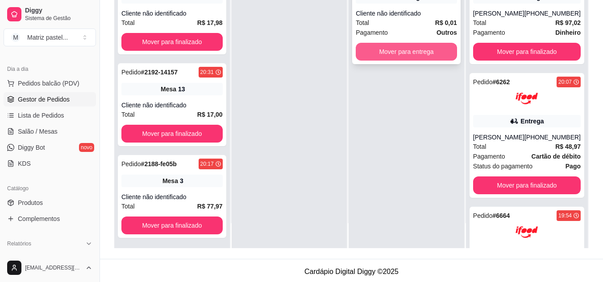
click at [406, 54] on button "Mover para entrega" at bounding box center [406, 52] width 101 height 18
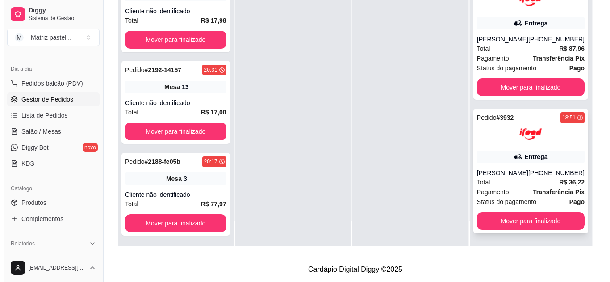
scroll to position [349, 0]
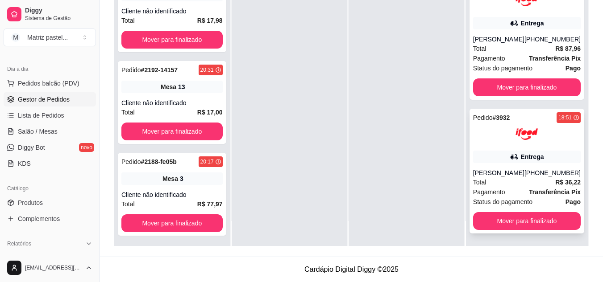
click at [550, 177] on div "[PHONE_NUMBER]" at bounding box center [552, 173] width 56 height 9
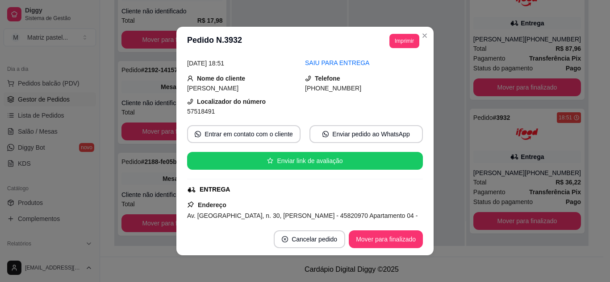
scroll to position [89, 0]
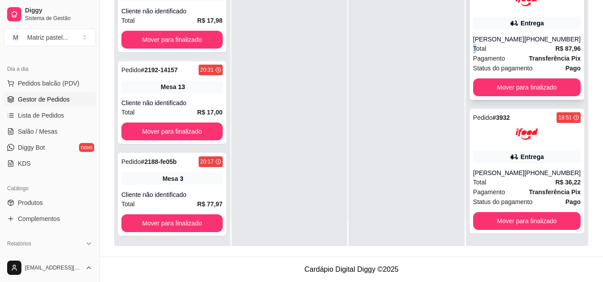
click at [475, 44] on span "Total" at bounding box center [479, 49] width 13 height 10
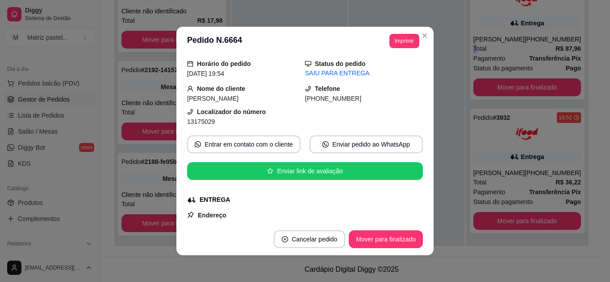
scroll to position [45, 0]
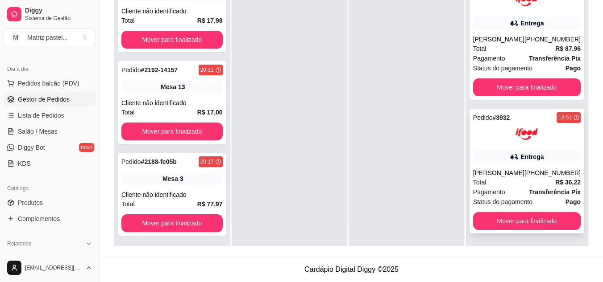
click at [505, 169] on div "[PERSON_NAME]" at bounding box center [498, 173] width 51 height 9
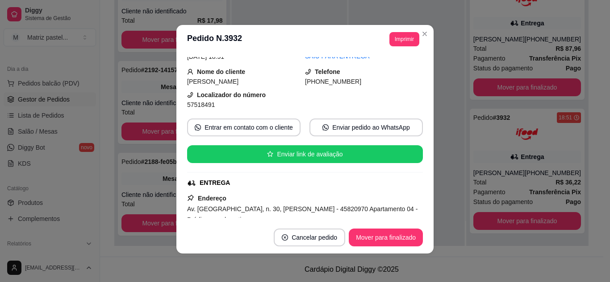
click at [374, 241] on button "Mover para finalizado" at bounding box center [386, 238] width 74 height 18
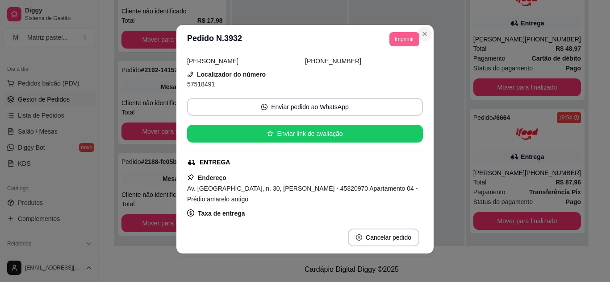
scroll to position [24, 0]
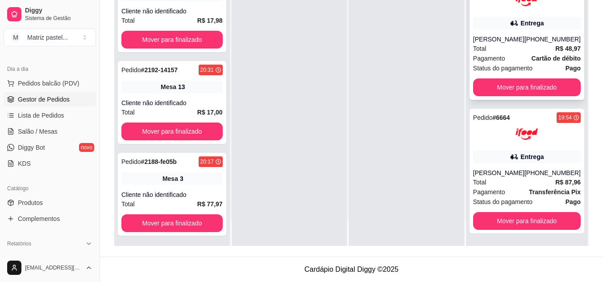
click at [488, 47] on div "Total R$ 48,97" at bounding box center [527, 49] width 108 height 10
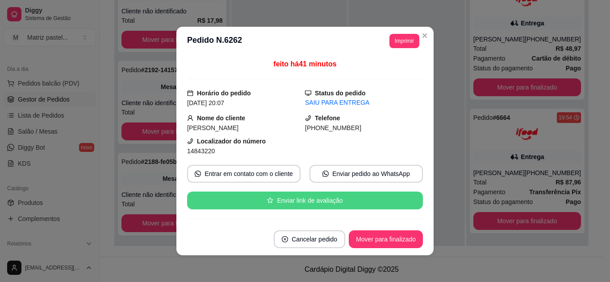
scroll to position [45, 0]
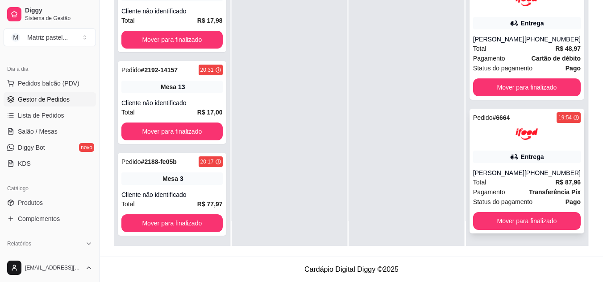
click at [520, 159] on div "Entrega" at bounding box center [531, 157] width 23 height 9
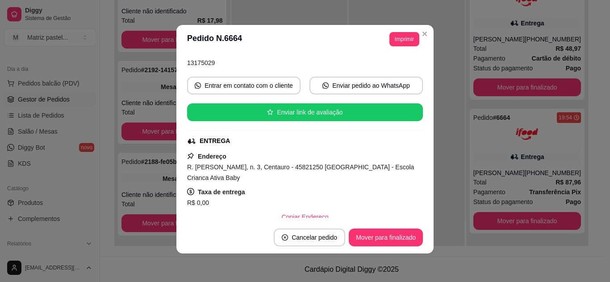
scroll to position [178, 0]
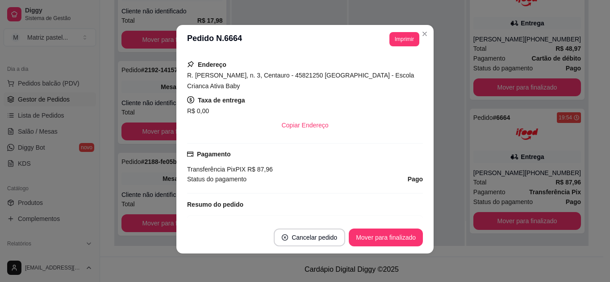
click at [365, 249] on footer "Cancelar pedido Mover para finalizado" at bounding box center [304, 238] width 257 height 32
click at [383, 244] on button "Mover para finalizado" at bounding box center [386, 238] width 74 height 18
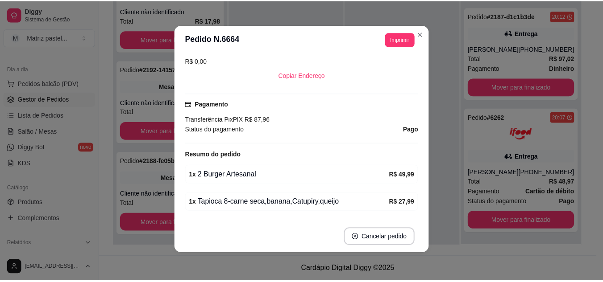
scroll to position [73, 0]
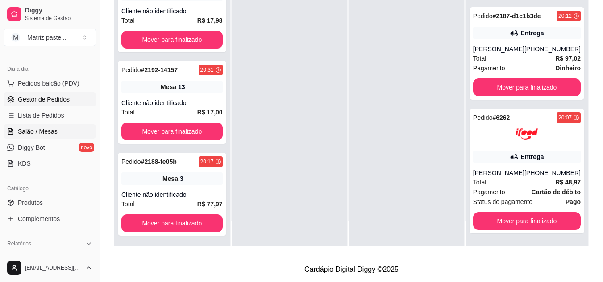
click at [42, 134] on span "Salão / Mesas" at bounding box center [38, 131] width 40 height 9
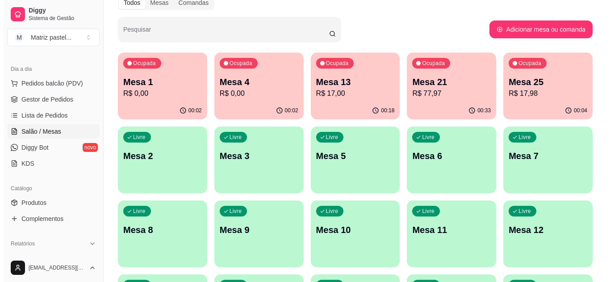
scroll to position [45, 0]
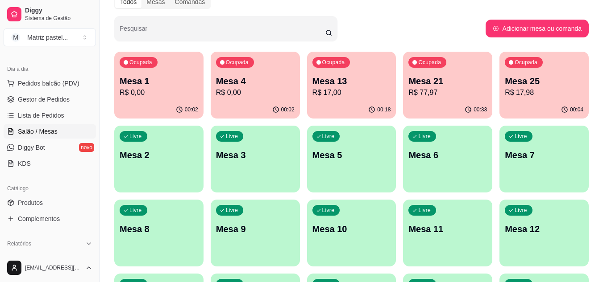
click at [515, 81] on p "Mesa 25" at bounding box center [544, 81] width 79 height 12
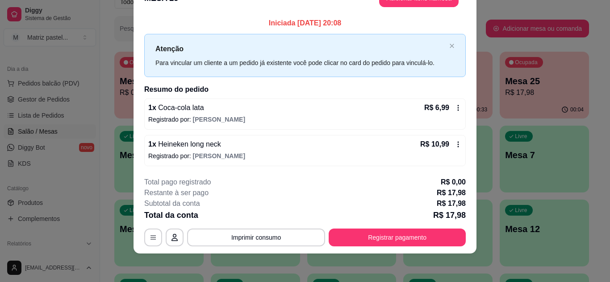
scroll to position [0, 0]
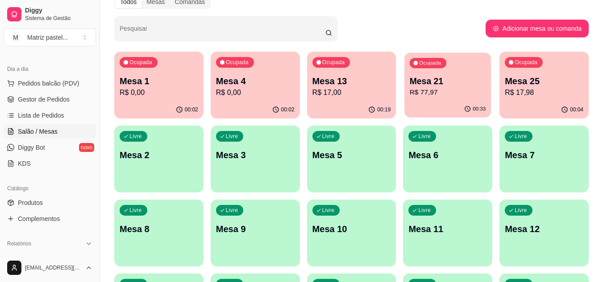
click at [439, 98] on div "Ocupada Mesa 21 R$ 77,97" at bounding box center [447, 77] width 87 height 48
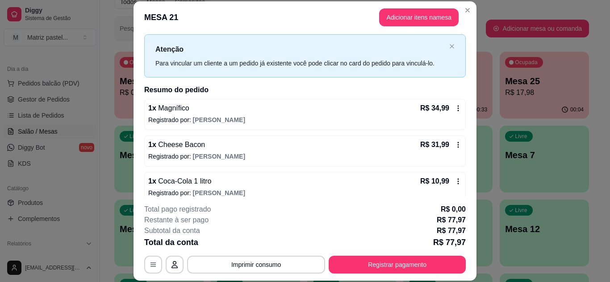
scroll to position [29, 0]
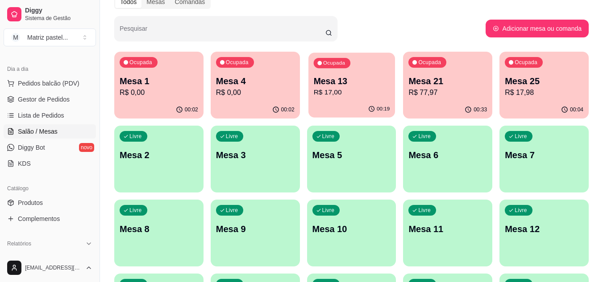
click at [355, 83] on p "Mesa 13" at bounding box center [351, 81] width 76 height 12
click at [451, 92] on p "R$ 77,97" at bounding box center [447, 92] width 79 height 11
click at [353, 101] on div "Ocupada Mesa 13 R$ 17,00" at bounding box center [351, 77] width 89 height 50
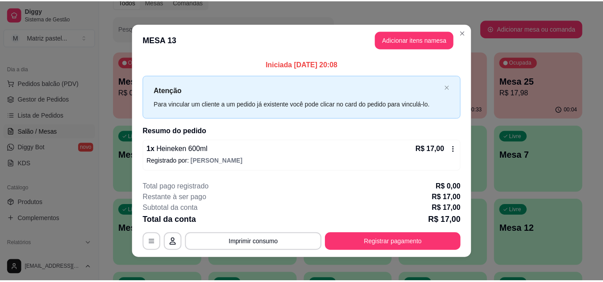
scroll to position [5, 0]
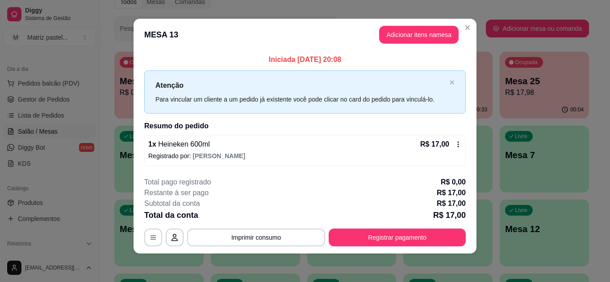
click at [470, 21] on header "MESA 13 Adicionar itens na mesa" at bounding box center [304, 35] width 343 height 32
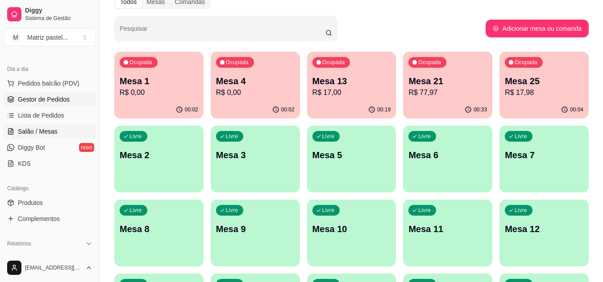
click at [42, 102] on span "Gestor de Pedidos" at bounding box center [44, 99] width 52 height 9
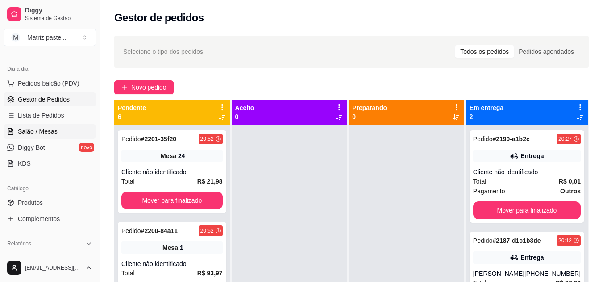
click at [49, 130] on span "Salão / Mesas" at bounding box center [38, 131] width 40 height 9
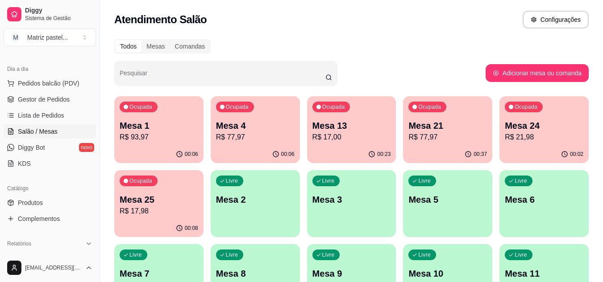
scroll to position [45, 0]
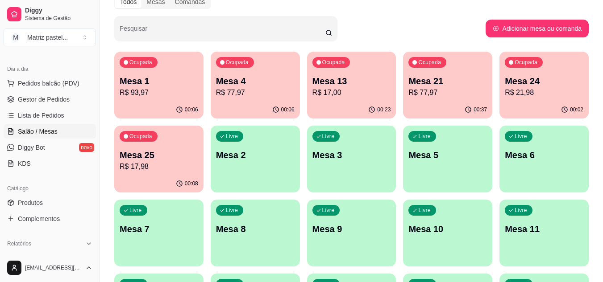
click at [552, 83] on p "Mesa 24" at bounding box center [544, 81] width 79 height 12
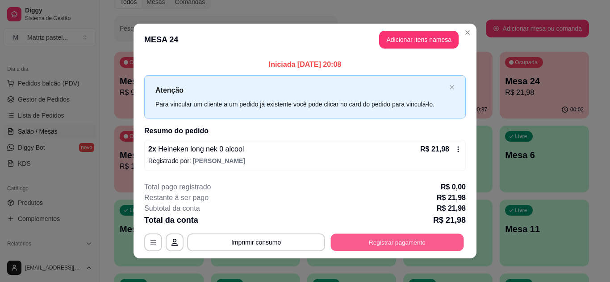
click at [392, 247] on button "Registrar pagamento" at bounding box center [397, 242] width 133 height 17
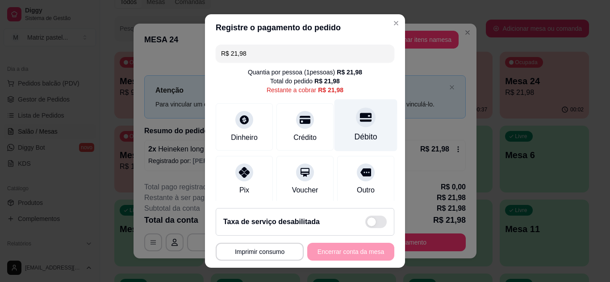
click at [356, 133] on div "Débito" at bounding box center [365, 137] width 23 height 12
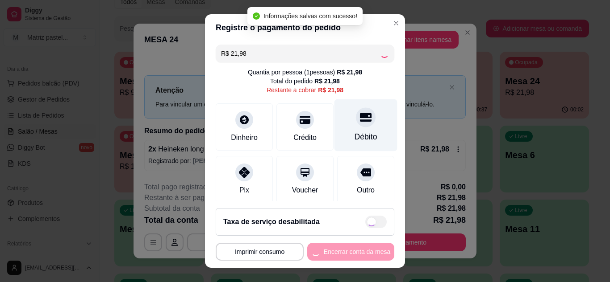
type input "R$ 0,00"
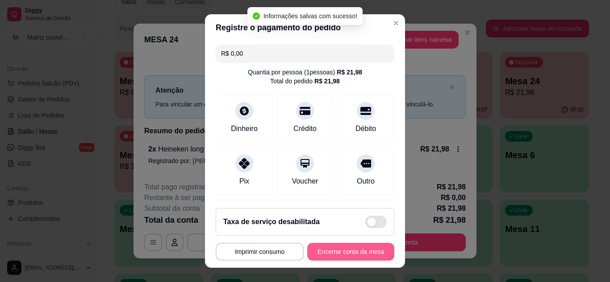
click at [345, 250] on button "Encerrar conta da mesa" at bounding box center [350, 252] width 87 height 18
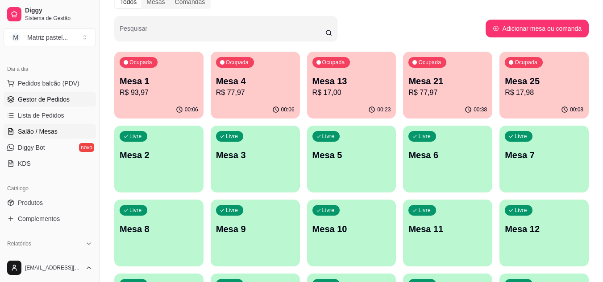
click at [37, 104] on span "Gestor de Pedidos" at bounding box center [44, 99] width 52 height 9
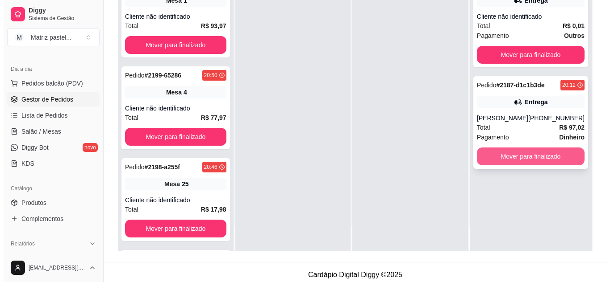
scroll to position [134, 0]
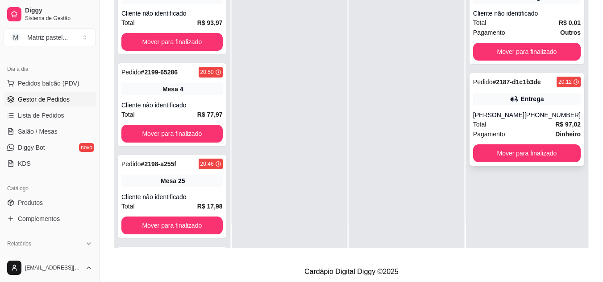
click at [496, 100] on div "Entrega" at bounding box center [527, 99] width 108 height 12
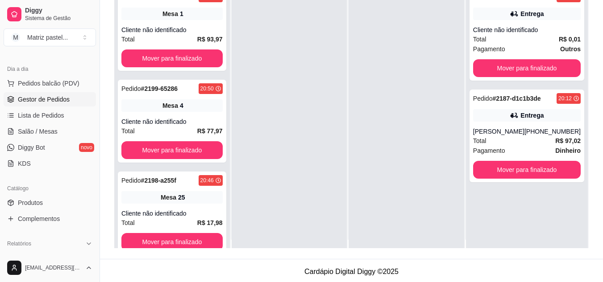
scroll to position [0, 0]
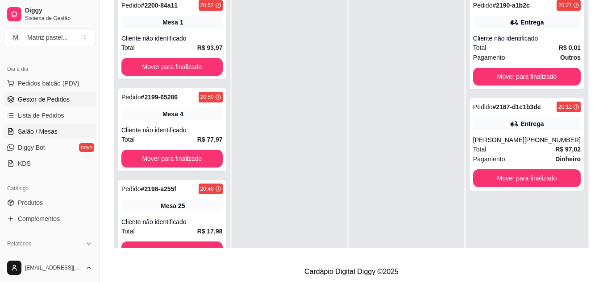
click at [47, 132] on span "Salão / Mesas" at bounding box center [38, 131] width 40 height 9
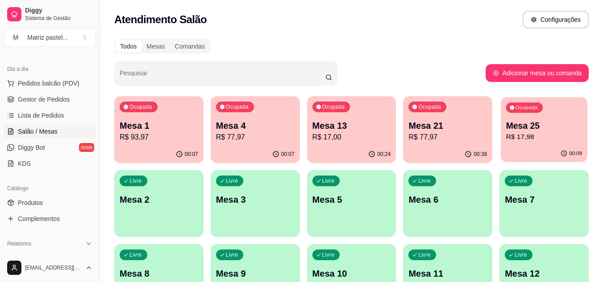
click at [551, 120] on div "Ocupada Mesa 25 R$ 17,98" at bounding box center [544, 121] width 87 height 48
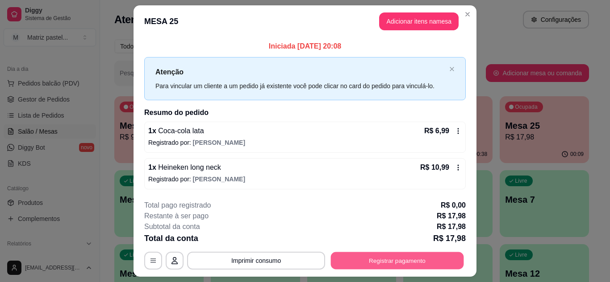
click at [393, 255] on button "Registrar pagamento" at bounding box center [397, 261] width 133 height 17
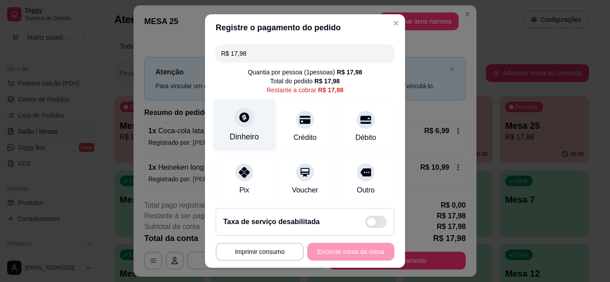
click at [248, 132] on div "Dinheiro" at bounding box center [243, 137] width 29 height 12
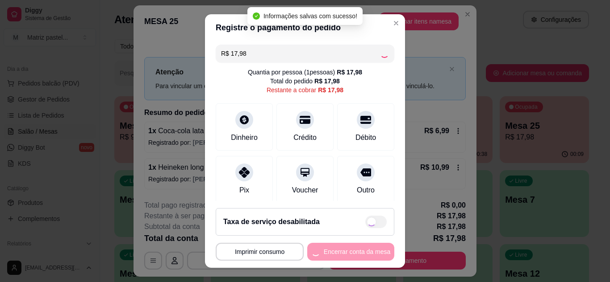
type input "R$ 0,00"
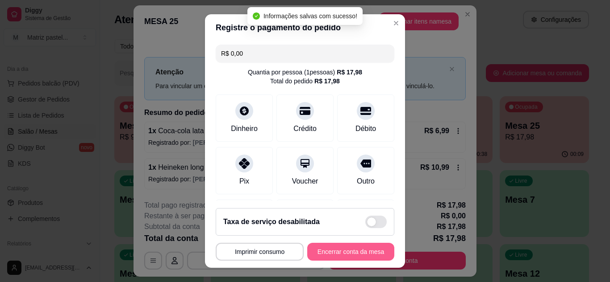
click at [362, 254] on button "Encerrar conta da mesa" at bounding box center [350, 252] width 87 height 18
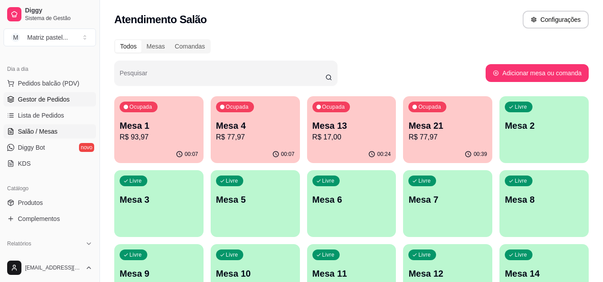
click at [52, 101] on span "Gestor de Pedidos" at bounding box center [44, 99] width 52 height 9
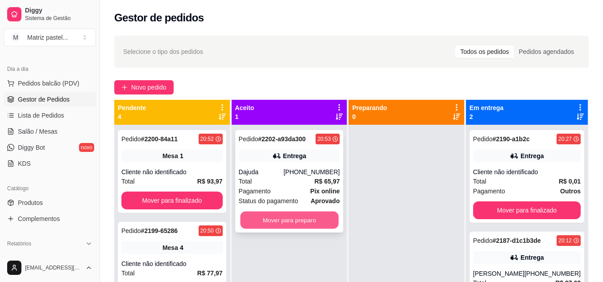
click at [300, 217] on button "Mover para preparo" at bounding box center [289, 220] width 98 height 17
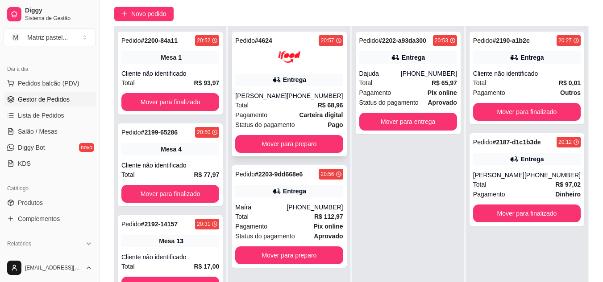
scroll to position [89, 0]
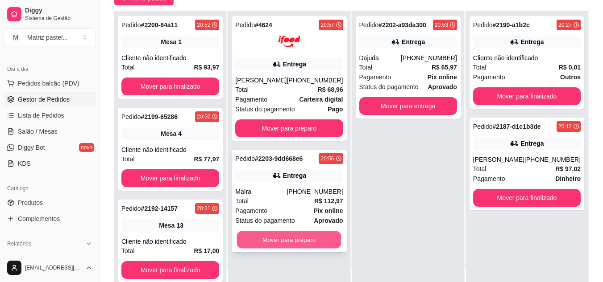
click at [331, 241] on button "Mover para preparo" at bounding box center [289, 240] width 104 height 17
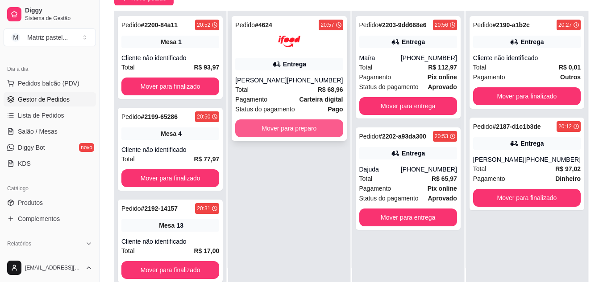
click at [293, 129] on button "Mover para preparo" at bounding box center [289, 129] width 108 height 18
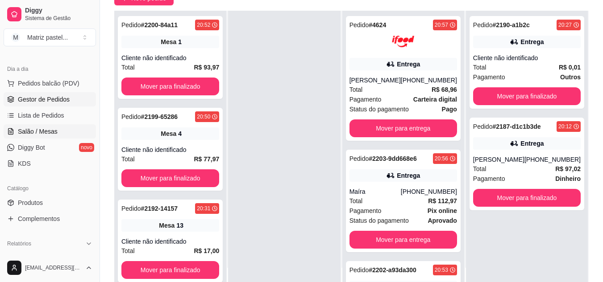
click at [42, 134] on span "Salão / Mesas" at bounding box center [38, 131] width 40 height 9
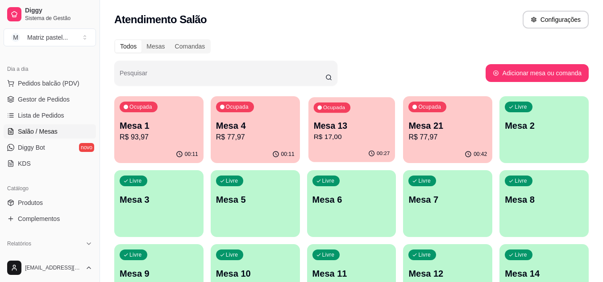
click at [313, 127] on div "Ocupada Mesa 13 R$ 17,00" at bounding box center [351, 121] width 87 height 48
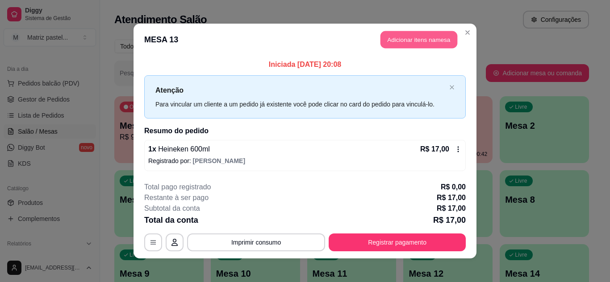
click at [398, 46] on button "Adicionar itens na mesa" at bounding box center [418, 39] width 77 height 17
click at [166, 50] on div "Pesquisa" at bounding box center [210, 57] width 383 height 25
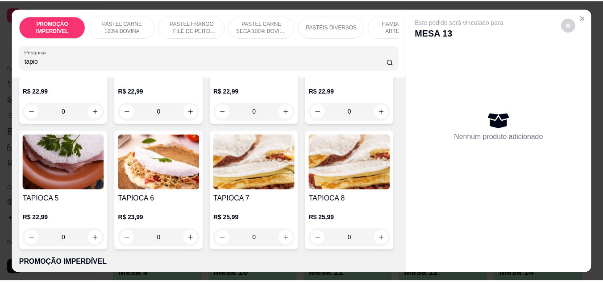
scroll to position [134, 0]
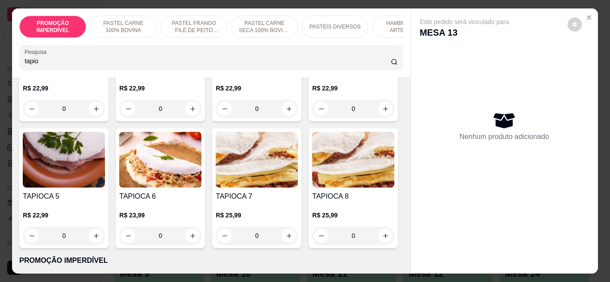
type input "tapio"
click at [105, 238] on div "0" at bounding box center [64, 236] width 82 height 18
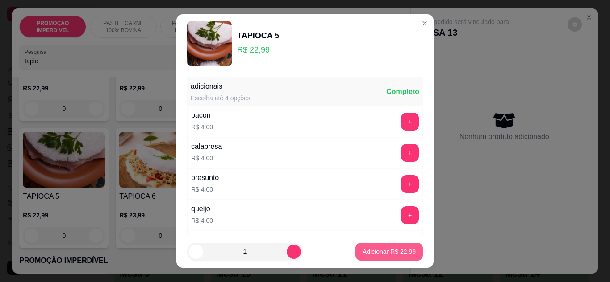
click at [369, 252] on p "Adicionar R$ 22,99" at bounding box center [388, 252] width 53 height 9
type input "1"
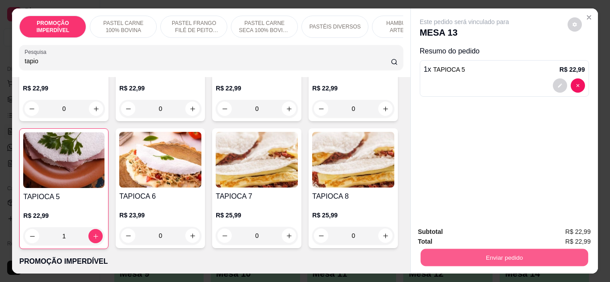
click at [428, 253] on button "Enviar pedido" at bounding box center [503, 257] width 167 height 17
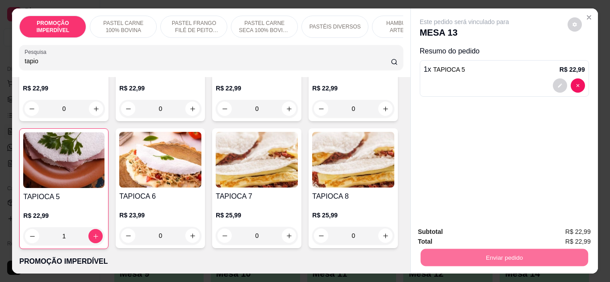
click at [429, 233] on button "Não registrar e enviar pedido" at bounding box center [474, 232] width 90 height 17
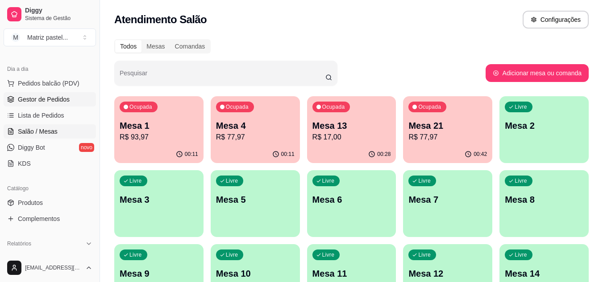
click at [25, 100] on span "Gestor de Pedidos" at bounding box center [44, 99] width 52 height 9
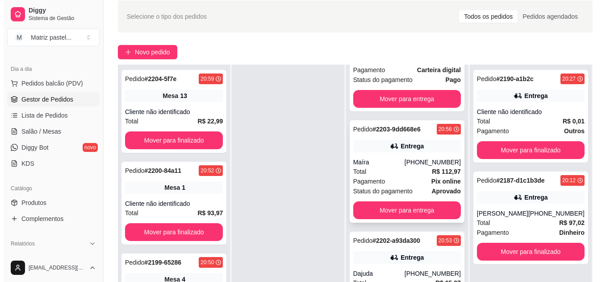
scroll to position [134, 0]
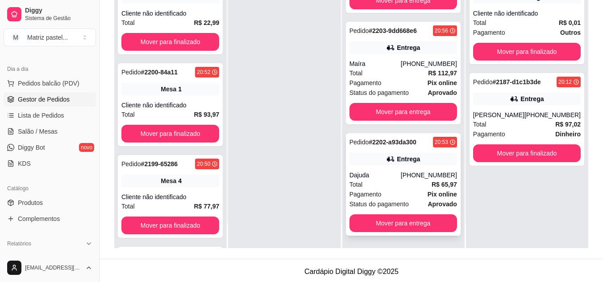
click at [398, 163] on div "Entrega" at bounding box center [408, 159] width 23 height 9
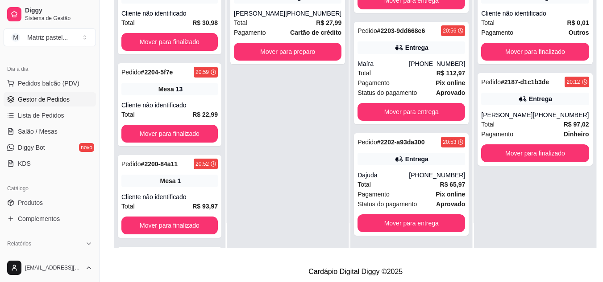
scroll to position [0, 0]
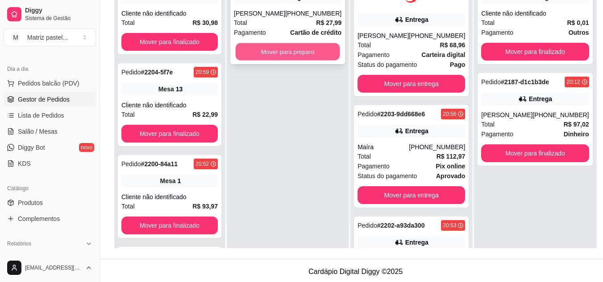
click at [295, 54] on button "Mover para preparo" at bounding box center [288, 51] width 104 height 17
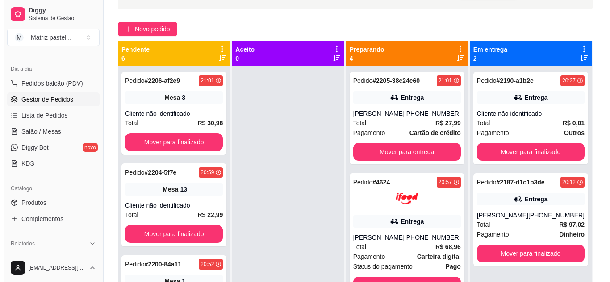
scroll to position [45, 0]
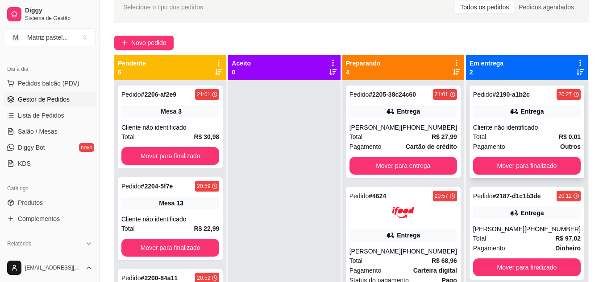
click at [490, 112] on div "Entrega" at bounding box center [527, 111] width 108 height 12
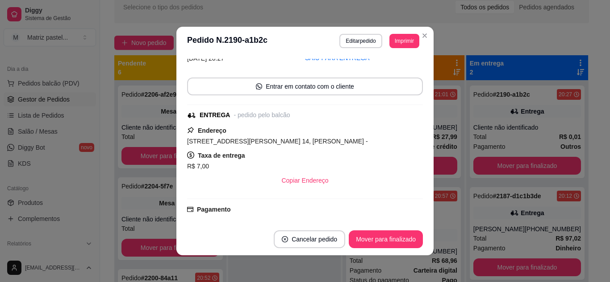
click at [369, 226] on footer "Cancelar pedido Mover para finalizado" at bounding box center [304, 240] width 257 height 32
click at [374, 235] on button "Mover para finalizado" at bounding box center [386, 239] width 72 height 17
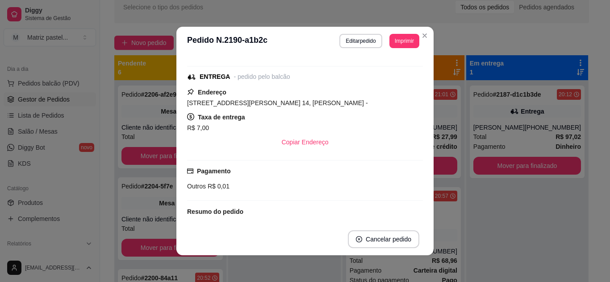
scroll to position [24, 0]
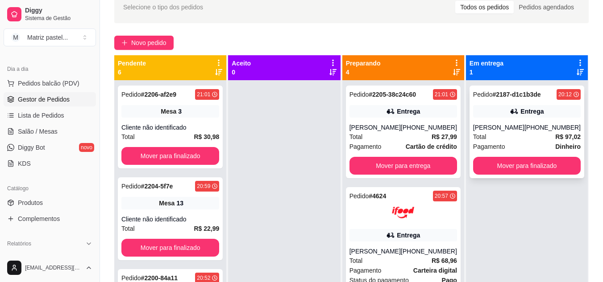
click at [516, 118] on div "Pedido # 2187-d1c1b3de 20:12 Entrega Gabriela (79) 99836-7456 Total R$ 97,02 Pa…" at bounding box center [526, 132] width 115 height 93
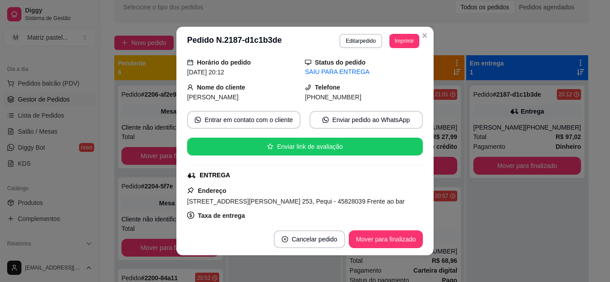
scroll to position [45, 0]
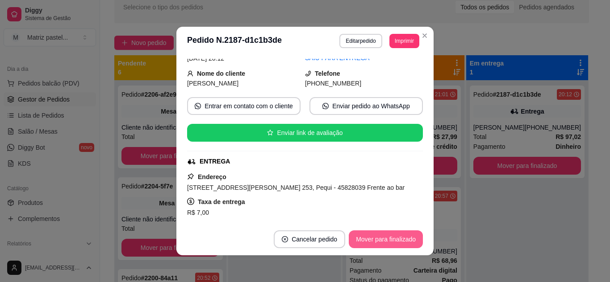
click at [373, 247] on button "Mover para finalizado" at bounding box center [386, 240] width 74 height 18
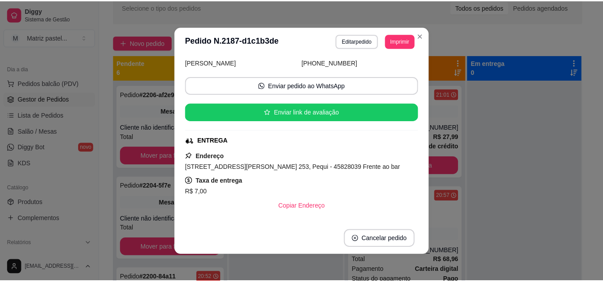
scroll to position [24, 0]
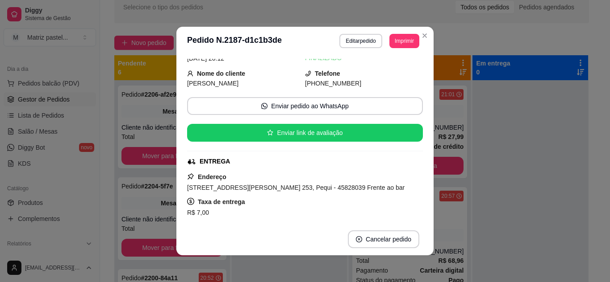
click at [429, 36] on header "**********" at bounding box center [304, 41] width 257 height 29
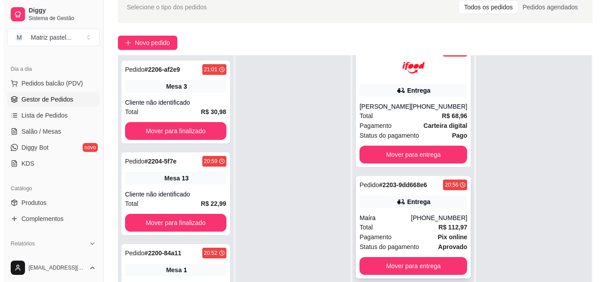
scroll to position [134, 0]
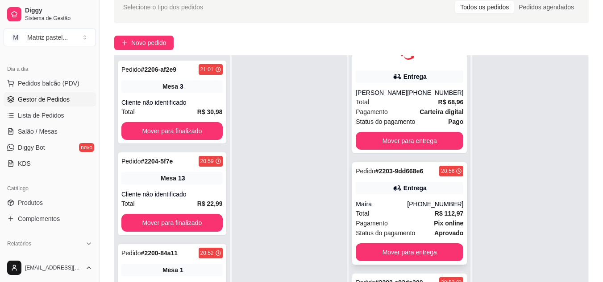
click at [387, 199] on div "Pedido # 2203-9dd668e6 20:56 Entrega Maíra (73) 98136-0579 Total R$ 112,97 Paga…" at bounding box center [409, 213] width 115 height 103
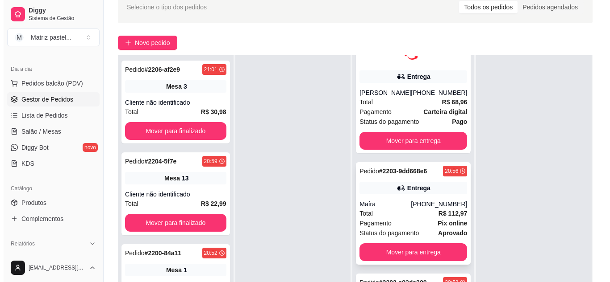
scroll to position [185, 0]
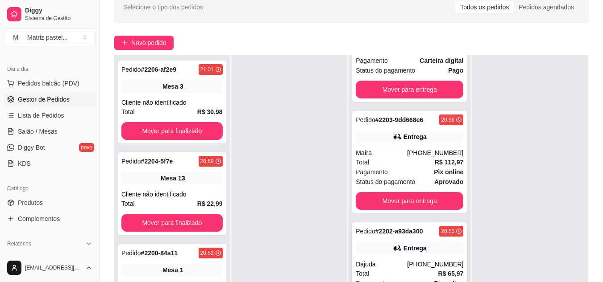
click at [400, 237] on div "Pedido # 2202-a93da300 20:53 Entrega Dajuda (73) 98161-5708 Total R$ 65,97 Paga…" at bounding box center [409, 274] width 115 height 103
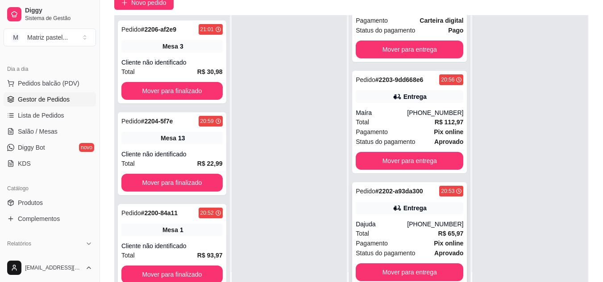
scroll to position [136, 0]
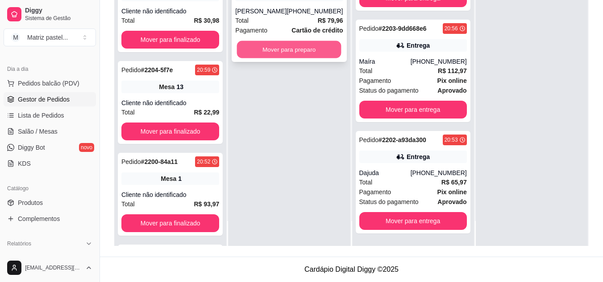
click at [283, 58] on button "Mover para preparo" at bounding box center [289, 49] width 104 height 17
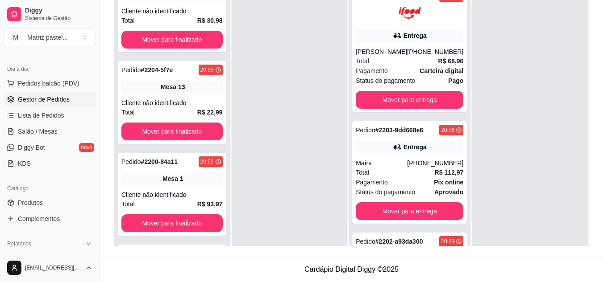
scroll to position [296, 0]
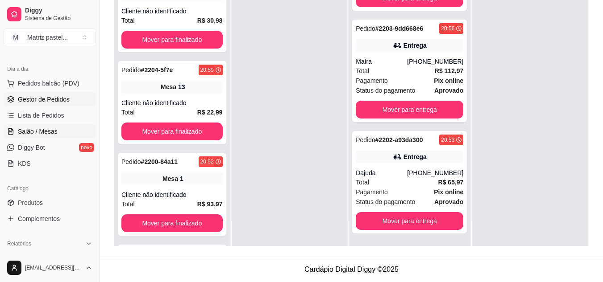
click at [32, 133] on span "Salão / Mesas" at bounding box center [38, 131] width 40 height 9
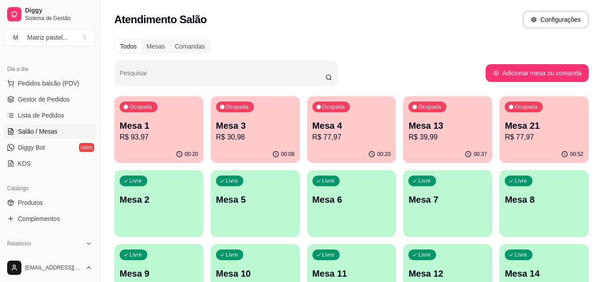
click at [370, 133] on p "R$ 77,97" at bounding box center [351, 137] width 79 height 11
click at [563, 129] on p "Mesa 21" at bounding box center [544, 126] width 79 height 12
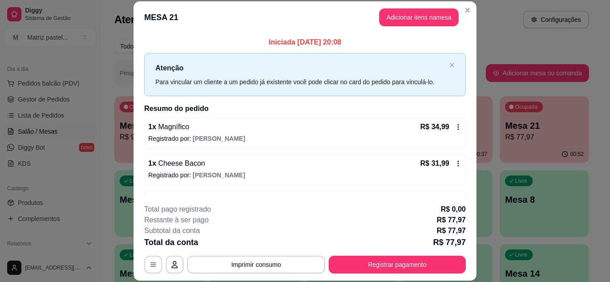
click at [342, 256] on div "**********" at bounding box center [304, 239] width 321 height 70
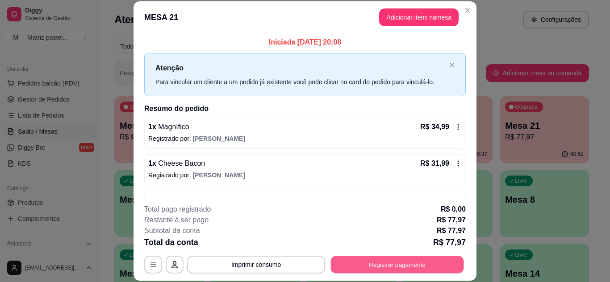
click at [349, 262] on button "Registrar pagamento" at bounding box center [397, 264] width 133 height 17
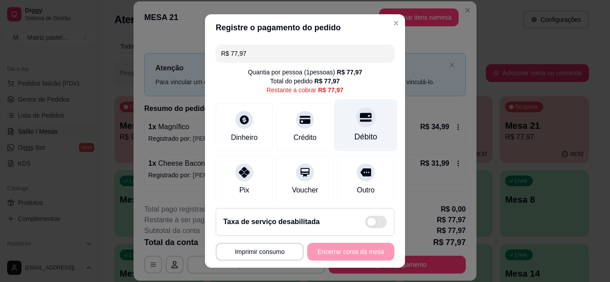
click at [356, 127] on div "Débito" at bounding box center [365, 125] width 63 height 52
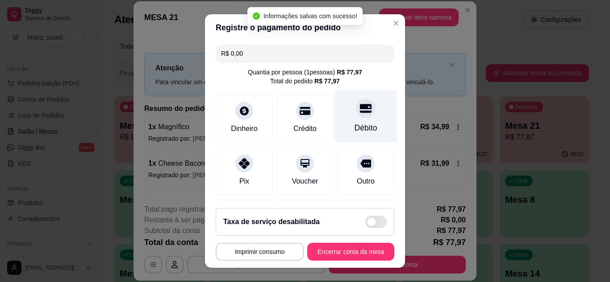
type input "R$ 0,00"
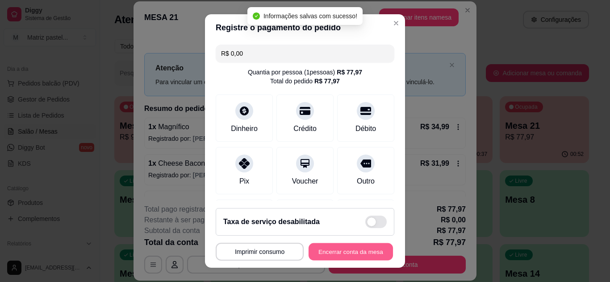
click at [354, 257] on button "Encerrar conta da mesa" at bounding box center [350, 252] width 84 height 17
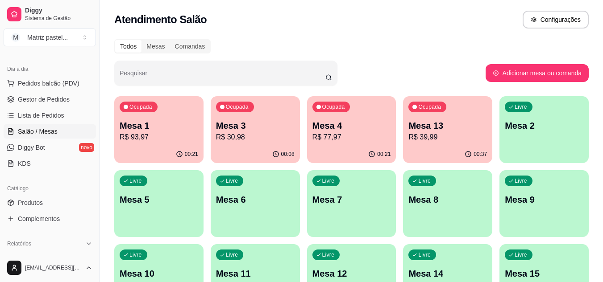
click at [364, 132] on div "Mesa 4 R$ 77,97" at bounding box center [351, 131] width 79 height 23
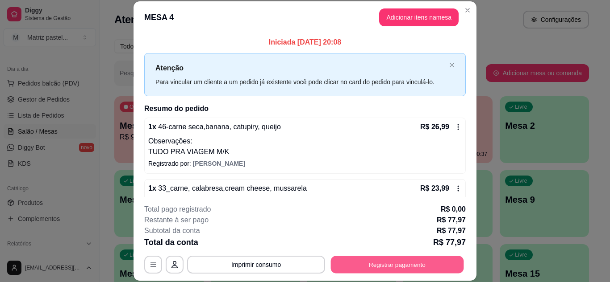
click at [368, 270] on button "Registrar pagamento" at bounding box center [397, 264] width 133 height 17
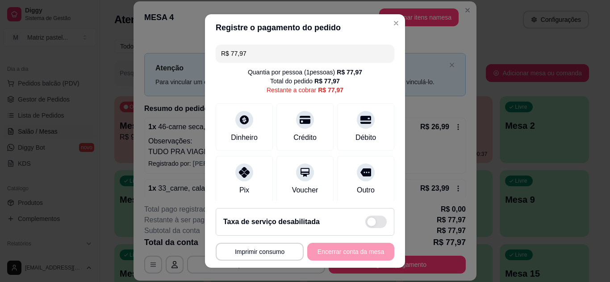
click at [271, 53] on input "R$ 77,97" at bounding box center [305, 54] width 168 height 18
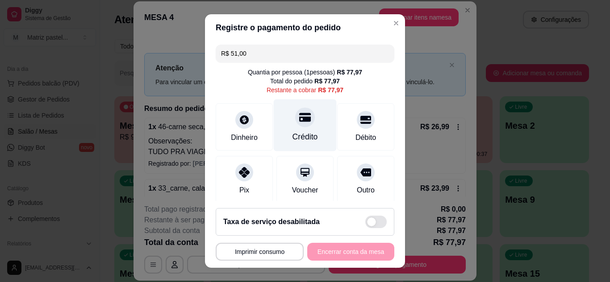
click at [299, 132] on div "Crédito" at bounding box center [304, 137] width 25 height 12
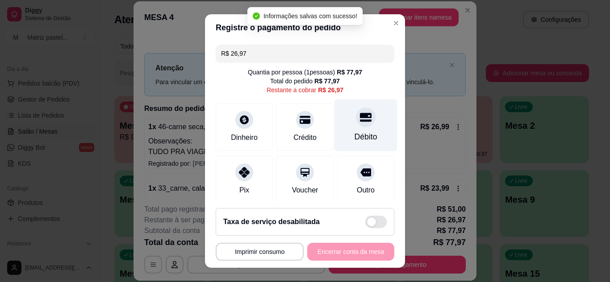
click at [338, 130] on div "Débito" at bounding box center [365, 125] width 63 height 52
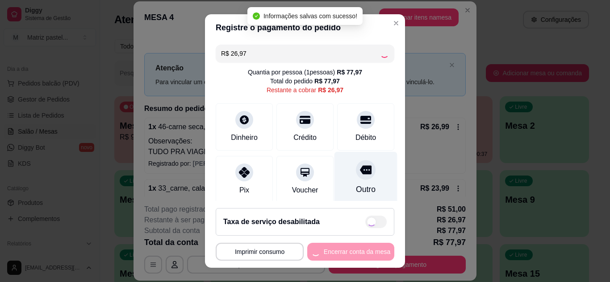
type input "R$ 0,00"
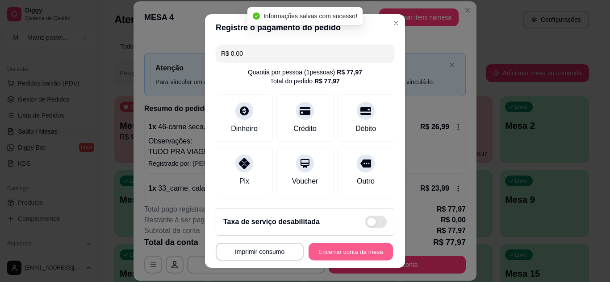
click at [353, 255] on button "Encerrar conta da mesa" at bounding box center [350, 252] width 84 height 17
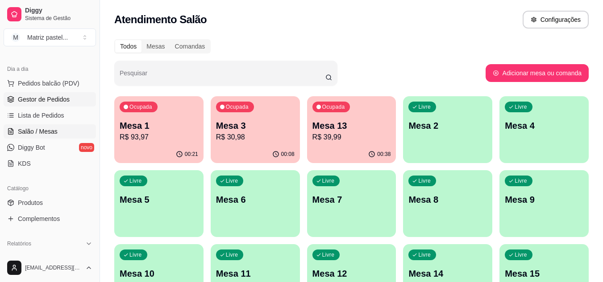
click at [37, 103] on span "Gestor de Pedidos" at bounding box center [44, 99] width 52 height 9
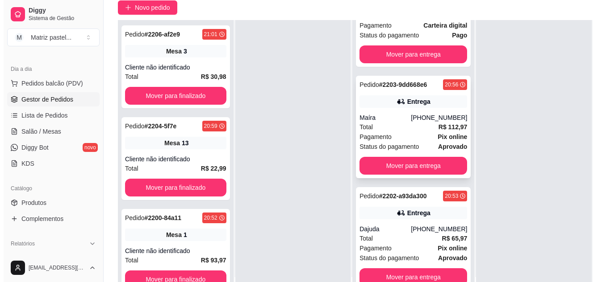
scroll to position [89, 0]
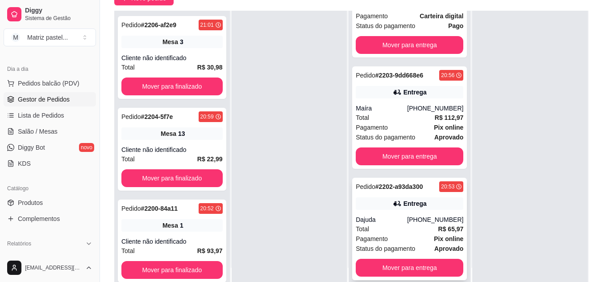
click at [379, 187] on strong "# 2202-a93da300" at bounding box center [399, 186] width 48 height 7
click at [421, 100] on div "Pedido # 2203-9dd668e6 20:56 Entrega Maíra (73) 98136-0579 Total R$ 112,97 Paga…" at bounding box center [409, 117] width 115 height 103
click at [421, 19] on strong "Carteira digital" at bounding box center [441, 15] width 44 height 7
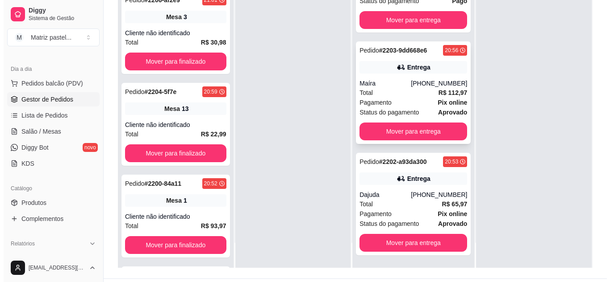
scroll to position [136, 0]
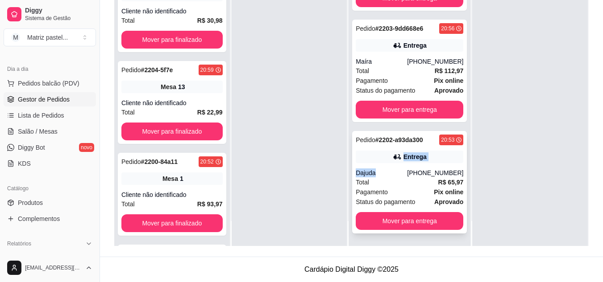
click at [396, 163] on div "Pedido # 2202-a93da300 20:53 Entrega Dajuda (73) 98161-5708 Total R$ 65,97 Paga…" at bounding box center [409, 182] width 115 height 103
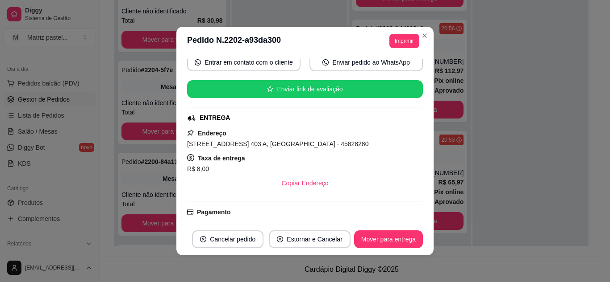
scroll to position [89, 0]
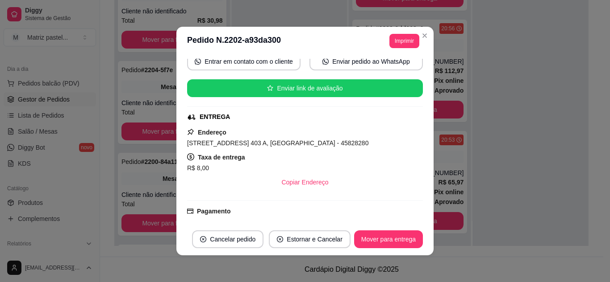
click at [408, 33] on header "**********" at bounding box center [304, 41] width 257 height 29
click at [401, 41] on button "Imprimir" at bounding box center [404, 41] width 29 height 14
click at [397, 69] on button "IMPRESSORA" at bounding box center [384, 72] width 65 height 14
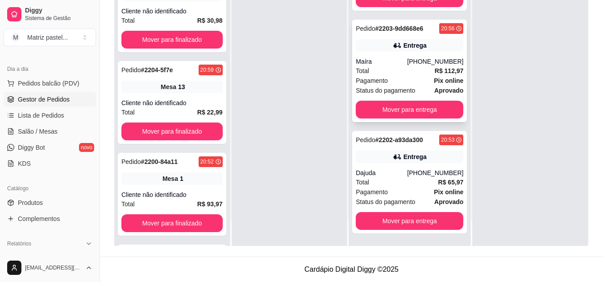
click at [419, 53] on div "Pedido # 2203-9dd668e6 20:56 Entrega Maíra (73) 98136-0579 Total R$ 112,97 Paga…" at bounding box center [409, 71] width 115 height 103
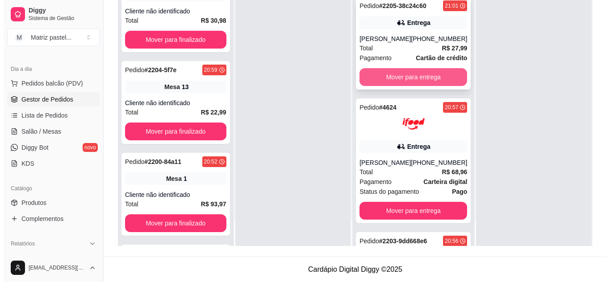
scroll to position [73, 0]
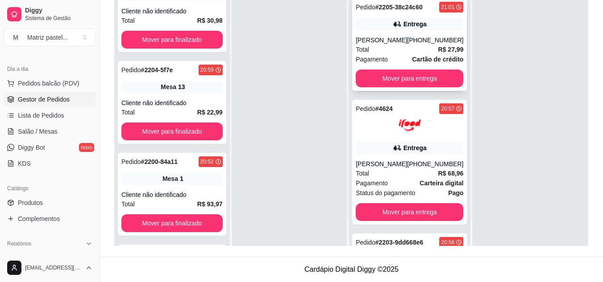
click at [385, 30] on div "Entrega" at bounding box center [410, 24] width 108 height 12
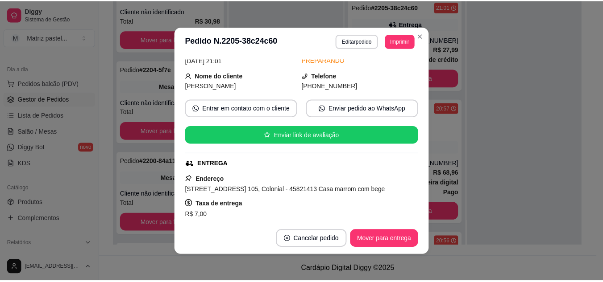
scroll to position [45, 0]
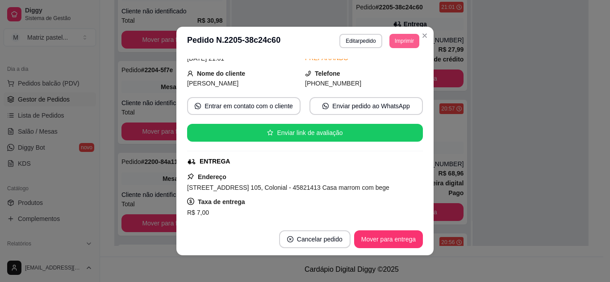
click at [390, 48] on button "Imprimir" at bounding box center [404, 41] width 30 height 14
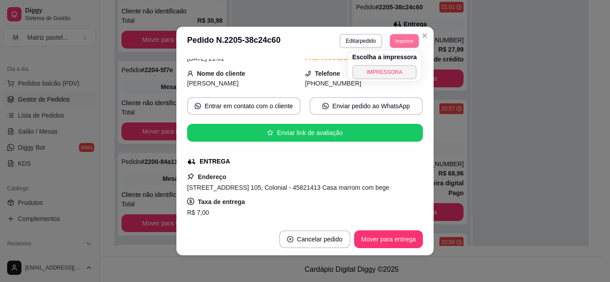
click at [400, 65] on button "IMPRESSORA" at bounding box center [384, 72] width 65 height 14
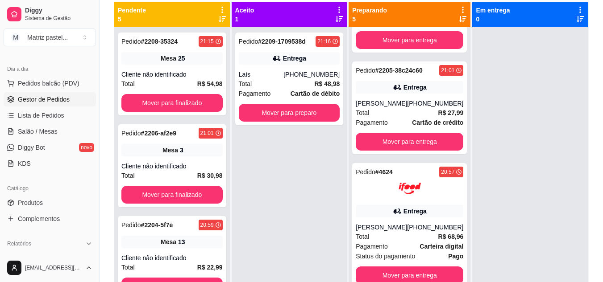
scroll to position [47, 0]
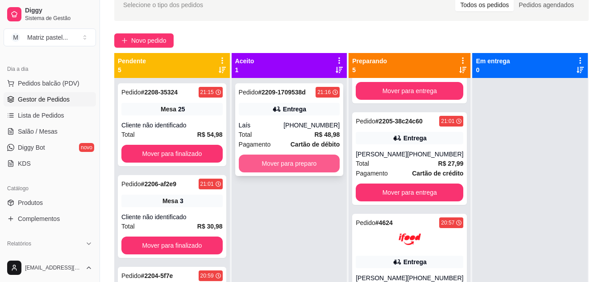
click at [300, 166] on button "Mover para preparo" at bounding box center [289, 164] width 101 height 18
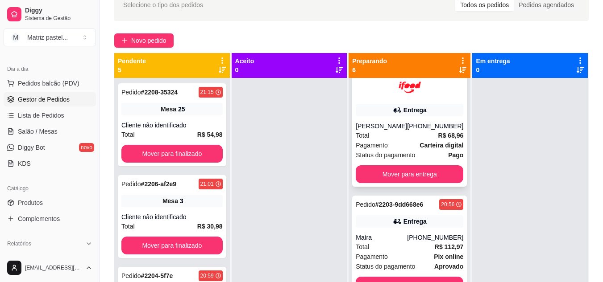
scroll to position [398, 0]
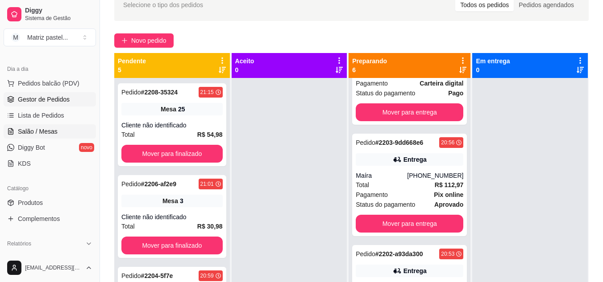
click at [56, 131] on link "Salão / Mesas" at bounding box center [50, 132] width 92 height 14
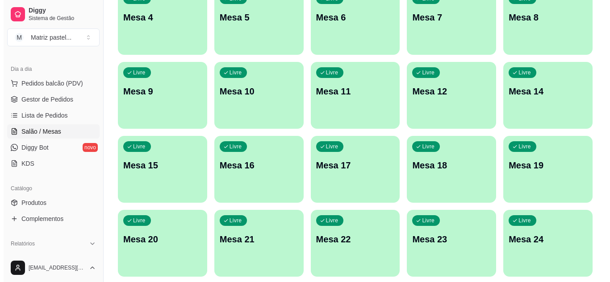
scroll to position [169, 0]
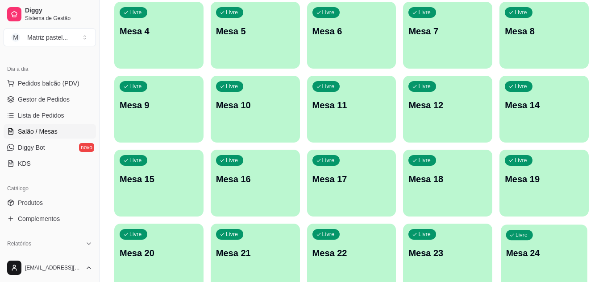
click at [526, 265] on div "Livre Mesa 24" at bounding box center [544, 252] width 87 height 54
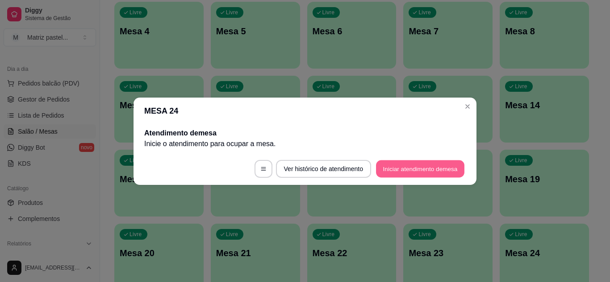
click at [415, 173] on button "Iniciar atendimento de mesa" at bounding box center [420, 168] width 88 height 17
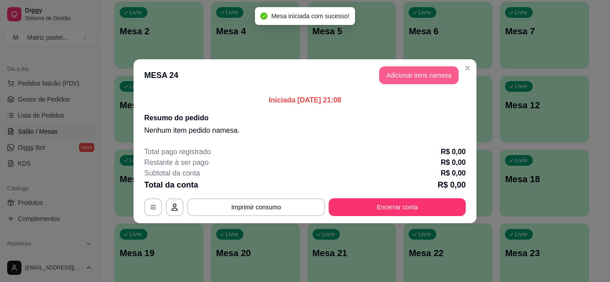
click at [396, 78] on button "Adicionar itens na mesa" at bounding box center [418, 75] width 79 height 18
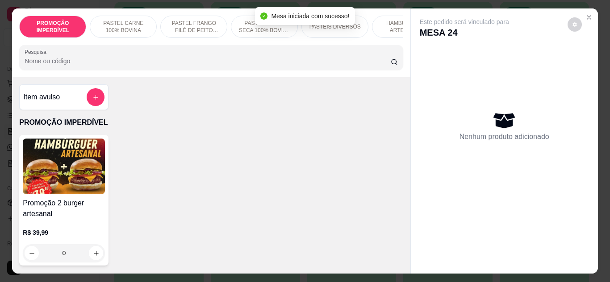
click at [230, 61] on input "Pesquisa" at bounding box center [208, 61] width 366 height 9
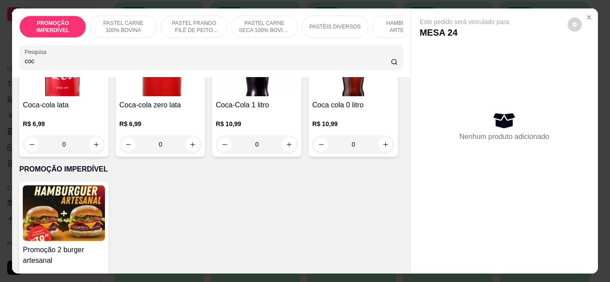
scroll to position [134, 0]
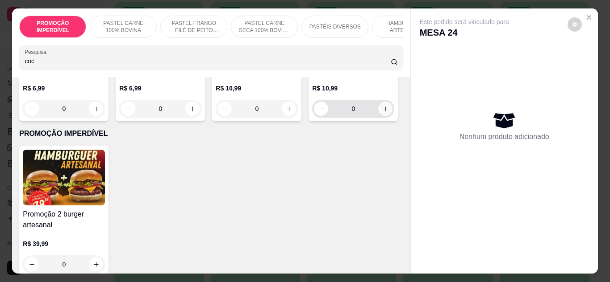
type input "coc"
click at [378, 116] on button "increase-product-quantity" at bounding box center [385, 109] width 14 height 14
type input "1"
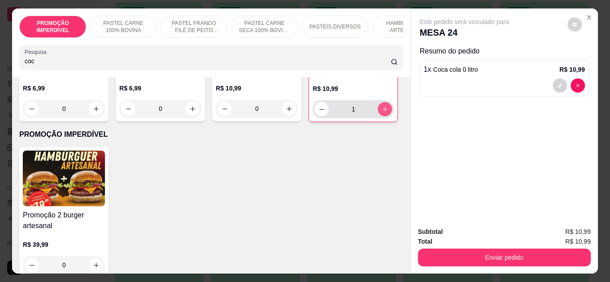
click at [378, 116] on button "increase-product-quantity" at bounding box center [385, 109] width 14 height 14
type input "2"
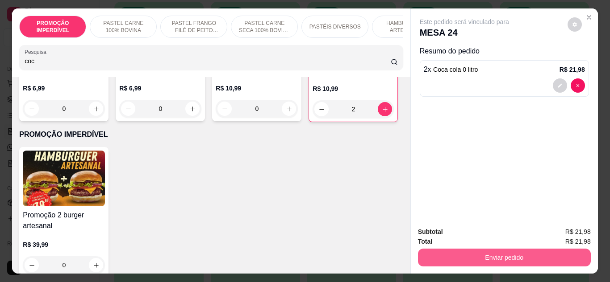
click at [461, 249] on button "Enviar pedido" at bounding box center [504, 258] width 173 height 18
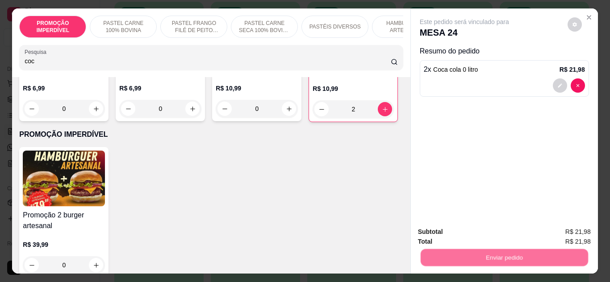
click at [450, 230] on button "Não registrar e enviar pedido" at bounding box center [474, 232] width 90 height 17
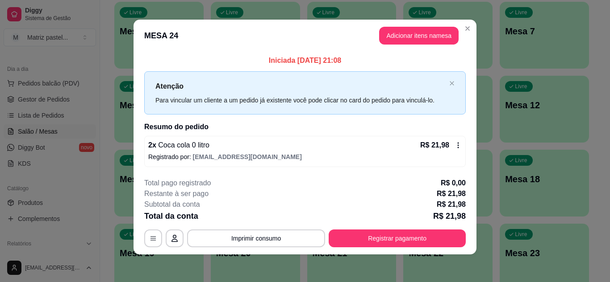
scroll to position [5, 0]
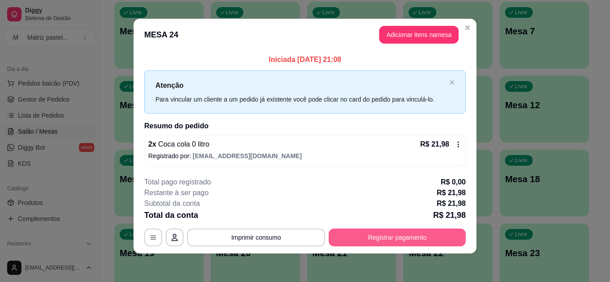
click at [363, 230] on button "Registrar pagamento" at bounding box center [396, 238] width 137 height 18
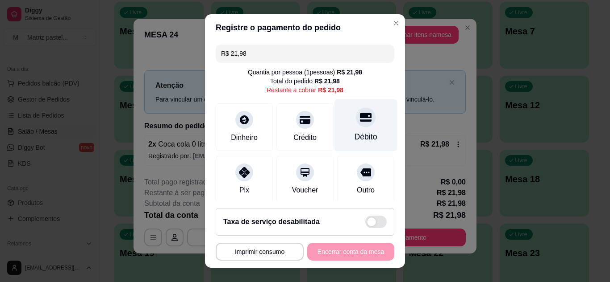
click at [344, 114] on div "Débito" at bounding box center [365, 125] width 63 height 52
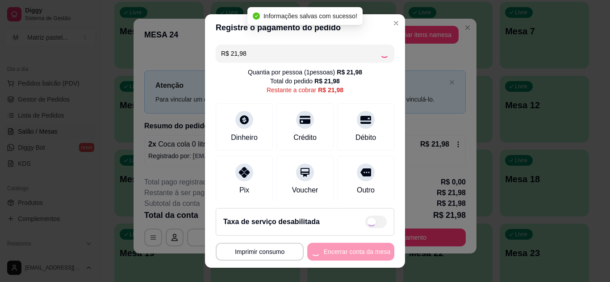
type input "R$ 0,00"
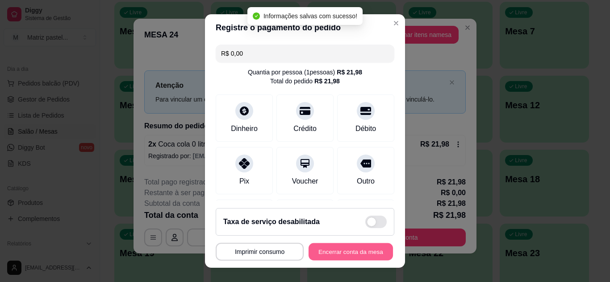
click at [366, 253] on button "Encerrar conta da mesa" at bounding box center [350, 252] width 84 height 17
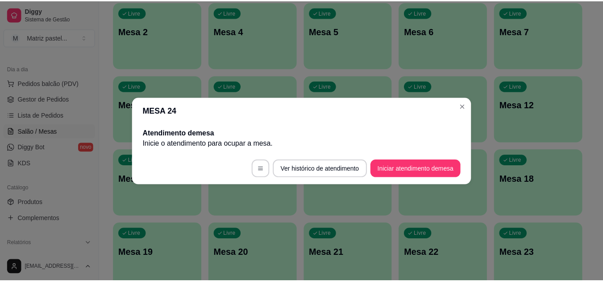
scroll to position [0, 0]
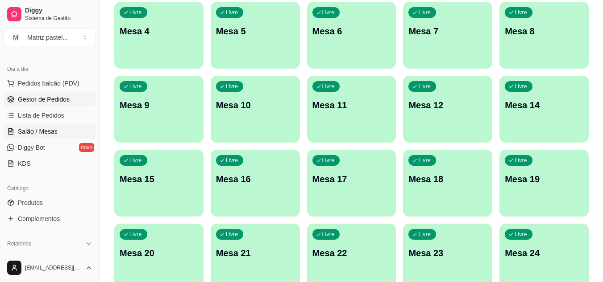
click at [32, 97] on span "Gestor de Pedidos" at bounding box center [44, 99] width 52 height 9
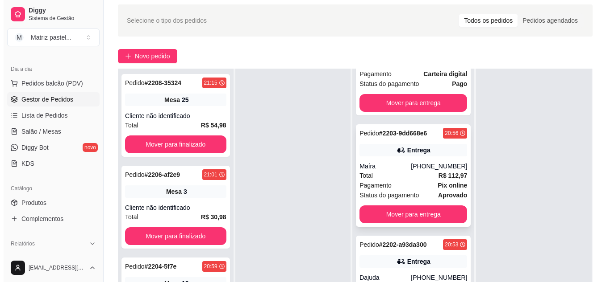
scroll to position [45, 0]
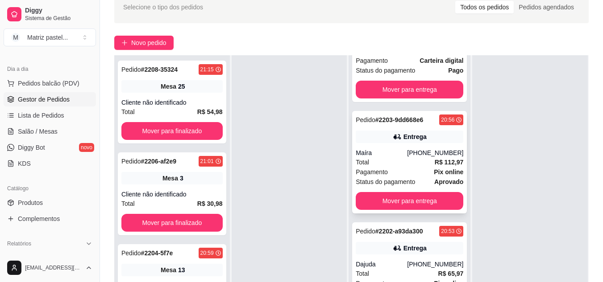
click at [368, 148] on div "Pedido # 2203-9dd668e6 20:56 Entrega Maíra (73) 98136-0579 Total R$ 112,97 Paga…" at bounding box center [409, 162] width 115 height 103
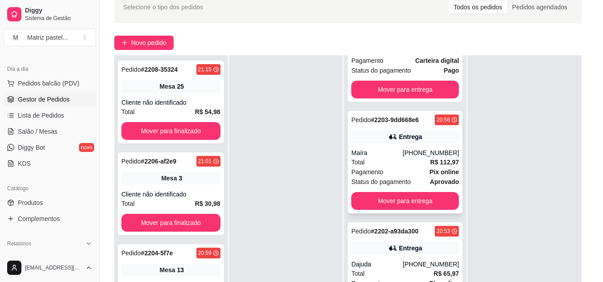
click at [368, 148] on button "Enviar pedido ao WhatsApp" at bounding box center [364, 151] width 113 height 18
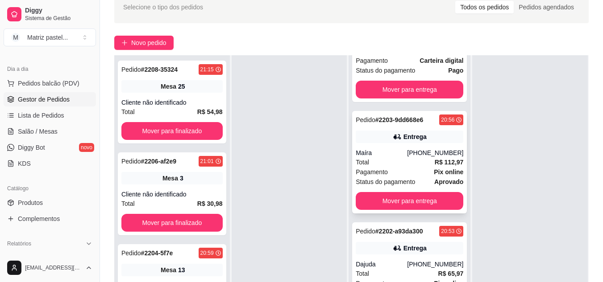
click at [404, 154] on div "Maíra" at bounding box center [381, 153] width 51 height 9
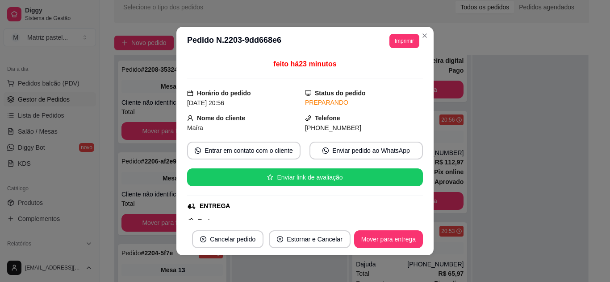
click at [394, 41] on button "Imprimir" at bounding box center [404, 41] width 30 height 14
click at [383, 74] on button "IMPRESSORA" at bounding box center [391, 68] width 52 height 12
click at [409, 39] on button "Imprimir" at bounding box center [404, 41] width 29 height 14
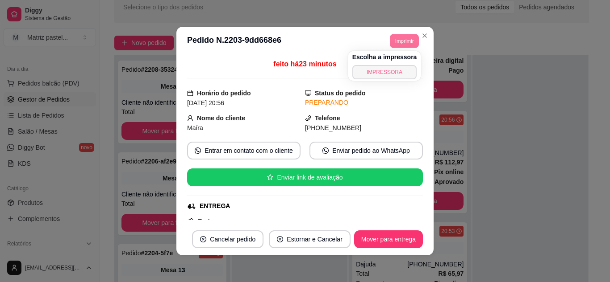
click at [398, 76] on button "IMPRESSORA" at bounding box center [384, 72] width 65 height 14
click at [390, 44] on button "Imprimir" at bounding box center [404, 41] width 29 height 14
click at [387, 71] on button "IMPRESSORA" at bounding box center [384, 72] width 62 height 14
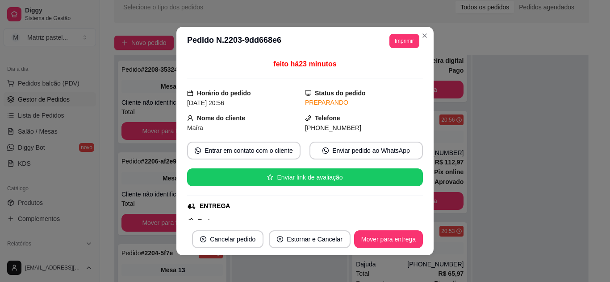
click at [428, 44] on header "**********" at bounding box center [304, 41] width 257 height 29
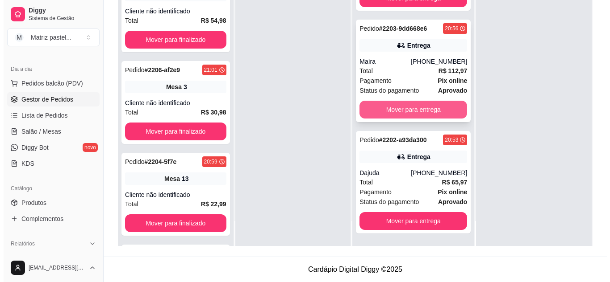
scroll to position [353, 0]
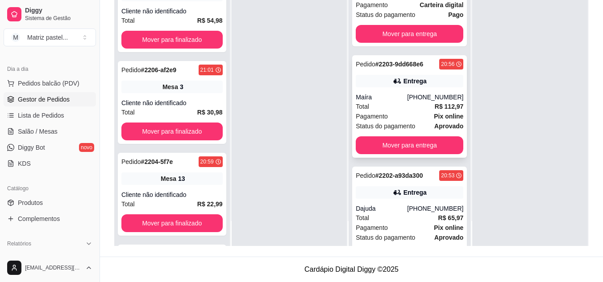
click at [378, 102] on div "Maíra" at bounding box center [381, 97] width 51 height 9
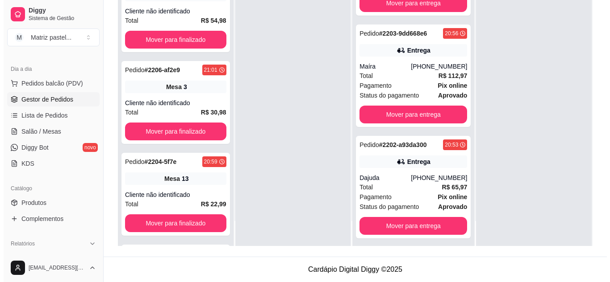
scroll to position [398, 0]
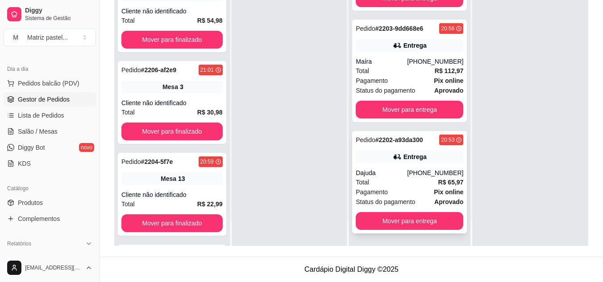
click at [418, 143] on strong "# 2202-a93da300" at bounding box center [399, 140] width 48 height 7
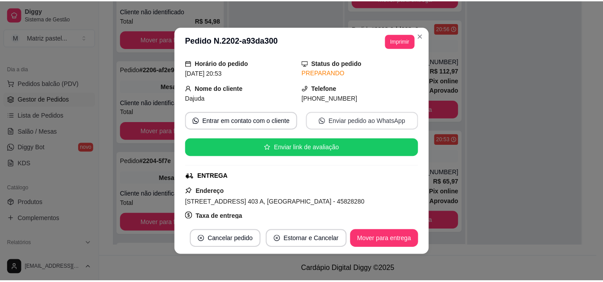
scroll to position [45, 0]
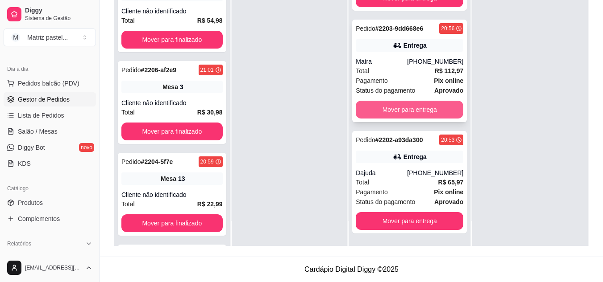
click at [433, 111] on button "Mover para entrega" at bounding box center [410, 110] width 108 height 18
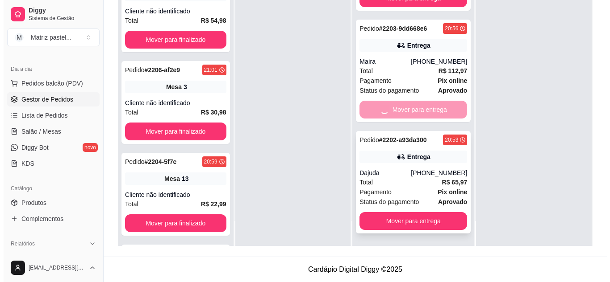
scroll to position [286, 0]
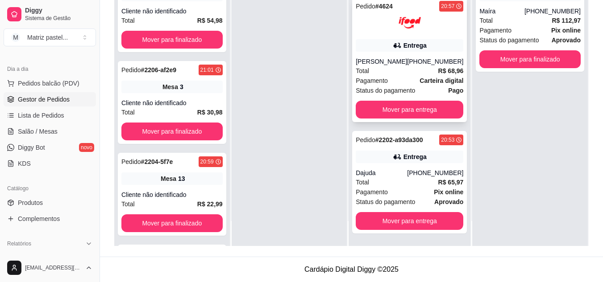
click at [386, 50] on div "Entrega" at bounding box center [410, 45] width 108 height 12
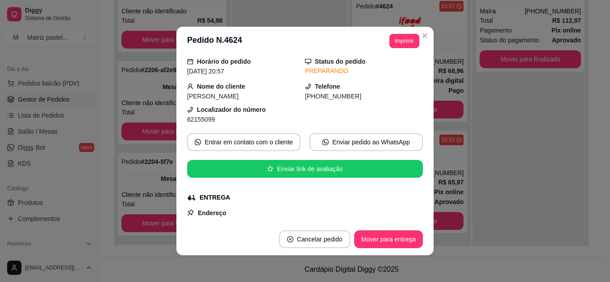
scroll to position [45, 0]
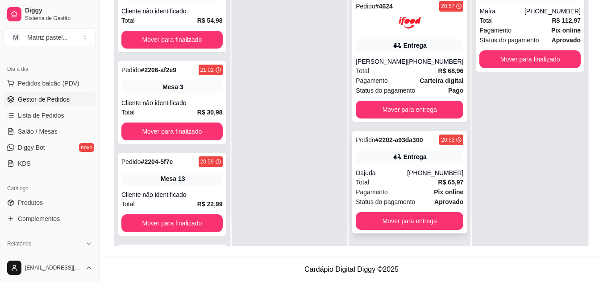
click at [396, 156] on div "Entrega" at bounding box center [410, 157] width 108 height 12
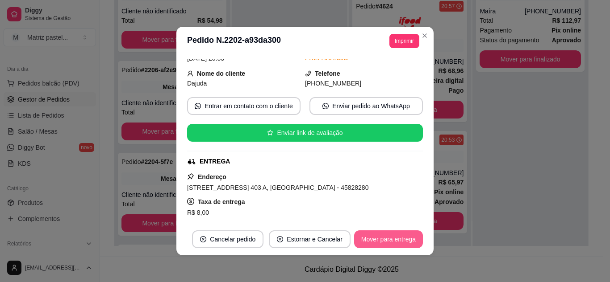
click at [372, 240] on button "Mover para entrega" at bounding box center [388, 240] width 69 height 18
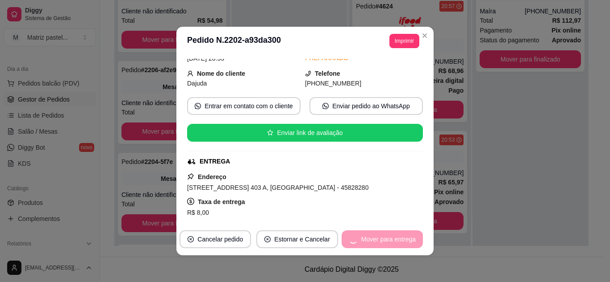
scroll to position [174, 0]
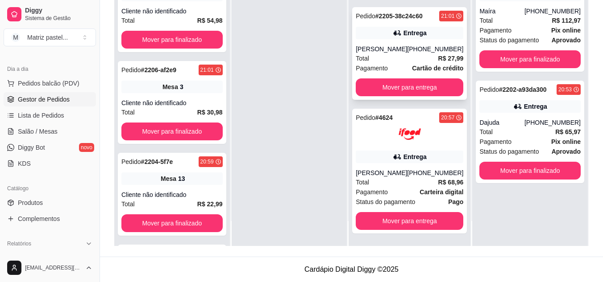
click at [415, 34] on div "Entrega" at bounding box center [414, 33] width 23 height 9
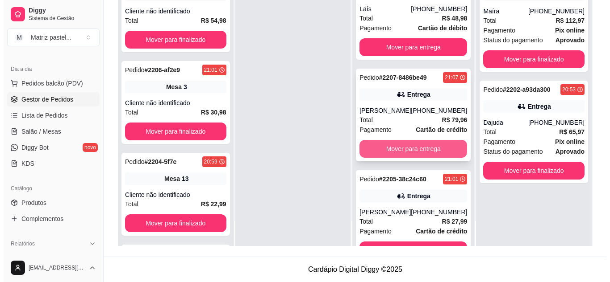
scroll to position [0, 0]
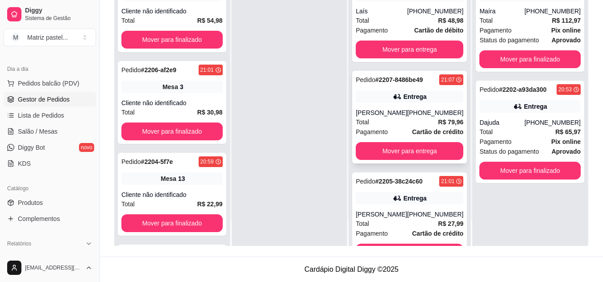
click at [371, 117] on div "[PERSON_NAME]" at bounding box center [381, 112] width 51 height 9
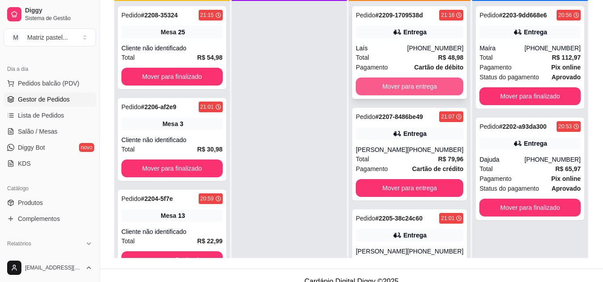
scroll to position [91, 0]
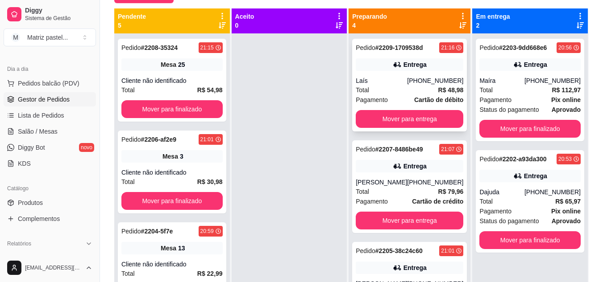
click at [389, 75] on div "Pedido # 2209-1709538d 21:16 Entrega Laís (73) 98189-5405 Total R$ 48,98 Pagame…" at bounding box center [409, 85] width 115 height 93
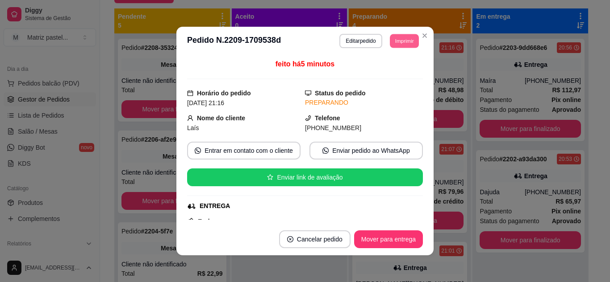
click at [408, 39] on button "Imprimir" at bounding box center [404, 41] width 29 height 14
click at [395, 71] on button "IMPRESSORA" at bounding box center [384, 72] width 62 height 14
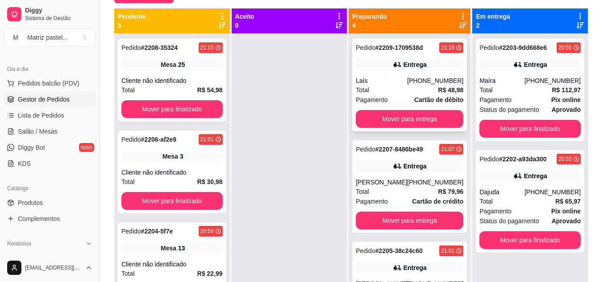
scroll to position [89, 0]
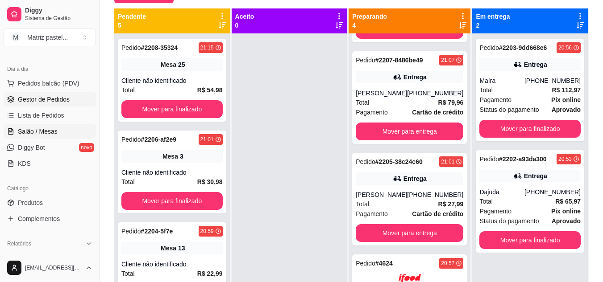
click at [62, 132] on link "Salão / Mesas" at bounding box center [50, 132] width 92 height 14
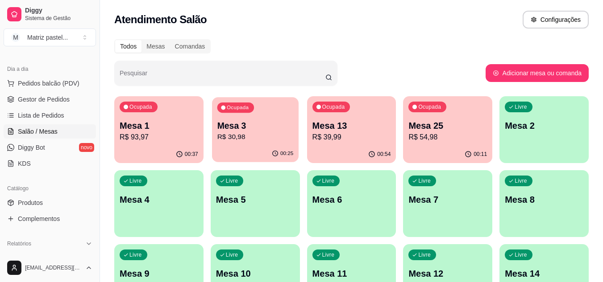
click at [255, 132] on div "Mesa 3 R$ 30,98" at bounding box center [255, 131] width 76 height 22
click at [254, 139] on p "R$ 30,98" at bounding box center [255, 137] width 76 height 10
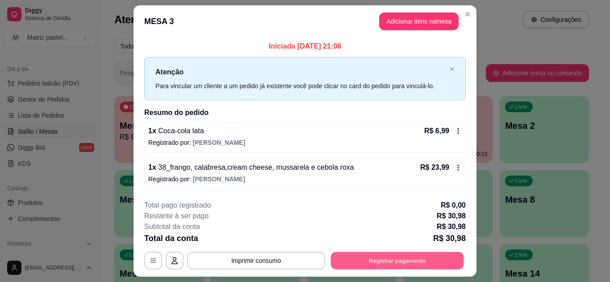
click at [404, 263] on button "Registrar pagamento" at bounding box center [397, 261] width 133 height 17
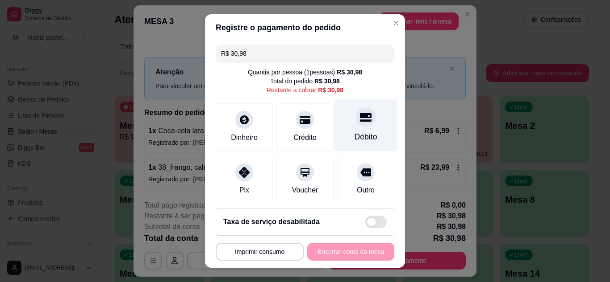
click at [354, 137] on div "Débito" at bounding box center [365, 137] width 23 height 12
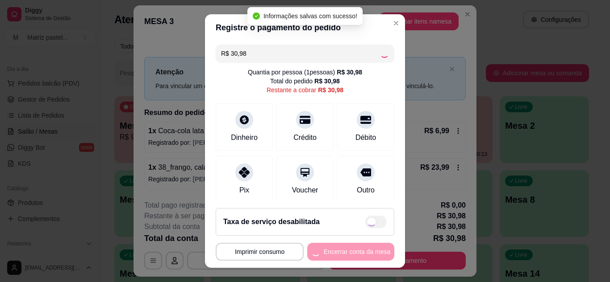
type input "R$ 0,00"
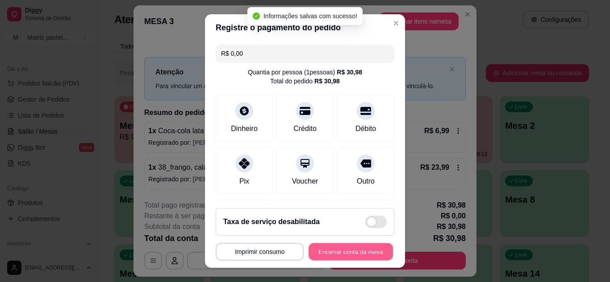
click at [335, 256] on button "Encerrar conta da mesa" at bounding box center [350, 252] width 84 height 17
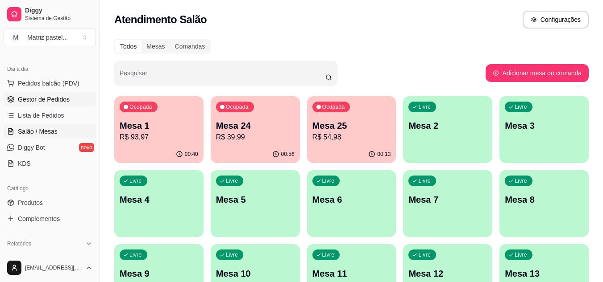
click at [83, 93] on link "Gestor de Pedidos" at bounding box center [50, 99] width 92 height 14
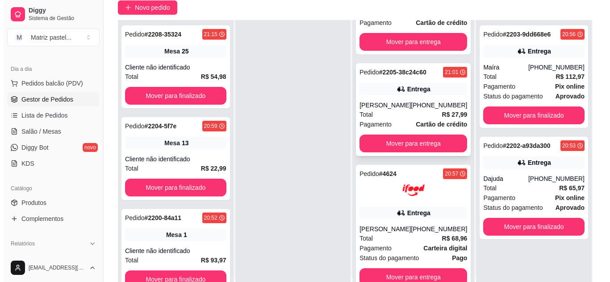
scroll to position [89, 0]
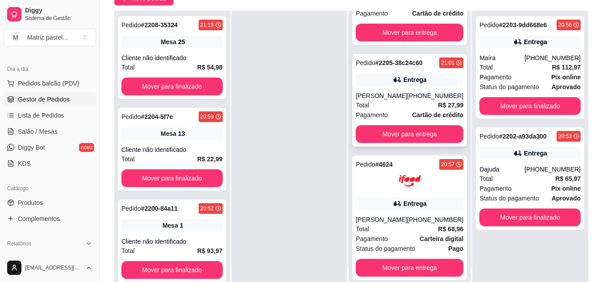
click at [392, 114] on div "Pagamento Cartão de crédito" at bounding box center [410, 115] width 108 height 10
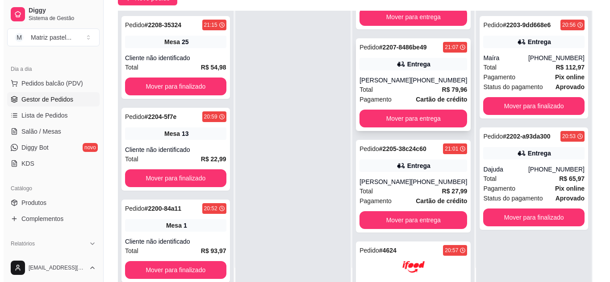
scroll to position [41, 0]
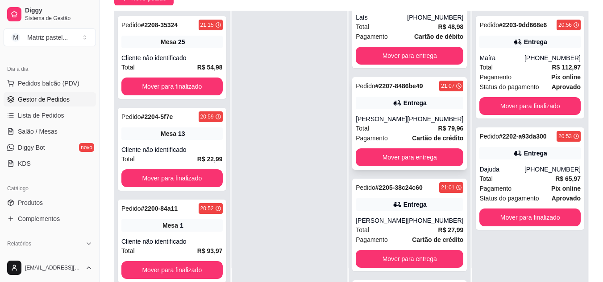
click at [386, 113] on div "Pedido # 2207-8486be49 21:07 Entrega Chermerson Matheus (73) 99927-2620 Total R…" at bounding box center [409, 123] width 115 height 93
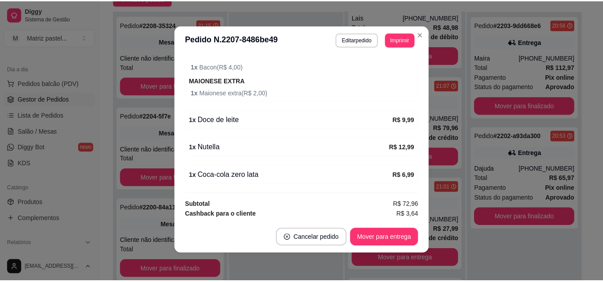
scroll to position [2, 0]
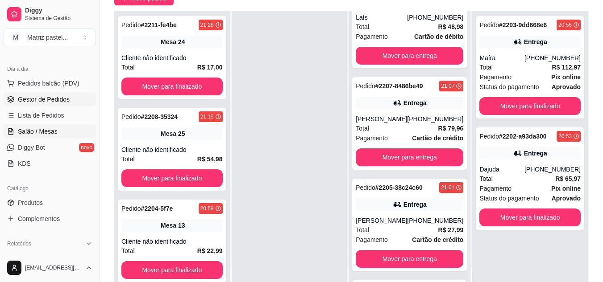
click at [84, 132] on link "Salão / Mesas" at bounding box center [50, 132] width 92 height 14
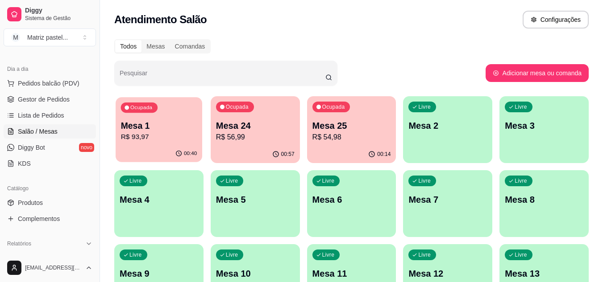
click at [162, 148] on div "00:40" at bounding box center [159, 153] width 87 height 17
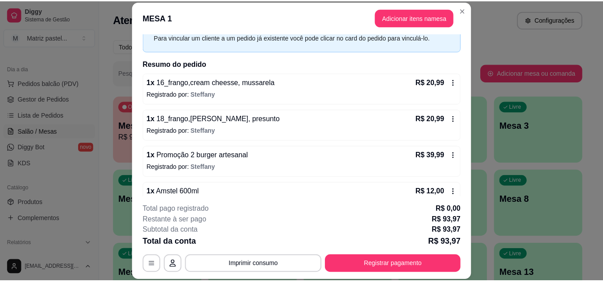
scroll to position [65, 0]
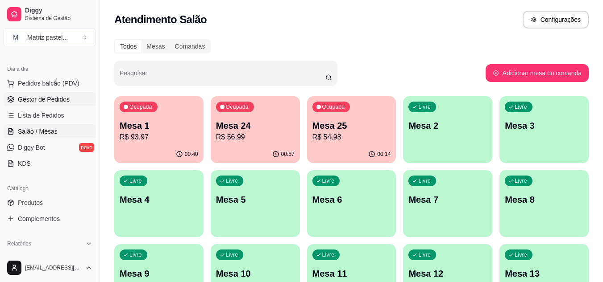
click at [51, 102] on span "Gestor de Pedidos" at bounding box center [44, 99] width 52 height 9
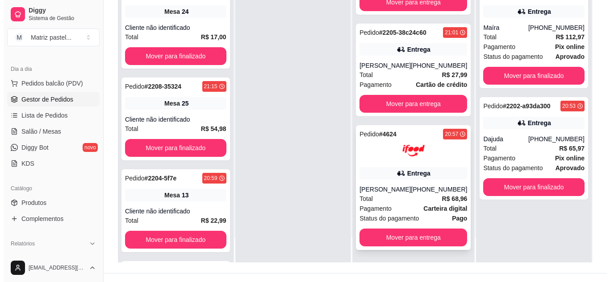
scroll to position [136, 0]
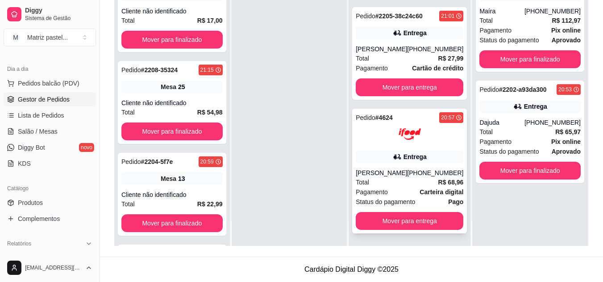
click at [383, 160] on div "Entrega" at bounding box center [410, 157] width 108 height 12
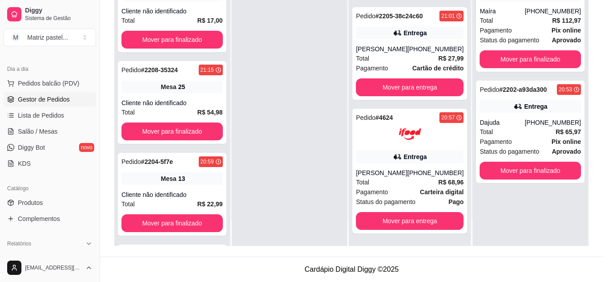
scroll to position [45, 0]
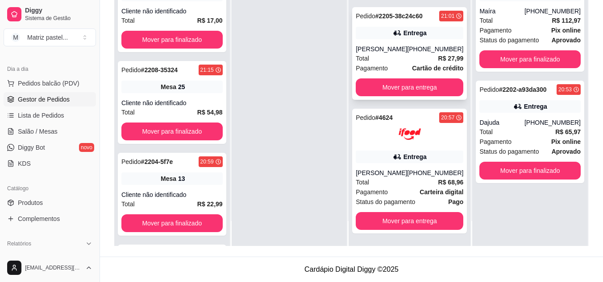
click at [428, 49] on div "(73) 99824-2433" at bounding box center [435, 49] width 56 height 9
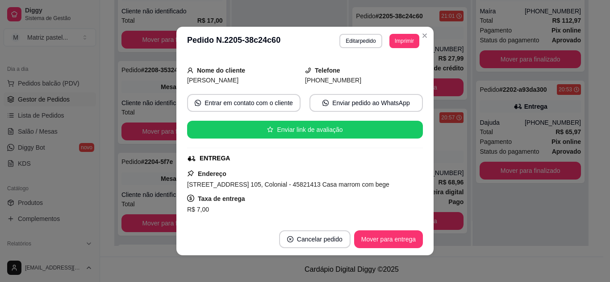
scroll to position [89, 0]
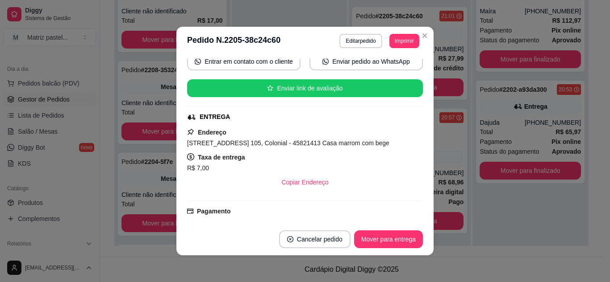
click at [377, 252] on footer "Cancelar pedido Mover para entrega" at bounding box center [304, 240] width 257 height 32
click at [382, 239] on button "Mover para entrega" at bounding box center [388, 239] width 67 height 17
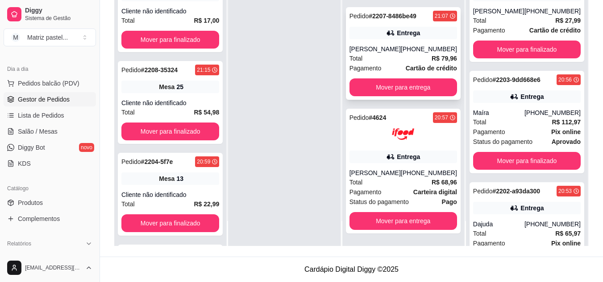
click at [423, 47] on div "(73) 99927-2620" at bounding box center [429, 49] width 56 height 9
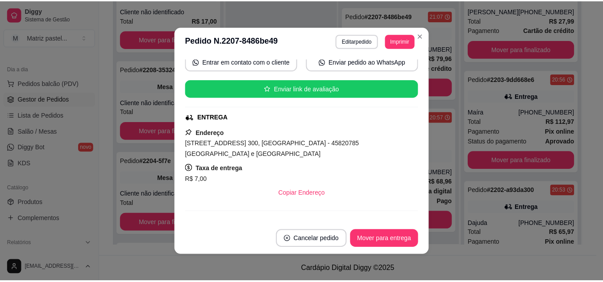
scroll to position [89, 0]
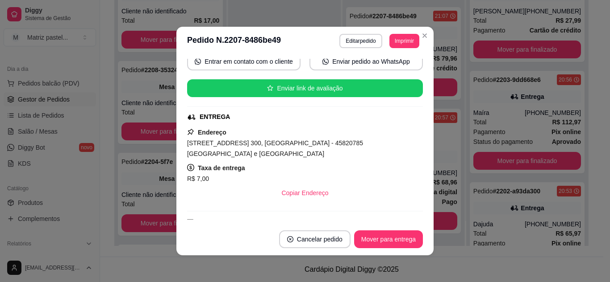
click at [427, 43] on header "**********" at bounding box center [304, 41] width 257 height 29
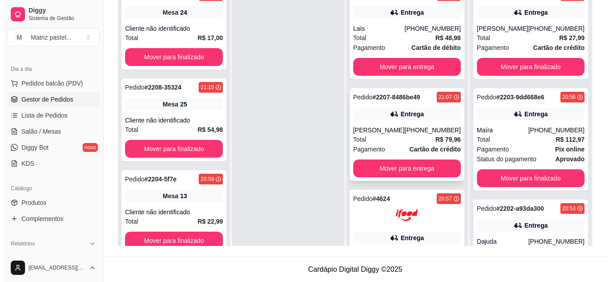
scroll to position [0, 0]
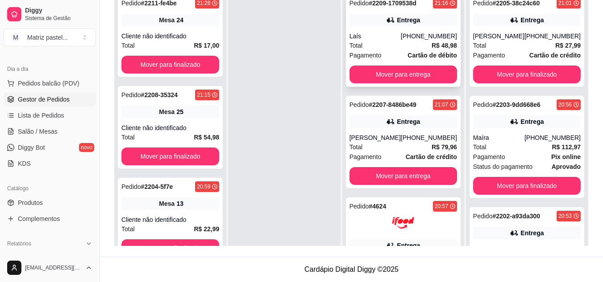
click at [373, 40] on div "Laís" at bounding box center [374, 36] width 51 height 9
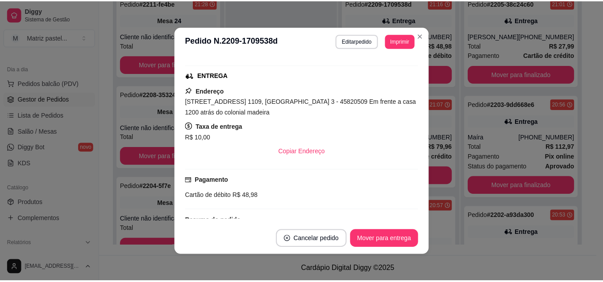
scroll to position [134, 0]
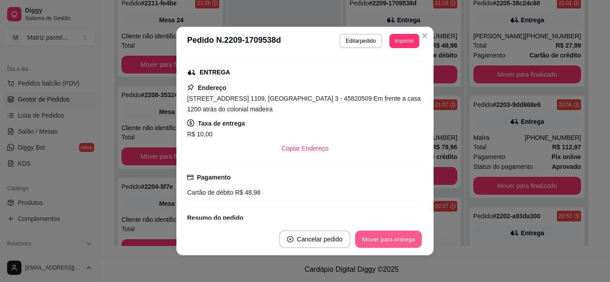
click at [399, 238] on button "Mover para entrega" at bounding box center [388, 239] width 67 height 17
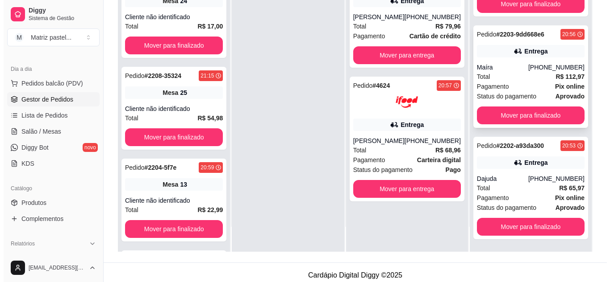
scroll to position [136, 0]
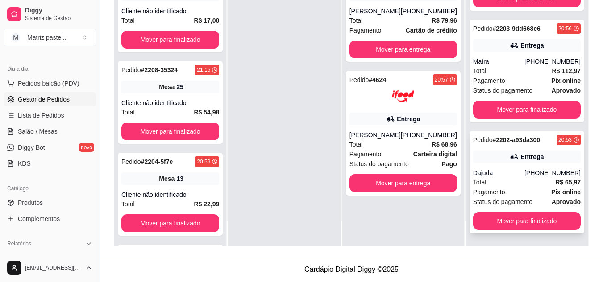
click at [511, 148] on div "Pedido # 2202-a93da300 20:53 Entrega Dajuda (73) 98161-5708 Total R$ 65,97 Paga…" at bounding box center [526, 182] width 115 height 103
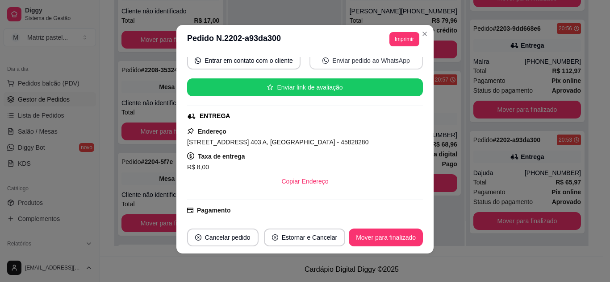
scroll to position [89, 0]
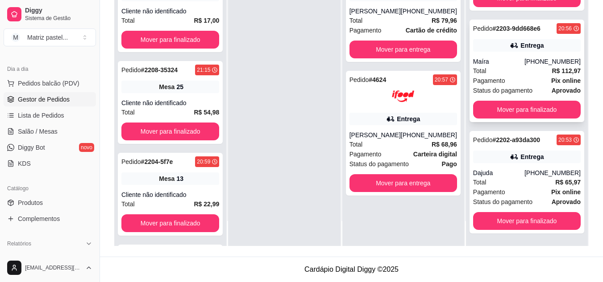
click at [511, 43] on icon at bounding box center [514, 45] width 9 height 9
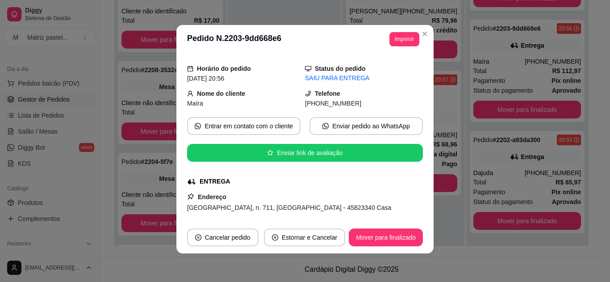
scroll to position [45, 0]
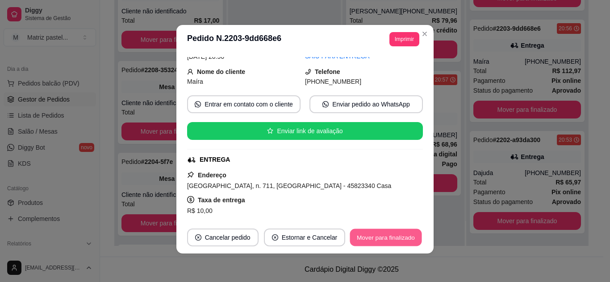
click at [362, 237] on button "Mover para finalizado" at bounding box center [386, 237] width 72 height 17
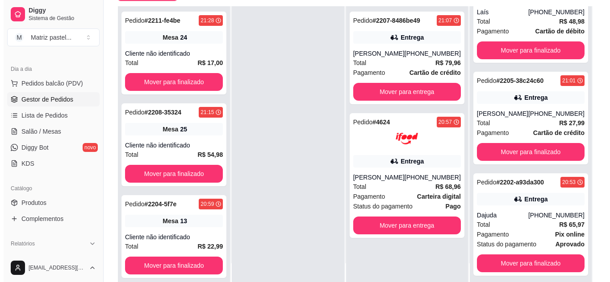
scroll to position [136, 0]
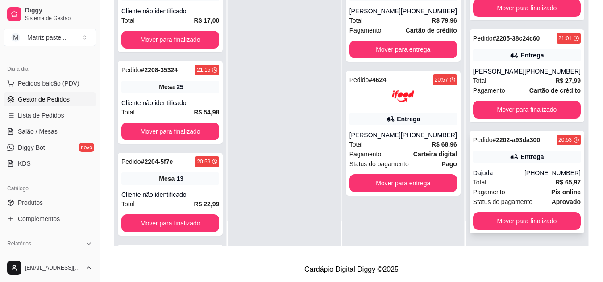
click at [497, 169] on div "Dajuda" at bounding box center [498, 173] width 51 height 9
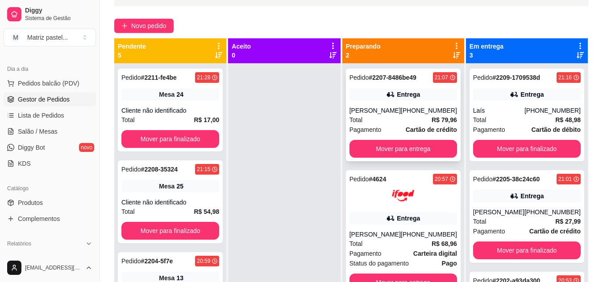
scroll to position [47, 0]
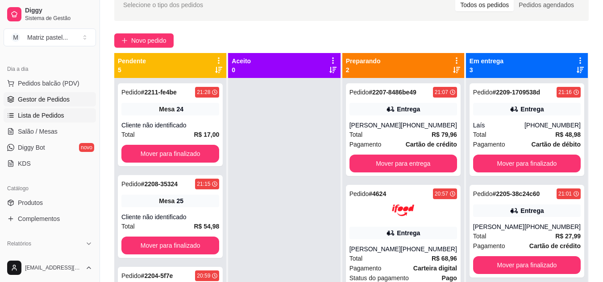
click at [33, 116] on span "Lista de Pedidos" at bounding box center [41, 115] width 46 height 9
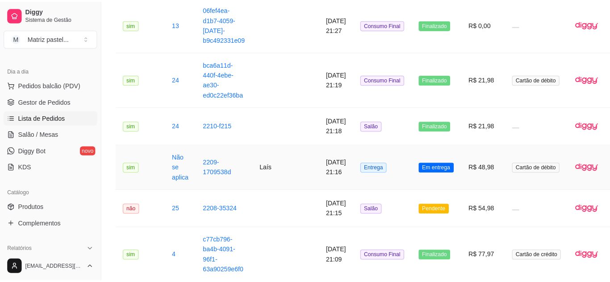
scroll to position [223, 0]
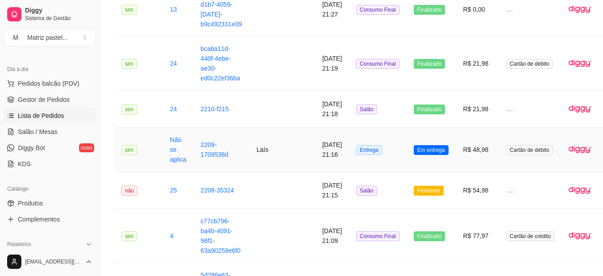
click at [356, 149] on span "Entrega" at bounding box center [369, 150] width 26 height 10
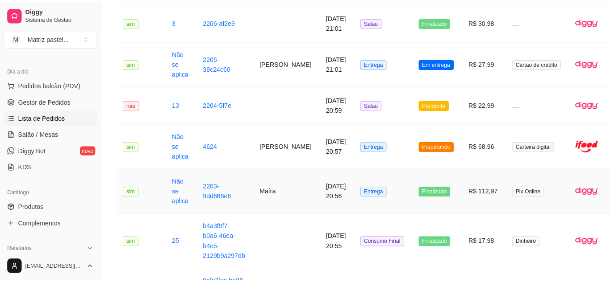
scroll to position [669, 0]
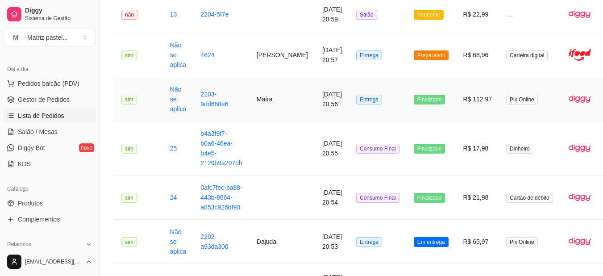
click at [443, 102] on td "Finalizado" at bounding box center [432, 99] width 50 height 44
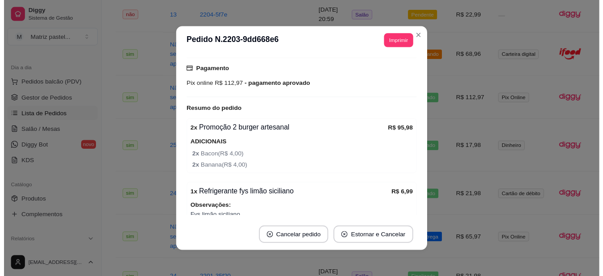
scroll to position [263, 0]
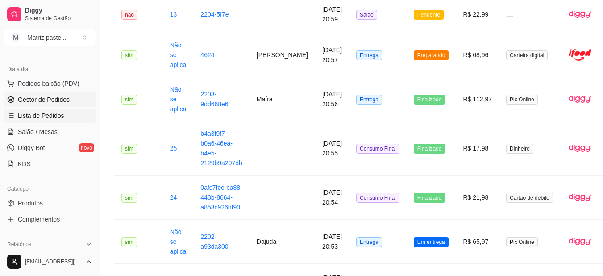
click at [37, 101] on span "Gestor de Pedidos" at bounding box center [44, 99] width 52 height 9
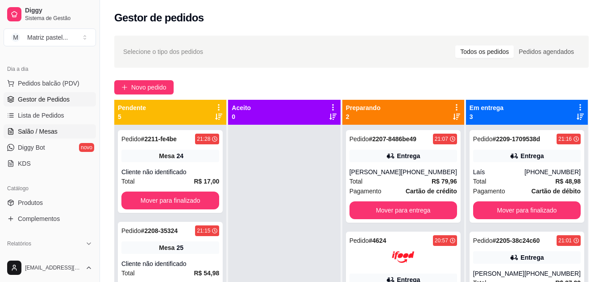
click at [35, 130] on span "Salão / Mesas" at bounding box center [38, 131] width 40 height 9
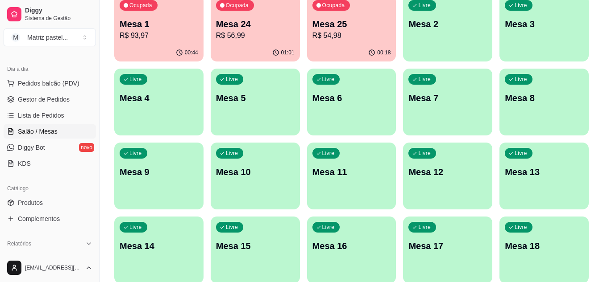
scroll to position [45, 0]
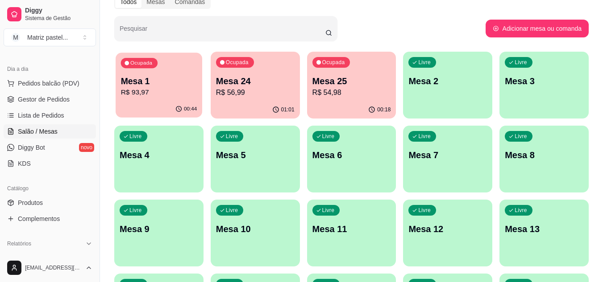
click at [152, 104] on div "00:44" at bounding box center [159, 109] width 87 height 17
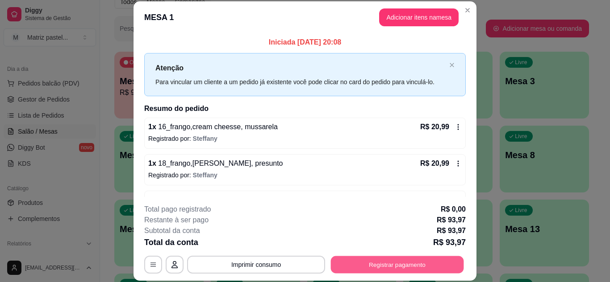
click at [439, 268] on button "Registrar pagamento" at bounding box center [397, 264] width 133 height 17
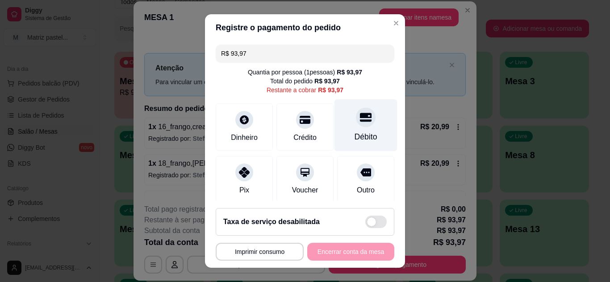
click at [354, 132] on div "Débito" at bounding box center [365, 125] width 63 height 52
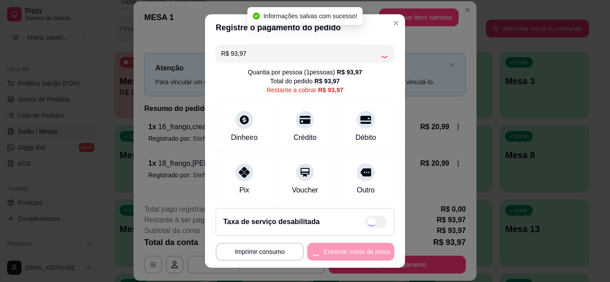
type input "R$ 0,00"
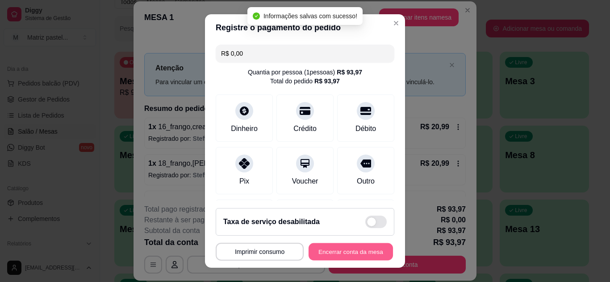
click at [332, 248] on button "Encerrar conta da mesa" at bounding box center [350, 252] width 84 height 17
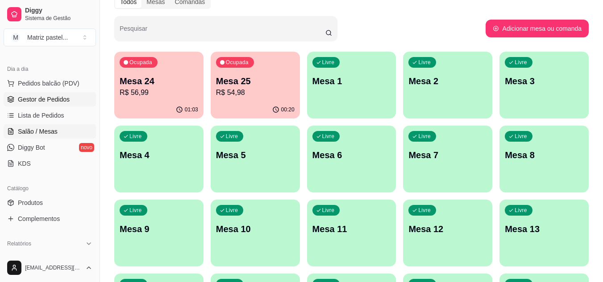
click at [71, 100] on link "Gestor de Pedidos" at bounding box center [50, 99] width 92 height 14
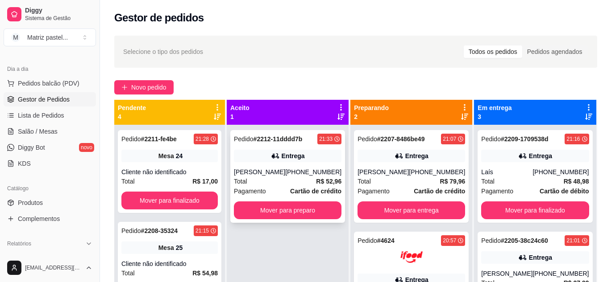
click at [303, 162] on div "Pedido # 2212-11dddd7b 21:33 Entrega Carlos (73) 99959-2394 Total R$ 52,96 Paga…" at bounding box center [287, 176] width 115 height 93
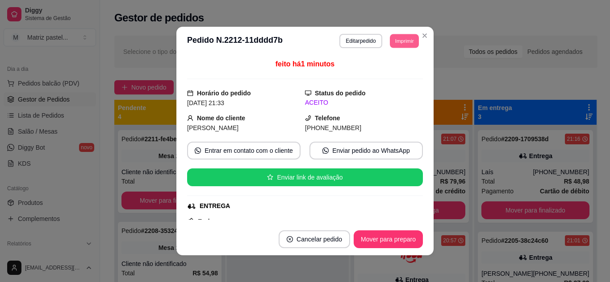
click at [400, 47] on button "Imprimir" at bounding box center [404, 41] width 29 height 14
click at [397, 72] on button "IMPRESSORA" at bounding box center [384, 72] width 62 height 14
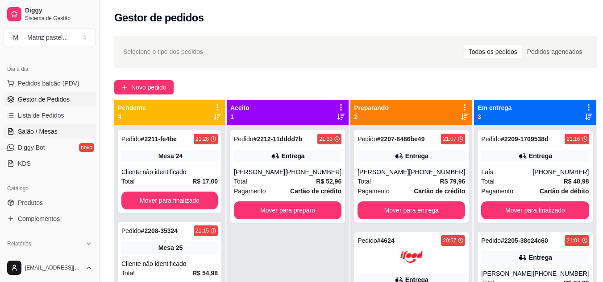
click at [41, 132] on span "Salão / Mesas" at bounding box center [38, 131] width 40 height 9
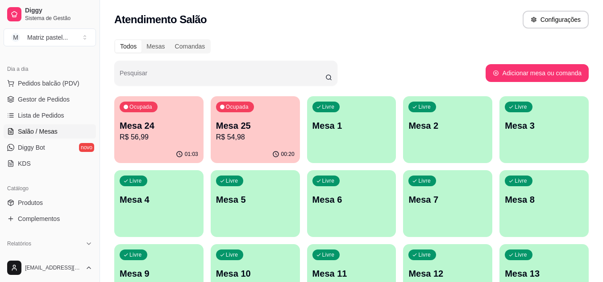
click at [252, 137] on p "R$ 54,98" at bounding box center [255, 137] width 79 height 11
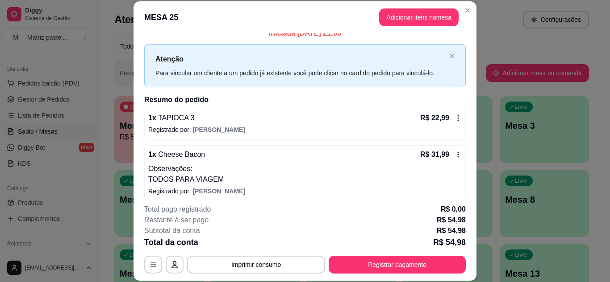
scroll to position [17, 0]
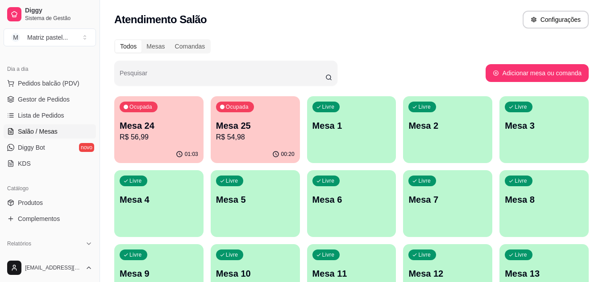
click at [162, 144] on div "Ocupada Mesa 24 R$ 56,99" at bounding box center [158, 121] width 89 height 50
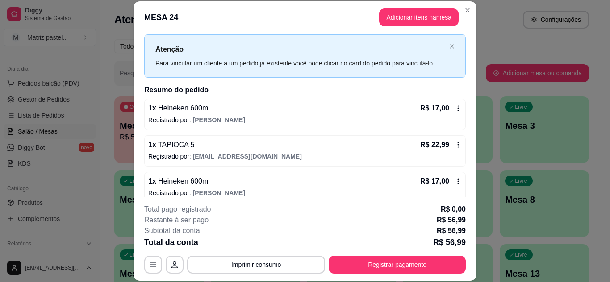
scroll to position [29, 0]
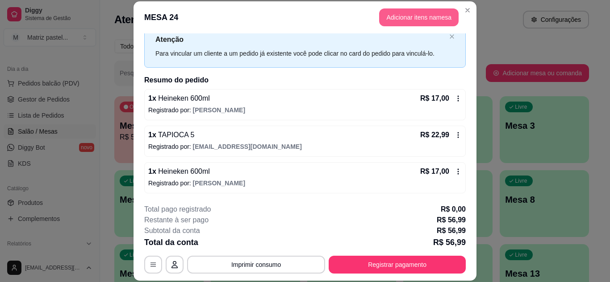
click at [409, 15] on button "Adicionar itens na mesa" at bounding box center [418, 17] width 79 height 18
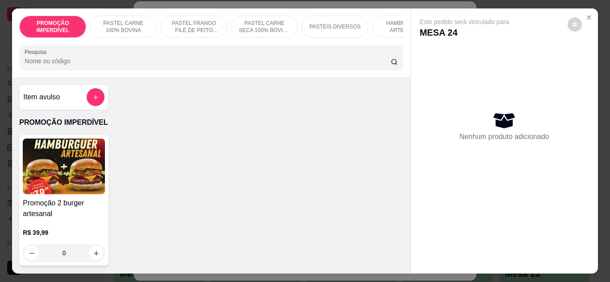
click at [250, 66] on input "Pesquisa" at bounding box center [208, 61] width 366 height 9
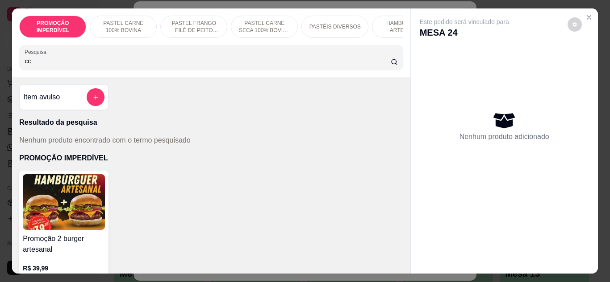
type input "c"
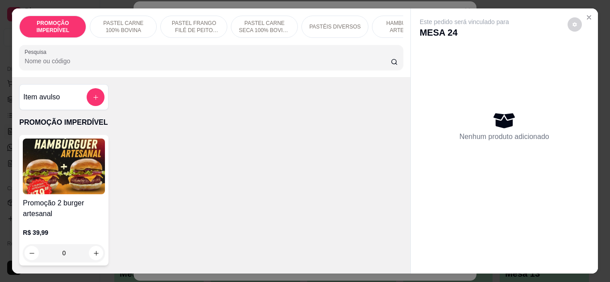
click at [93, 252] on div "0" at bounding box center [64, 254] width 82 height 18
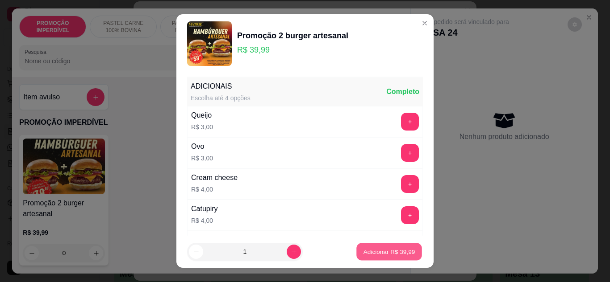
click at [363, 248] on p "Adicionar R$ 39,99" at bounding box center [389, 252] width 52 height 8
type input "1"
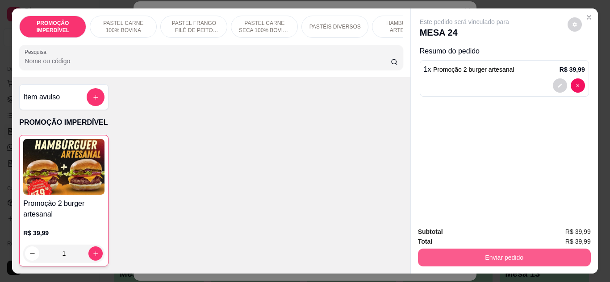
click at [442, 258] on button "Enviar pedido" at bounding box center [504, 258] width 173 height 18
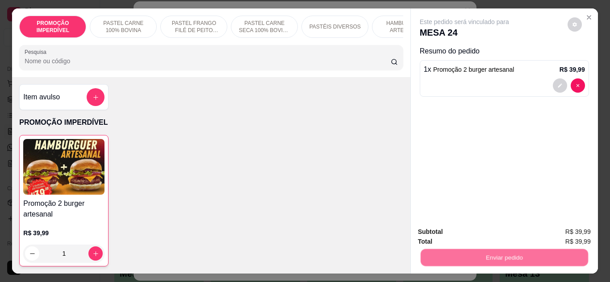
click at [446, 227] on button "Não registrar e enviar pedido" at bounding box center [474, 232] width 90 height 17
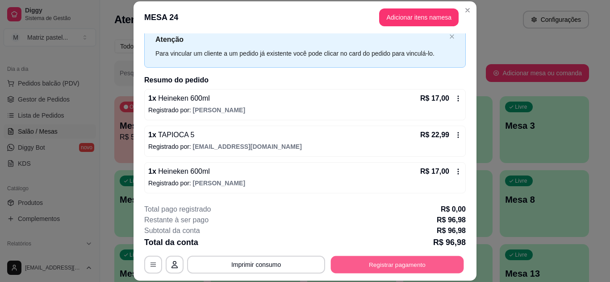
click at [378, 267] on button "Registrar pagamento" at bounding box center [397, 264] width 133 height 17
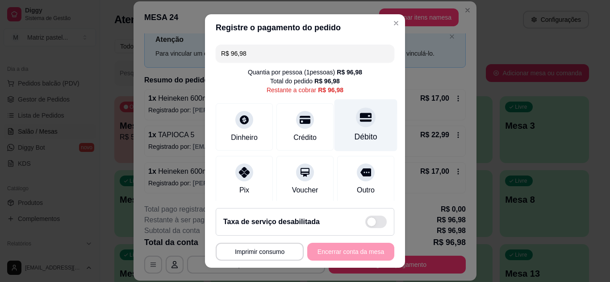
click at [354, 136] on div "Débito" at bounding box center [365, 137] width 23 height 12
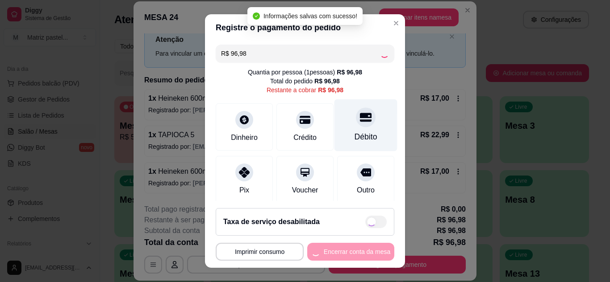
type input "R$ 0,00"
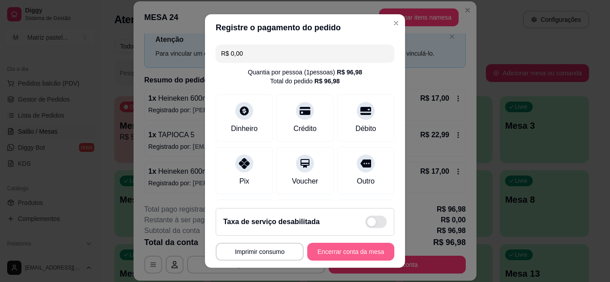
click at [349, 255] on button "Encerrar conta da mesa" at bounding box center [350, 252] width 87 height 18
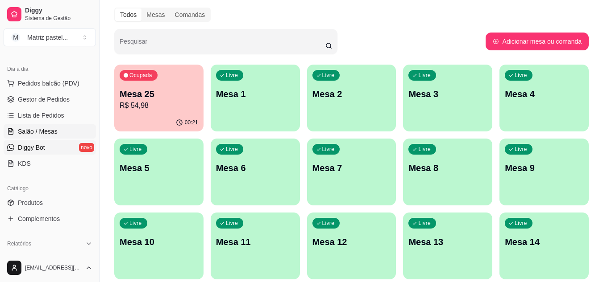
scroll to position [45, 0]
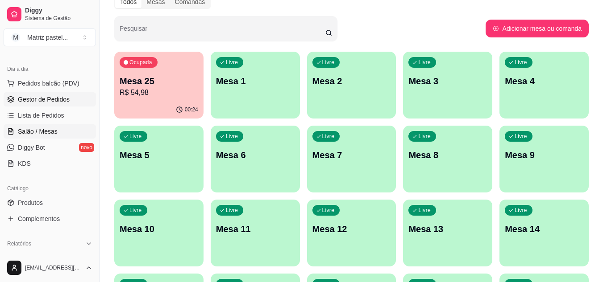
click at [44, 103] on span "Gestor de Pedidos" at bounding box center [44, 99] width 52 height 9
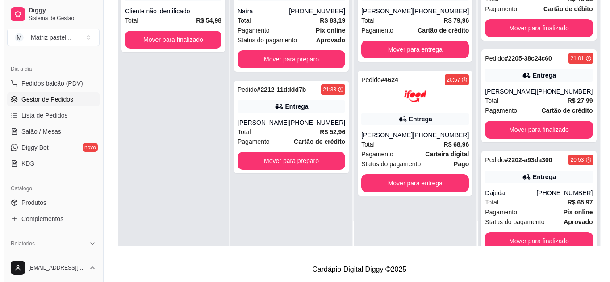
scroll to position [42, 0]
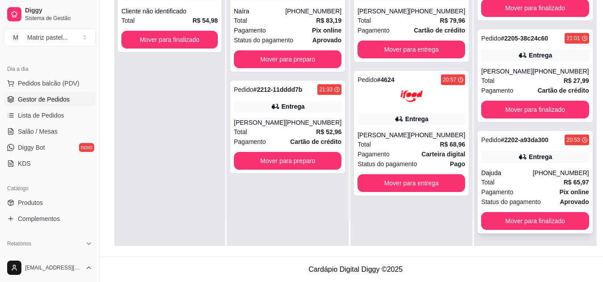
click at [502, 161] on div "Entrega" at bounding box center [535, 157] width 108 height 12
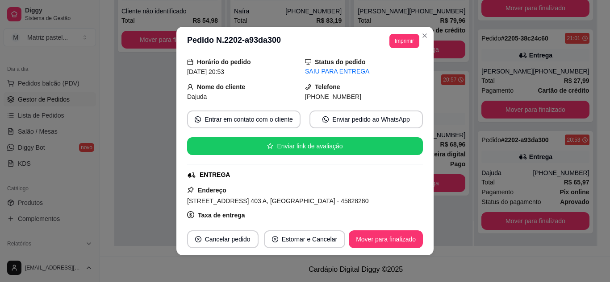
scroll to position [45, 0]
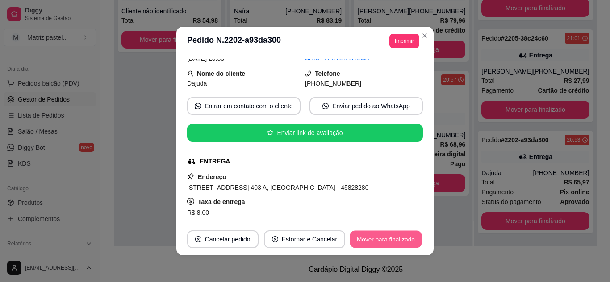
click at [390, 236] on button "Mover para finalizado" at bounding box center [386, 239] width 72 height 17
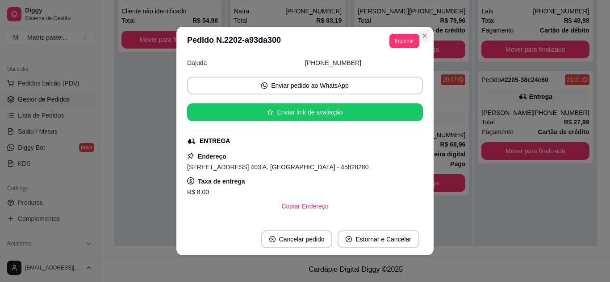
scroll to position [24, 0]
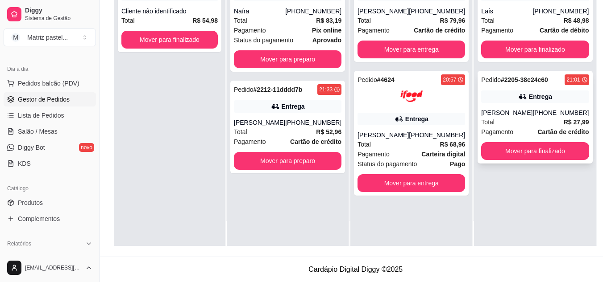
click at [490, 95] on div "Entrega" at bounding box center [535, 97] width 108 height 12
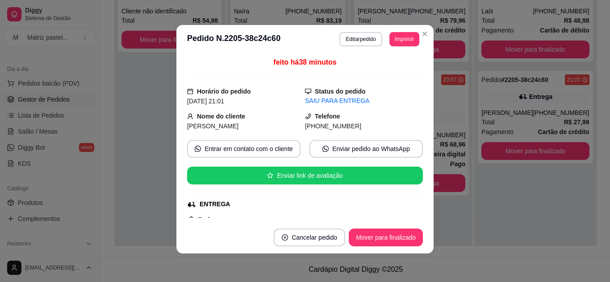
scroll to position [89, 0]
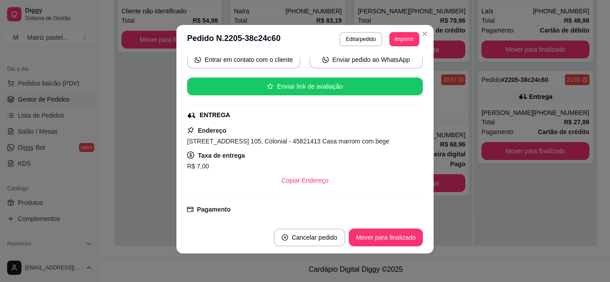
click at [369, 248] on footer "Cancelar pedido Mover para finalizado" at bounding box center [304, 238] width 257 height 32
click at [380, 232] on button "Mover para finalizado" at bounding box center [386, 237] width 72 height 17
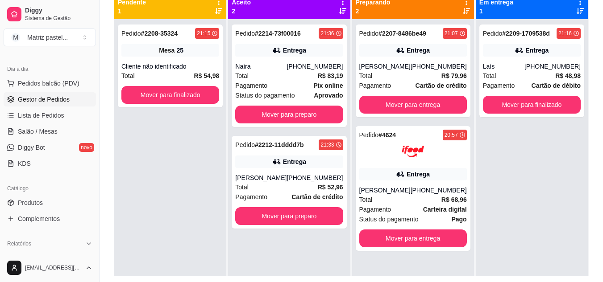
scroll to position [91, 0]
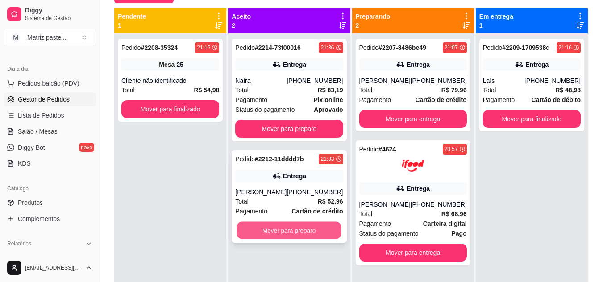
click at [311, 225] on button "Mover para preparo" at bounding box center [289, 230] width 104 height 17
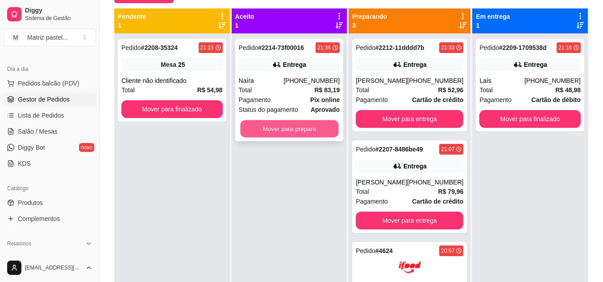
click at [296, 123] on button "Mover para preparo" at bounding box center [289, 128] width 98 height 17
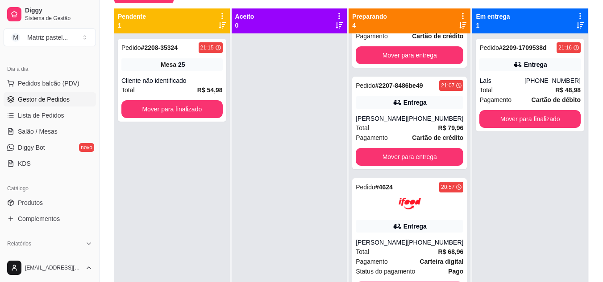
scroll to position [184, 0]
click at [394, 115] on div "[PERSON_NAME]" at bounding box center [381, 118] width 51 height 9
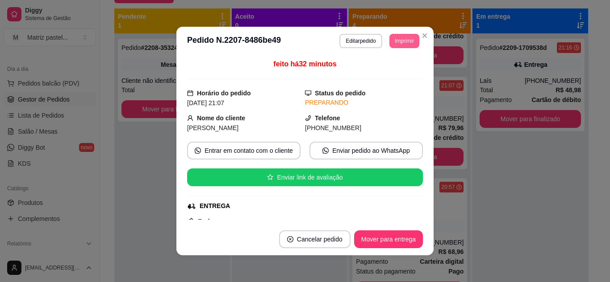
click at [412, 44] on button "Imprimir" at bounding box center [404, 41] width 30 height 14
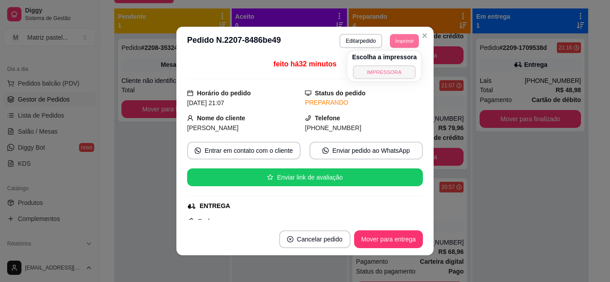
click at [382, 66] on button "IMPRESSORA" at bounding box center [384, 72] width 62 height 14
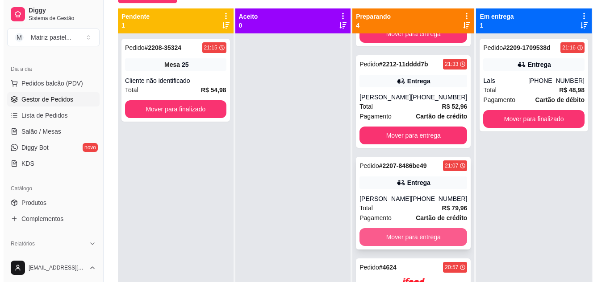
scroll to position [50, 0]
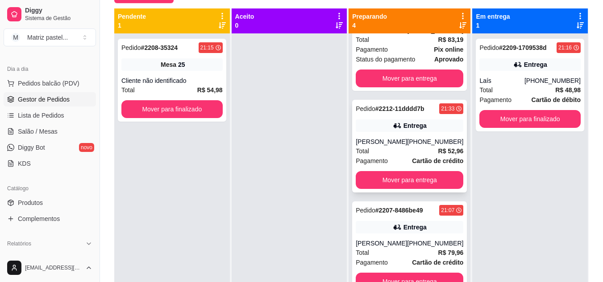
click at [378, 124] on div "Entrega" at bounding box center [410, 126] width 108 height 12
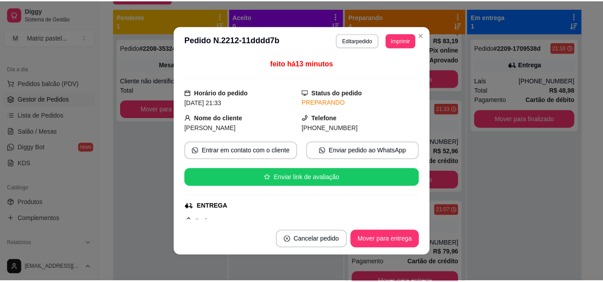
scroll to position [89, 0]
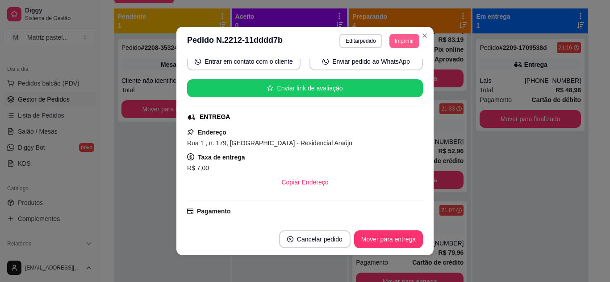
click at [406, 42] on button "Imprimir" at bounding box center [404, 41] width 30 height 14
click at [397, 68] on button "IMPRESSORA" at bounding box center [384, 72] width 62 height 14
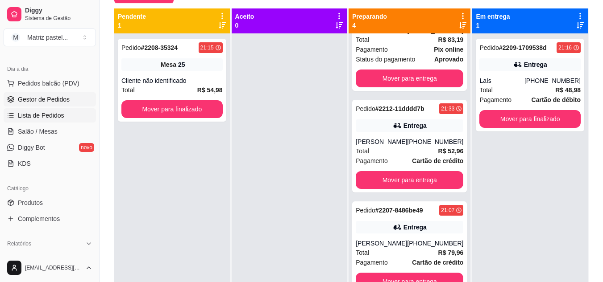
click at [58, 112] on span "Lista de Pedidos" at bounding box center [41, 115] width 46 height 9
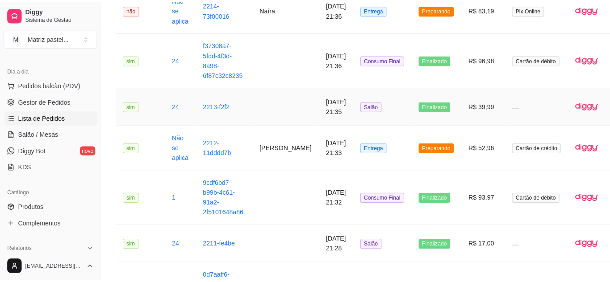
scroll to position [134, 0]
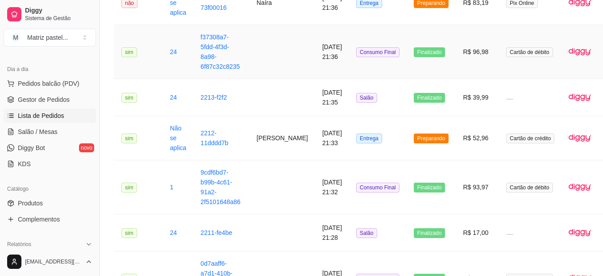
click at [416, 61] on td "Finalizado" at bounding box center [432, 52] width 50 height 54
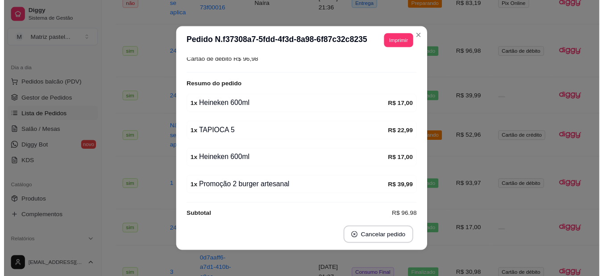
scroll to position [125, 0]
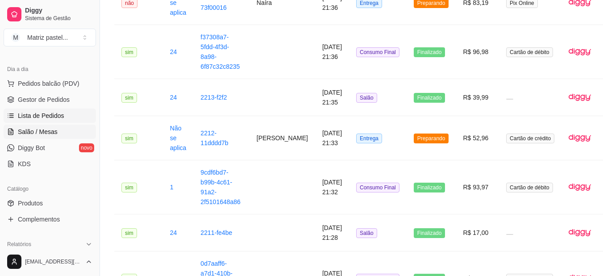
click at [64, 130] on link "Salão / Mesas" at bounding box center [50, 132] width 92 height 14
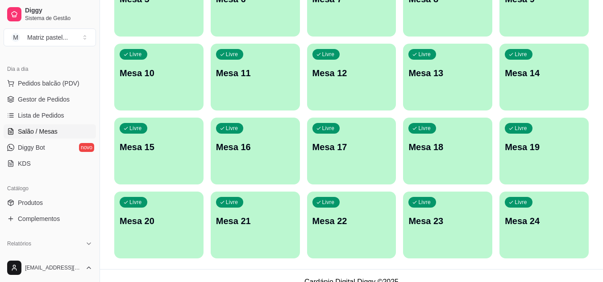
scroll to position [213, 0]
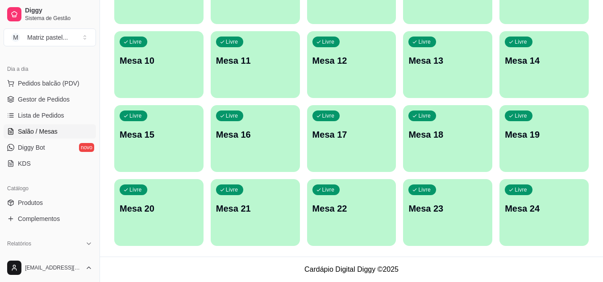
click at [49, 107] on ul "Pedidos balcão (PDV) Gestor de Pedidos Lista de Pedidos Salão / Mesas Diggy Bot…" at bounding box center [50, 123] width 92 height 95
click at [55, 100] on span "Gestor de Pedidos" at bounding box center [44, 99] width 52 height 9
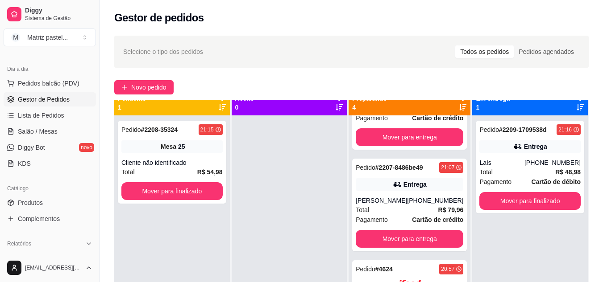
scroll to position [25, 0]
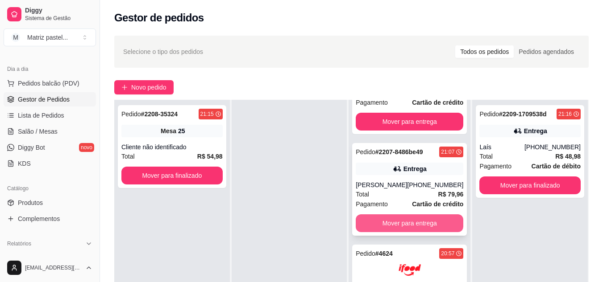
click at [390, 224] on button "Mover para entrega" at bounding box center [410, 224] width 108 height 18
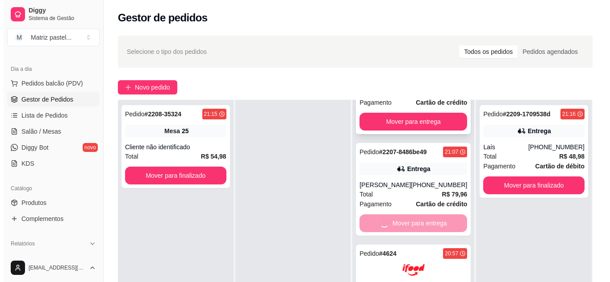
scroll to position [74, 0]
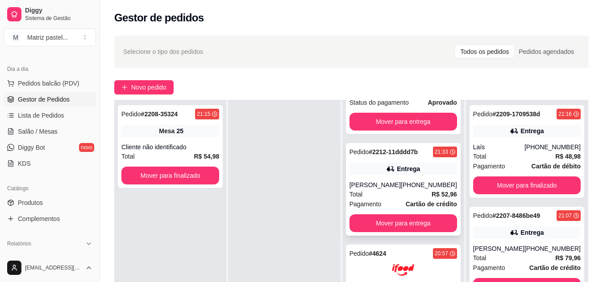
click at [397, 199] on div "Pagamento Cartão de crédito" at bounding box center [403, 204] width 108 height 10
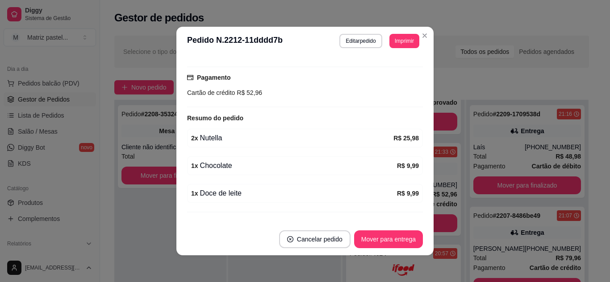
scroll to position [251, 0]
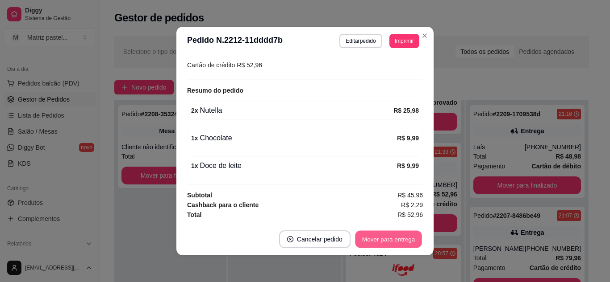
click at [382, 234] on button "Mover para entrega" at bounding box center [388, 239] width 67 height 17
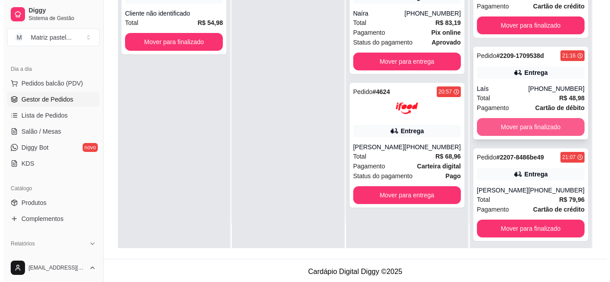
scroll to position [41, 0]
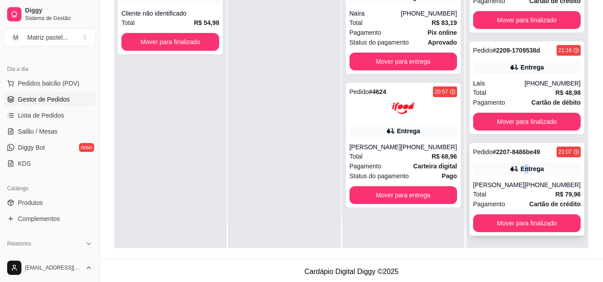
drag, startPoint x: 520, startPoint y: 152, endPoint x: 517, endPoint y: 156, distance: 5.2
click at [517, 156] on div "Pedido # 2207-8486be49 21:07 Entrega Chermerson Matheus (73) 99927-2620 Total R…" at bounding box center [526, 189] width 115 height 93
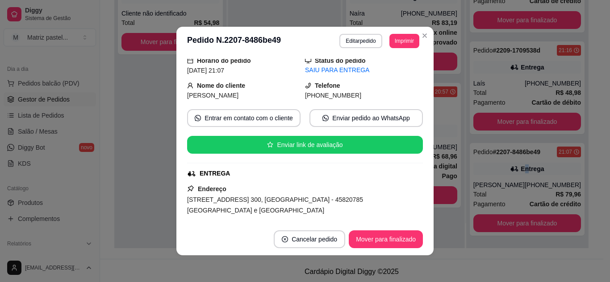
scroll to position [45, 0]
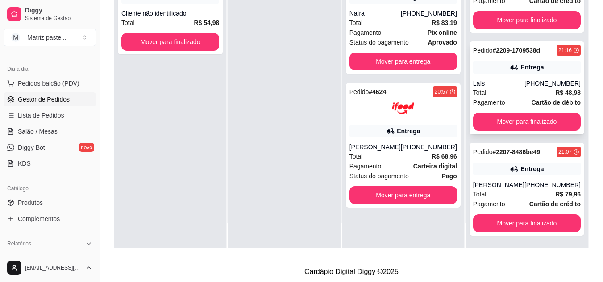
click at [531, 99] on strong "Cartão de débito" at bounding box center [555, 102] width 49 height 7
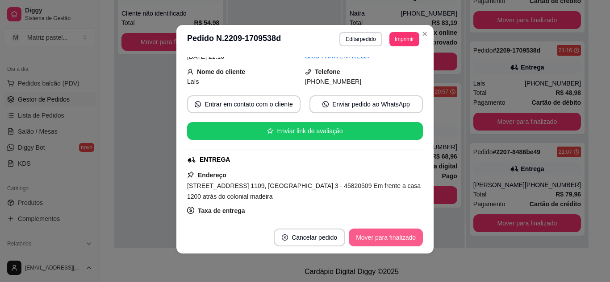
click at [371, 234] on button "Mover para finalizado" at bounding box center [386, 238] width 74 height 18
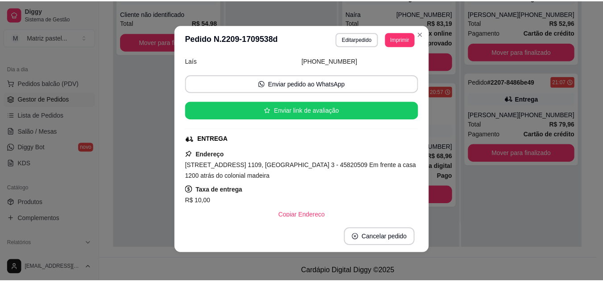
scroll to position [24, 0]
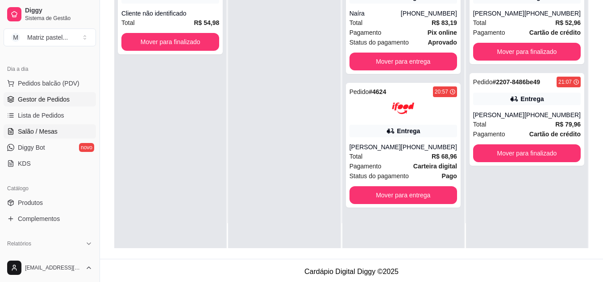
click at [46, 136] on span "Salão / Mesas" at bounding box center [38, 131] width 40 height 9
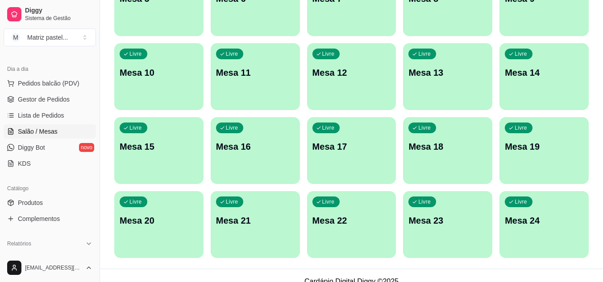
scroll to position [213, 0]
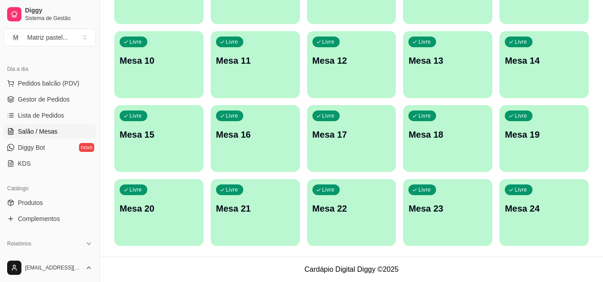
click at [510, 229] on div at bounding box center [540, 213] width 96 height 56
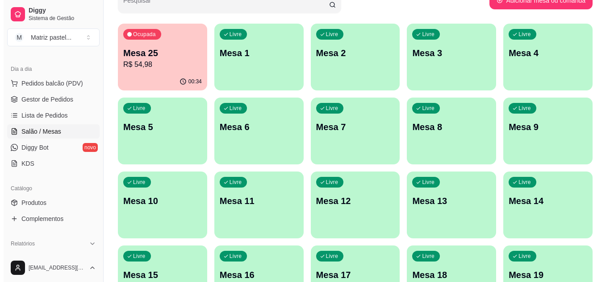
scroll to position [124, 0]
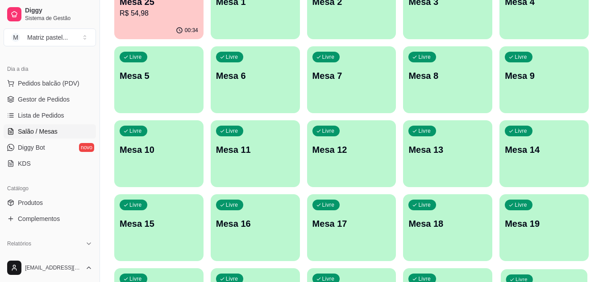
click at [510, 276] on div "Livre" at bounding box center [519, 280] width 27 height 10
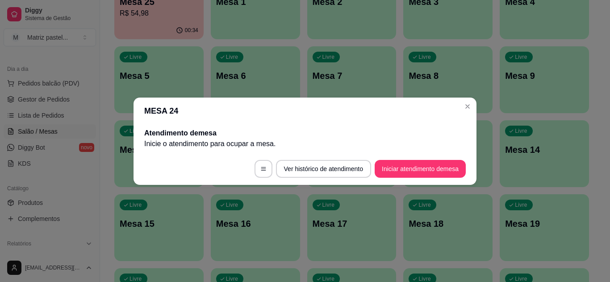
click at [411, 163] on footer "Ver histórico de atendimento Iniciar atendimento de mesa" at bounding box center [304, 169] width 343 height 32
click at [414, 170] on button "Iniciar atendimento de mesa" at bounding box center [419, 169] width 91 height 18
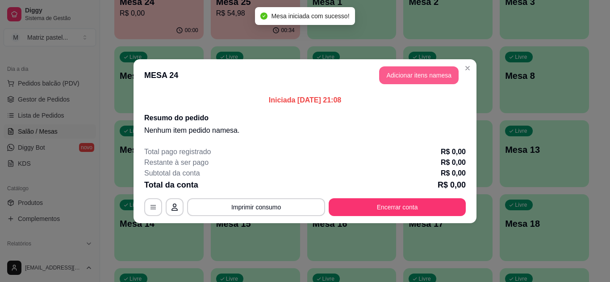
click at [394, 78] on button "Adicionar itens na mesa" at bounding box center [418, 75] width 79 height 18
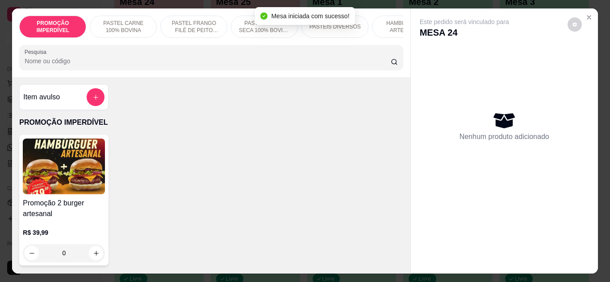
drag, startPoint x: 255, startPoint y: 77, endPoint x: 255, endPoint y: 61, distance: 15.6
click at [254, 76] on div "PROMOÇÃO IMPERDÍVEL PASTEL CARNE 100% BOVINA PASTEL FRANGO FILÉ DE PEITO DESFIA…" at bounding box center [211, 42] width 398 height 69
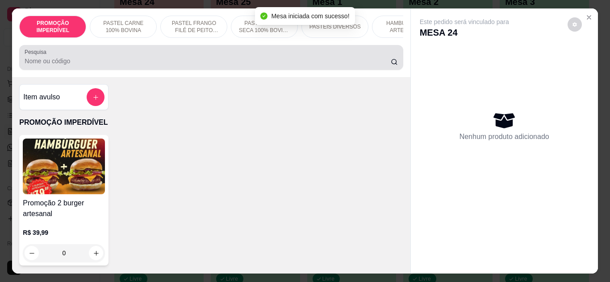
click at [255, 61] on input "Pesquisa" at bounding box center [208, 61] width 366 height 9
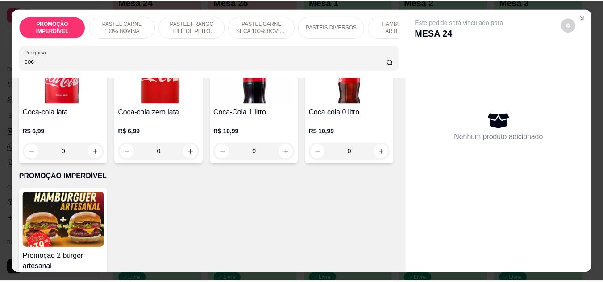
scroll to position [89, 0]
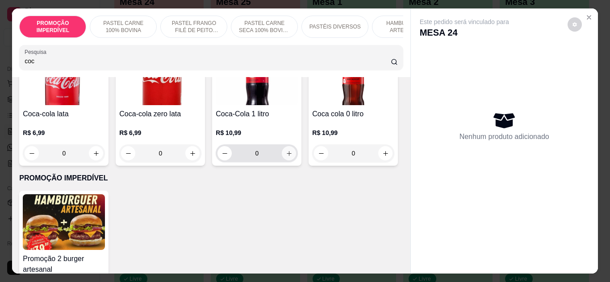
type input "coc"
click at [287, 161] on button "increase-product-quantity" at bounding box center [289, 153] width 14 height 14
type input "1"
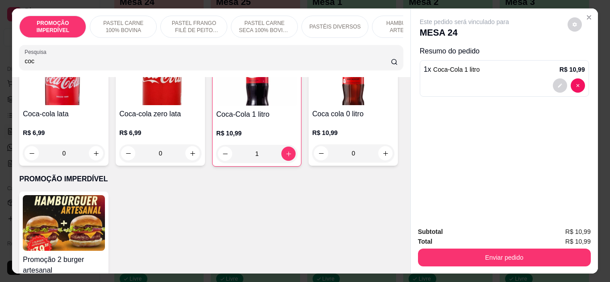
click at [411, 256] on div "Subtotal R$ 10,99 Total R$ 10,99 Enviar pedido" at bounding box center [504, 247] width 187 height 54
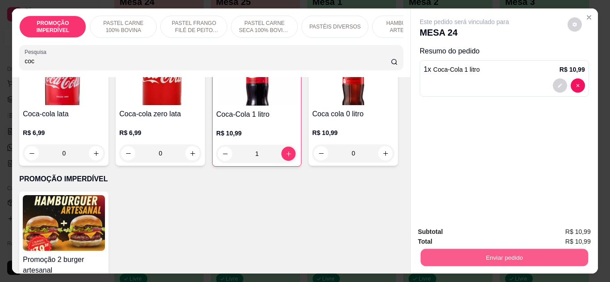
click at [426, 257] on button "Enviar pedido" at bounding box center [503, 257] width 167 height 17
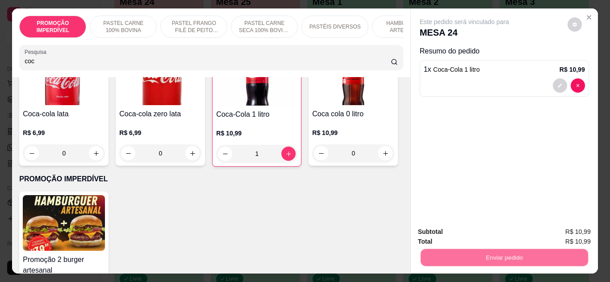
click at [458, 234] on button "Não registrar e enviar pedido" at bounding box center [474, 232] width 90 height 17
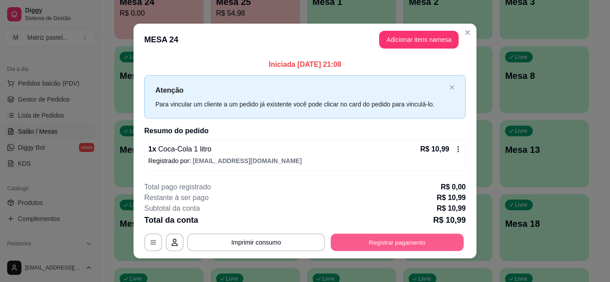
click at [379, 244] on button "Registrar pagamento" at bounding box center [397, 242] width 133 height 17
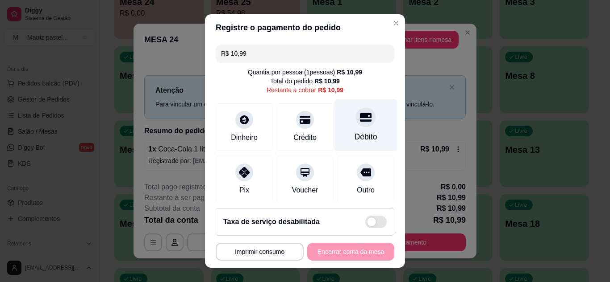
click at [334, 127] on div "Débito" at bounding box center [365, 125] width 63 height 52
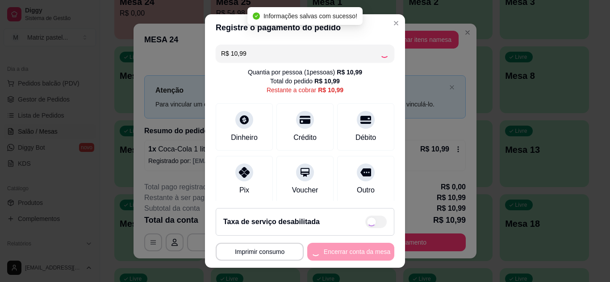
type input "R$ 0,00"
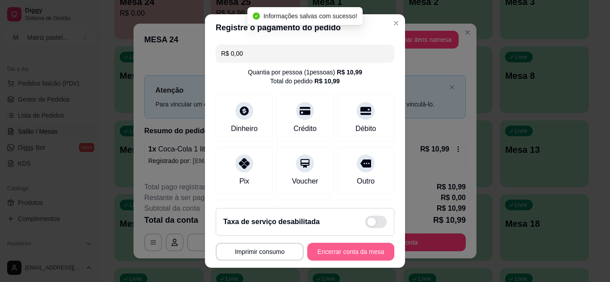
click at [332, 247] on button "Encerrar conta da mesa" at bounding box center [350, 252] width 87 height 18
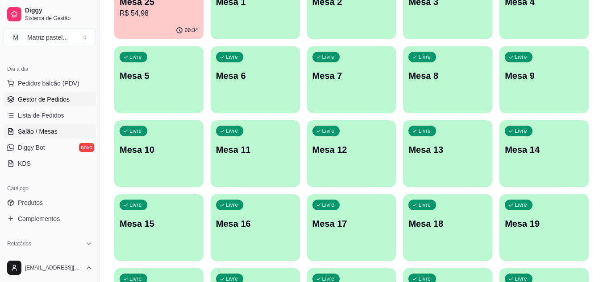
click at [47, 102] on span "Gestor de Pedidos" at bounding box center [44, 99] width 52 height 9
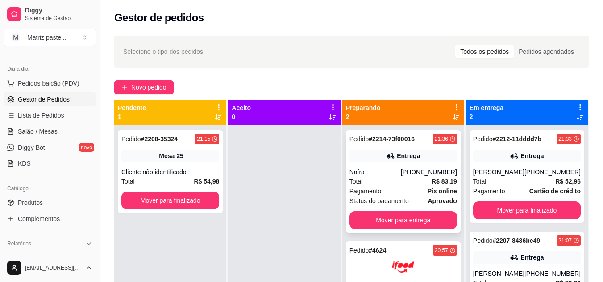
click at [409, 149] on div "Pedido # 2214-73f00016 21:36 Entrega Naíra (73) 98116-7683 Total R$ 83,19 Pagam…" at bounding box center [403, 181] width 115 height 103
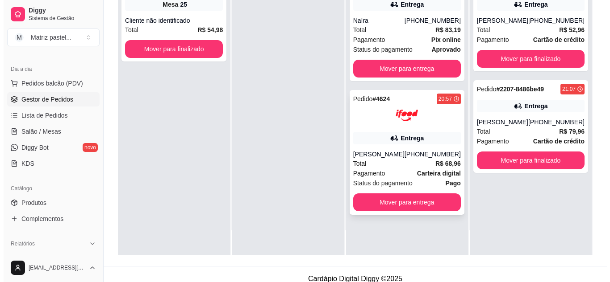
scroll to position [134, 0]
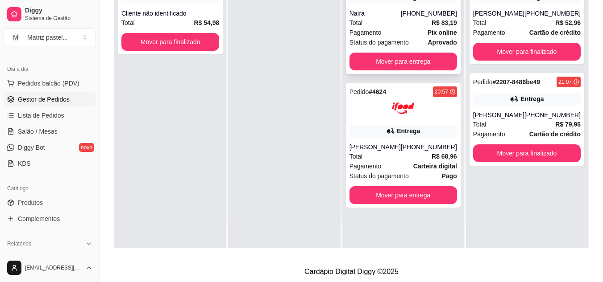
click at [375, 29] on span "Pagamento" at bounding box center [365, 33] width 32 height 10
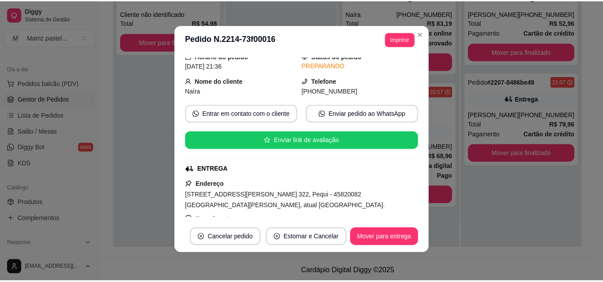
scroll to position [89, 0]
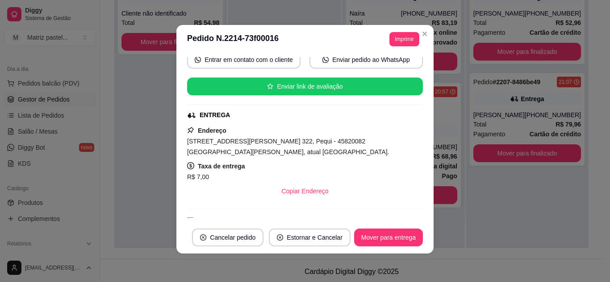
click at [388, 46] on header "**********" at bounding box center [304, 39] width 257 height 29
click at [400, 42] on button "Imprimir" at bounding box center [404, 39] width 30 height 14
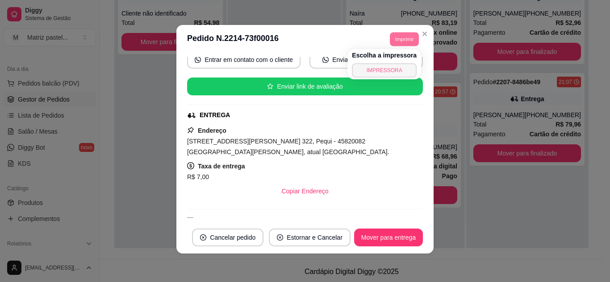
click at [389, 71] on button "IMPRESSORA" at bounding box center [384, 70] width 65 height 14
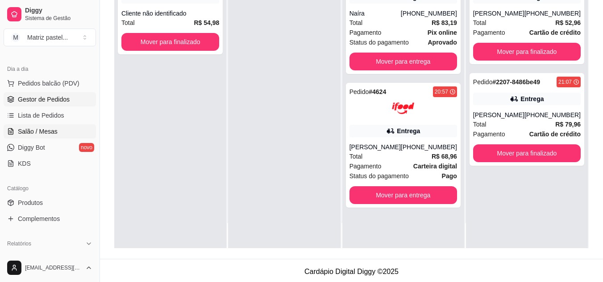
click at [42, 129] on span "Salão / Mesas" at bounding box center [38, 131] width 40 height 9
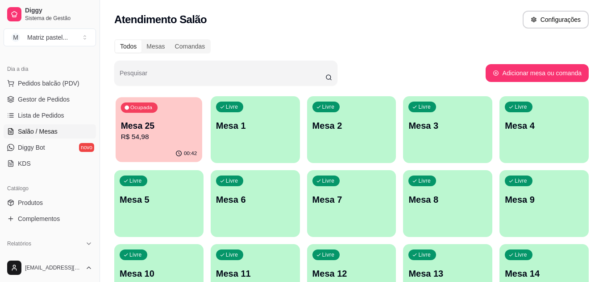
click at [165, 147] on div "00:42" at bounding box center [159, 153] width 87 height 17
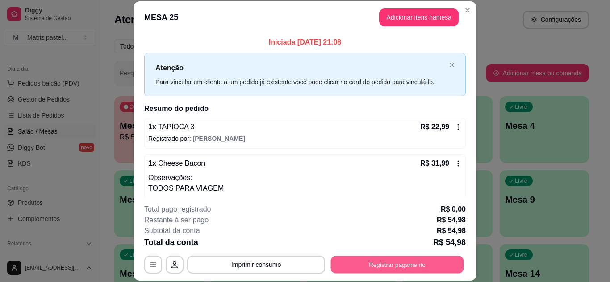
click at [357, 261] on button "Registrar pagamento" at bounding box center [397, 264] width 133 height 17
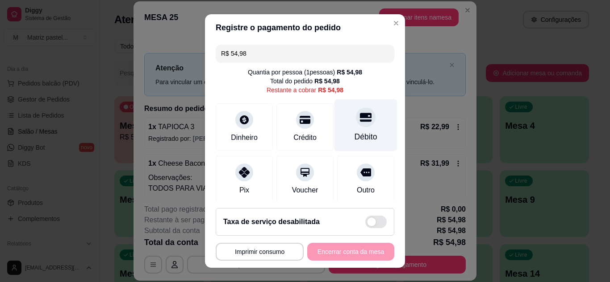
click at [347, 131] on div "Débito" at bounding box center [365, 125] width 63 height 52
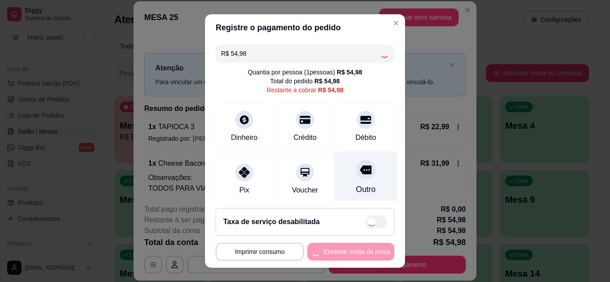
type input "R$ 0,00"
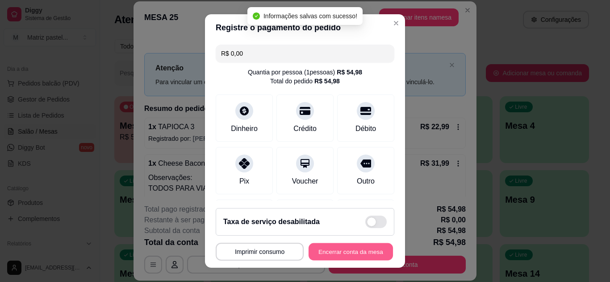
click at [357, 248] on button "Encerrar conta da mesa" at bounding box center [350, 252] width 84 height 17
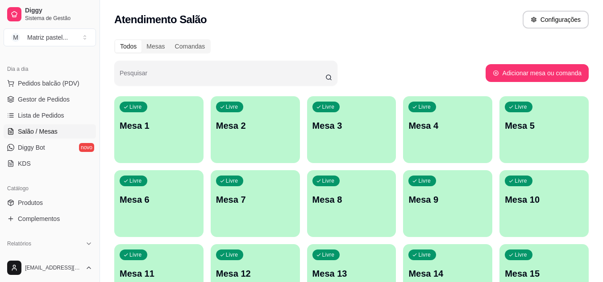
click at [59, 92] on ul "Pedidos balcão (PDV) Gestor de Pedidos Lista de Pedidos Salão / Mesas Diggy Bot…" at bounding box center [50, 123] width 92 height 95
click at [60, 99] on span "Gestor de Pedidos" at bounding box center [44, 99] width 52 height 9
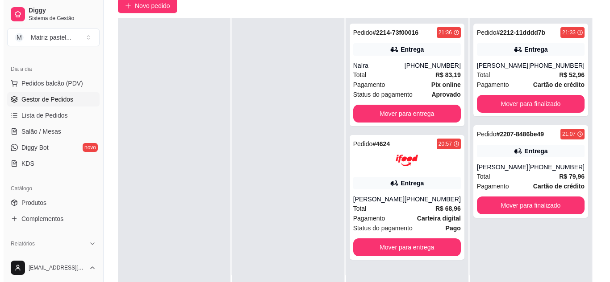
scroll to position [89, 0]
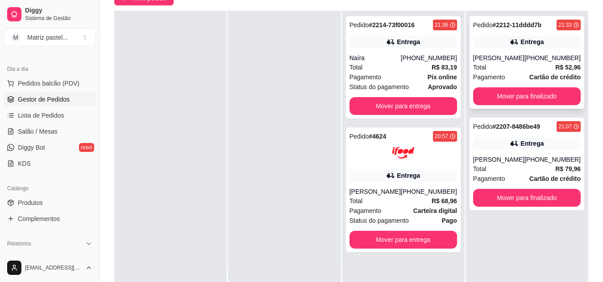
click at [511, 59] on div "Carlos" at bounding box center [498, 58] width 51 height 9
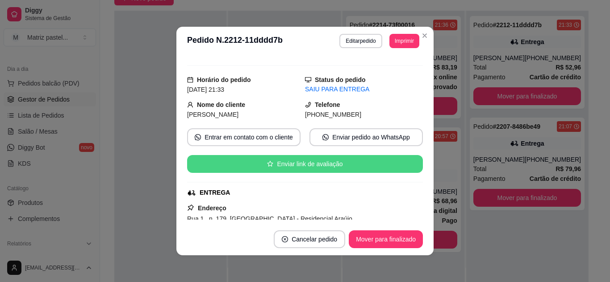
scroll to position [0, 0]
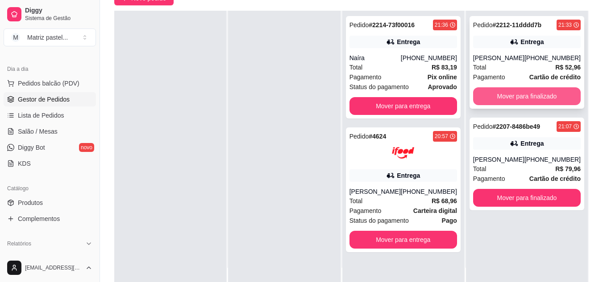
click at [521, 95] on button "Mover para finalizado" at bounding box center [527, 96] width 108 height 18
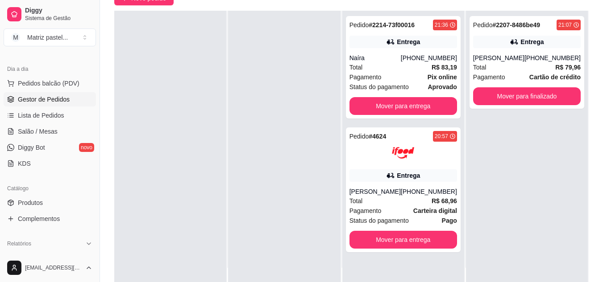
click at [521, 95] on div "Pedido # 2207-8486be49 21:07 Entrega Chermerson Matheus (73) 99927-2620 Total R…" at bounding box center [526, 62] width 115 height 93
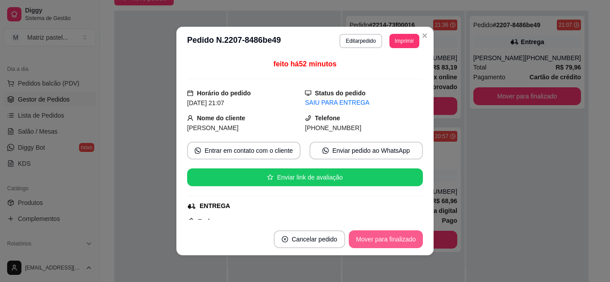
click at [405, 242] on button "Mover para finalizado" at bounding box center [386, 240] width 74 height 18
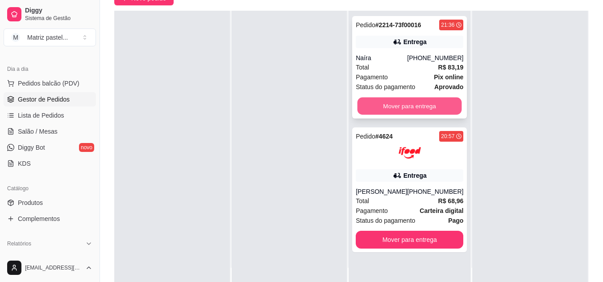
click at [398, 107] on button "Mover para entrega" at bounding box center [409, 106] width 104 height 17
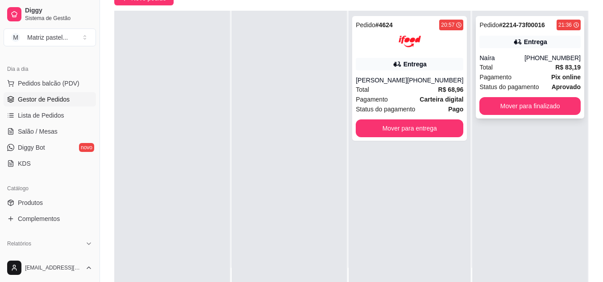
click at [508, 76] on div "Pagamento Pix online" at bounding box center [529, 77] width 101 height 10
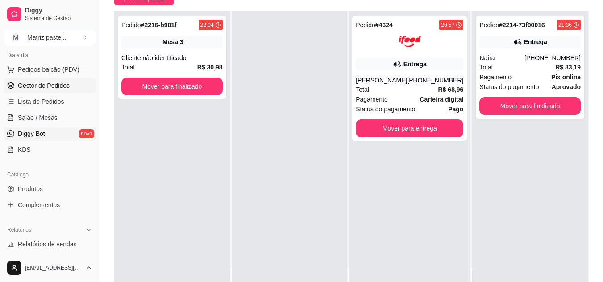
scroll to position [89, 0]
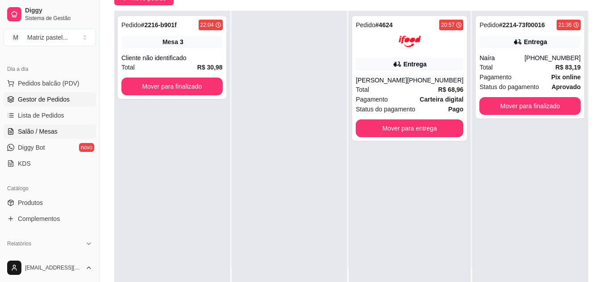
click at [25, 136] on span "Salão / Mesas" at bounding box center [38, 131] width 40 height 9
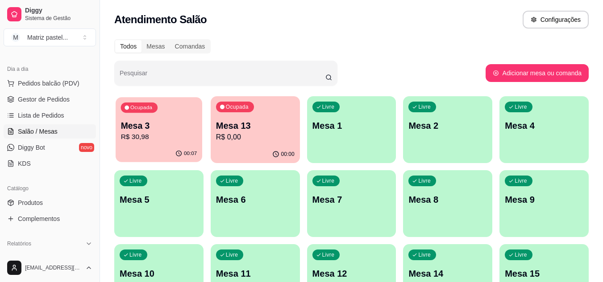
click at [171, 126] on p "Mesa 3" at bounding box center [159, 126] width 76 height 12
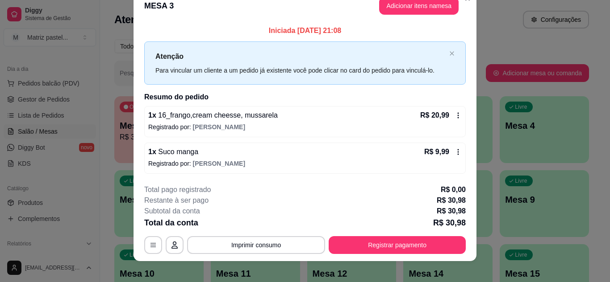
scroll to position [23, 0]
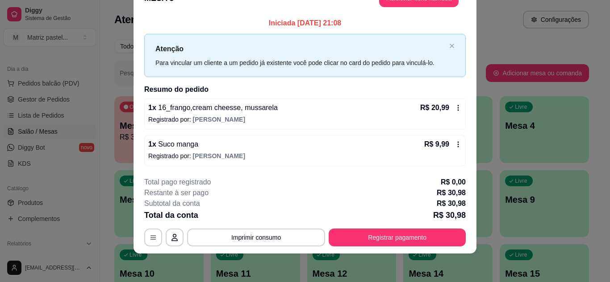
click at [455, 107] on icon at bounding box center [457, 107] width 7 height 7
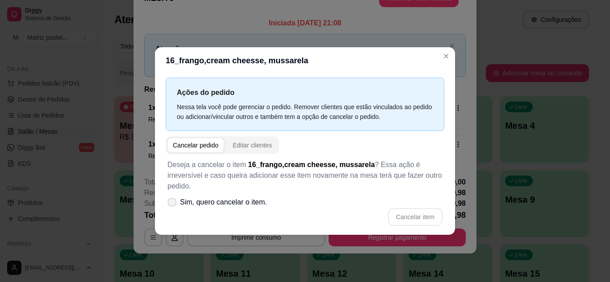
click at [258, 197] on span "Sim, quero cancelar o item." at bounding box center [223, 202] width 87 height 11
click at [173, 204] on input "Sim, quero cancelar o item." at bounding box center [170, 207] width 6 height 6
checkbox input "true"
click at [407, 211] on button "Cancelar item" at bounding box center [415, 217] width 54 height 18
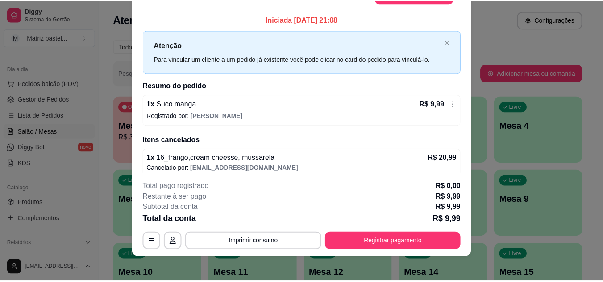
scroll to position [0, 0]
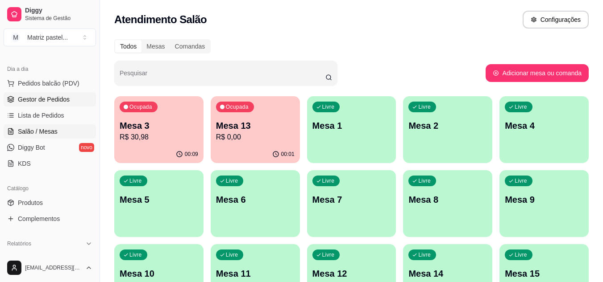
click at [58, 103] on span "Gestor de Pedidos" at bounding box center [44, 99] width 52 height 9
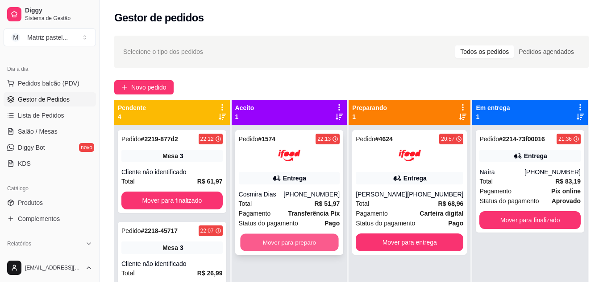
click at [292, 241] on button "Mover para preparo" at bounding box center [289, 242] width 98 height 17
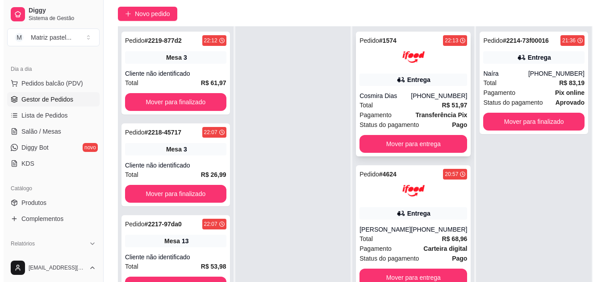
scroll to position [89, 0]
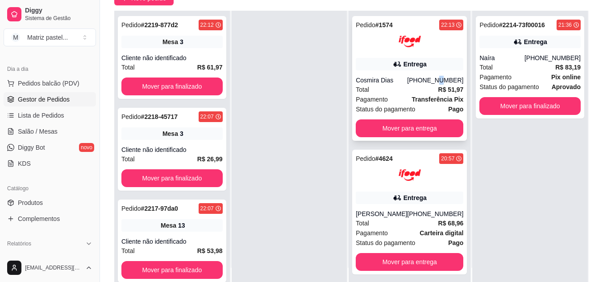
click at [436, 84] on div "(08) 00705-2030" at bounding box center [435, 80] width 56 height 9
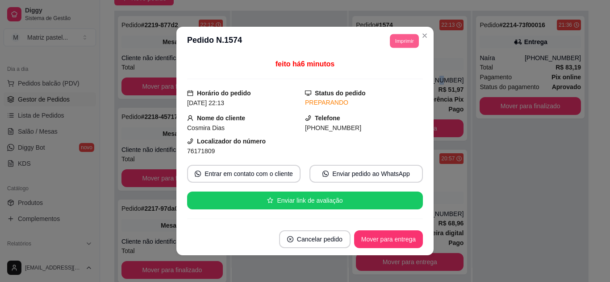
click at [408, 42] on button "Imprimir" at bounding box center [404, 41] width 29 height 14
click at [402, 77] on button "IMPRESSORA" at bounding box center [384, 72] width 62 height 14
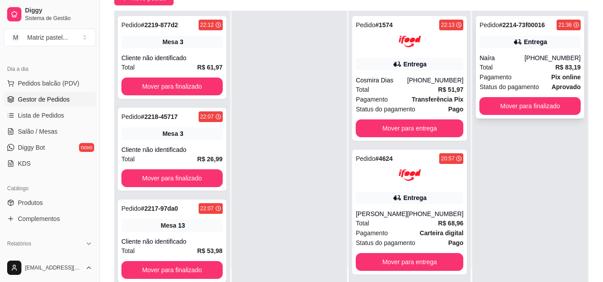
click at [498, 75] on span "Pagamento" at bounding box center [495, 77] width 32 height 10
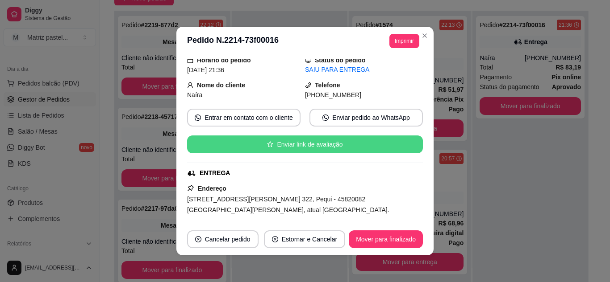
scroll to position [45, 0]
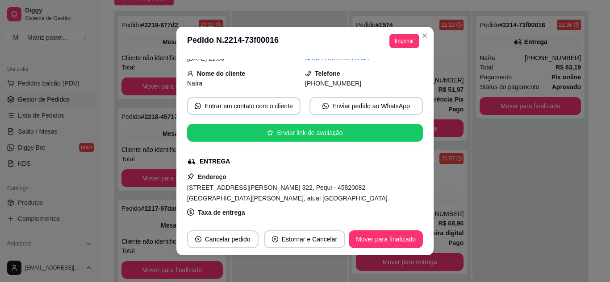
click at [387, 250] on footer "Cancelar pedido Estornar e Cancelar Mover para finalizado" at bounding box center [304, 240] width 257 height 32
click at [399, 245] on button "Mover para finalizado" at bounding box center [386, 239] width 72 height 17
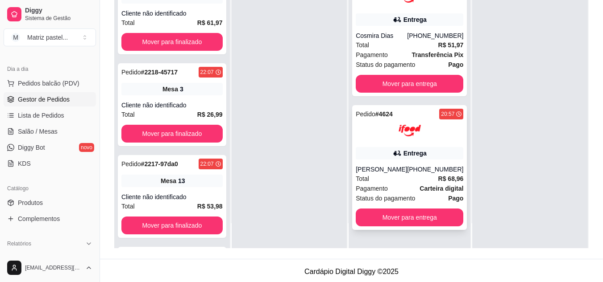
scroll to position [0, 0]
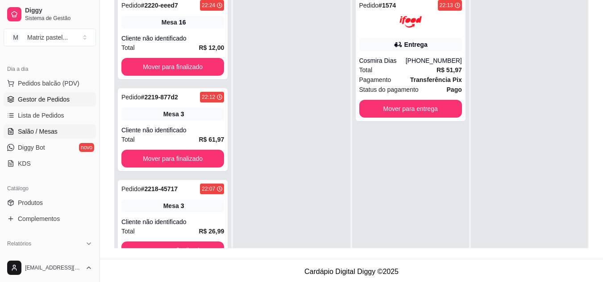
click at [55, 130] on span "Salão / Mesas" at bounding box center [38, 131] width 40 height 9
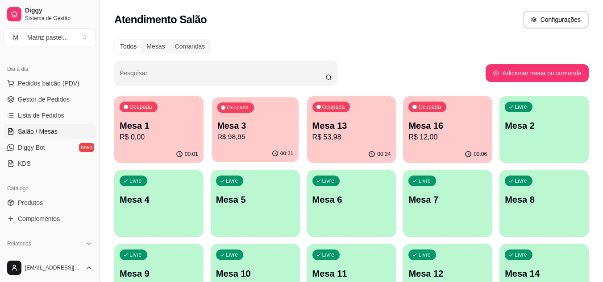
click at [259, 152] on div "00:31" at bounding box center [255, 153] width 87 height 17
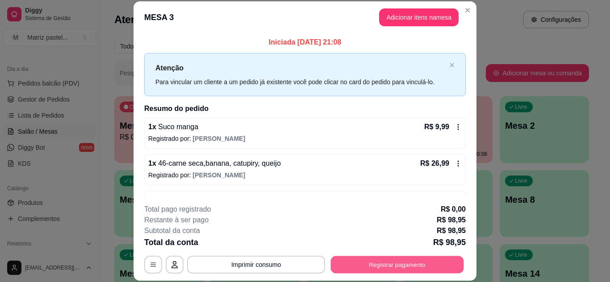
click at [387, 264] on button "Registrar pagamento" at bounding box center [397, 264] width 133 height 17
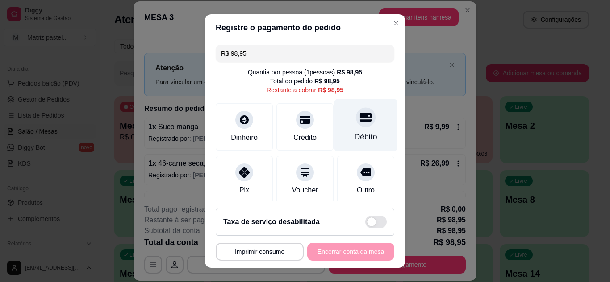
click at [360, 116] on icon at bounding box center [366, 117] width 12 height 9
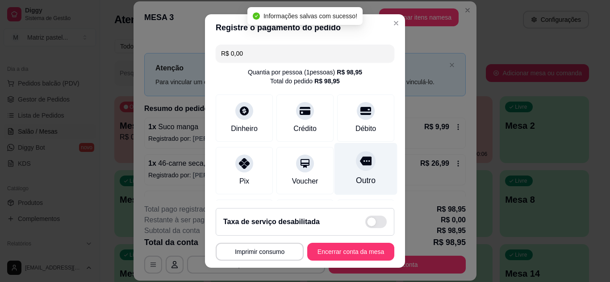
type input "R$ 0,00"
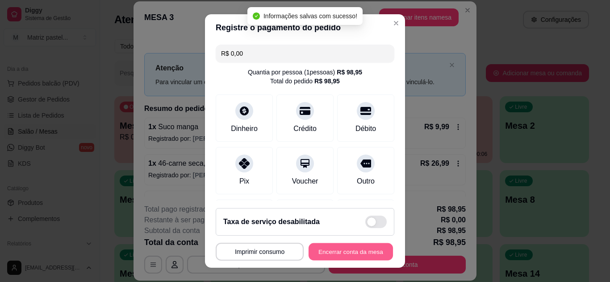
click at [352, 253] on button "Encerrar conta da mesa" at bounding box center [350, 252] width 84 height 17
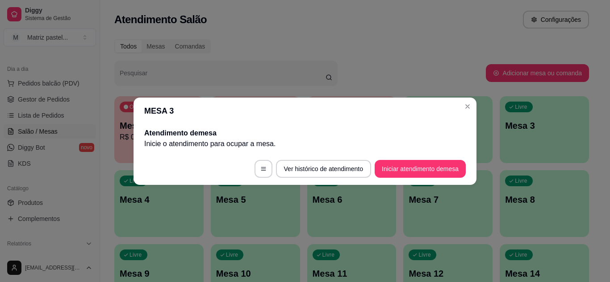
click at [474, 110] on header "MESA 3" at bounding box center [304, 111] width 343 height 27
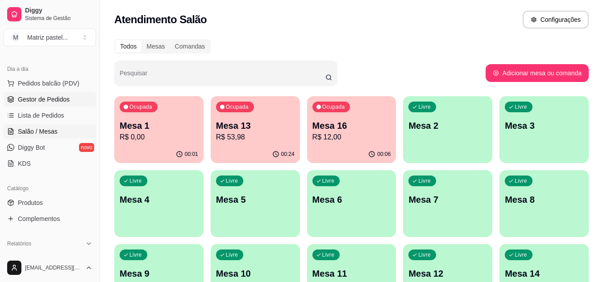
click at [37, 97] on span "Gestor de Pedidos" at bounding box center [44, 99] width 52 height 9
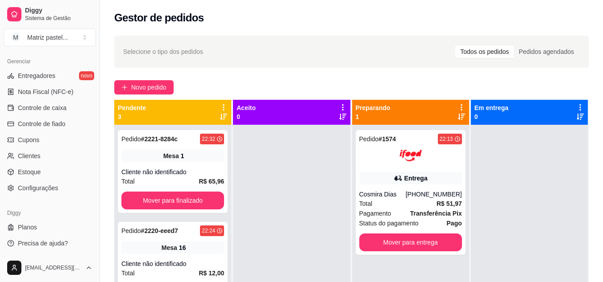
scroll to position [360, 0]
click at [49, 172] on link "Estoque" at bounding box center [50, 172] width 92 height 14
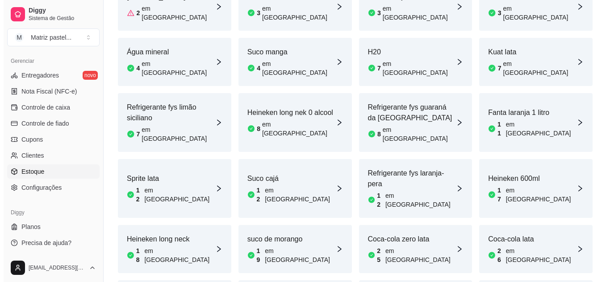
scroll to position [487, 0]
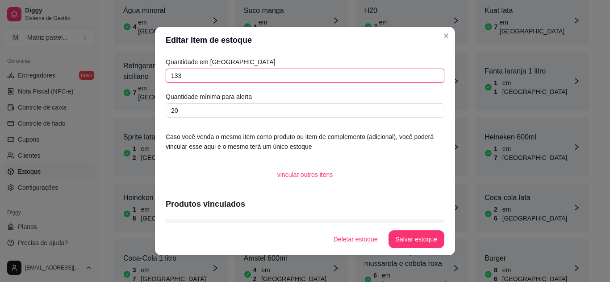
click at [241, 77] on input "133" at bounding box center [305, 76] width 278 height 14
type input "116"
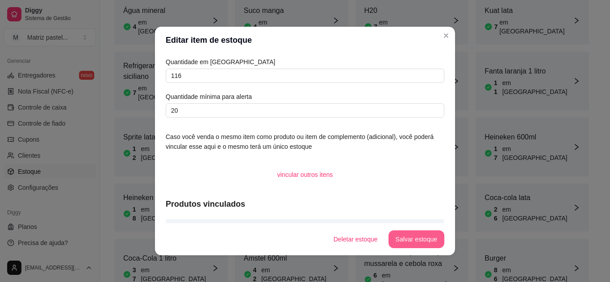
click at [427, 243] on button "Salvar estoque" at bounding box center [416, 240] width 56 height 18
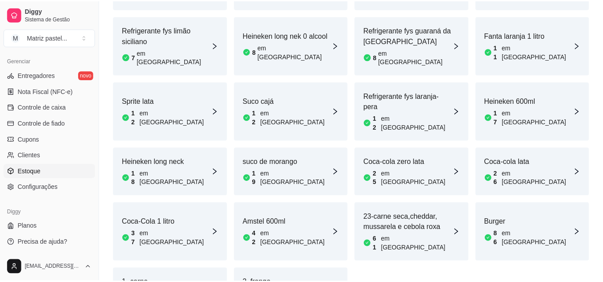
scroll to position [477, 0]
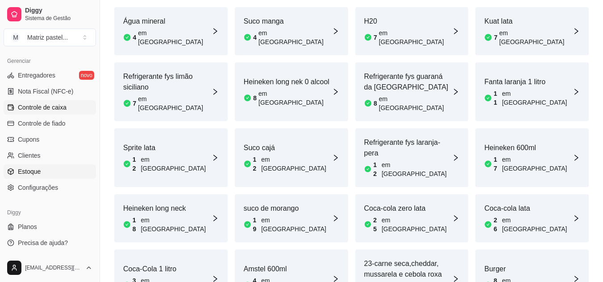
click at [37, 105] on span "Controle de caixa" at bounding box center [42, 107] width 49 height 9
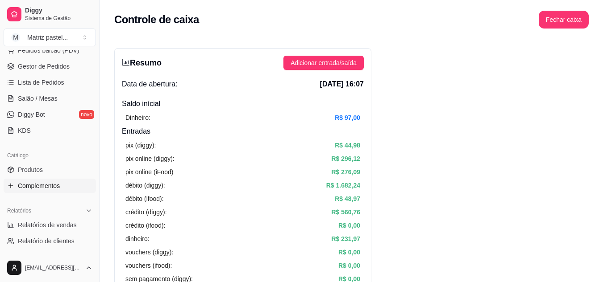
scroll to position [92, 0]
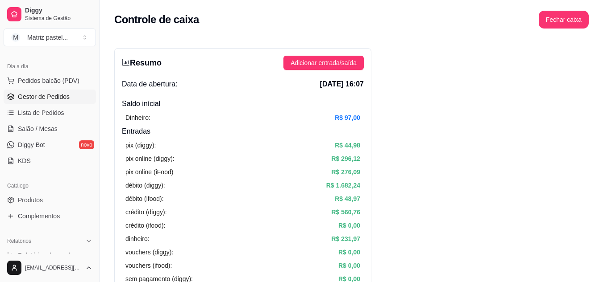
click at [54, 97] on span "Gestor de Pedidos" at bounding box center [44, 96] width 52 height 9
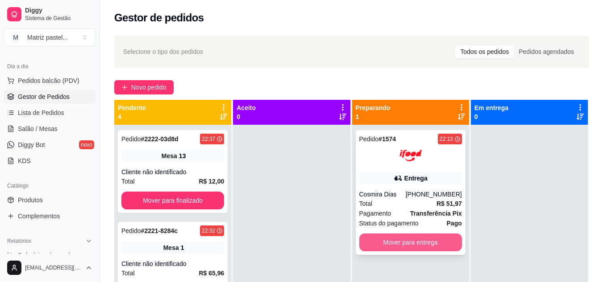
click at [415, 237] on button "Mover para entrega" at bounding box center [410, 243] width 103 height 18
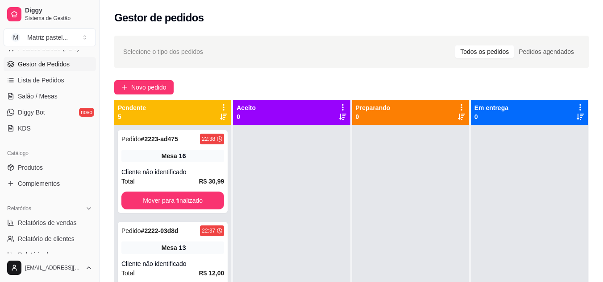
scroll to position [137, 0]
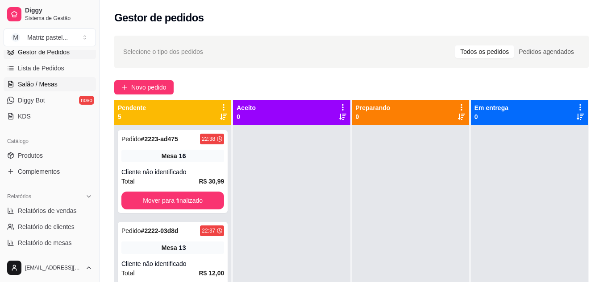
click at [47, 89] on link "Salão / Mesas" at bounding box center [50, 84] width 92 height 14
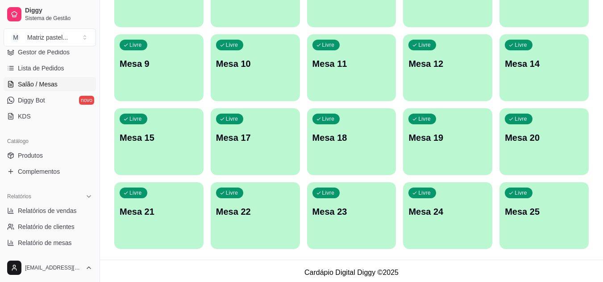
scroll to position [213, 0]
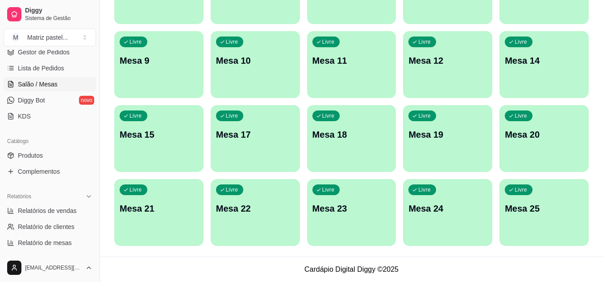
click at [504, 236] on div at bounding box center [540, 213] width 96 height 56
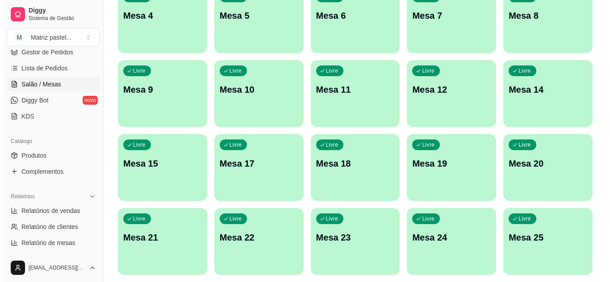
scroll to position [169, 0]
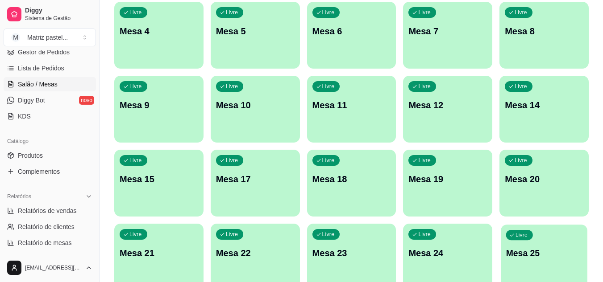
click at [525, 263] on div "Livre Mesa 25" at bounding box center [544, 252] width 87 height 54
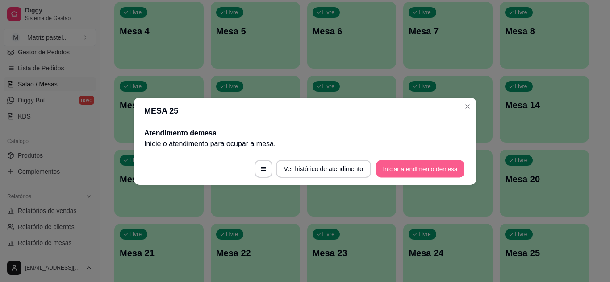
click at [408, 171] on button "Iniciar atendimento de mesa" at bounding box center [420, 168] width 88 height 17
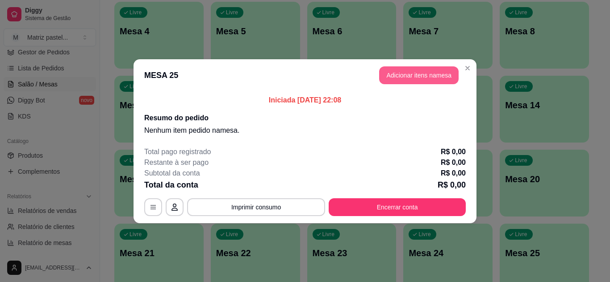
click at [403, 79] on button "Adicionar itens na mesa" at bounding box center [418, 75] width 79 height 18
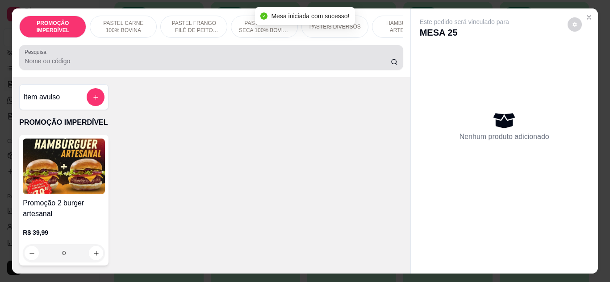
click at [169, 53] on div at bounding box center [211, 58] width 373 height 18
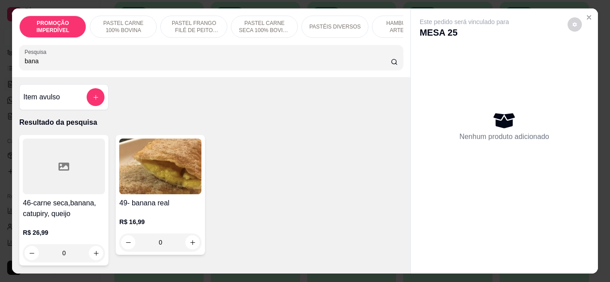
type input "bana"
click at [191, 242] on div "0" at bounding box center [160, 243] width 82 height 18
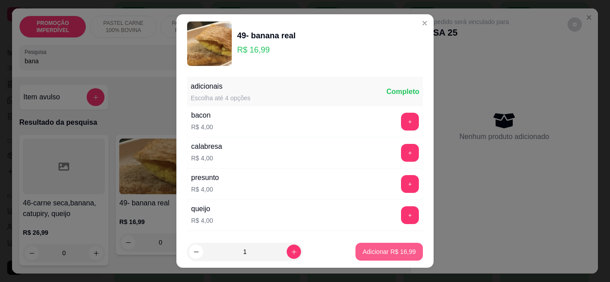
click at [348, 252] on footer "1 Adicionar R$ 16,99" at bounding box center [304, 252] width 257 height 32
click at [355, 252] on button "Adicionar R$ 16,99" at bounding box center [388, 252] width 67 height 18
type input "1"
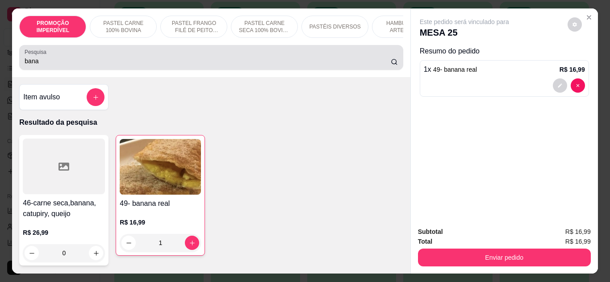
click at [77, 66] on input "bana" at bounding box center [208, 61] width 366 height 9
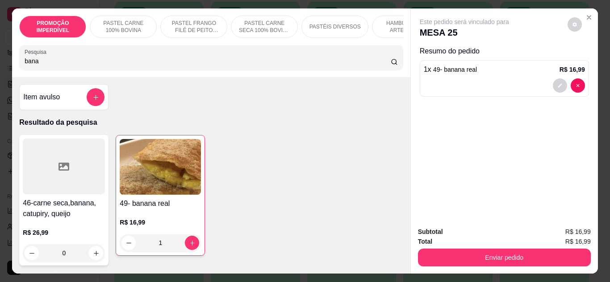
click at [77, 66] on input "bana" at bounding box center [208, 61] width 366 height 9
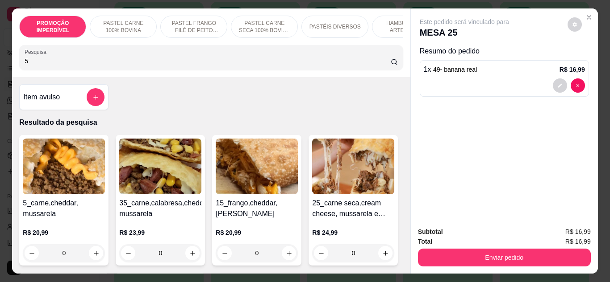
type input "5"
click at [91, 257] on div "0" at bounding box center [64, 254] width 82 height 18
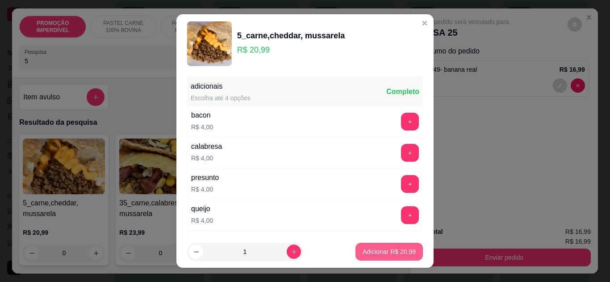
click at [386, 257] on button "Adicionar R$ 20,99" at bounding box center [388, 252] width 67 height 18
type input "1"
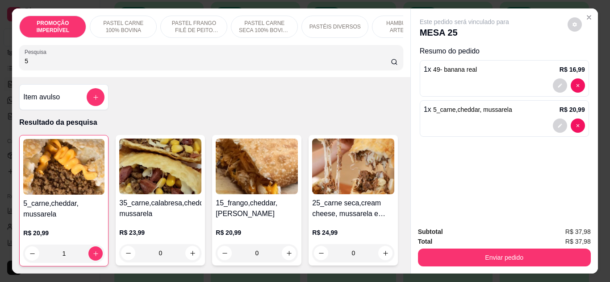
click at [460, 263] on div "Subtotal R$ 37,98 Total R$ 37,98 Enviar pedido" at bounding box center [504, 247] width 187 height 54
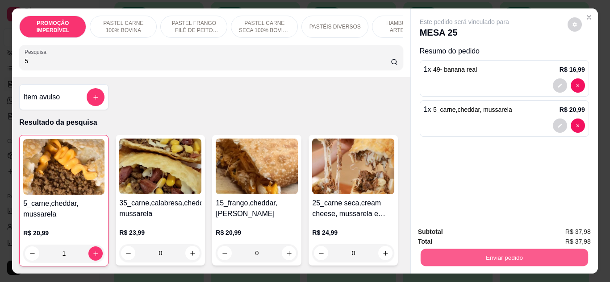
click at [446, 251] on button "Enviar pedido" at bounding box center [503, 257] width 167 height 17
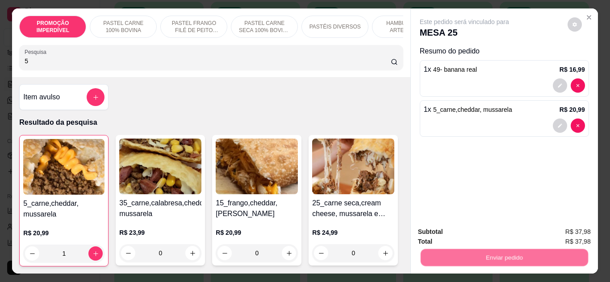
click at [435, 237] on button "Não registrar e enviar pedido" at bounding box center [474, 232] width 90 height 17
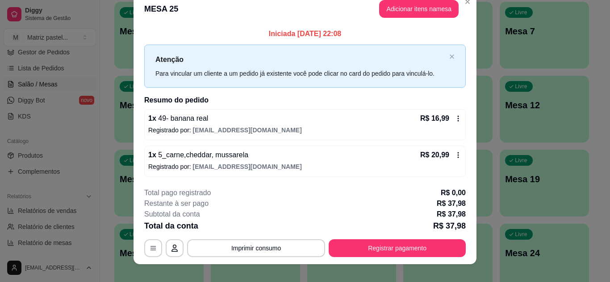
scroll to position [23, 0]
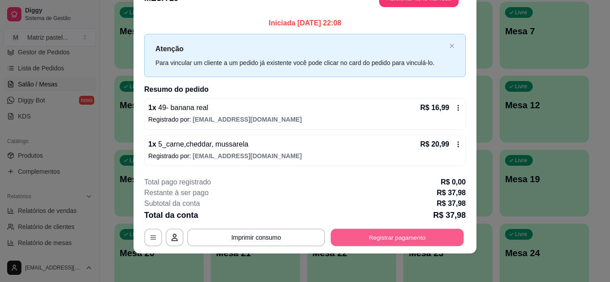
click at [387, 242] on button "Registrar pagamento" at bounding box center [397, 237] width 133 height 17
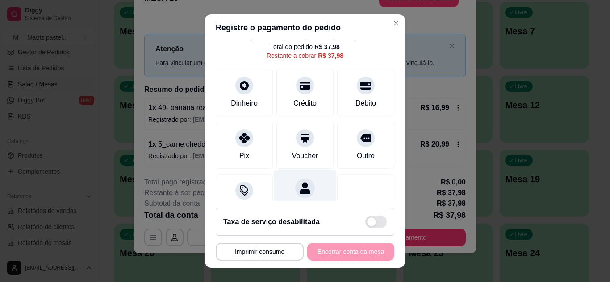
scroll to position [69, 0]
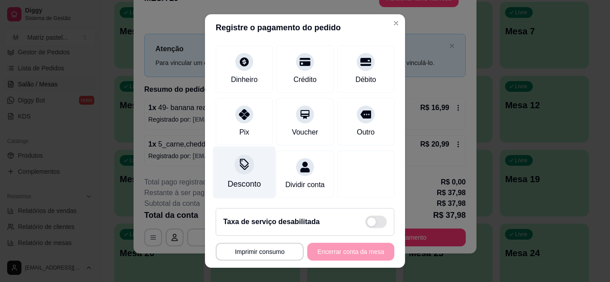
click at [241, 178] on div "Desconto" at bounding box center [244, 184] width 33 height 12
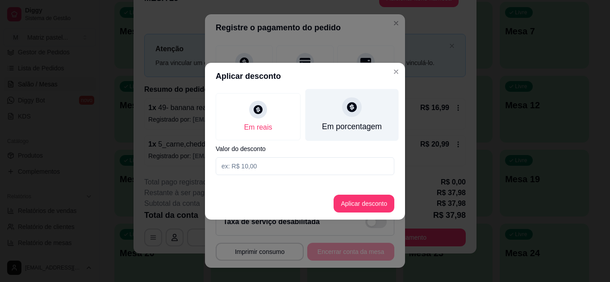
click at [344, 120] on div "Em porcentagem" at bounding box center [351, 115] width 93 height 52
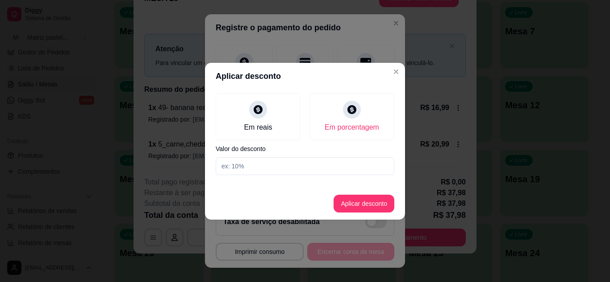
click at [294, 170] on input at bounding box center [305, 167] width 178 height 18
type input "20"
click at [377, 199] on button "Aplicar desconto" at bounding box center [363, 204] width 61 height 18
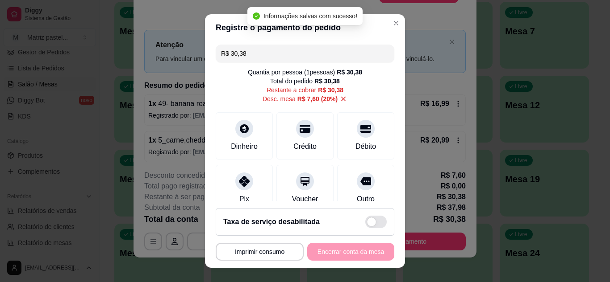
scroll to position [19, 0]
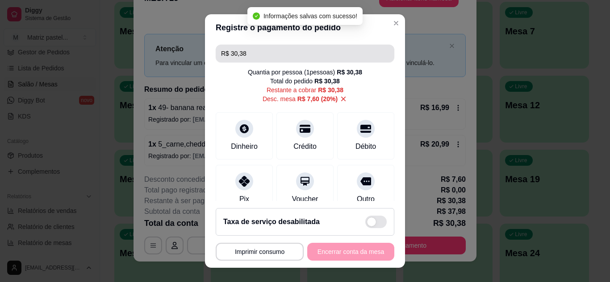
click at [248, 56] on input "R$ 30,38" at bounding box center [305, 54] width 168 height 18
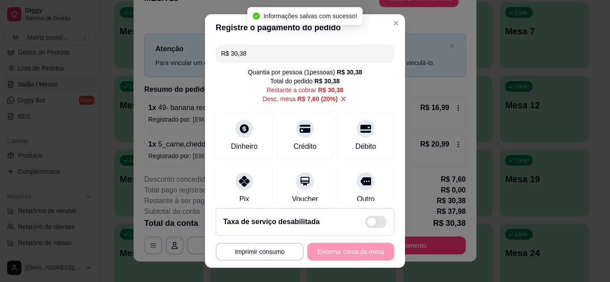
click at [248, 56] on input "R$ 30,38" at bounding box center [305, 54] width 168 height 18
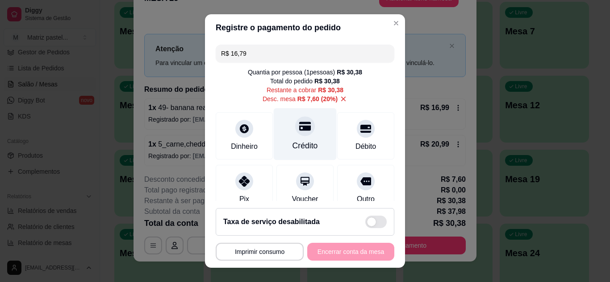
click at [299, 140] on div "Crédito" at bounding box center [305, 134] width 63 height 52
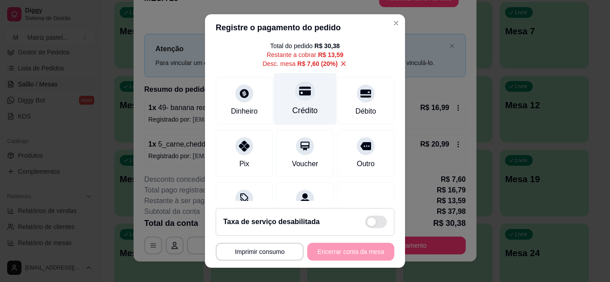
scroll to position [35, 0]
click at [291, 102] on div "Crédito" at bounding box center [305, 99] width 63 height 52
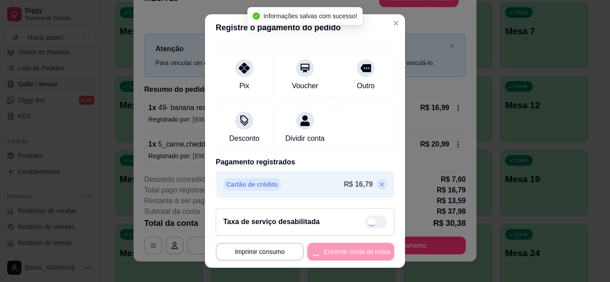
scroll to position [115, 0]
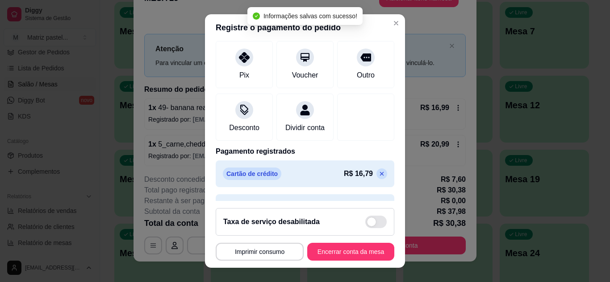
click at [378, 178] on icon at bounding box center [381, 173] width 7 height 7
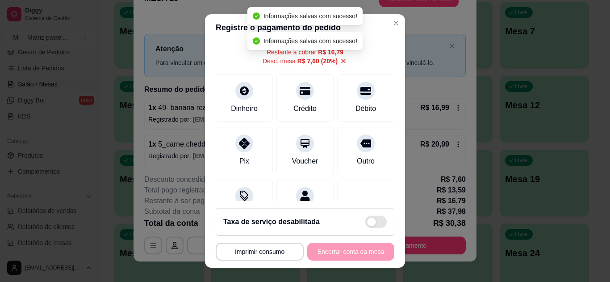
scroll to position [35, 0]
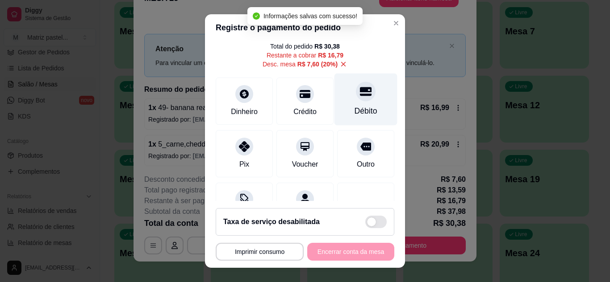
click at [356, 100] on div at bounding box center [366, 92] width 20 height 20
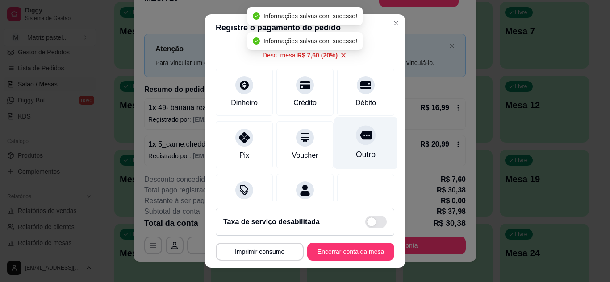
type input "R$ 0,00"
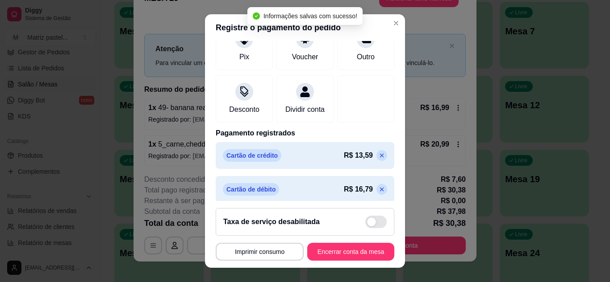
scroll to position [134, 0]
click at [340, 253] on button "Encerrar conta da mesa" at bounding box center [350, 252] width 87 height 18
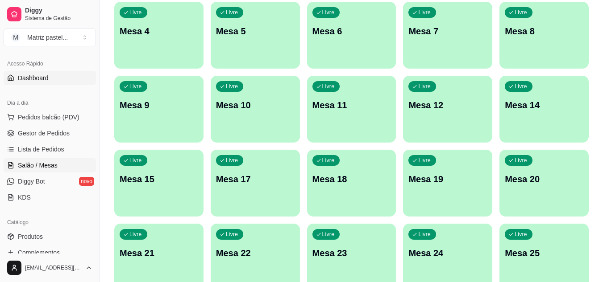
scroll to position [47, 0]
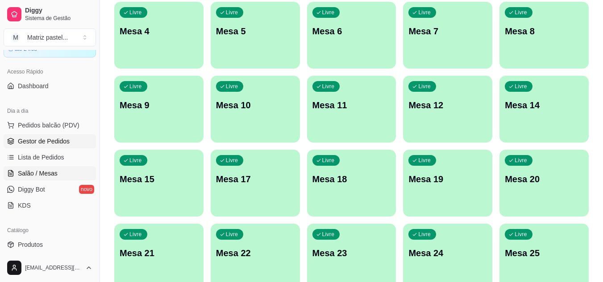
click at [59, 138] on span "Gestor de Pedidos" at bounding box center [44, 141] width 52 height 9
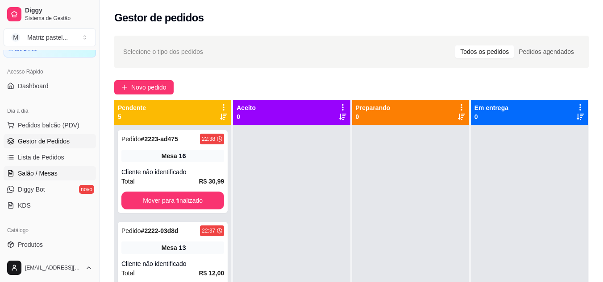
click at [40, 173] on span "Salão / Mesas" at bounding box center [38, 173] width 40 height 9
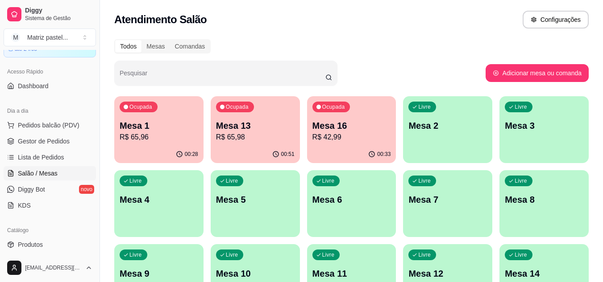
click at [181, 160] on div "00:28" at bounding box center [158, 154] width 89 height 17
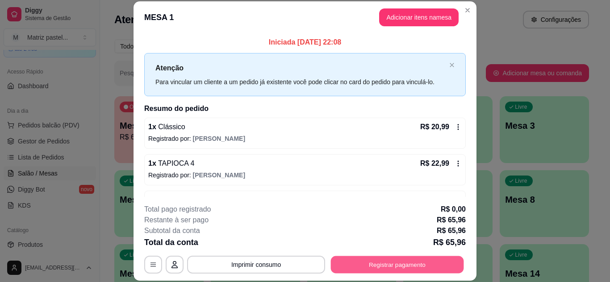
click at [396, 264] on button "Registrar pagamento" at bounding box center [397, 264] width 133 height 17
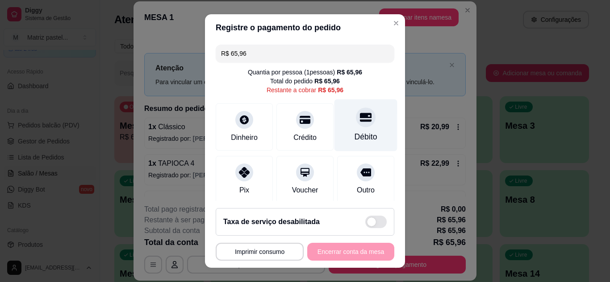
click at [355, 138] on div "Débito" at bounding box center [365, 137] width 23 height 12
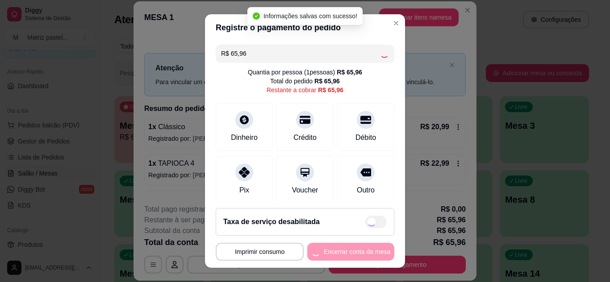
type input "R$ 0,00"
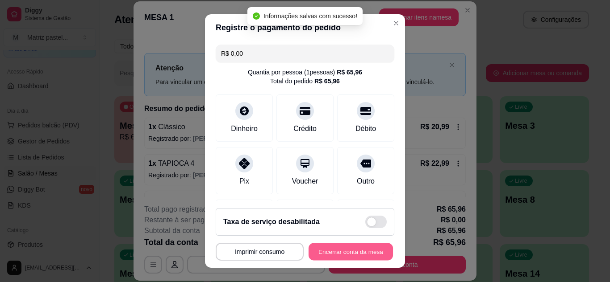
click at [346, 250] on button "Encerrar conta da mesa" at bounding box center [350, 252] width 84 height 17
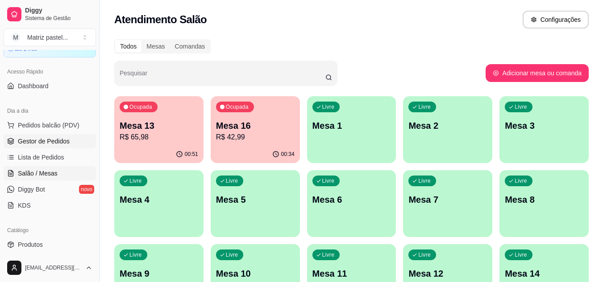
click at [75, 136] on link "Gestor de Pedidos" at bounding box center [50, 141] width 92 height 14
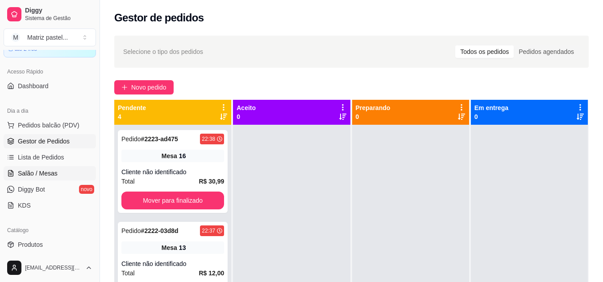
click at [39, 167] on link "Salão / Mesas" at bounding box center [50, 173] width 92 height 14
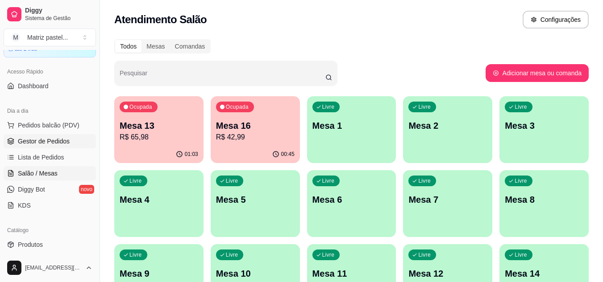
click at [59, 137] on link "Gestor de Pedidos" at bounding box center [50, 141] width 92 height 14
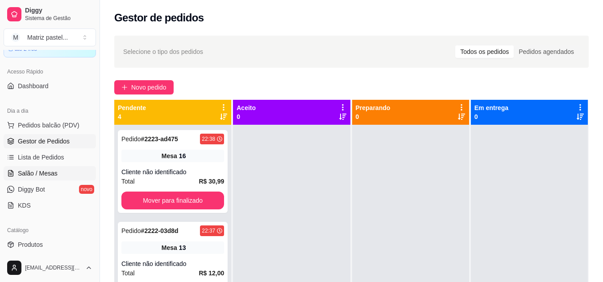
click at [42, 171] on span "Salão / Mesas" at bounding box center [38, 173] width 40 height 9
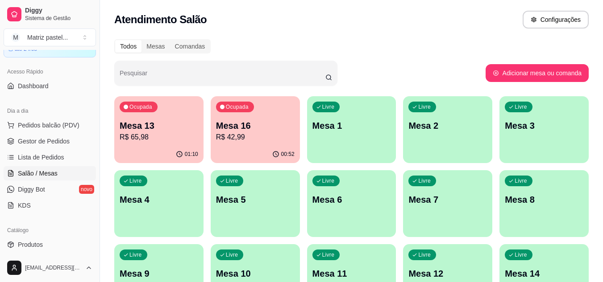
click at [189, 128] on p "Mesa 13" at bounding box center [159, 126] width 79 height 12
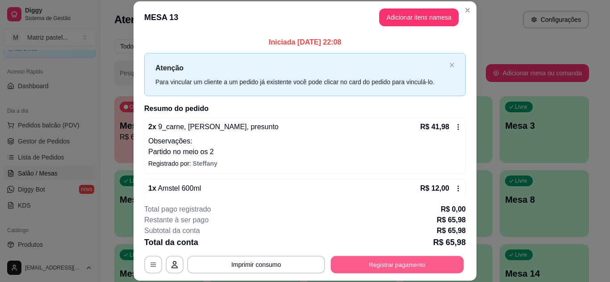
click at [395, 268] on button "Registrar pagamento" at bounding box center [397, 264] width 133 height 17
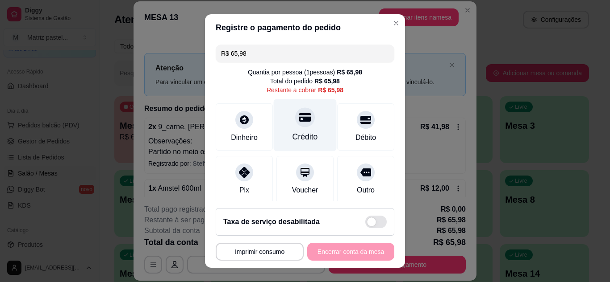
click at [297, 124] on div at bounding box center [305, 118] width 20 height 20
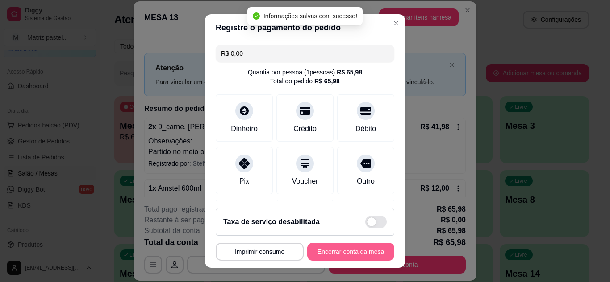
type input "R$ 0,00"
click at [334, 246] on button "Encerrar conta da mesa" at bounding box center [350, 252] width 84 height 17
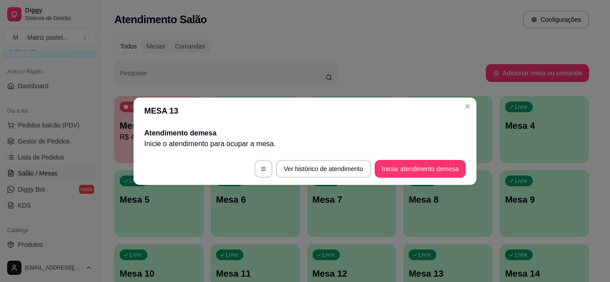
click at [458, 108] on header "MESA 13" at bounding box center [304, 111] width 343 height 27
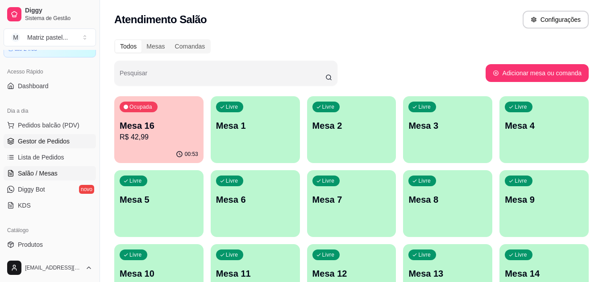
click at [38, 145] on span "Gestor de Pedidos" at bounding box center [44, 141] width 52 height 9
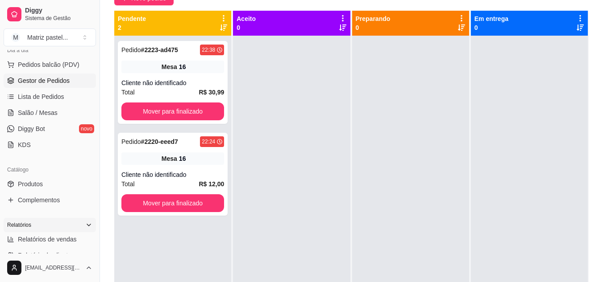
scroll to position [226, 0]
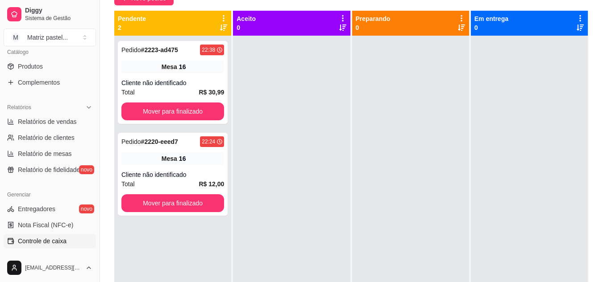
click at [45, 235] on link "Controle de caixa" at bounding box center [50, 241] width 92 height 14
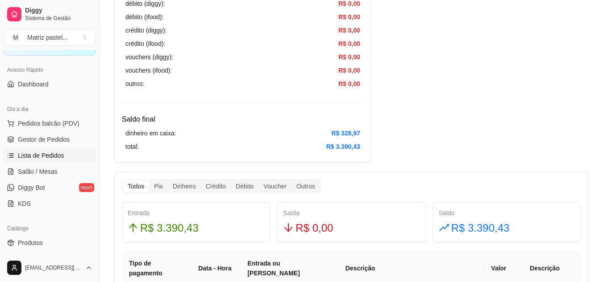
scroll to position [47, 0]
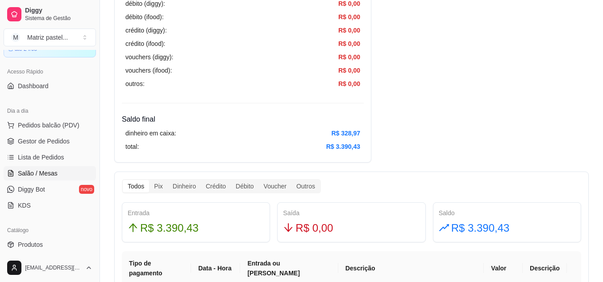
click at [42, 171] on span "Salão / Mesas" at bounding box center [38, 173] width 40 height 9
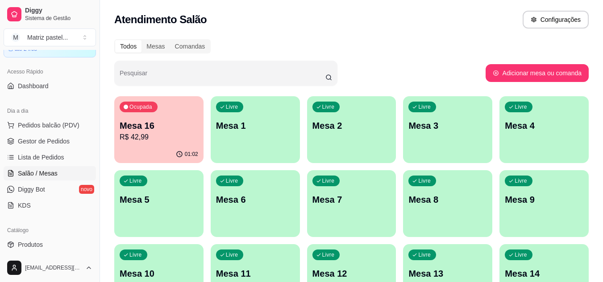
click at [170, 124] on p "Mesa 16" at bounding box center [159, 126] width 79 height 12
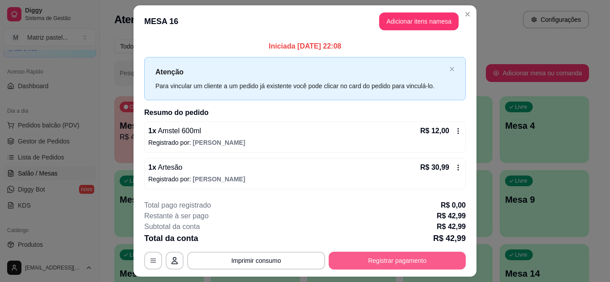
click at [348, 259] on button "Registrar pagamento" at bounding box center [396, 261] width 137 height 18
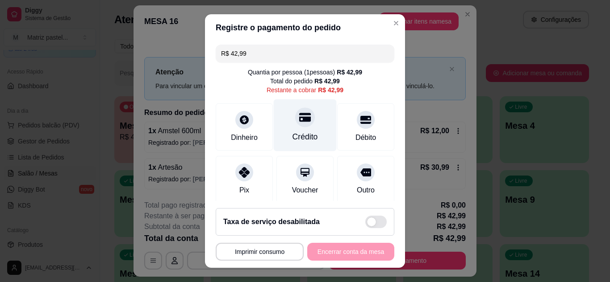
click at [303, 121] on div at bounding box center [305, 118] width 20 height 20
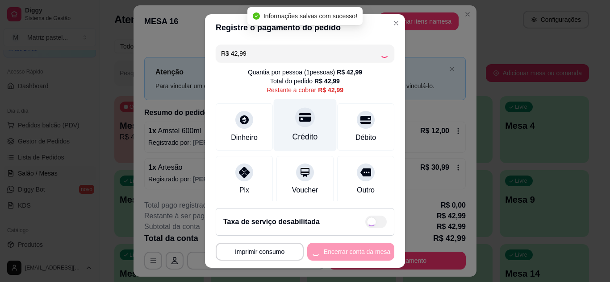
type input "R$ 0,00"
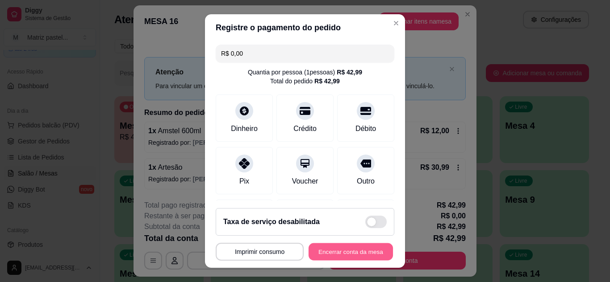
click at [328, 254] on button "Encerrar conta da mesa" at bounding box center [350, 252] width 84 height 17
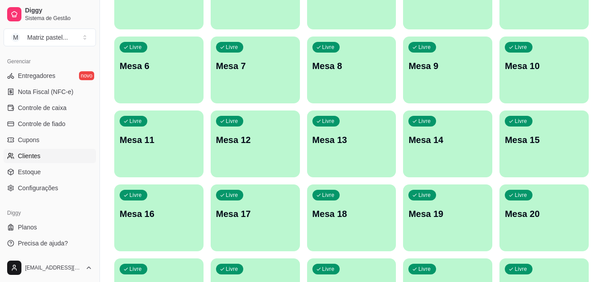
scroll to position [360, 0]
click at [38, 108] on span "Controle de caixa" at bounding box center [42, 107] width 49 height 9
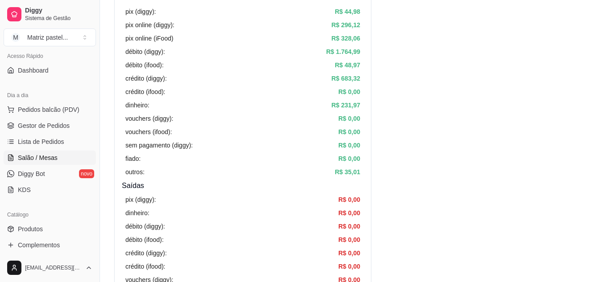
scroll to position [47, 0]
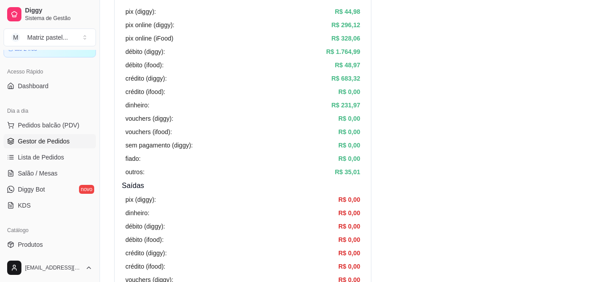
click at [70, 145] on link "Gestor de Pedidos" at bounding box center [50, 141] width 92 height 14
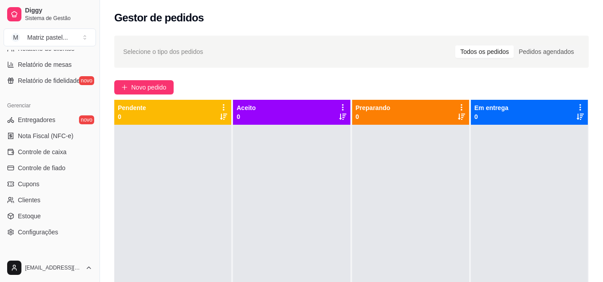
scroll to position [360, 0]
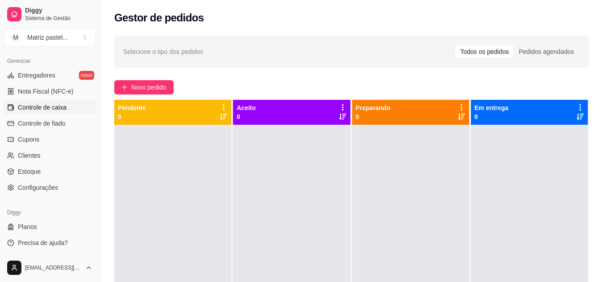
click at [41, 107] on span "Controle de caixa" at bounding box center [42, 107] width 49 height 9
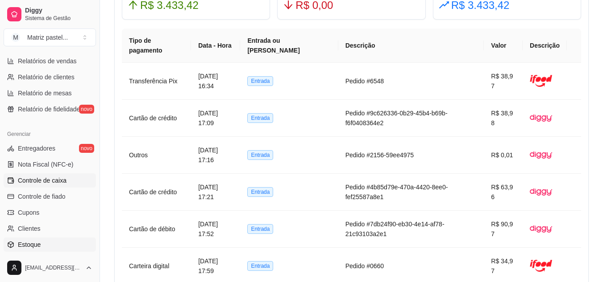
scroll to position [270, 0]
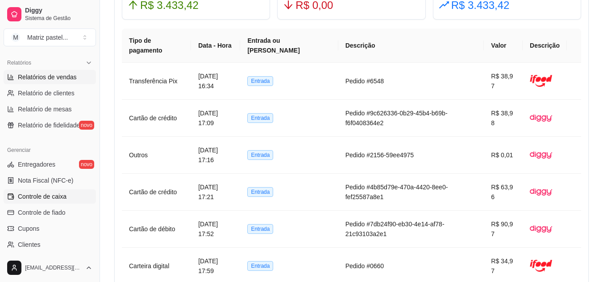
click at [46, 81] on span "Relatórios de vendas" at bounding box center [47, 77] width 59 height 9
select select "ALL"
select select "0"
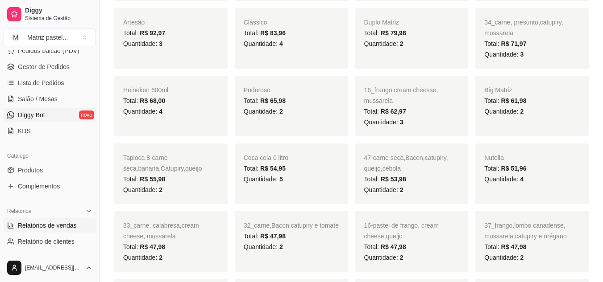
scroll to position [92, 0]
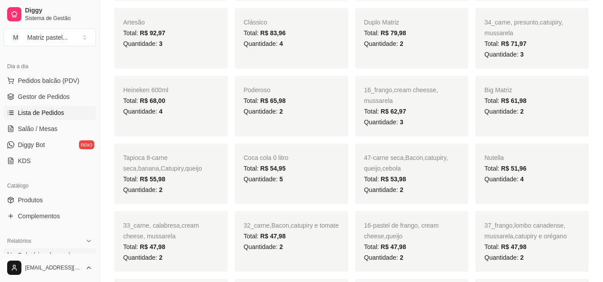
click at [54, 107] on link "Lista de Pedidos" at bounding box center [50, 113] width 92 height 14
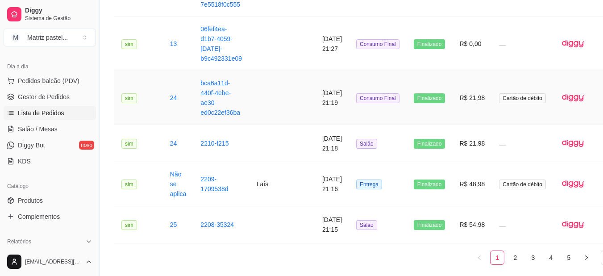
scroll to position [1247, 0]
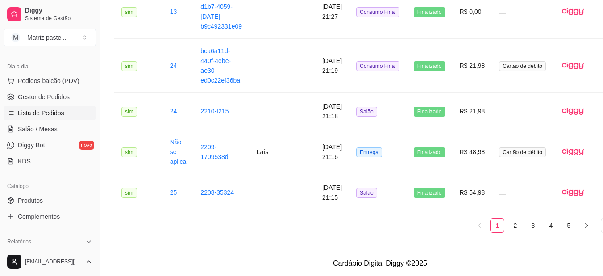
click at [228, 272] on footer "Cardápio Digital Diggy © 2025" at bounding box center [380, 262] width 560 height 25
click at [508, 222] on link "2" at bounding box center [514, 225] width 13 height 13
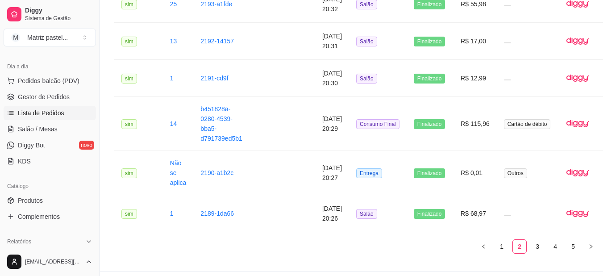
scroll to position [1183, 0]
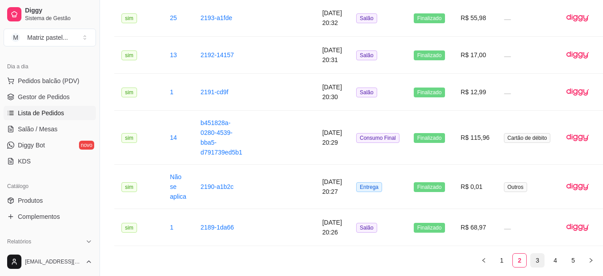
click at [531, 267] on link "3" at bounding box center [537, 259] width 13 height 13
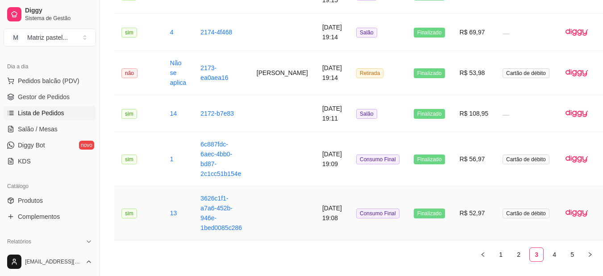
scroll to position [1175, 0]
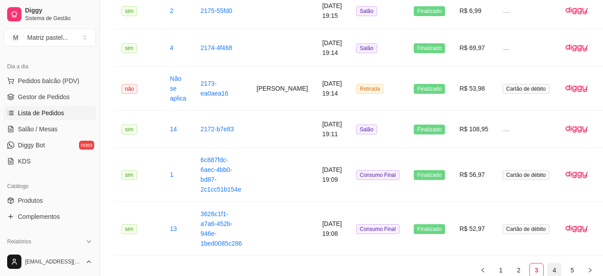
click at [548, 274] on link "4" at bounding box center [554, 269] width 13 height 13
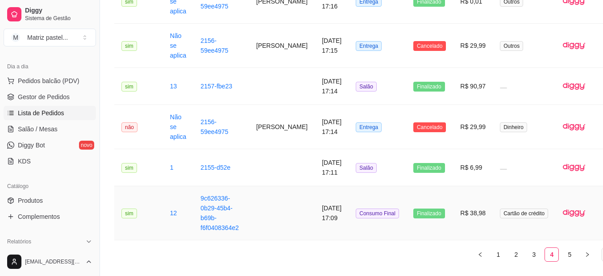
scroll to position [1167, 0]
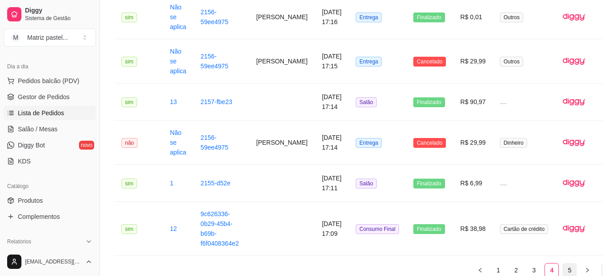
click at [563, 267] on link "5" at bounding box center [569, 269] width 13 height 13
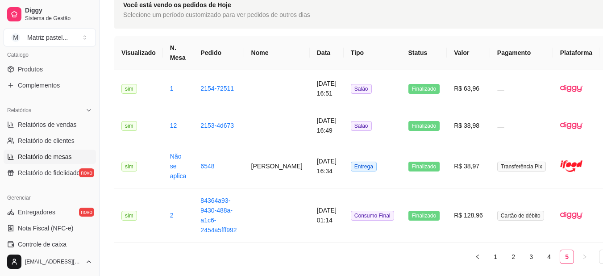
scroll to position [226, 0]
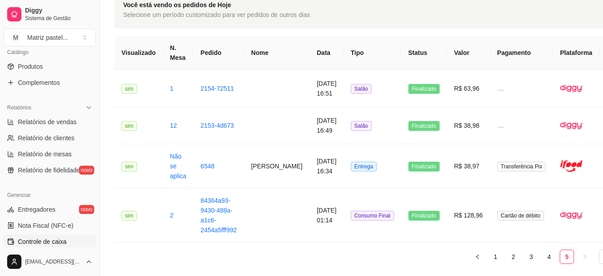
click at [47, 246] on link "Controle de caixa" at bounding box center [50, 241] width 92 height 14
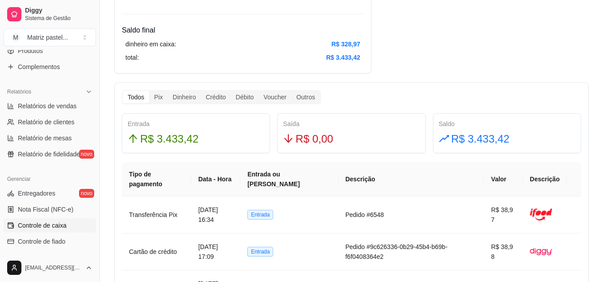
scroll to position [226, 0]
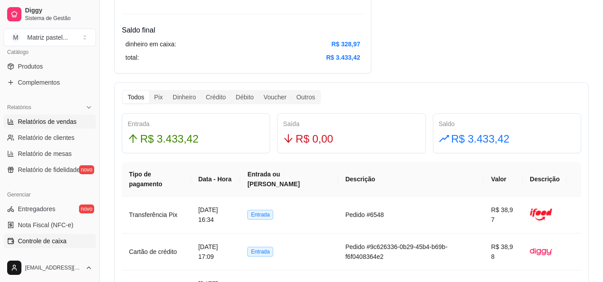
click at [39, 126] on link "Relatórios de vendas" at bounding box center [50, 122] width 92 height 14
select select "ALL"
select select "0"
